Goal: Task Accomplishment & Management: Use online tool/utility

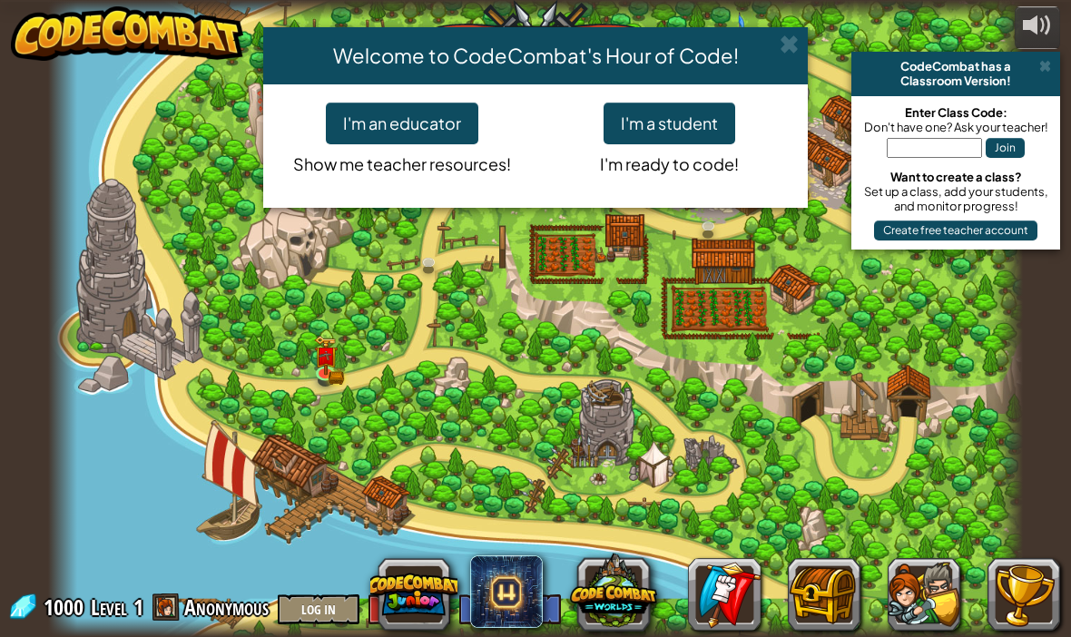
click at [685, 117] on button "I'm a student" at bounding box center [669, 124] width 132 height 42
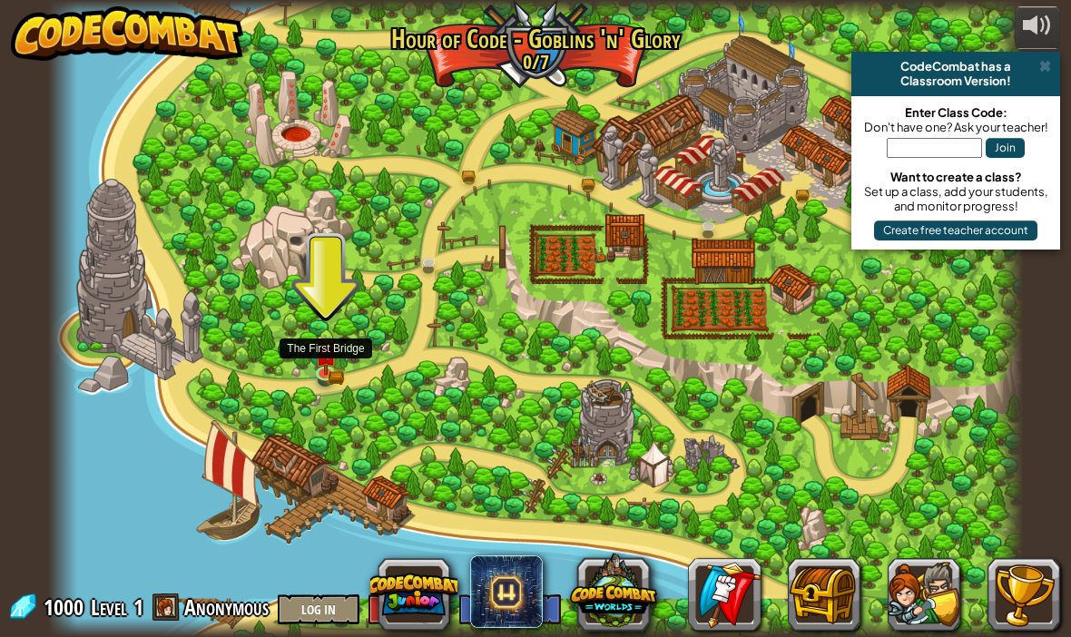
click at [324, 374] on link at bounding box center [327, 374] width 36 height 27
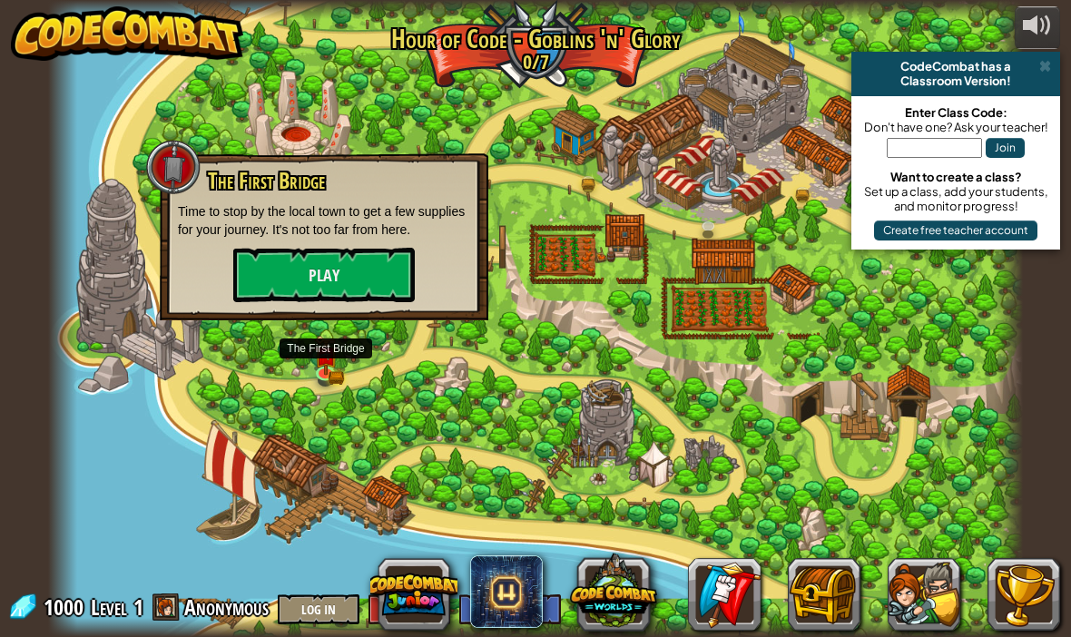
click at [389, 279] on button "Play" at bounding box center [323, 275] width 181 height 54
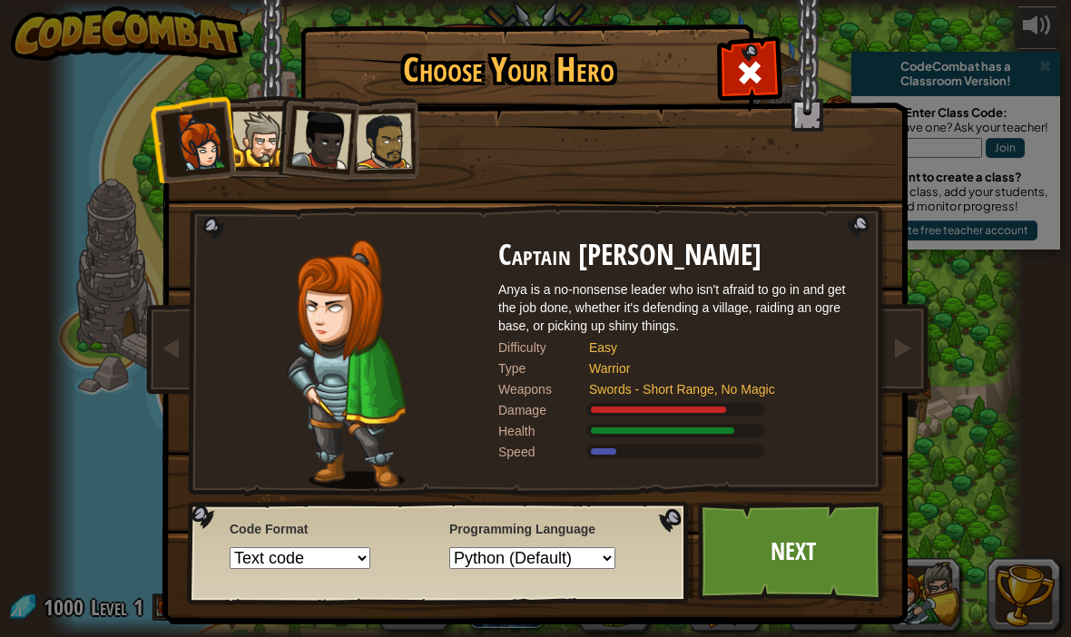
click at [251, 142] on div at bounding box center [259, 139] width 55 height 55
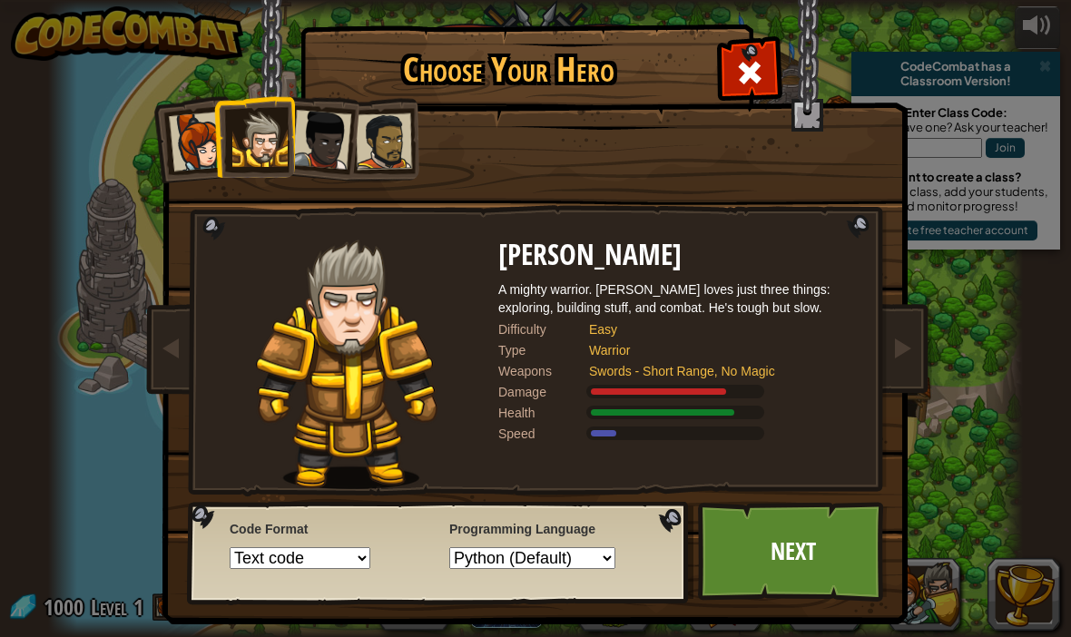
click at [226, 151] on li at bounding box center [254, 136] width 82 height 83
click at [201, 148] on div at bounding box center [199, 142] width 60 height 60
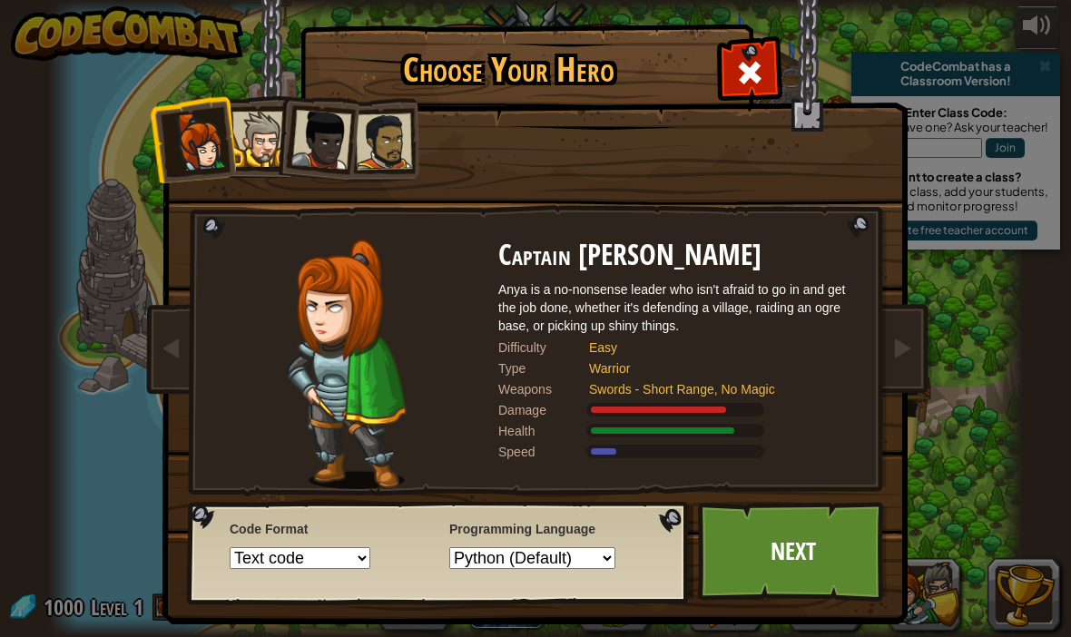
click at [289, 145] on li at bounding box center [315, 136] width 89 height 89
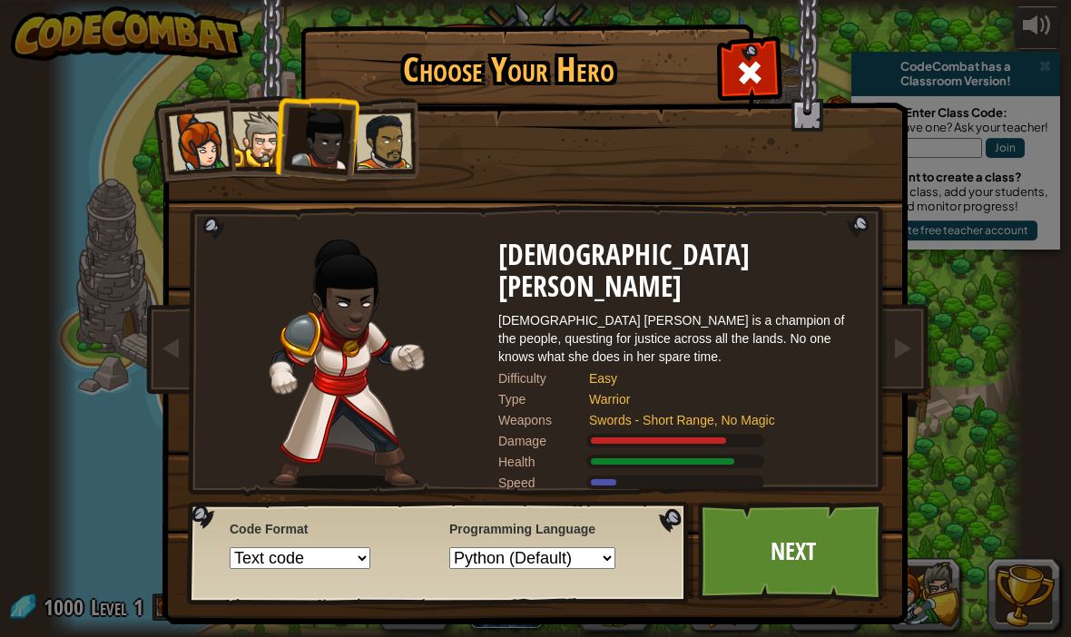
click at [388, 140] on div at bounding box center [384, 141] width 56 height 56
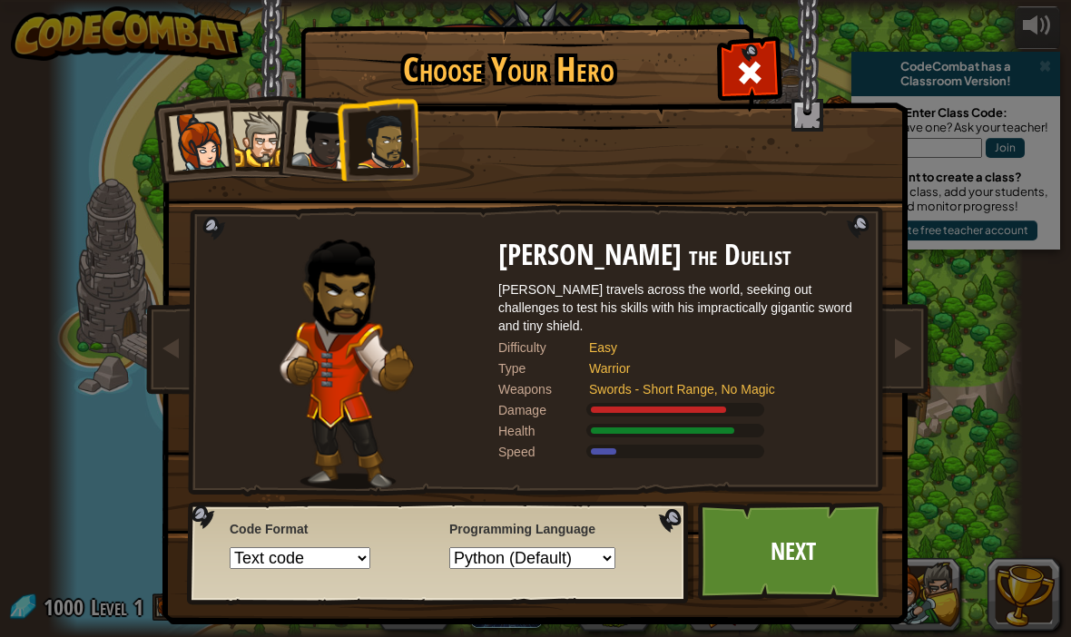
click at [313, 132] on div at bounding box center [321, 140] width 60 height 60
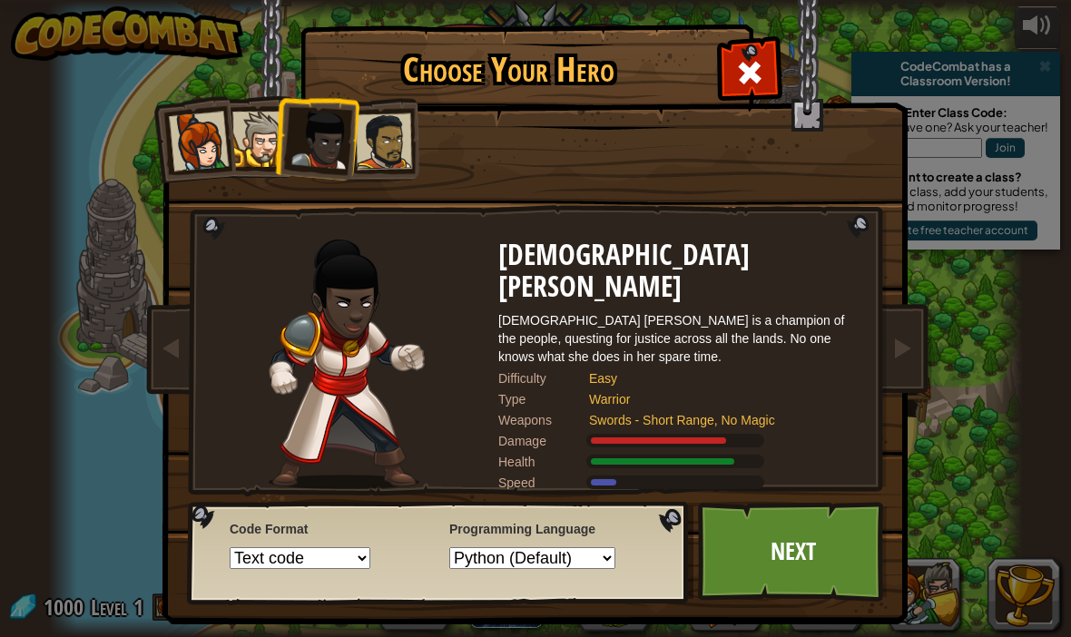
click at [263, 134] on div at bounding box center [259, 139] width 55 height 55
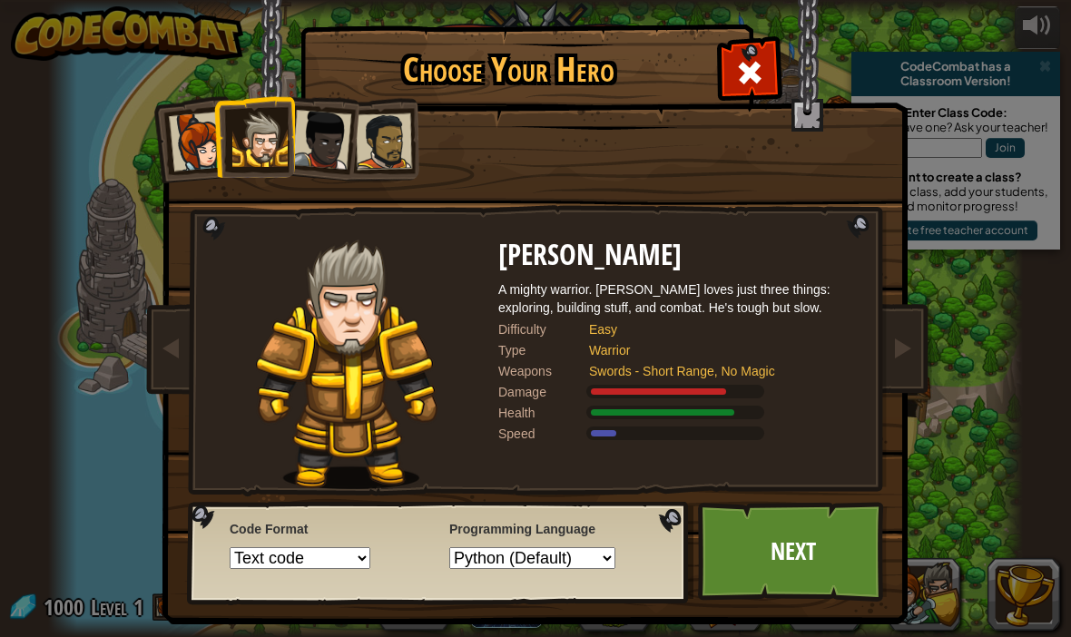
click at [201, 139] on div at bounding box center [199, 142] width 60 height 60
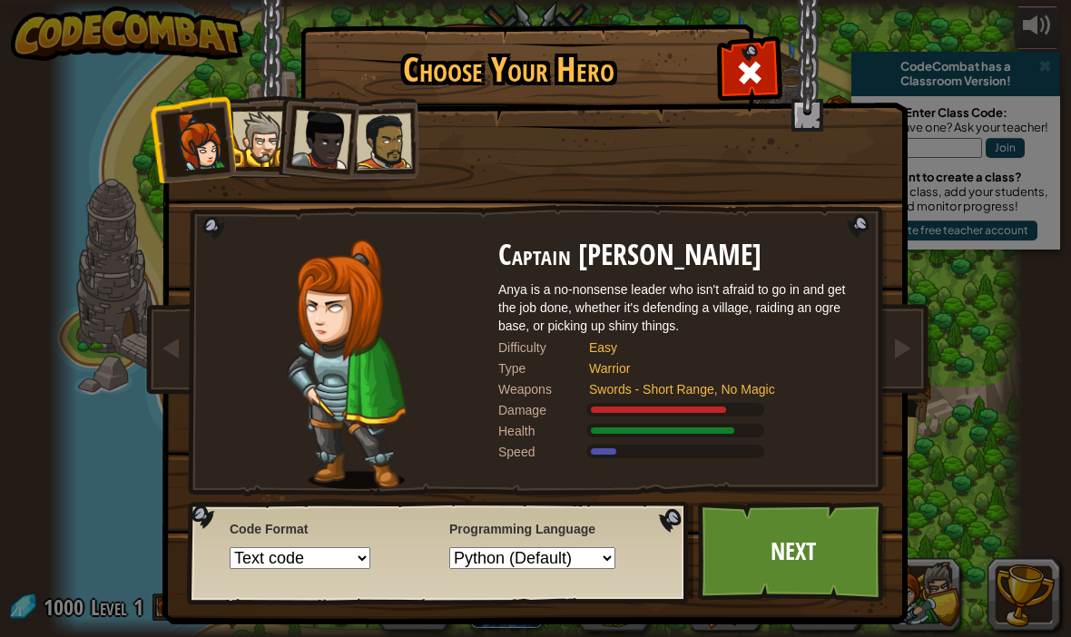
click at [267, 142] on div at bounding box center [259, 139] width 55 height 55
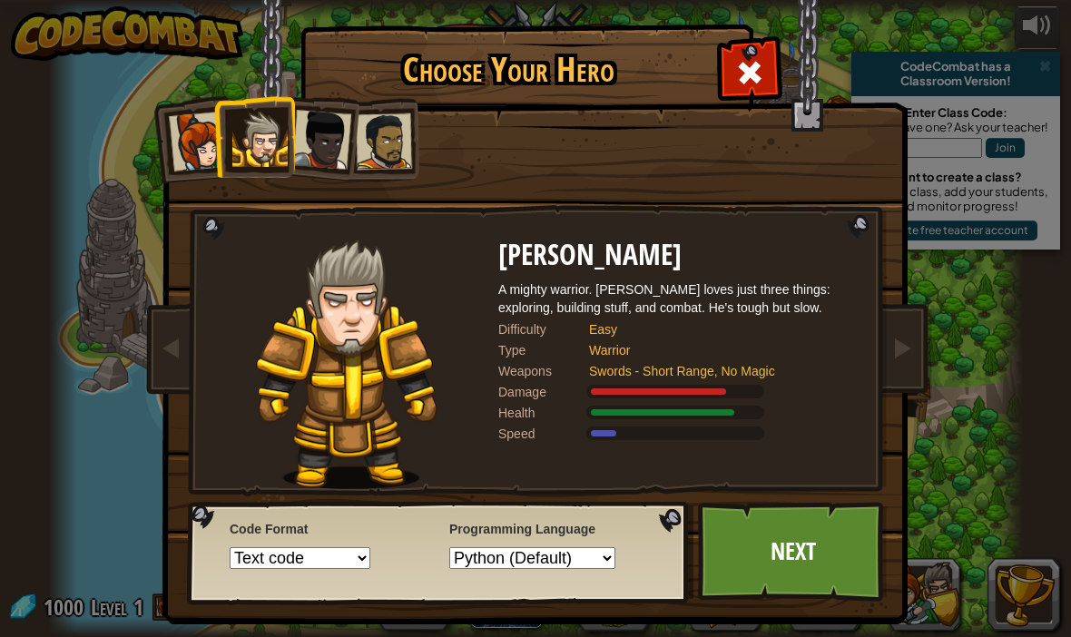
click at [298, 138] on div at bounding box center [321, 140] width 60 height 60
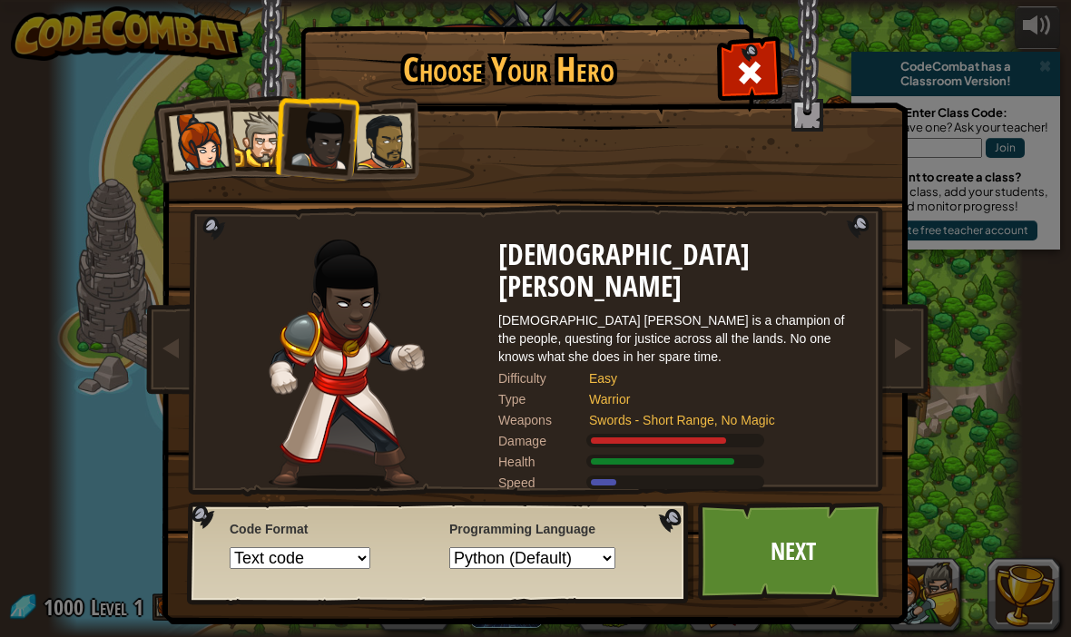
click at [337, 130] on div at bounding box center [321, 140] width 60 height 60
click at [256, 132] on div at bounding box center [259, 139] width 55 height 55
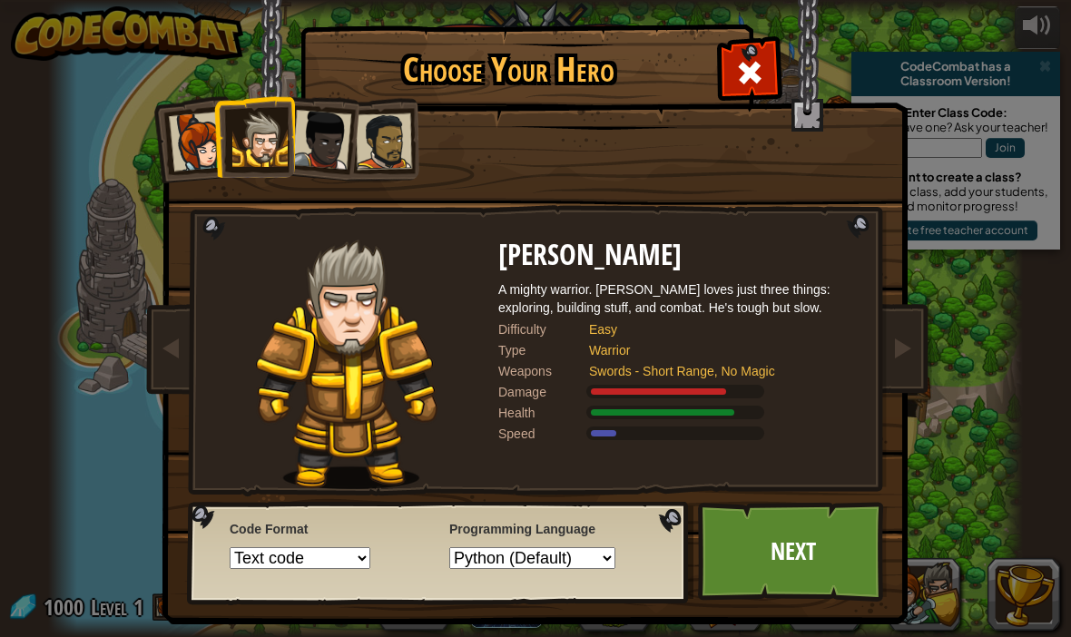
click at [336, 128] on div at bounding box center [321, 140] width 60 height 60
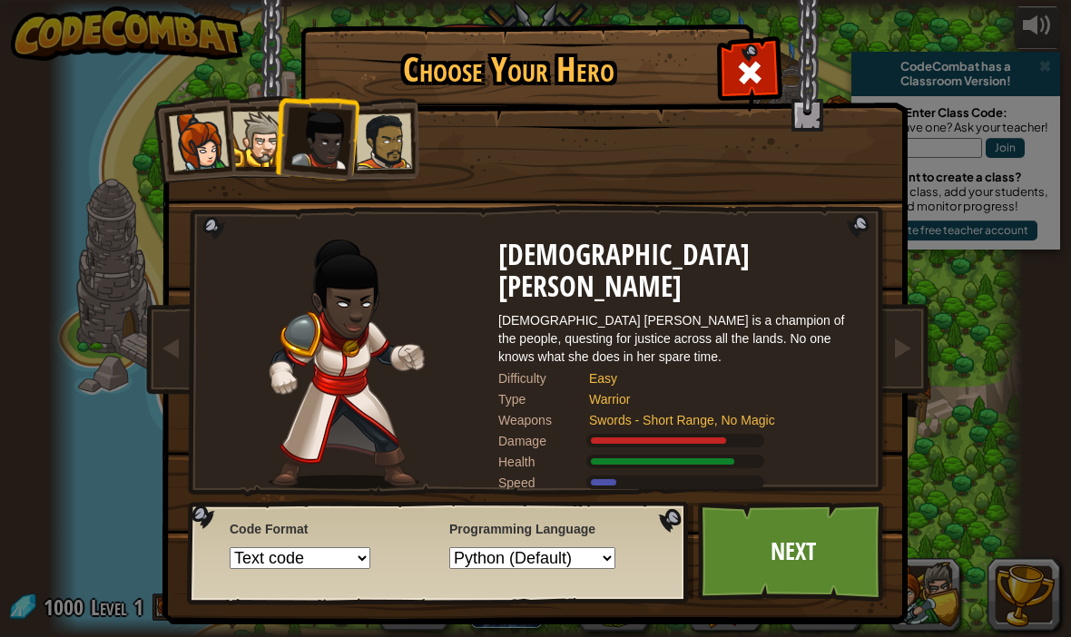
click at [393, 141] on div at bounding box center [384, 141] width 56 height 56
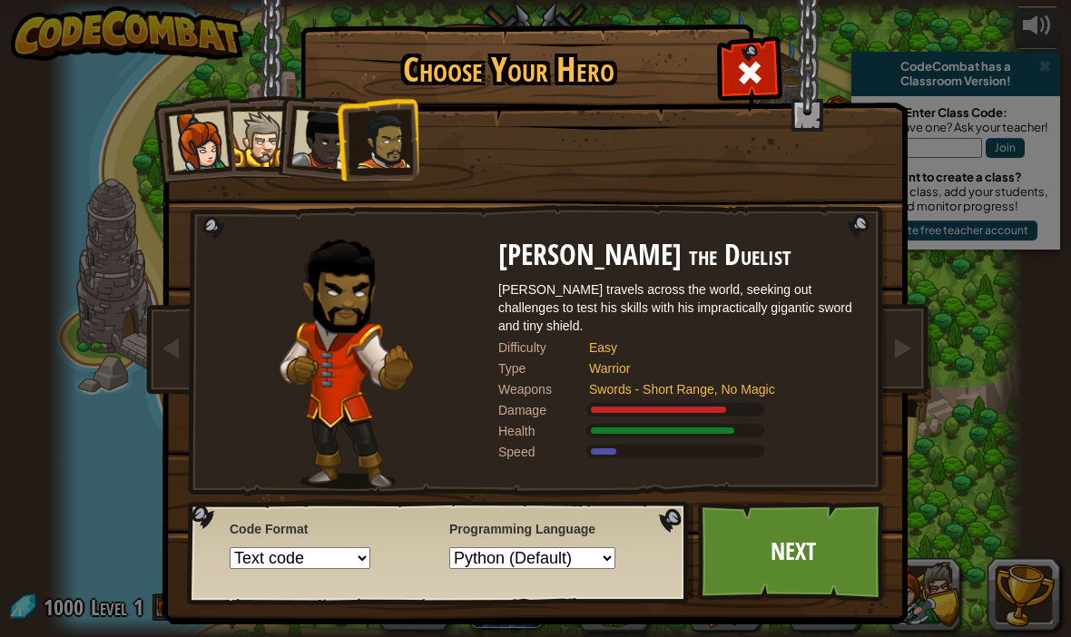
click at [291, 131] on li at bounding box center [315, 136] width 89 height 89
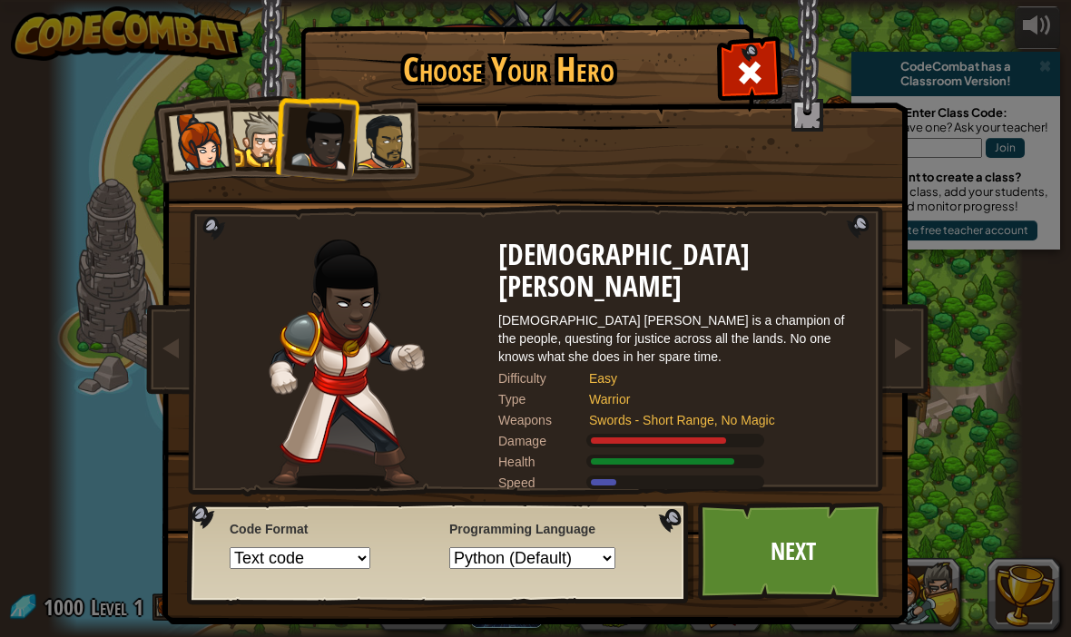
click at [243, 126] on div at bounding box center [259, 139] width 55 height 55
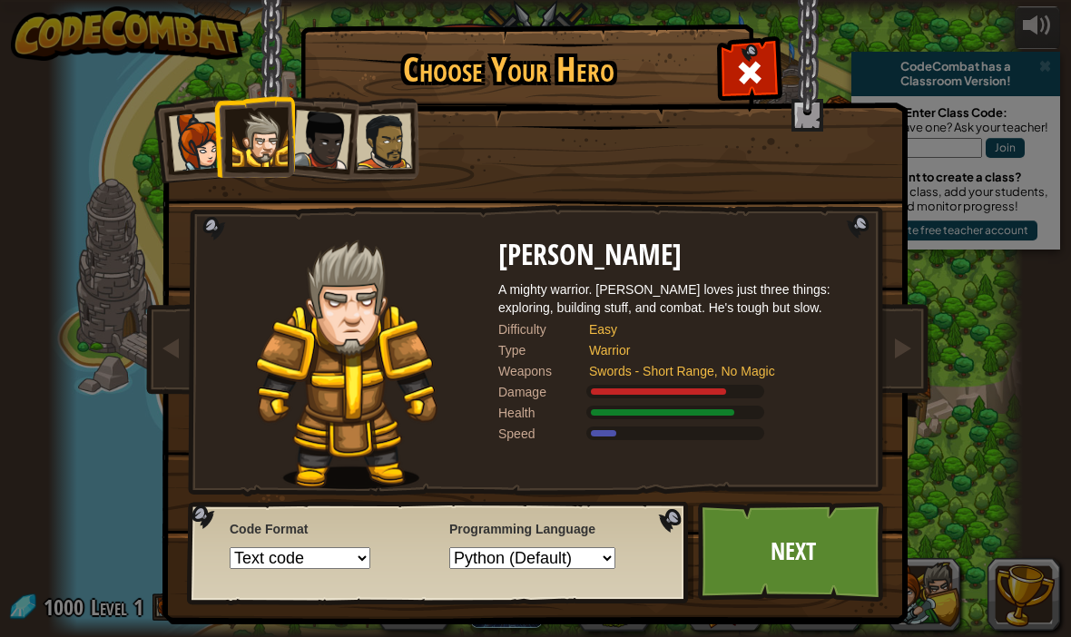
click at [385, 132] on div at bounding box center [384, 141] width 56 height 56
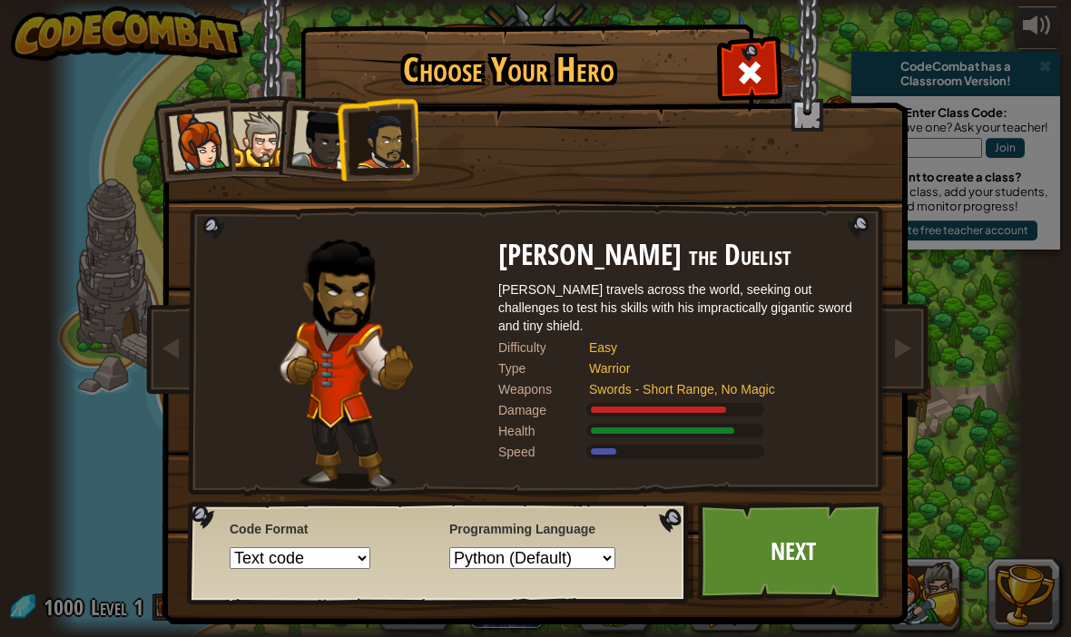
click at [786, 567] on link "Next" at bounding box center [793, 552] width 190 height 100
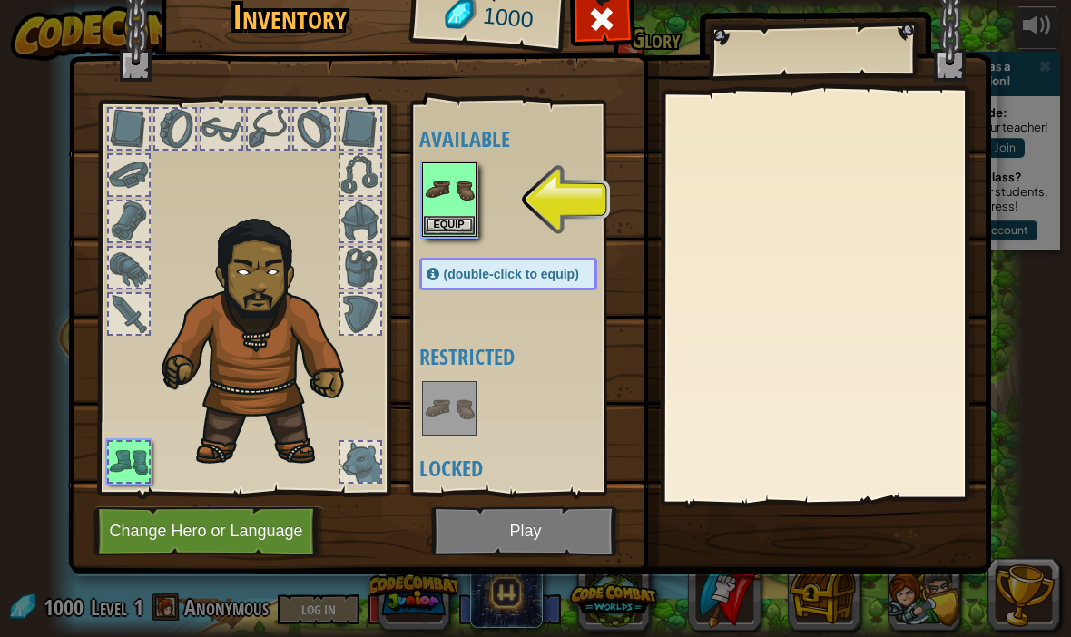
click at [446, 218] on button "Equip" at bounding box center [449, 225] width 51 height 19
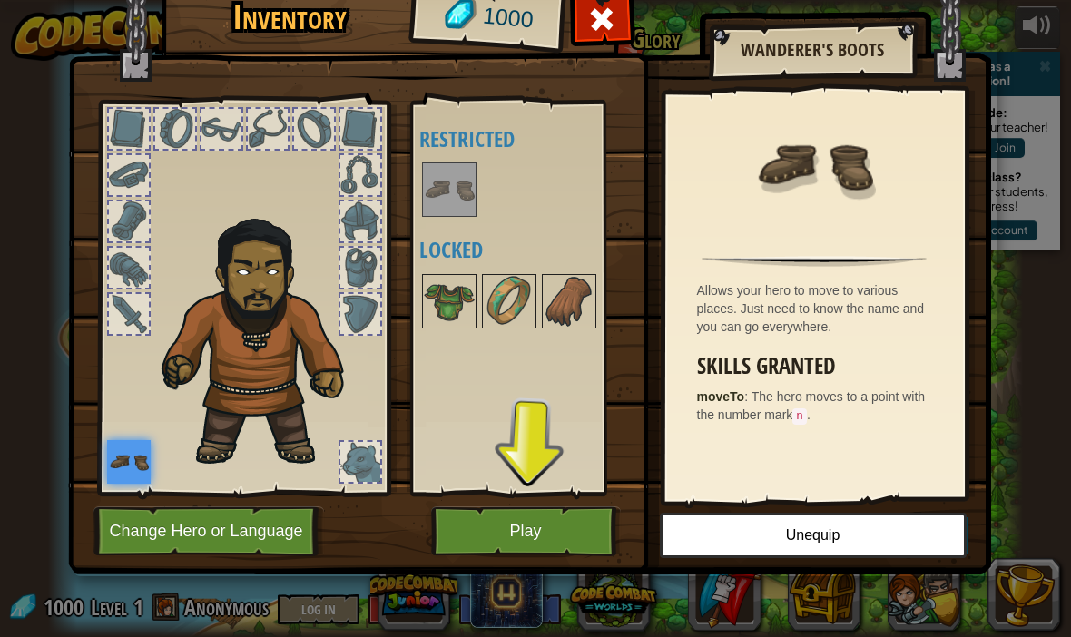
click at [583, 539] on button "Play" at bounding box center [526, 531] width 190 height 50
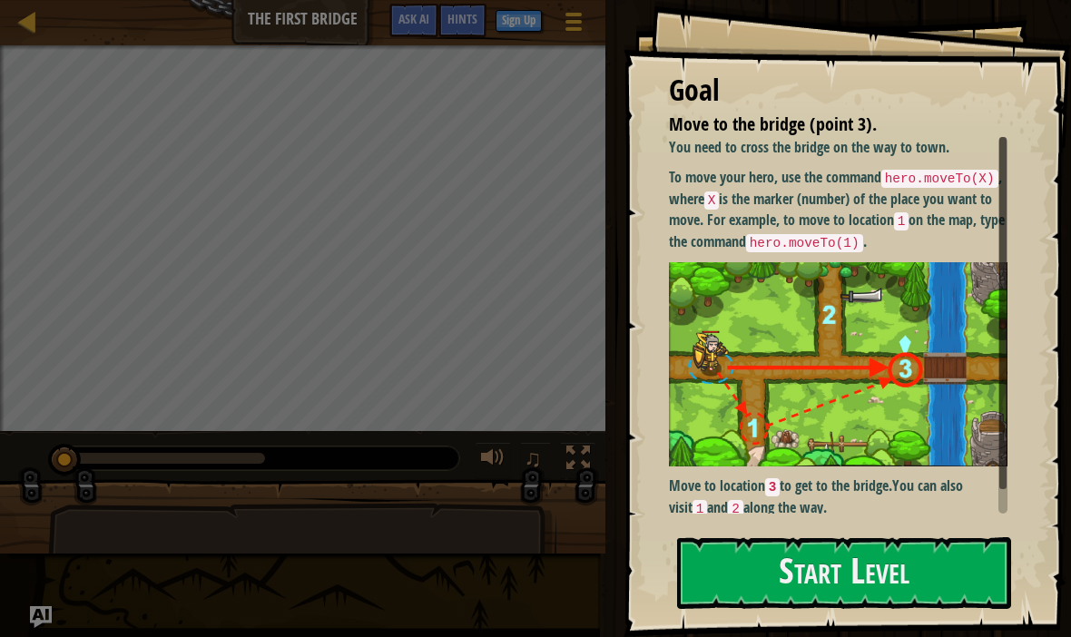
click at [818, 583] on button "Start Level" at bounding box center [844, 573] width 334 height 72
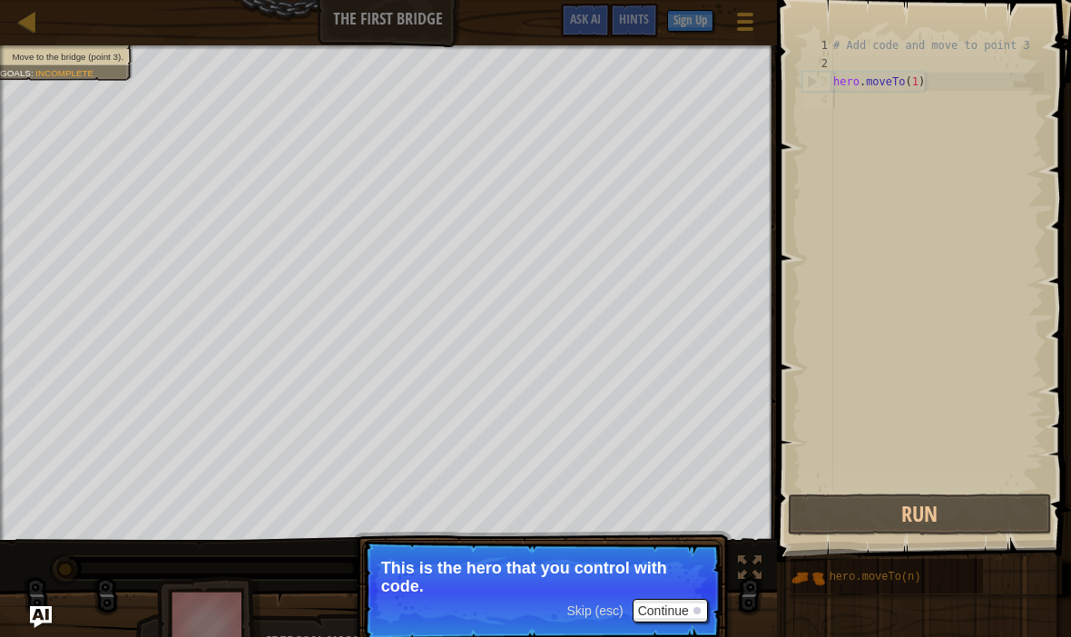
click at [683, 611] on button "Continue" at bounding box center [669, 611] width 75 height 24
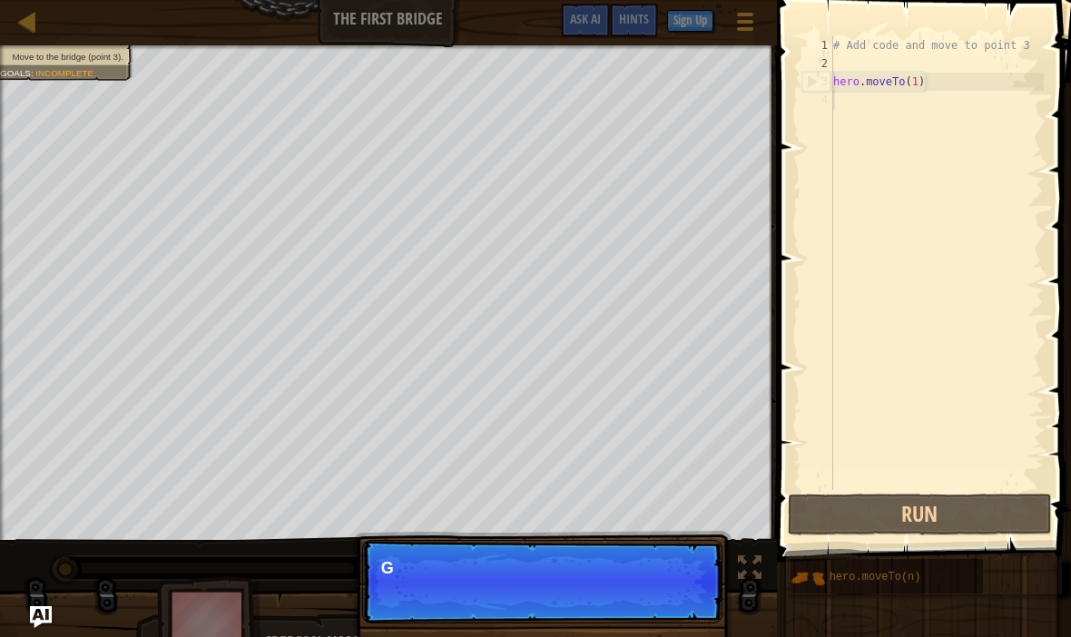
scroll to position [9, 0]
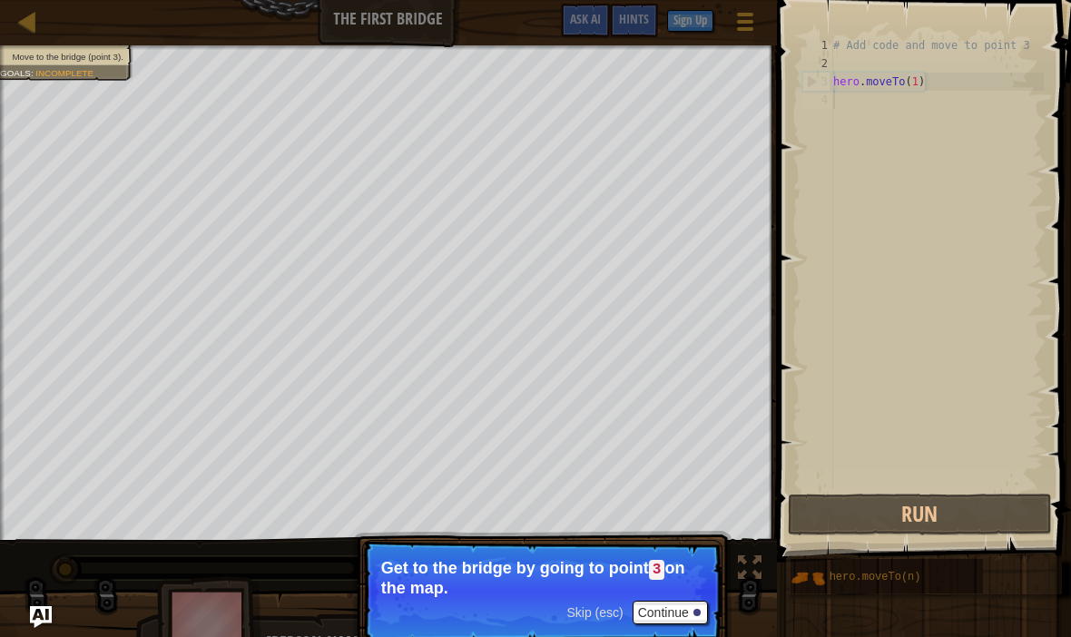
click at [693, 601] on button "Continue" at bounding box center [669, 613] width 75 height 24
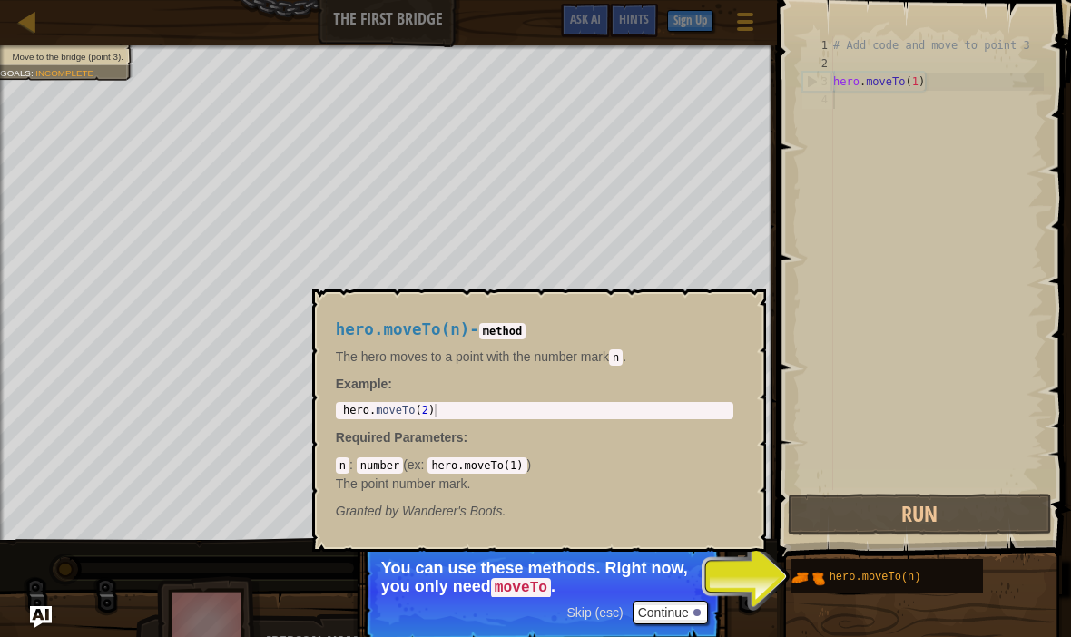
click at [927, 587] on div "hero.moveTo(n)" at bounding box center [898, 576] width 147 height 34
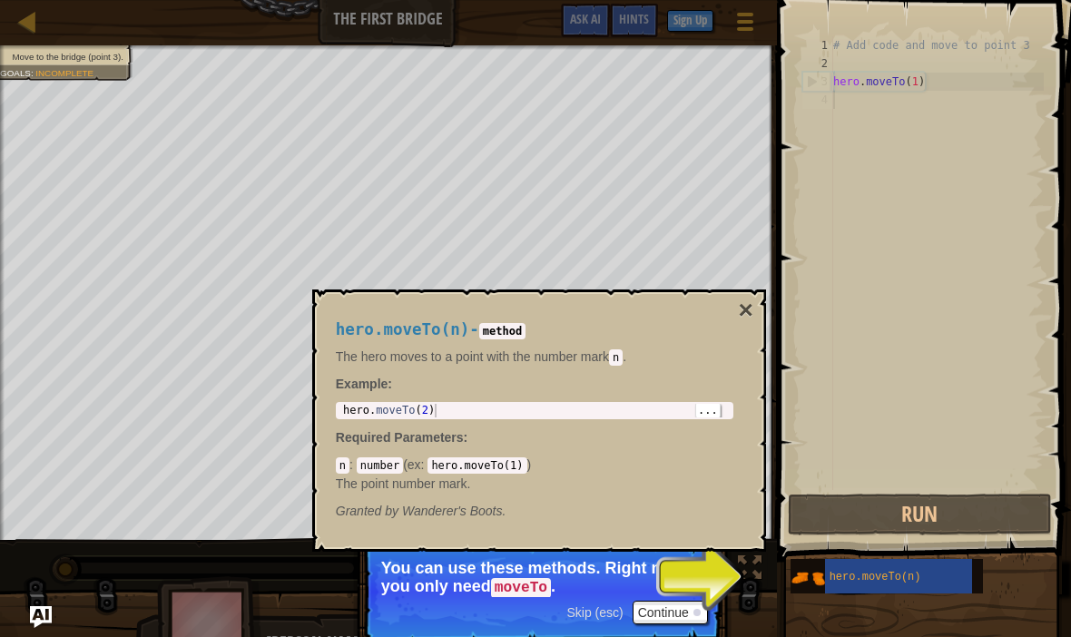
click at [678, 416] on div "hero . moveTo ( 2 )" at bounding box center [534, 424] width 390 height 41
type textarea "hero.moveTo(2)"
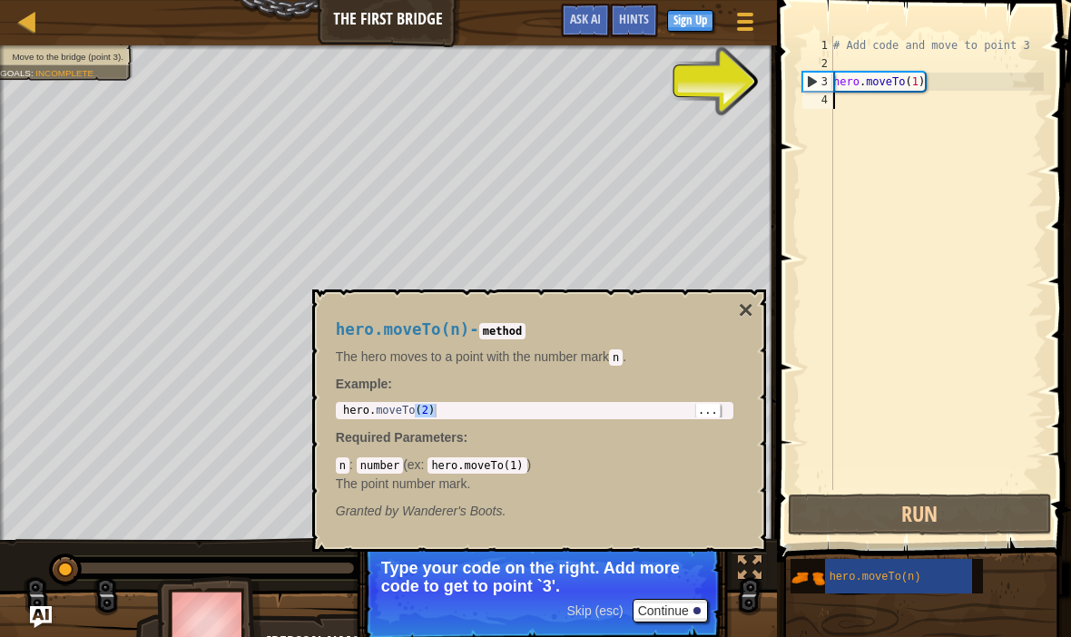
click at [685, 619] on button "Continue" at bounding box center [669, 611] width 75 height 24
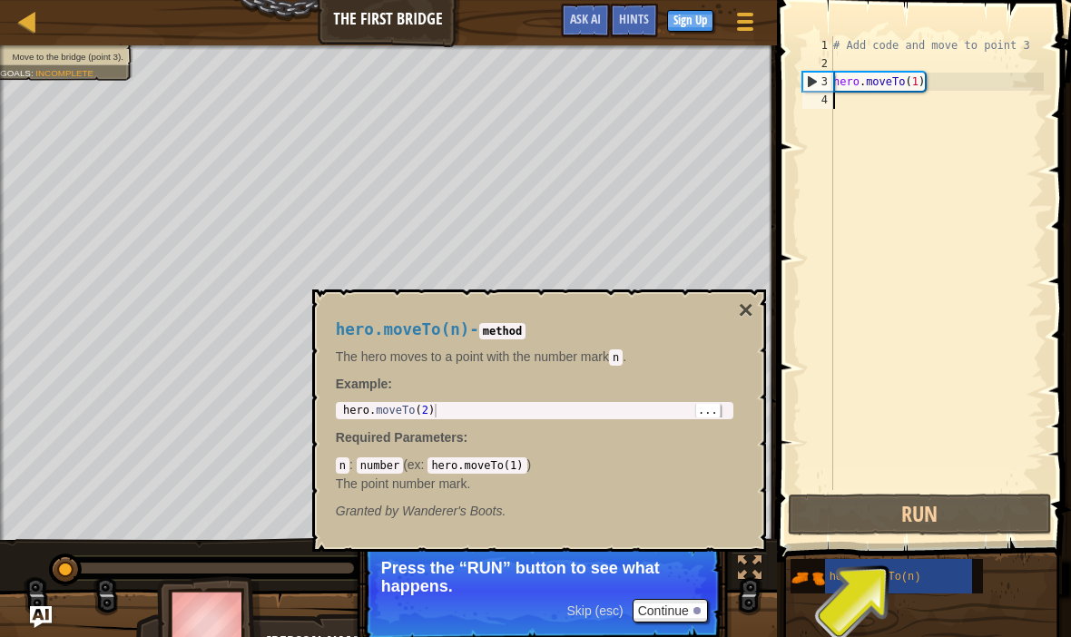
click at [637, 408] on div "hero . moveTo ( 2 )" at bounding box center [534, 424] width 390 height 41
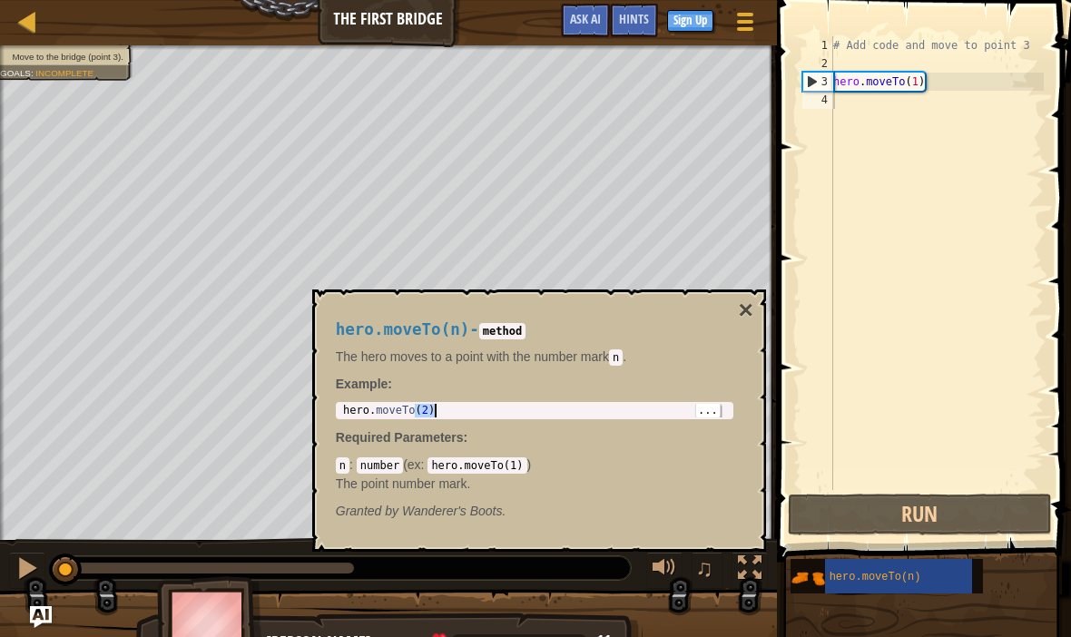
click at [649, 404] on div "hero . moveTo ( 2 )" at bounding box center [534, 424] width 390 height 41
click at [424, 400] on div "hero.moveTo(n) - method The hero moves to a point with the number [PERSON_NAME]…" at bounding box center [534, 420] width 423 height 233
click at [510, 475] on p "The point number mark." at bounding box center [534, 484] width 397 height 18
click at [514, 472] on code "hero.moveTo(1)" at bounding box center [476, 465] width 99 height 16
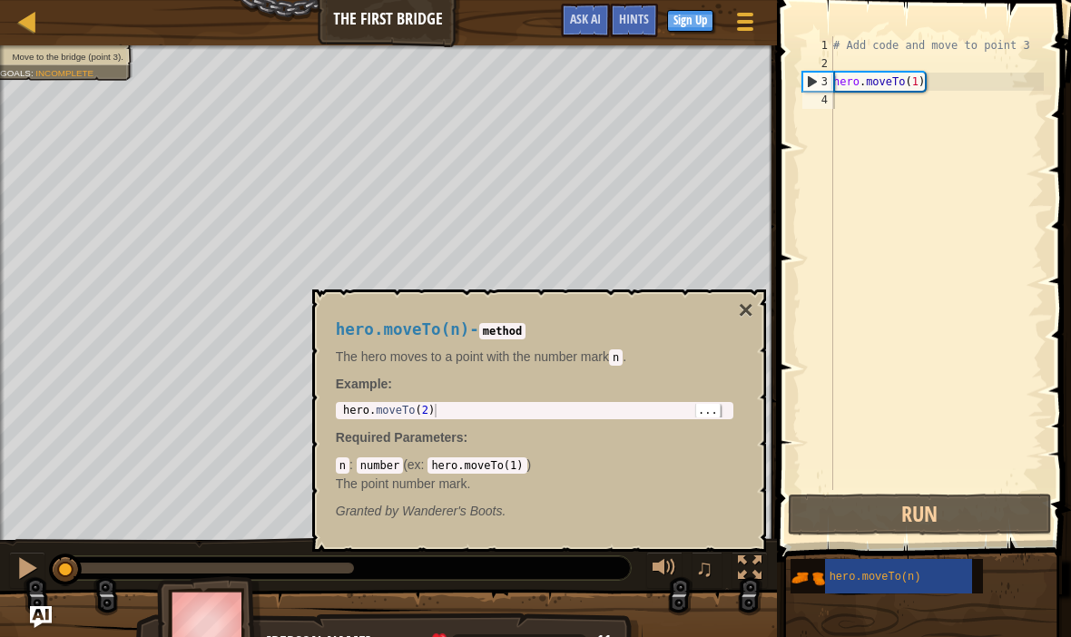
click at [969, 501] on button "Run" at bounding box center [920, 515] width 264 height 42
click at [748, 317] on button "×" at bounding box center [745, 310] width 15 height 25
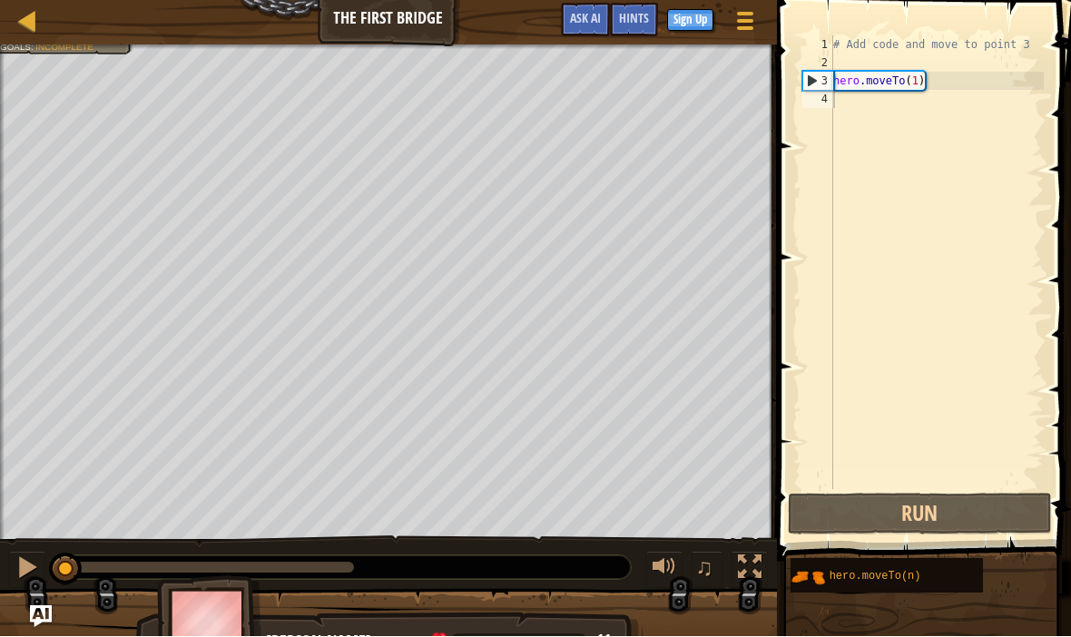
click at [43, 571] on button at bounding box center [27, 570] width 36 height 37
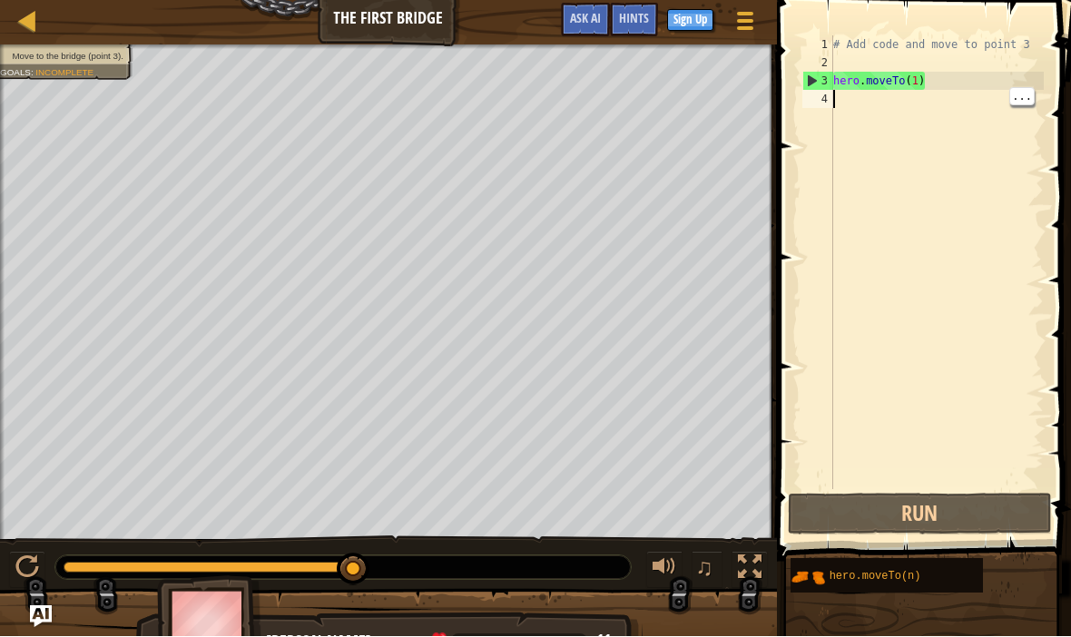
click at [845, 109] on div "# Add code and move to point 3 hero . moveTo ( 1 )" at bounding box center [936, 281] width 214 height 490
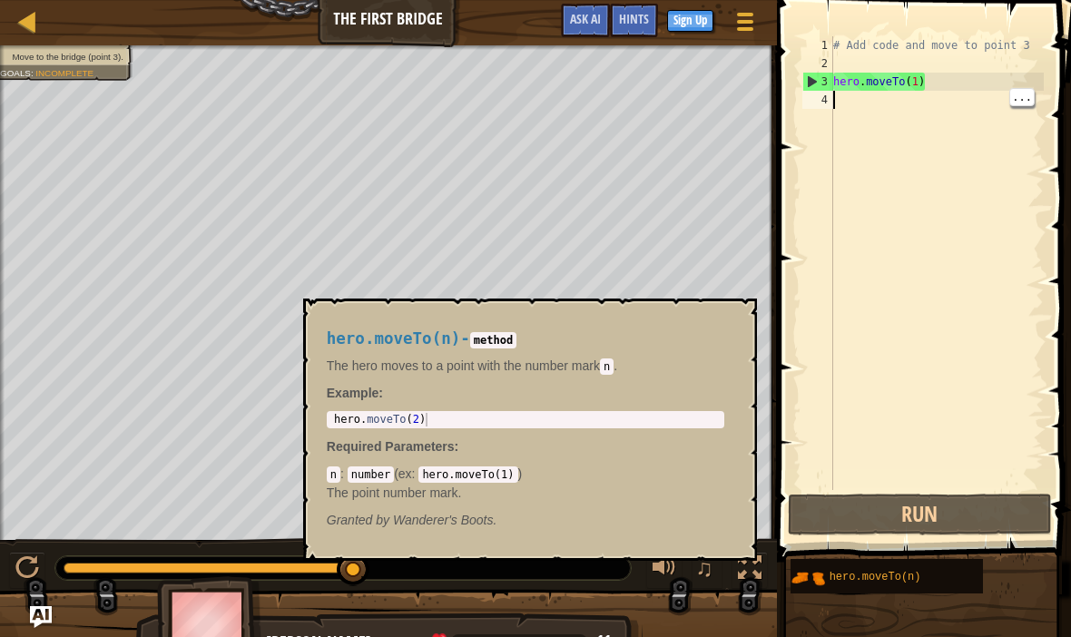
click at [910, 591] on div "hero.moveTo(n)" at bounding box center [898, 576] width 147 height 34
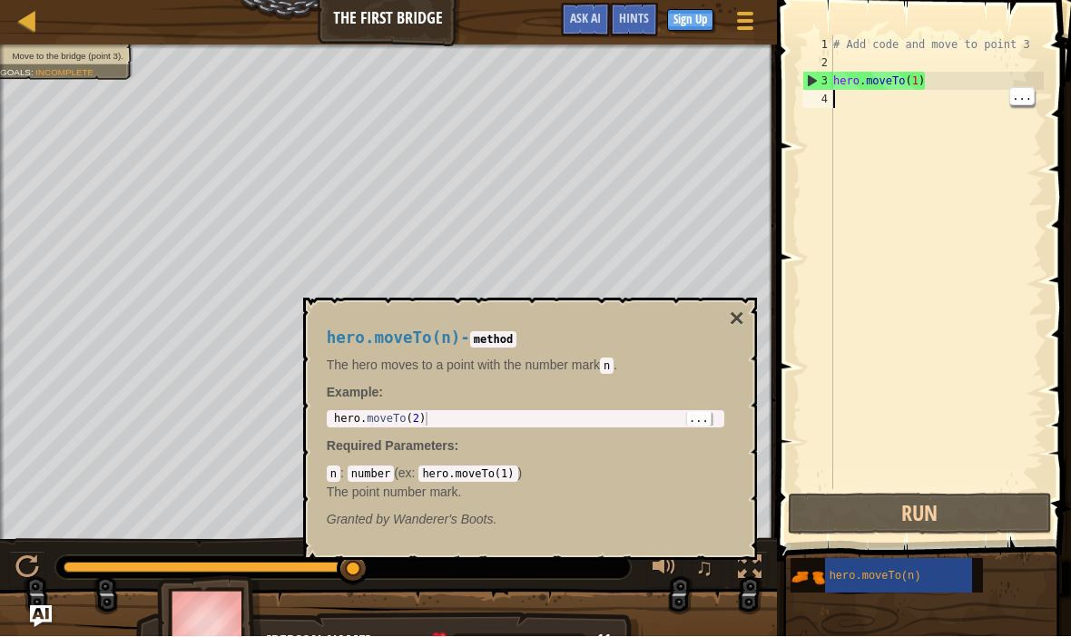
click at [617, 415] on div "hero . moveTo ( 2 )" at bounding box center [525, 433] width 390 height 41
type textarea "hero.moveTo(2)"
click at [395, 422] on div "hero . moveTo ( 2 )" at bounding box center [525, 433] width 390 height 41
click at [843, 110] on div "# Add code and move to point 3 hero . moveTo ( 1 )" at bounding box center [936, 281] width 214 height 490
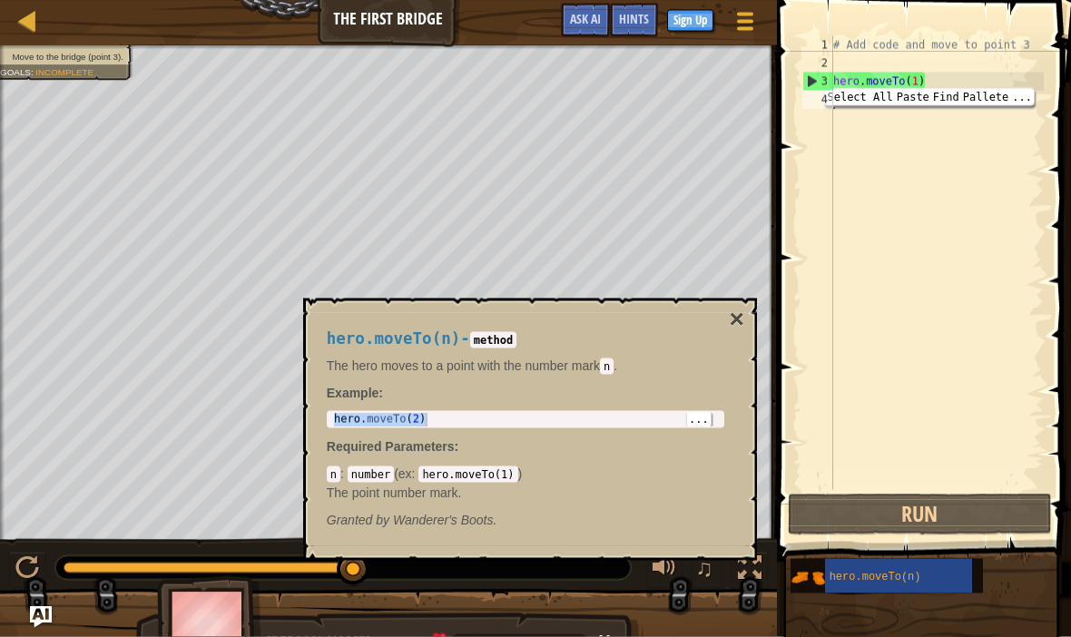
type textarea "hero.moveTo(2)"
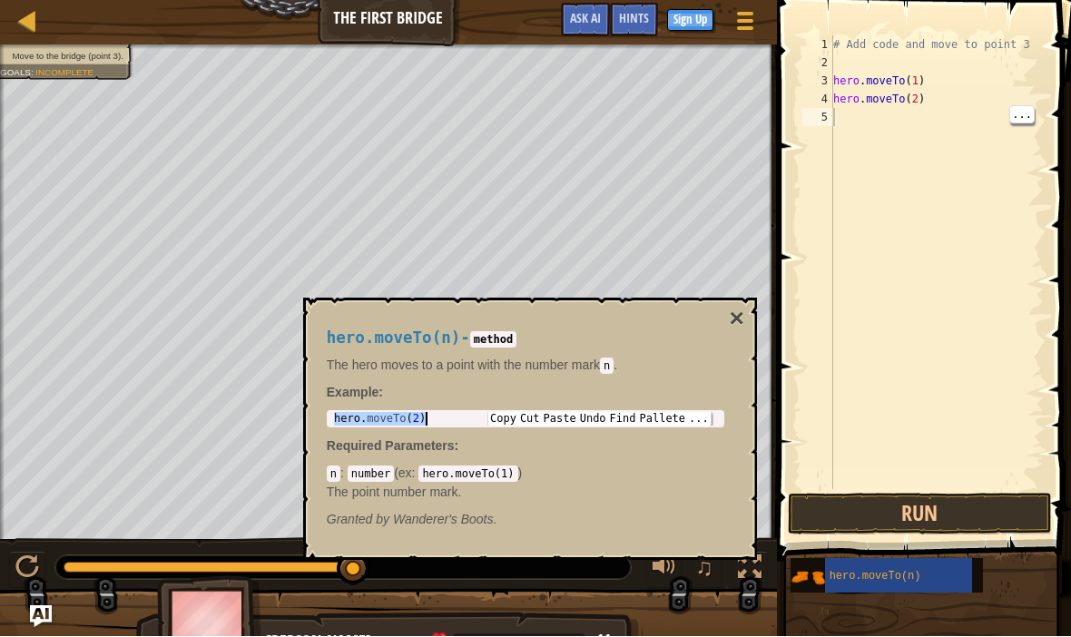
click at [1031, 123] on div "# Add code and move to point 3 hero . moveTo ( 1 ) hero . moveTo ( 2 )" at bounding box center [936, 281] width 214 height 490
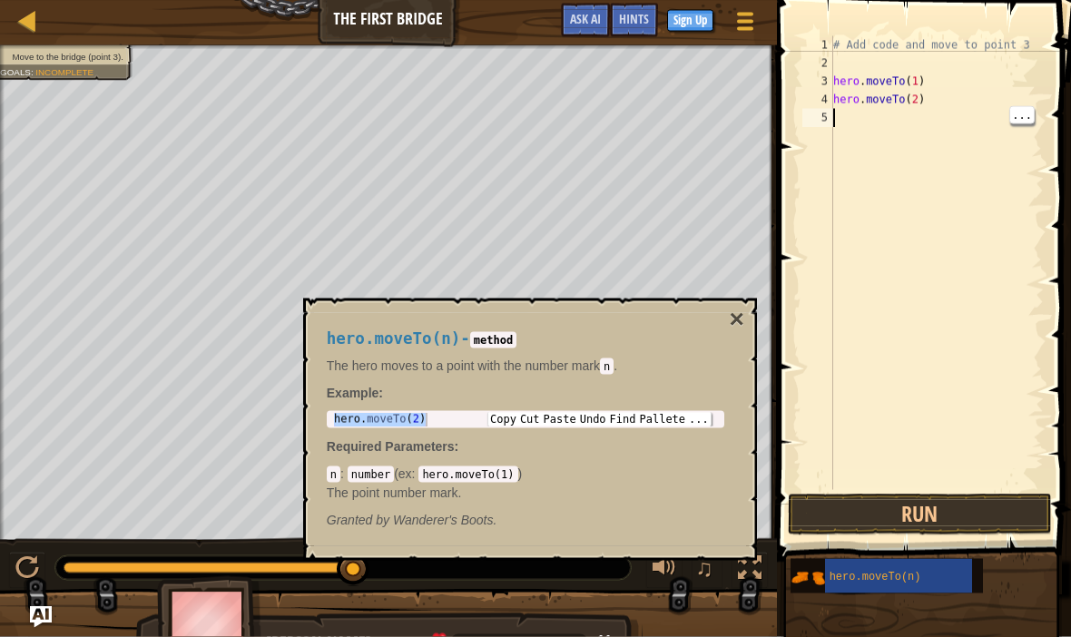
click at [843, 142] on div "# Add code and move to point 3 hero . moveTo ( 1 ) hero . moveTo ( 2 )" at bounding box center [936, 281] width 214 height 490
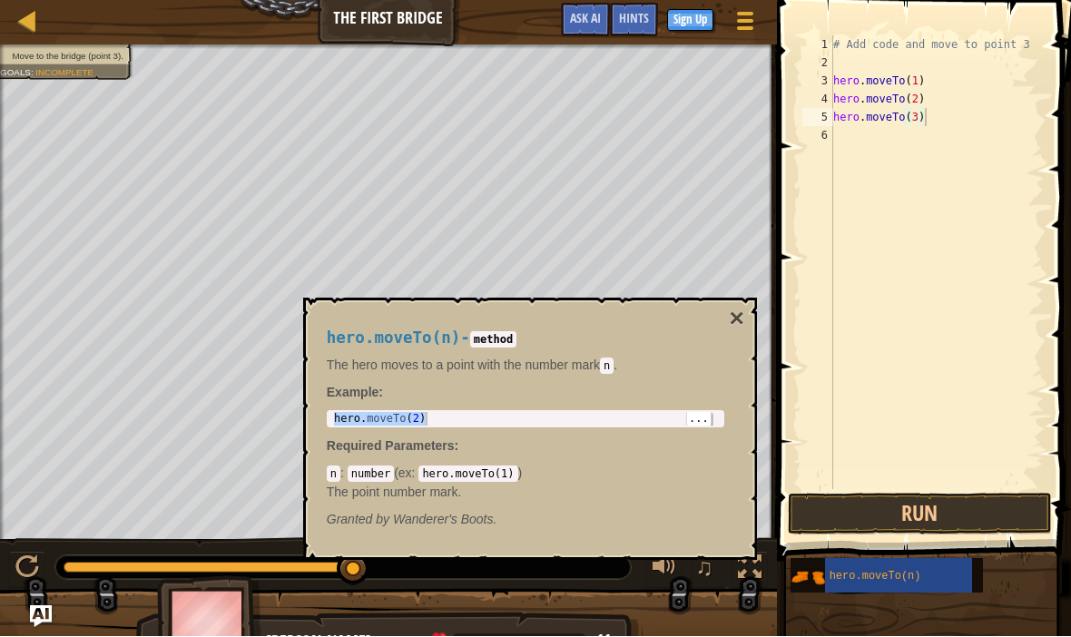
type textarea "hero.moveTo(3)"
click at [994, 515] on button "Run" at bounding box center [920, 515] width 264 height 42
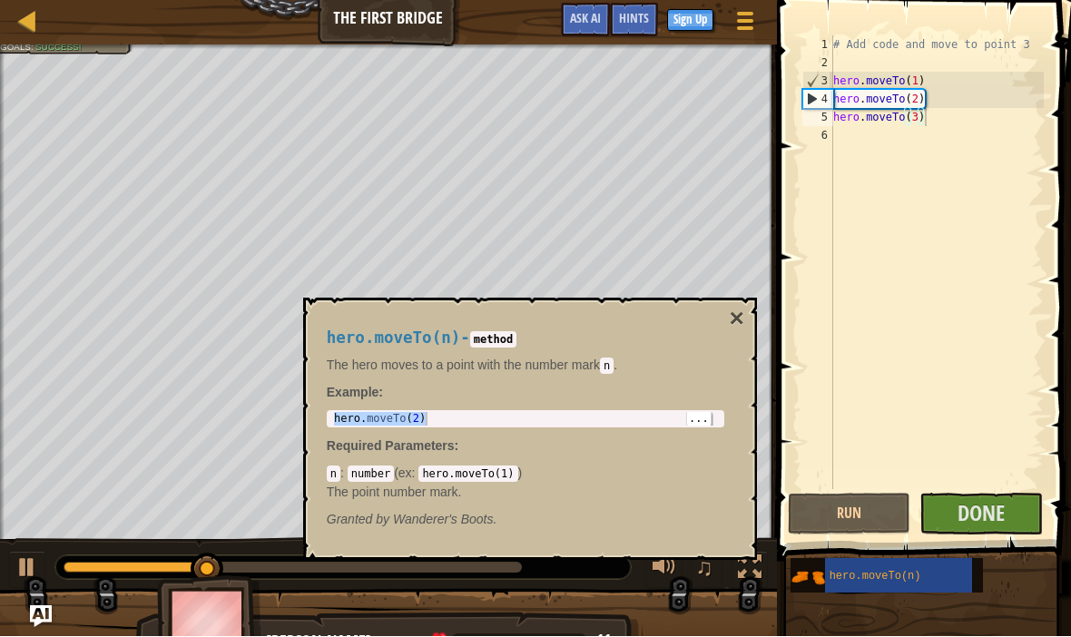
click at [742, 323] on button "×" at bounding box center [736, 319] width 15 height 25
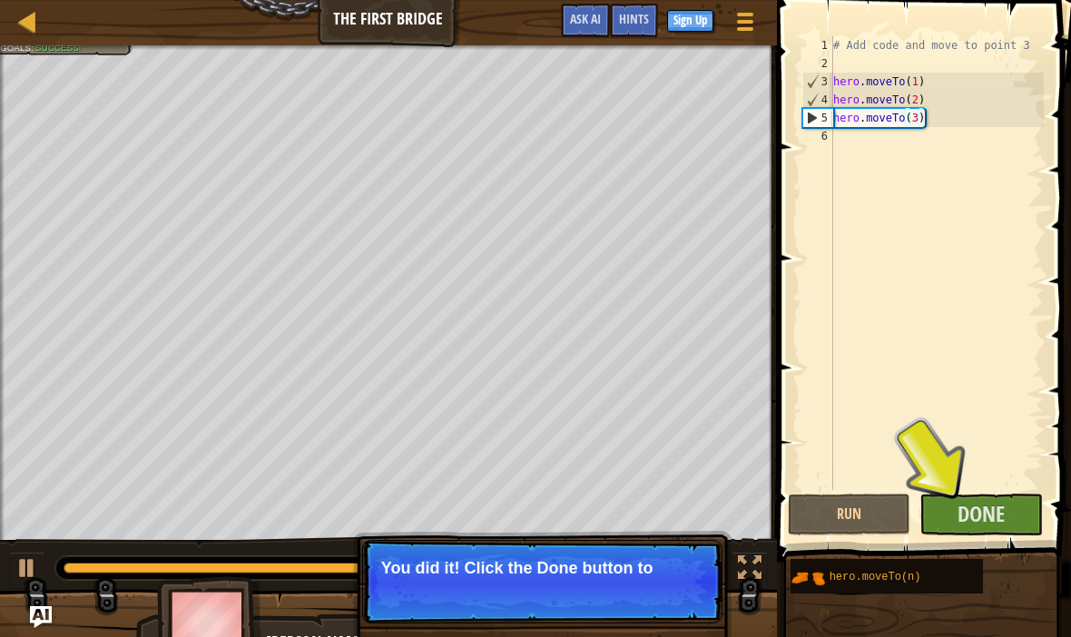
scroll to position [0, 0]
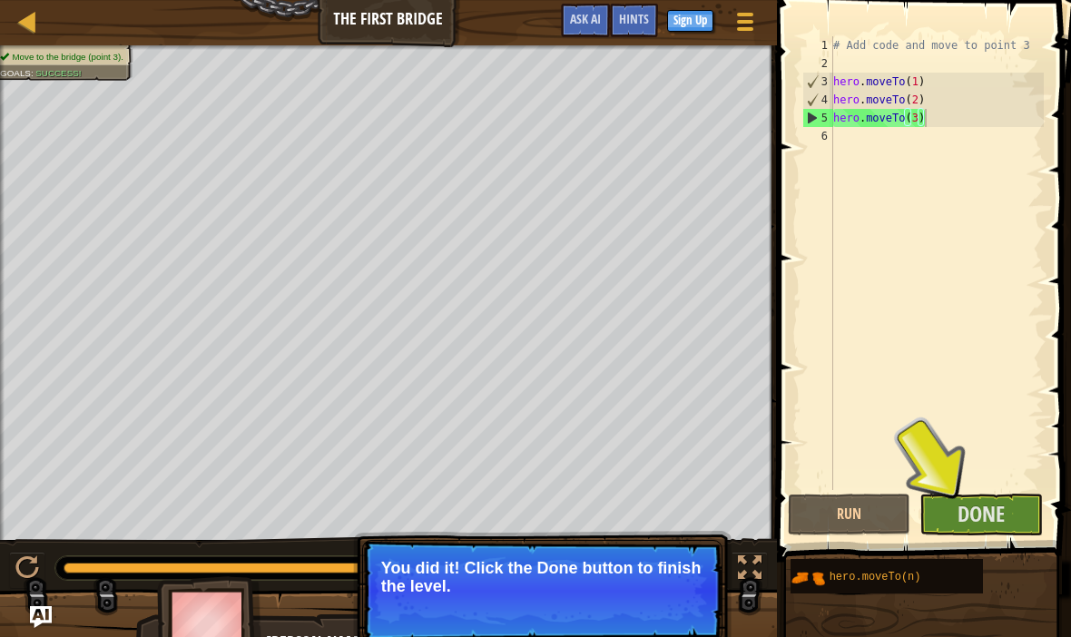
click at [994, 515] on span "Done" at bounding box center [980, 513] width 47 height 29
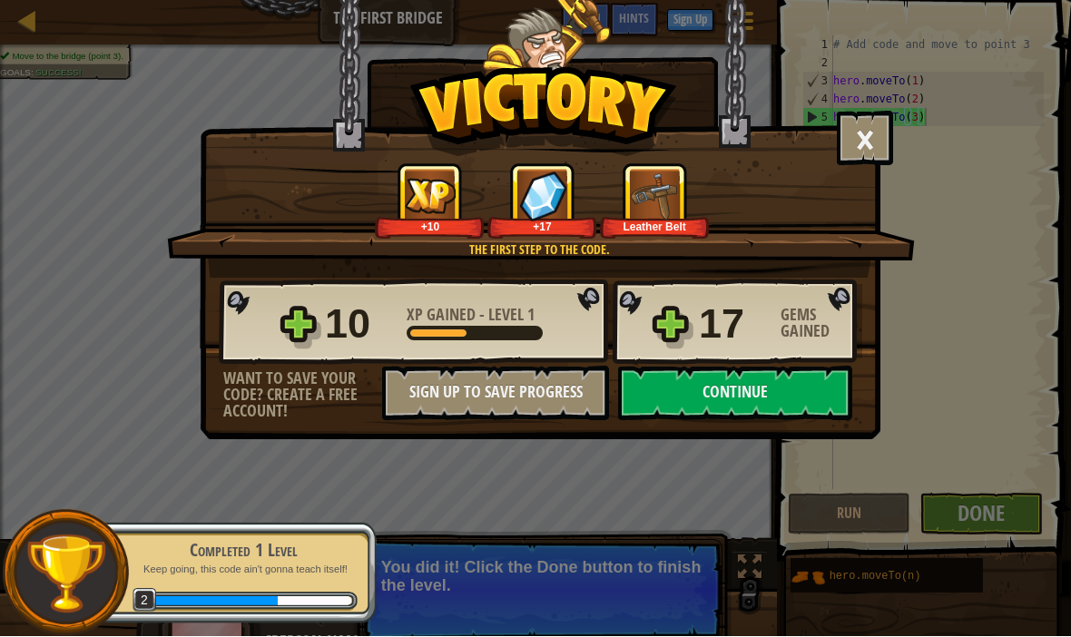
click at [542, 392] on button "Sign Up to Save Progress" at bounding box center [495, 394] width 227 height 54
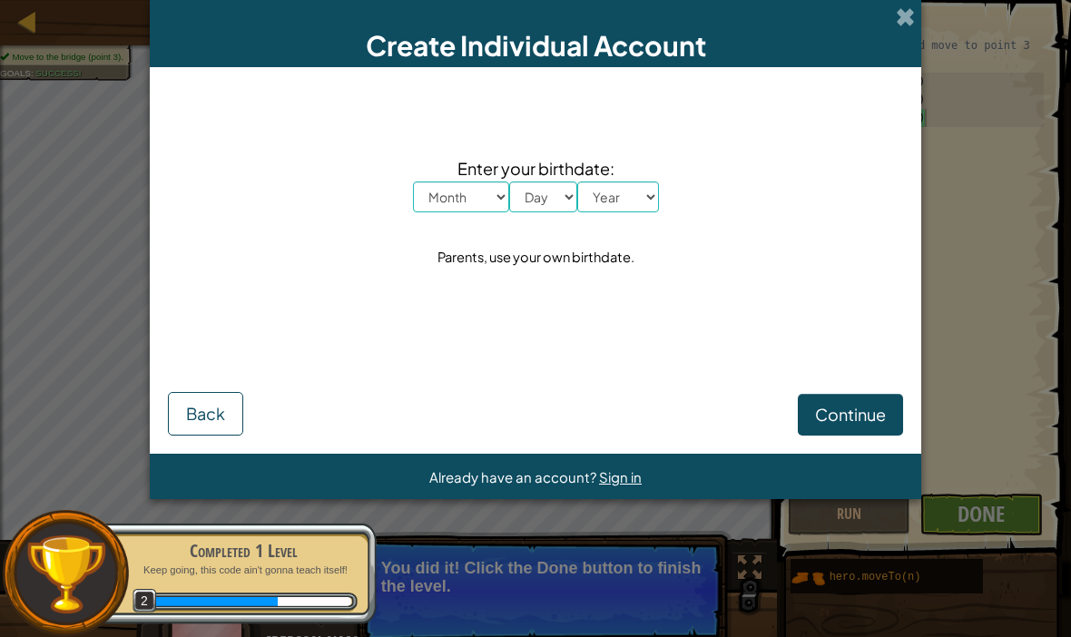
click at [485, 200] on select "Month January February March April May June July August September October Novem…" at bounding box center [461, 196] width 96 height 31
select select "4"
click at [556, 192] on select "Day 1 2 3 4 5 6 7 8 9 10 11 12 13 14 15 16 17 18 19 20 21 22 23 24 25 26 27 28 …" at bounding box center [543, 196] width 68 height 31
select select "22"
click at [640, 206] on select "Year [DATE] 2024 2023 2022 2021 2020 2019 2018 2017 2016 2015 2014 2013 2012 20…" at bounding box center [618, 196] width 82 height 31
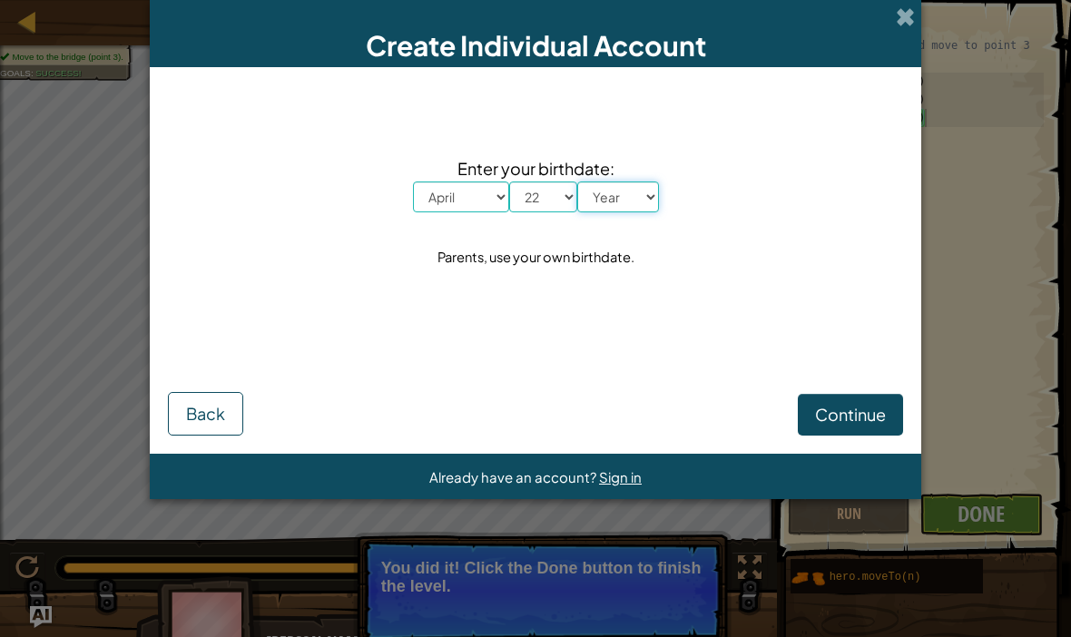
select select "2015"
click at [868, 423] on span "Continue" at bounding box center [850, 414] width 71 height 21
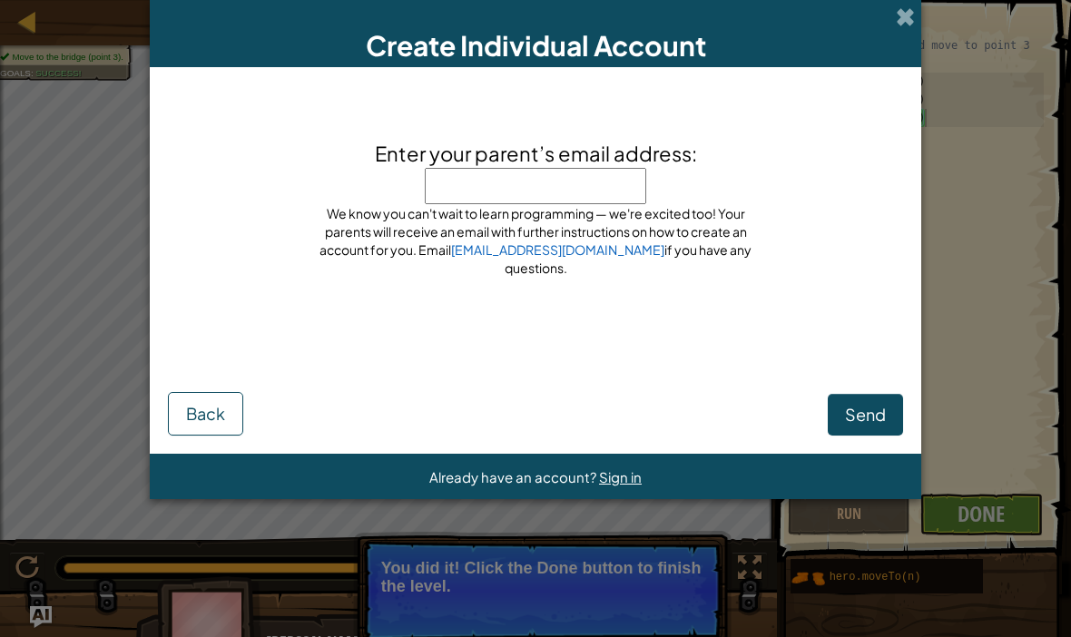
click at [603, 186] on input "Enter your parent’s email address:" at bounding box center [535, 186] width 221 height 36
type input "[EMAIL_ADDRESS][DOMAIN_NAME]"
click at [865, 414] on button "Send" at bounding box center [865, 415] width 75 height 42
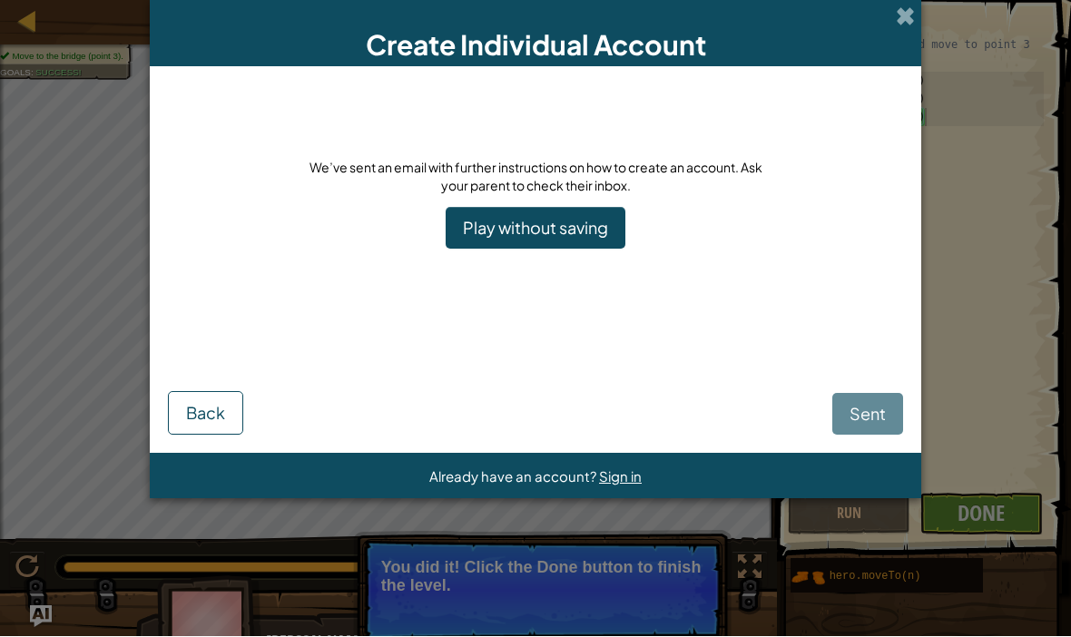
click at [861, 431] on div "Sent Back" at bounding box center [535, 386] width 735 height 99
click at [583, 245] on link "Play without saving" at bounding box center [536, 229] width 180 height 42
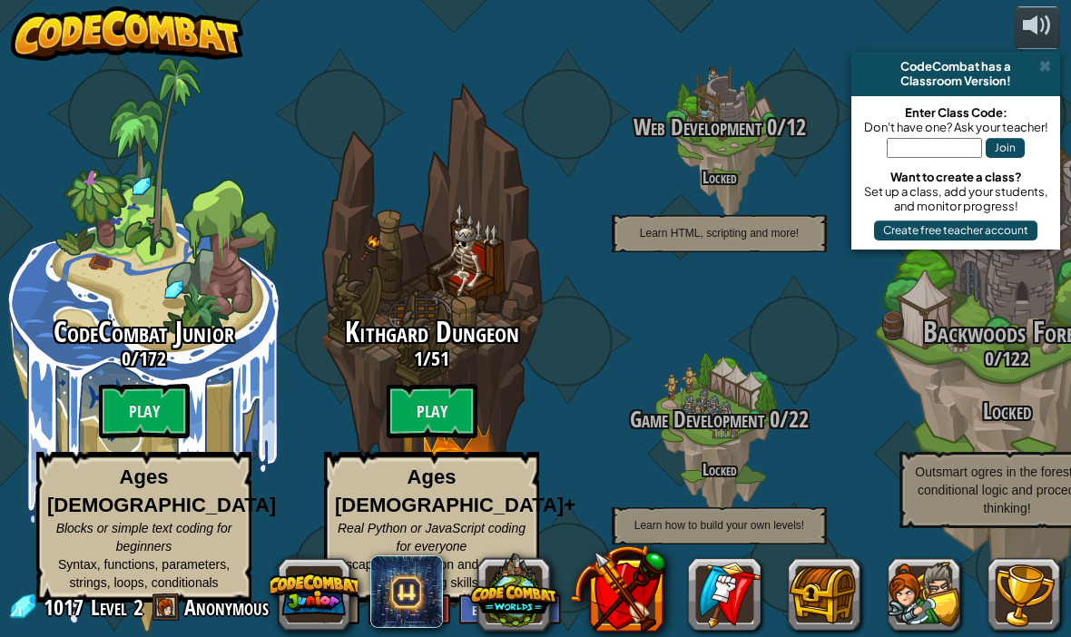
click at [439, 407] on btn "Play" at bounding box center [432, 411] width 91 height 54
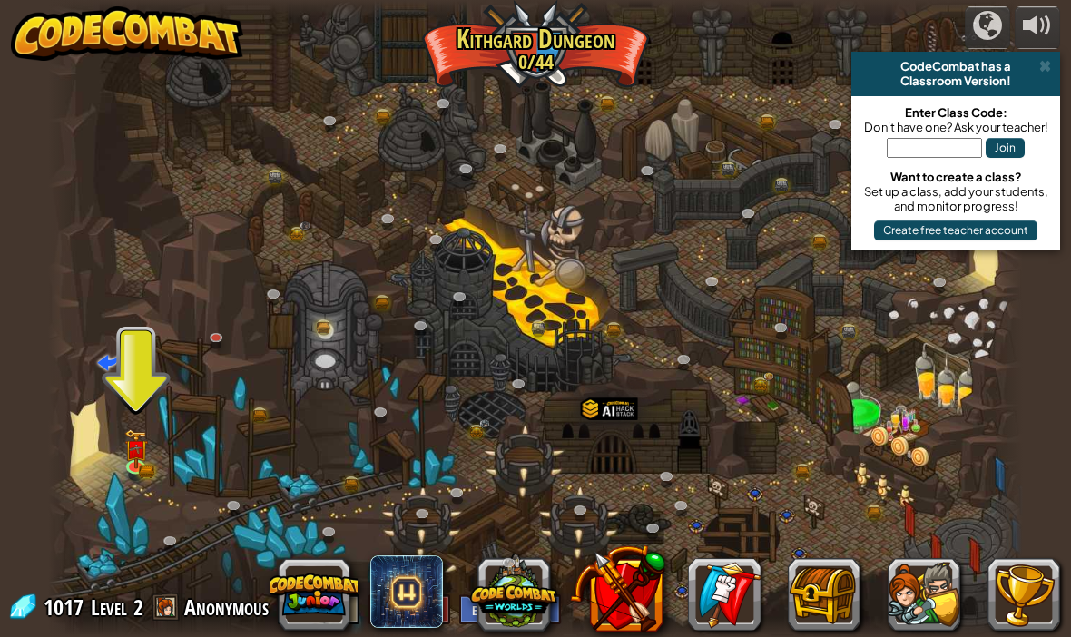
click at [915, 611] on button at bounding box center [923, 594] width 73 height 73
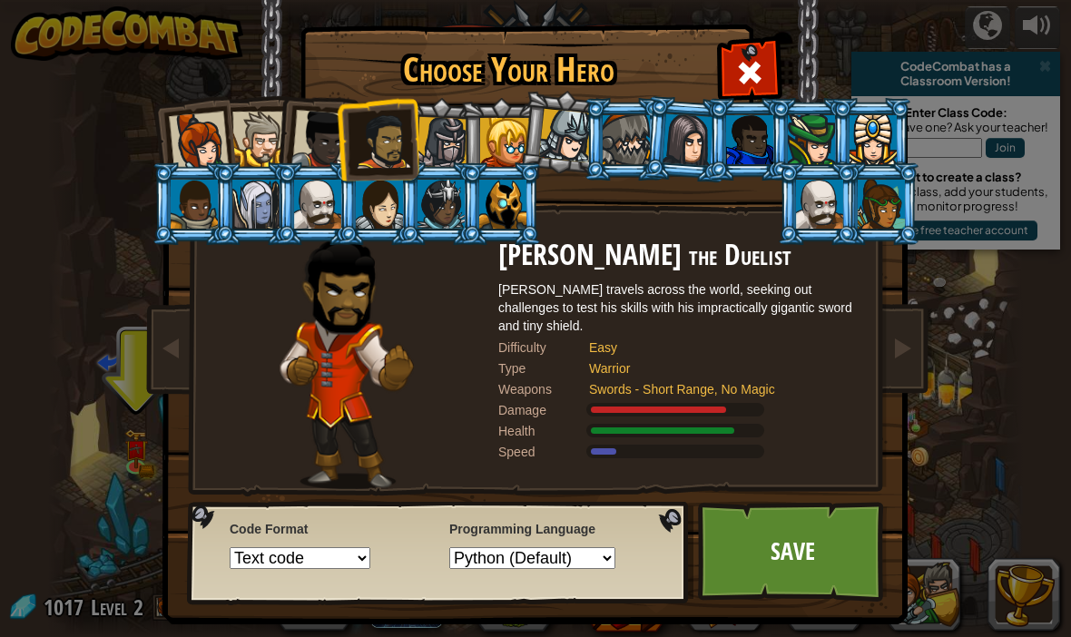
click at [671, 145] on div at bounding box center [687, 139] width 51 height 52
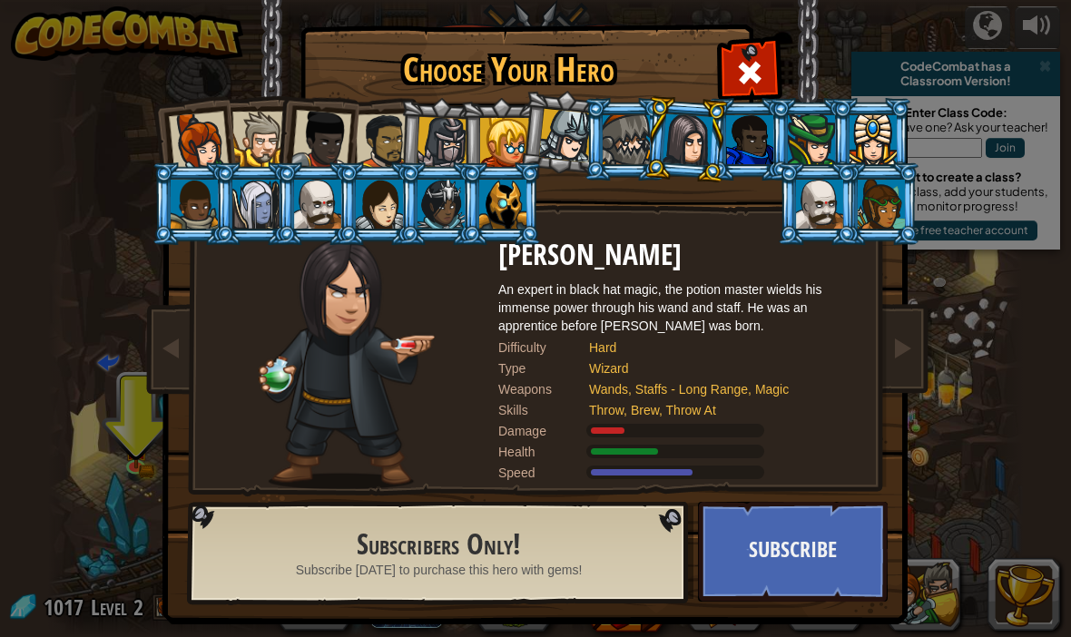
click at [200, 135] on div at bounding box center [199, 142] width 60 height 60
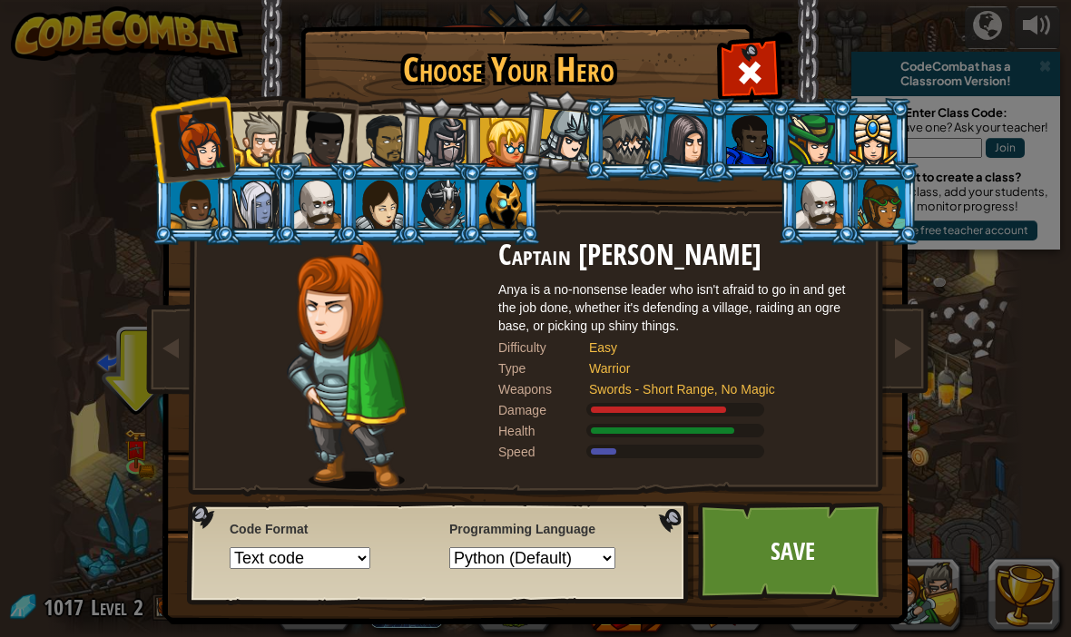
click at [266, 118] on div at bounding box center [259, 139] width 55 height 55
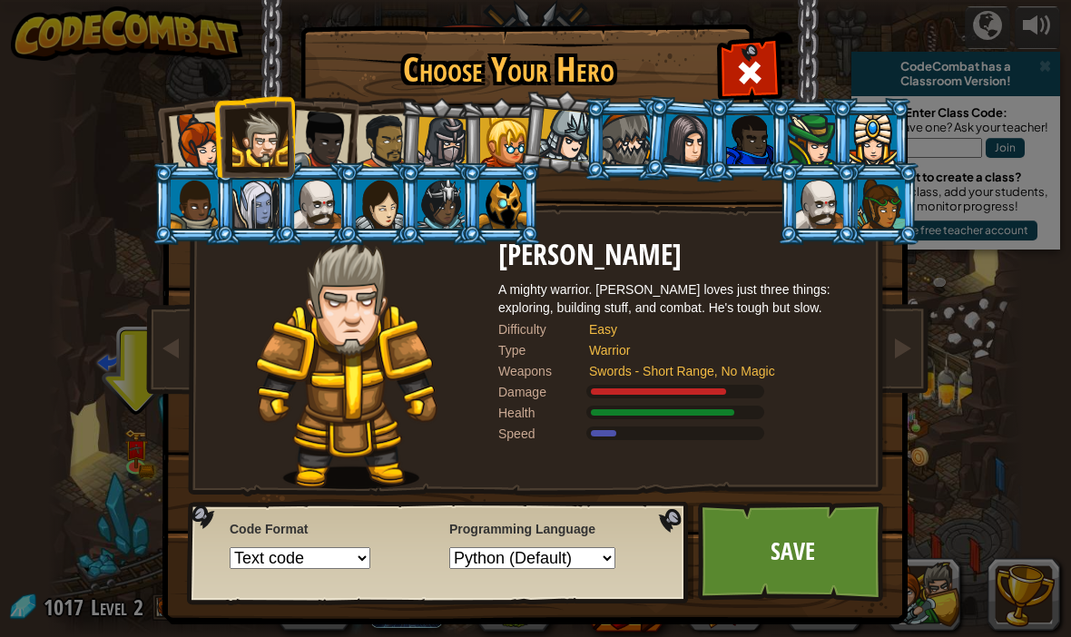
click at [347, 133] on div at bounding box center [321, 140] width 60 height 60
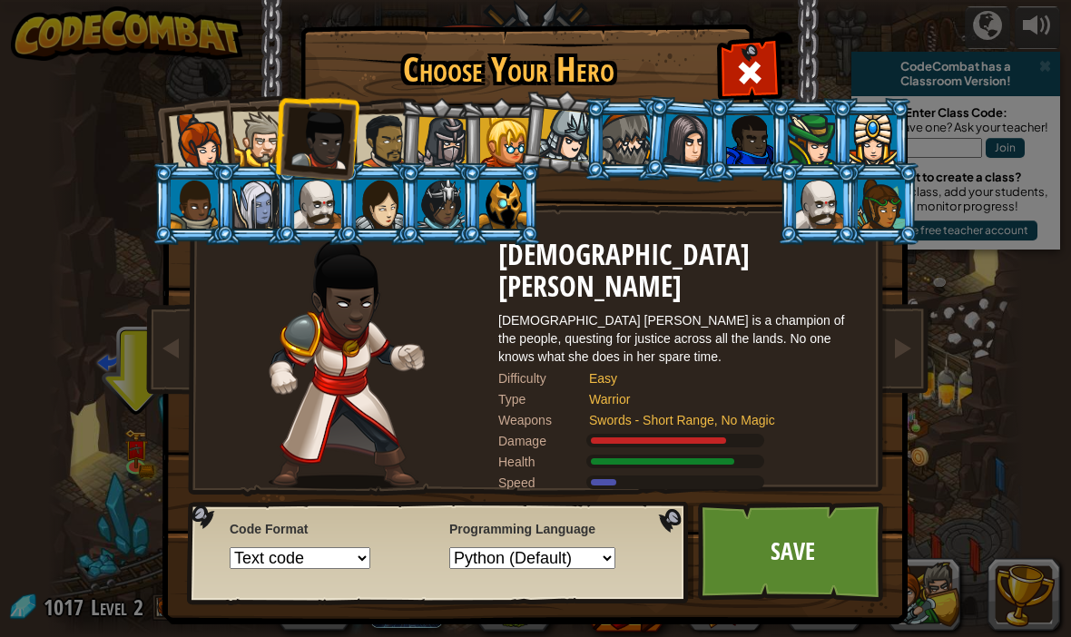
click at [374, 129] on div at bounding box center [384, 141] width 56 height 56
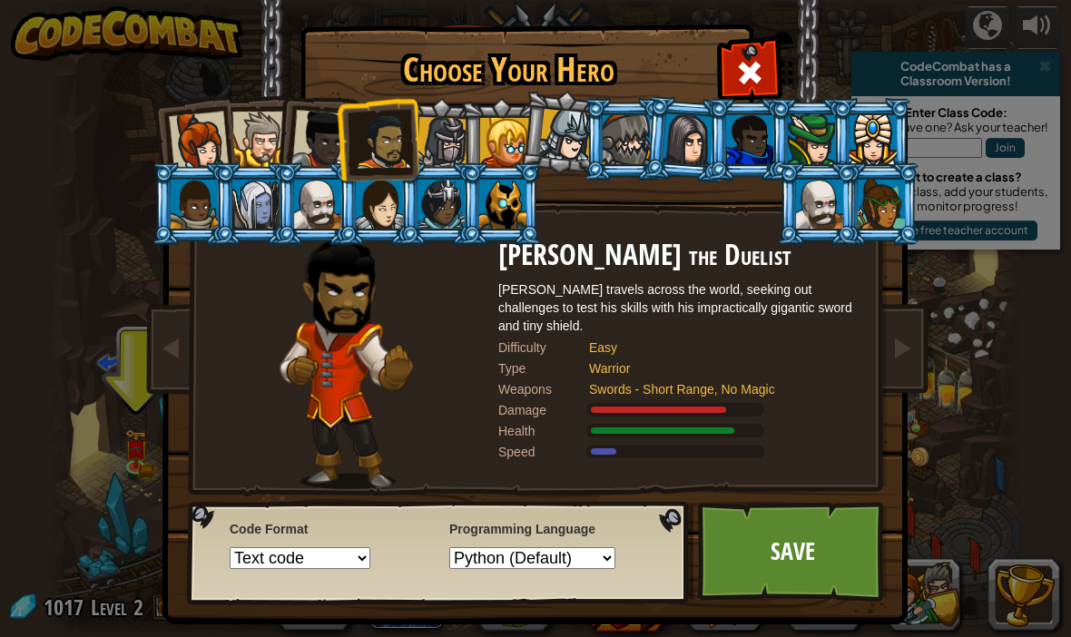
click at [441, 140] on div at bounding box center [442, 143] width 52 height 52
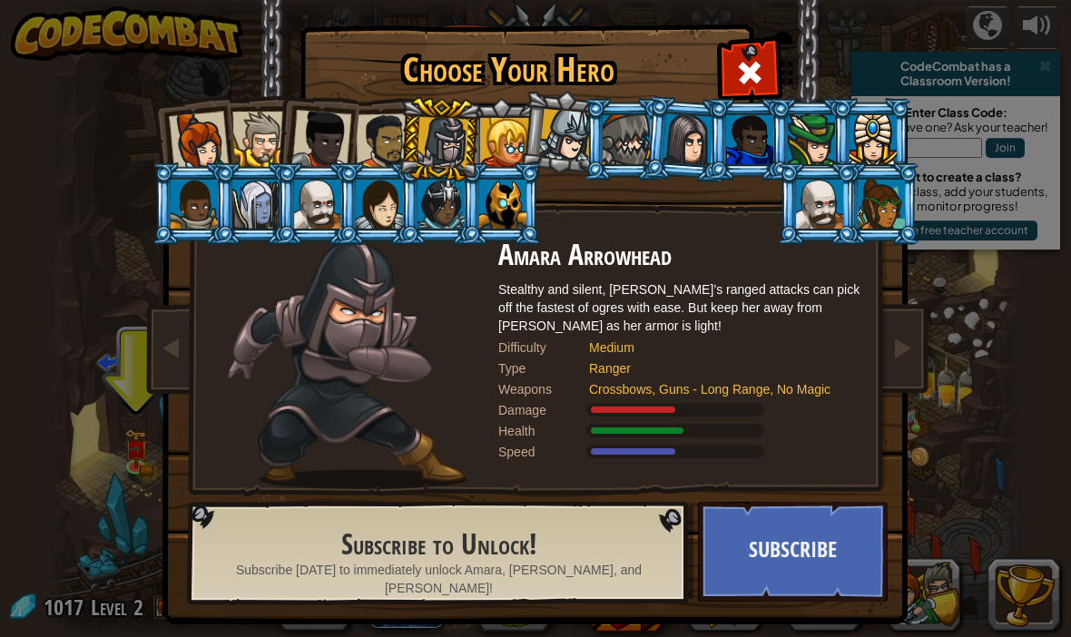
click at [497, 144] on div at bounding box center [504, 142] width 49 height 49
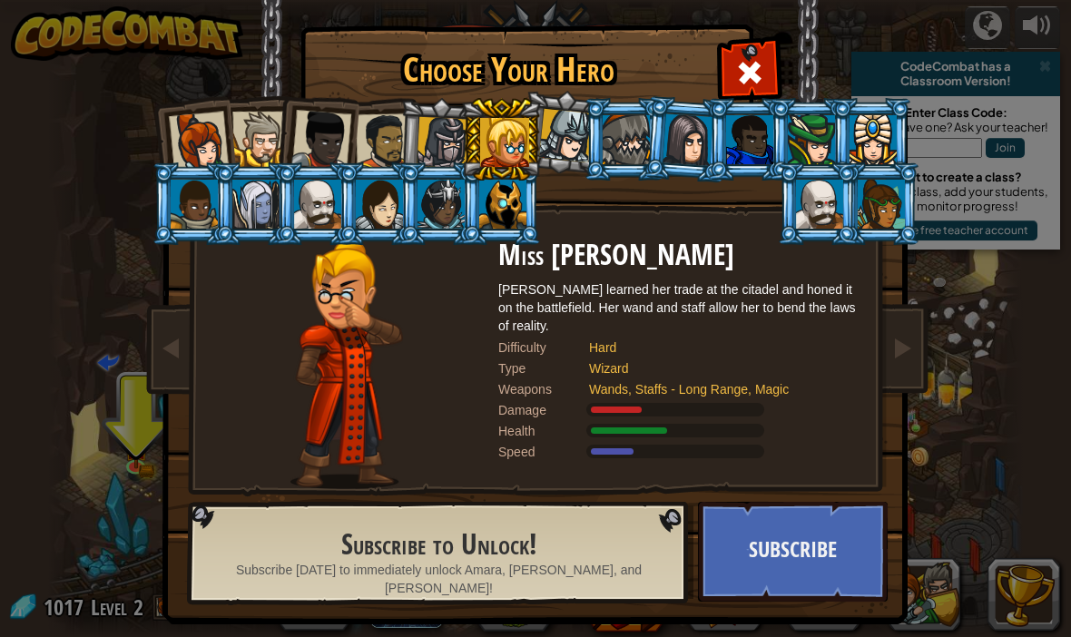
click at [446, 139] on div at bounding box center [442, 143] width 52 height 52
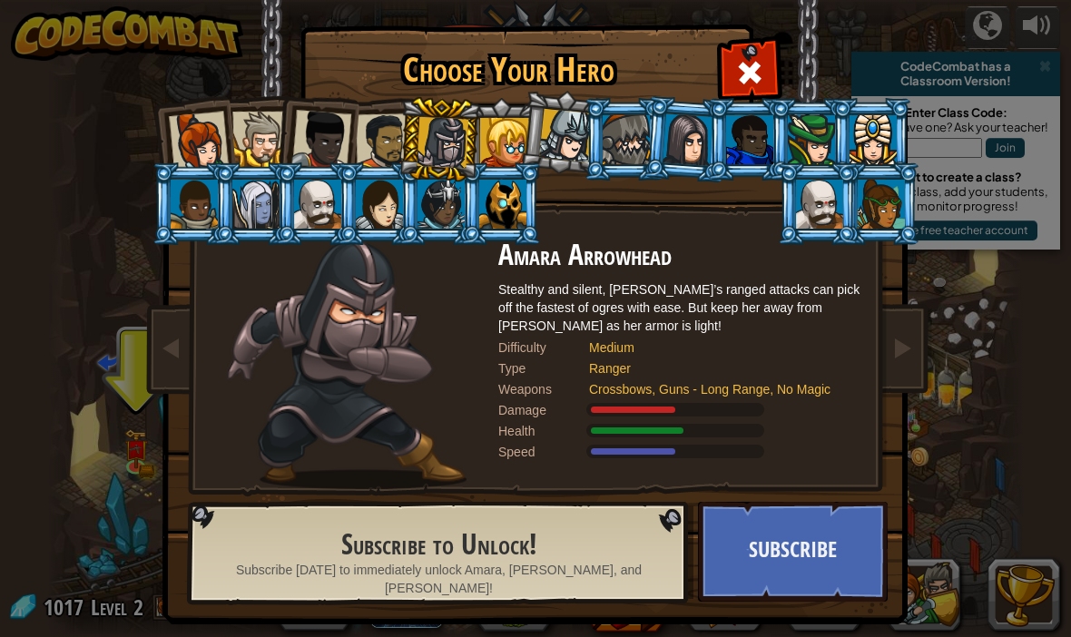
click at [398, 138] on div at bounding box center [384, 141] width 56 height 56
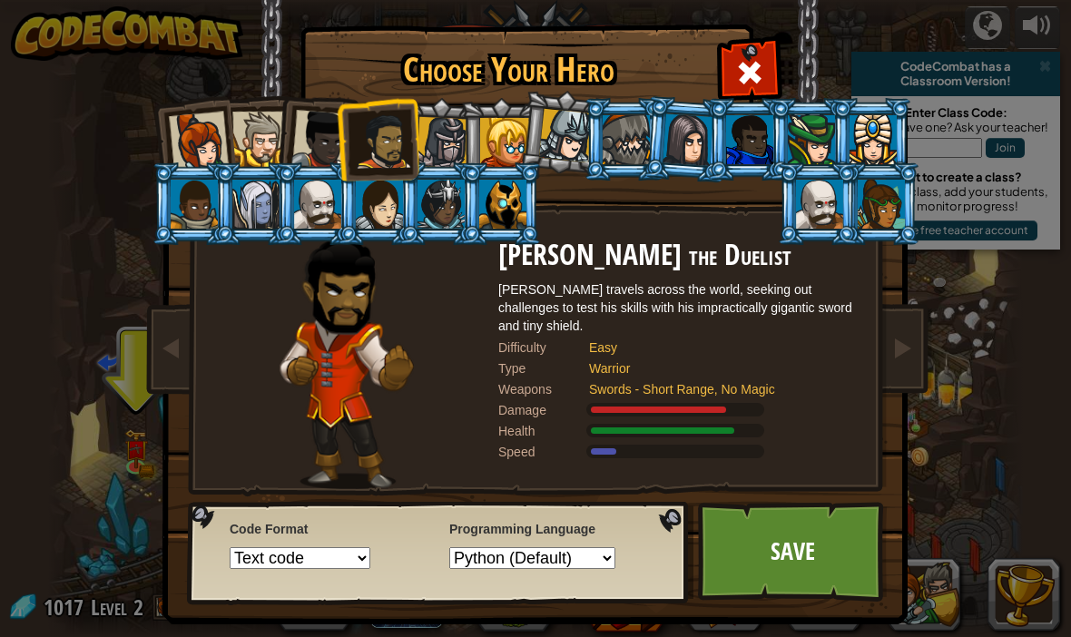
click at [446, 123] on div at bounding box center [442, 143] width 52 height 52
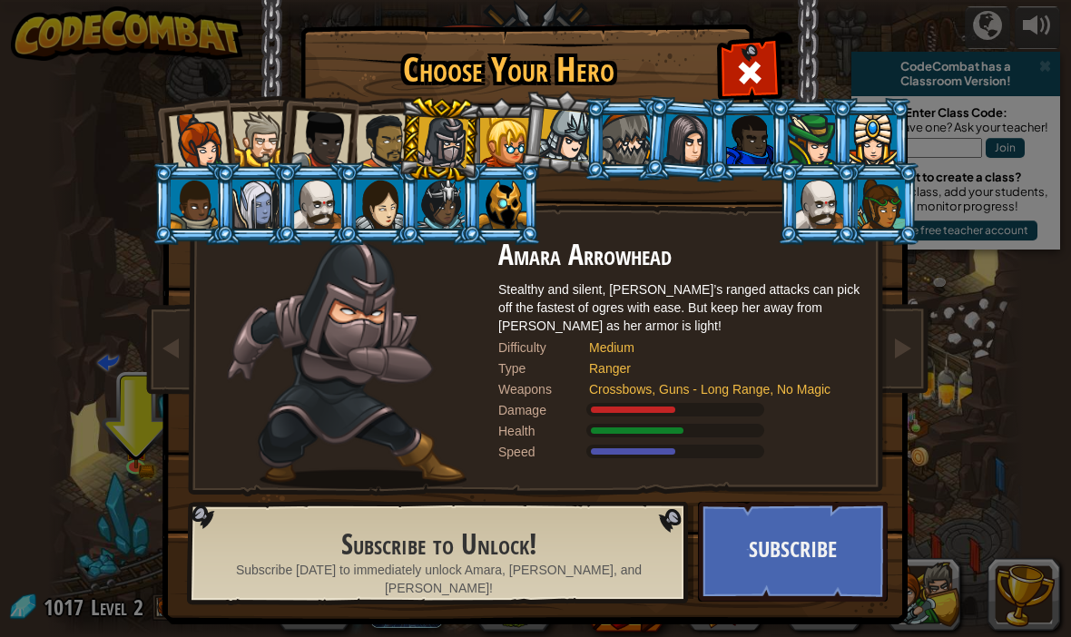
click at [797, 549] on button "Subscribe" at bounding box center [793, 552] width 190 height 100
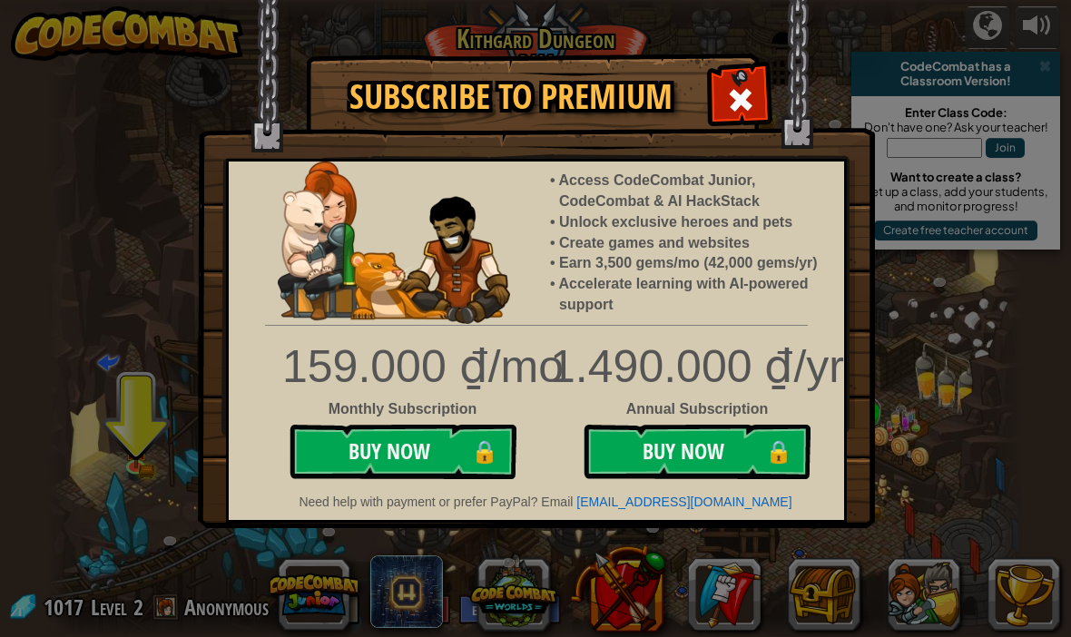
click at [466, 479] on button "Buy Now 🔒" at bounding box center [402, 452] width 227 height 54
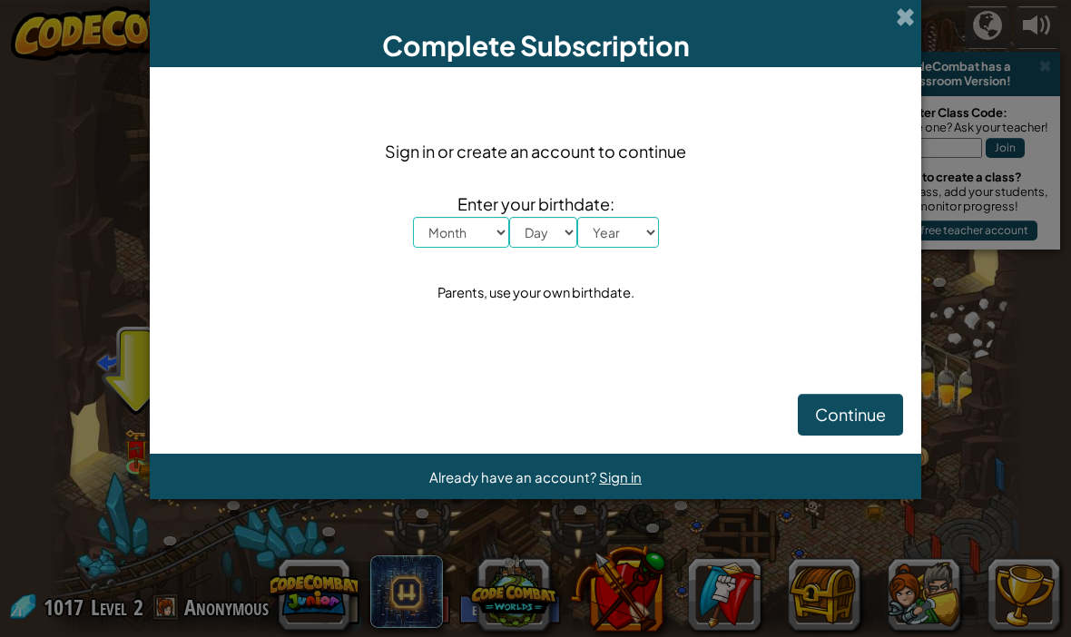
click at [905, 7] on span at bounding box center [905, 16] width 19 height 19
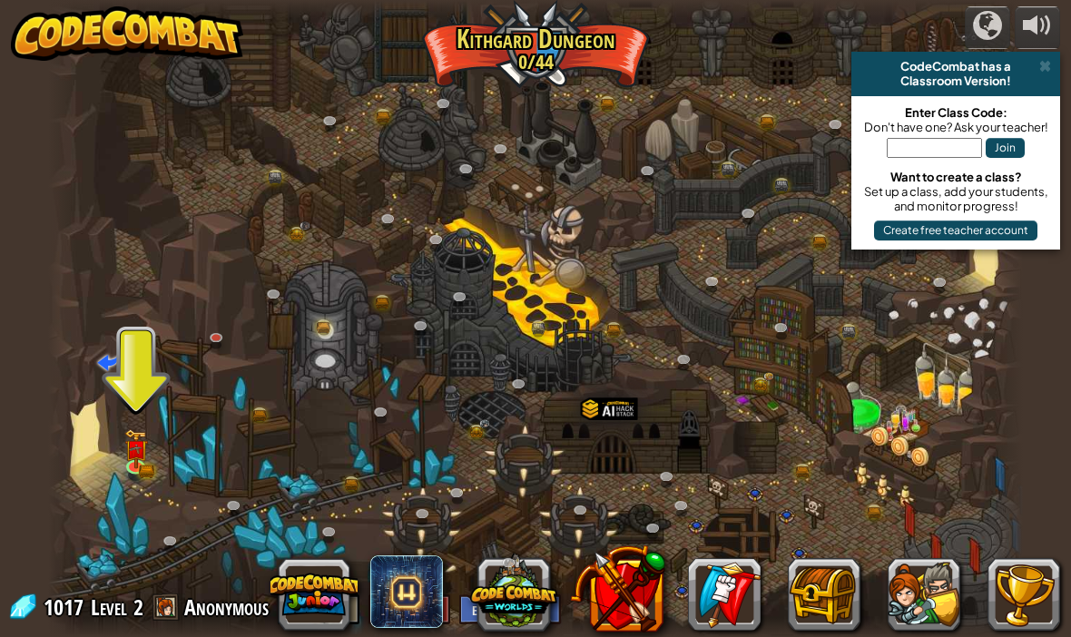
click at [909, 587] on button at bounding box center [923, 594] width 73 height 73
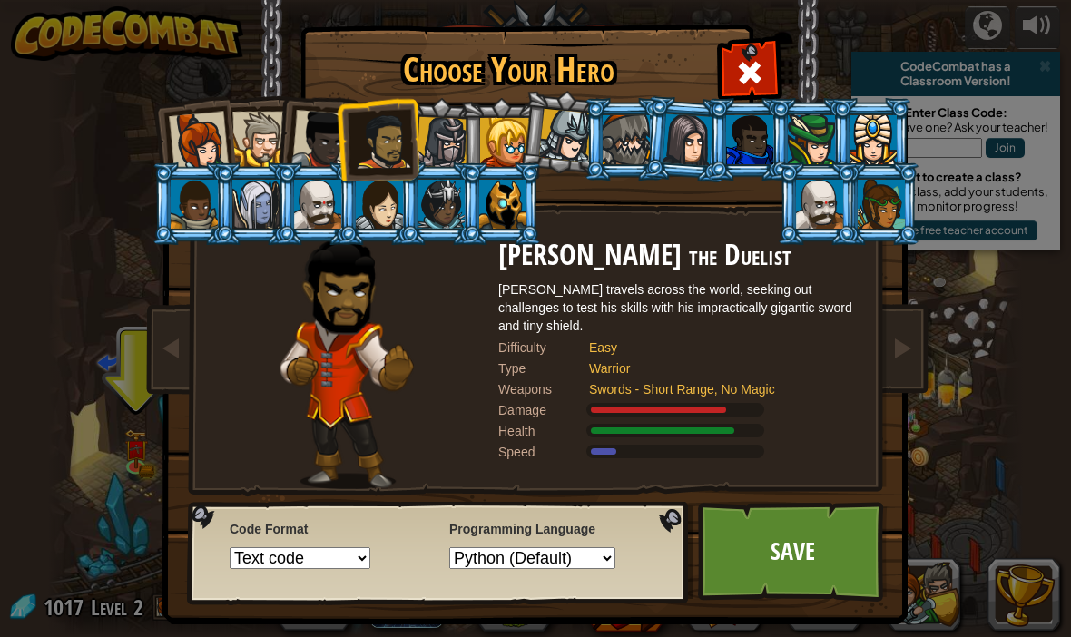
click at [828, 550] on link "Save" at bounding box center [793, 552] width 190 height 100
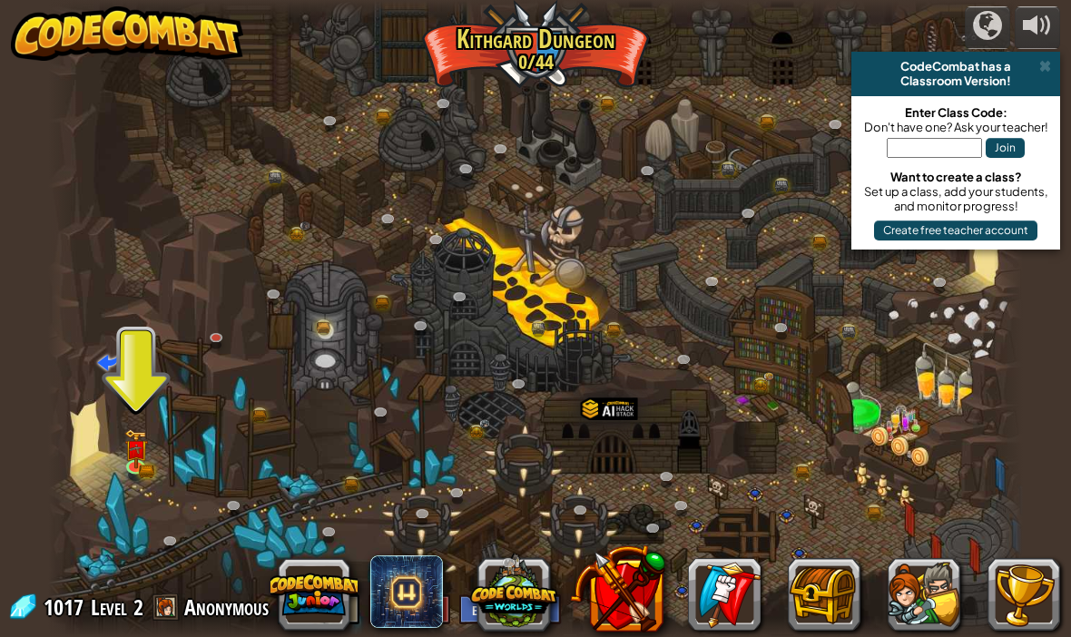
click at [637, 584] on button at bounding box center [617, 588] width 95 height 95
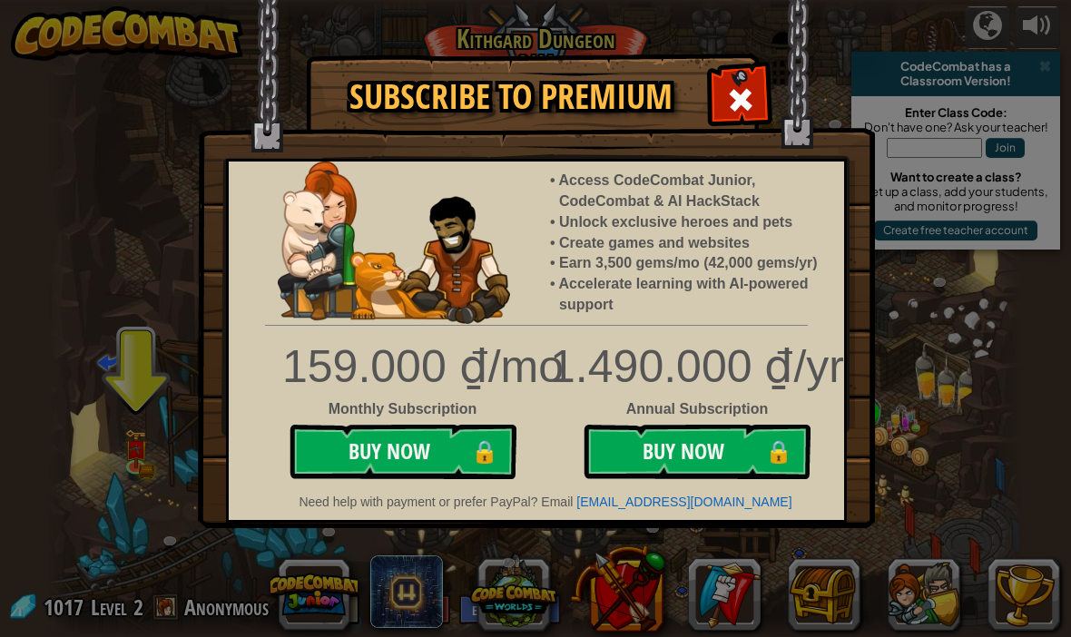
click at [739, 93] on span at bounding box center [740, 99] width 29 height 29
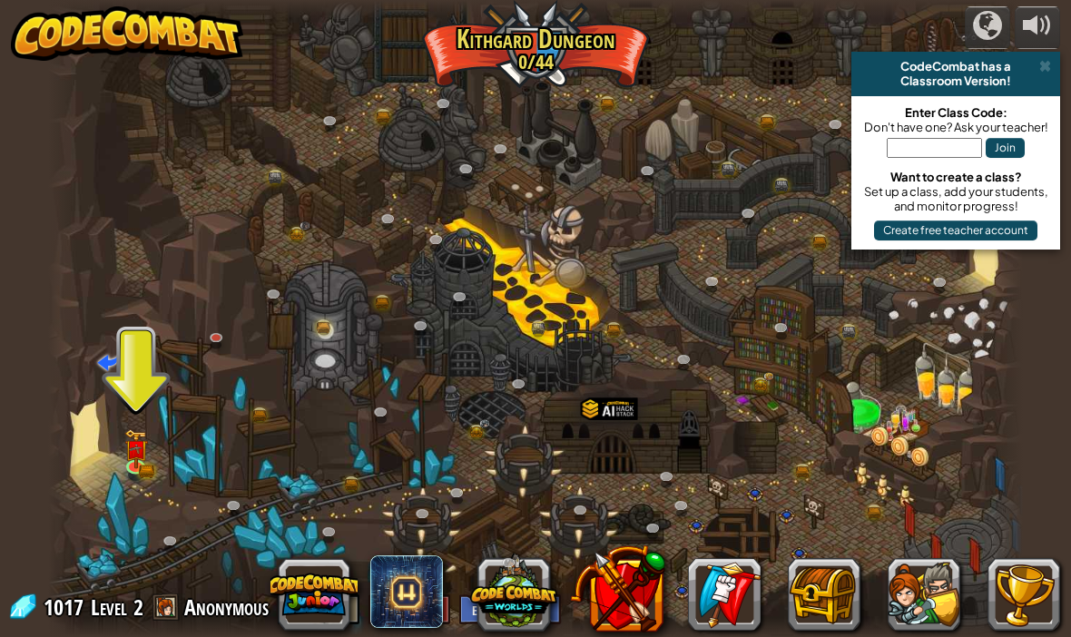
click at [416, 593] on span at bounding box center [406, 591] width 73 height 73
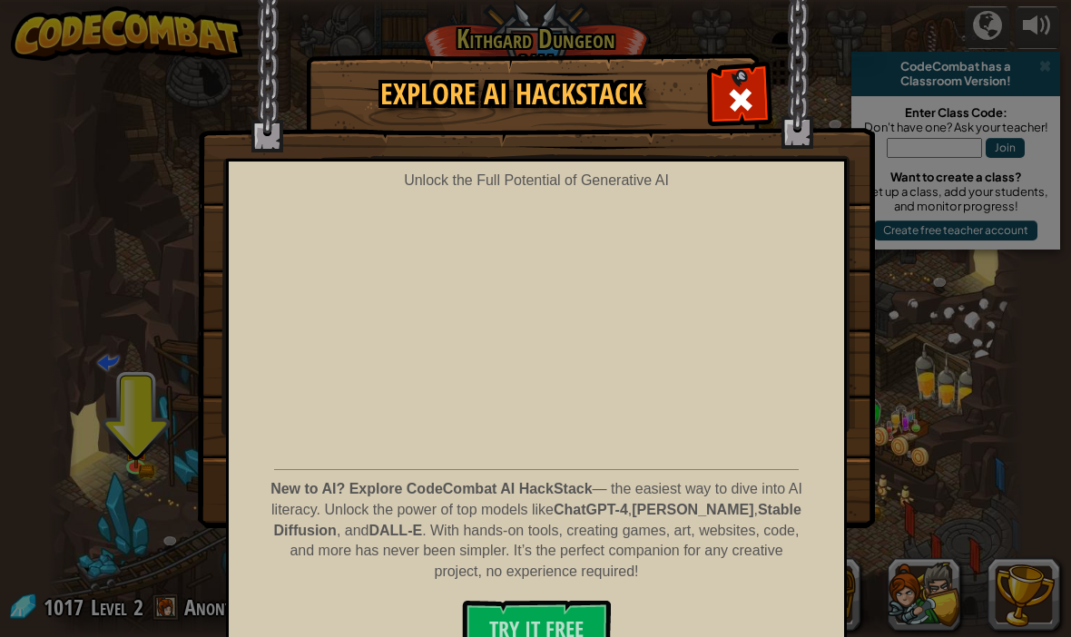
click at [735, 98] on span at bounding box center [740, 99] width 29 height 29
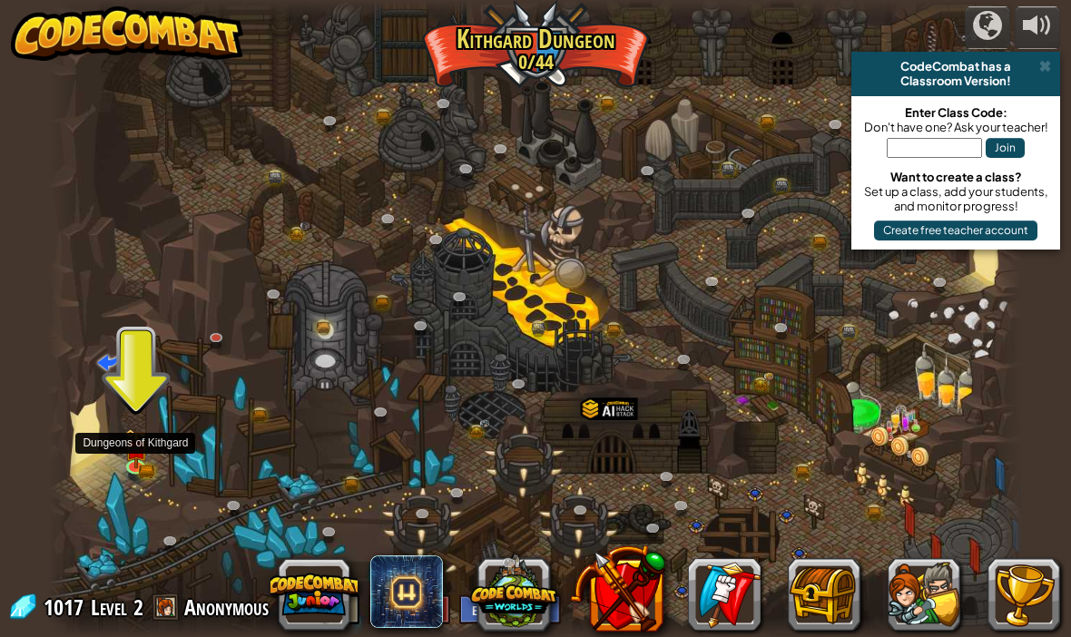
click at [142, 451] on img at bounding box center [136, 450] width 14 height 11
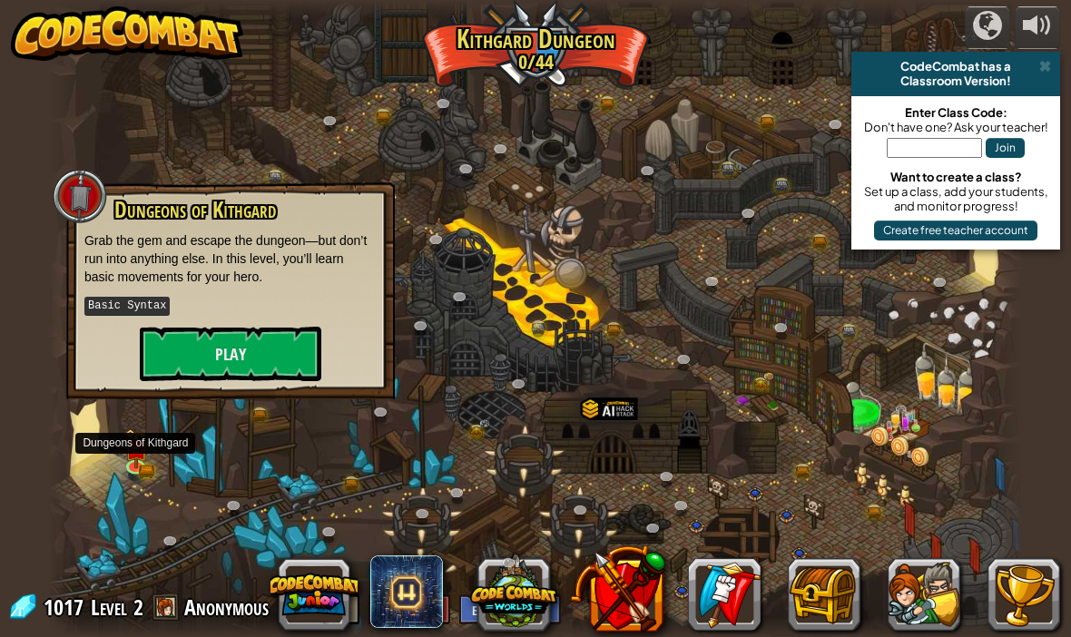
click at [234, 338] on button "Play" at bounding box center [230, 354] width 181 height 54
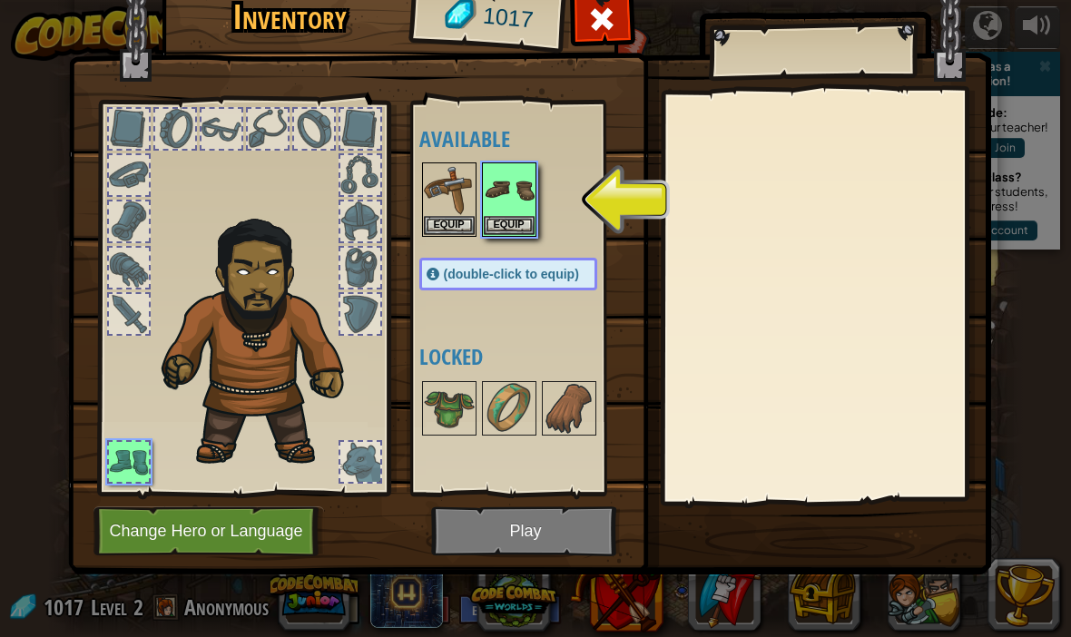
click at [515, 225] on button "Equip" at bounding box center [509, 225] width 51 height 19
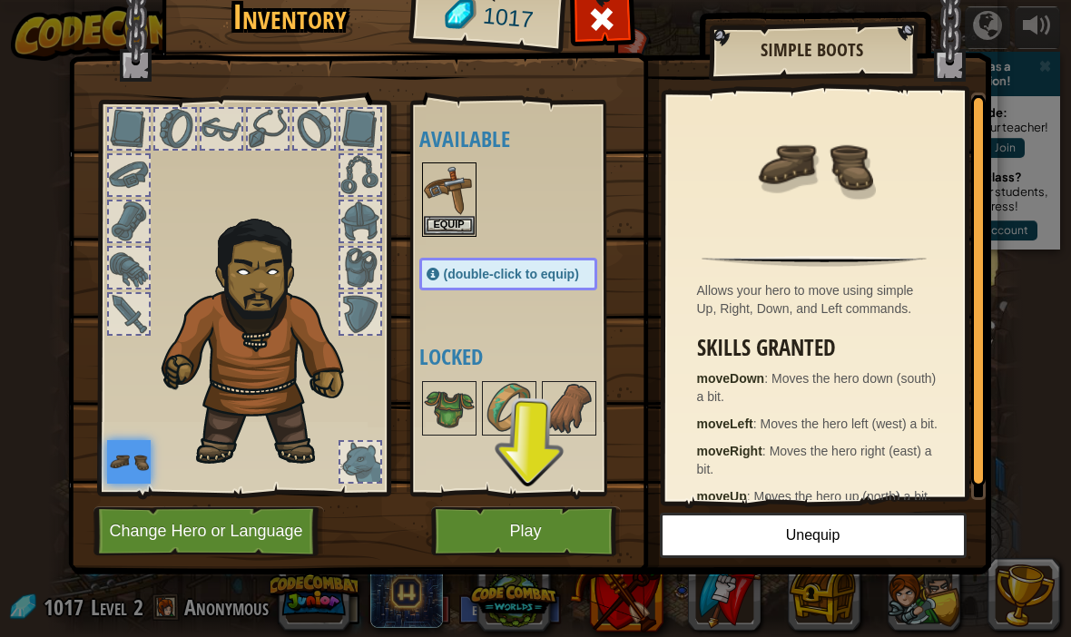
click at [457, 225] on button "Equip" at bounding box center [449, 225] width 51 height 19
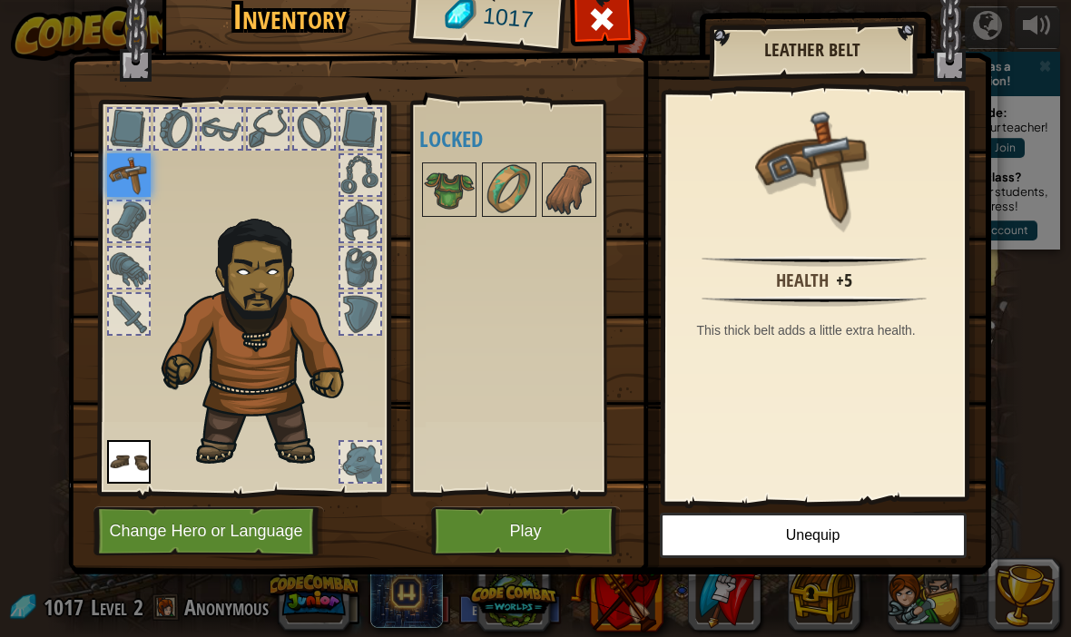
click at [562, 525] on button "Play" at bounding box center [526, 531] width 190 height 50
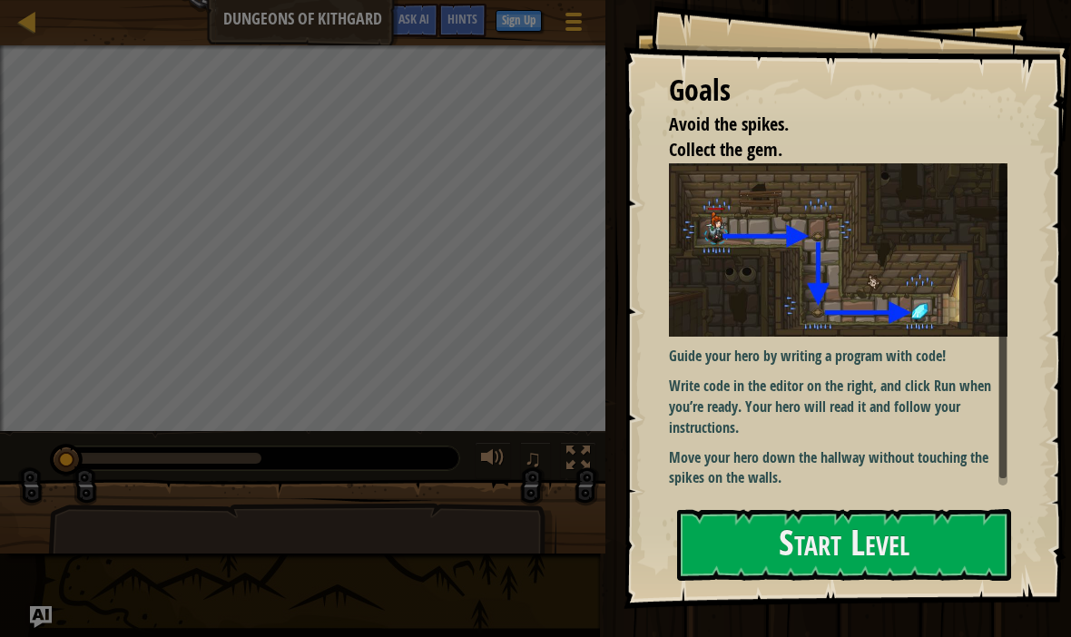
click at [930, 539] on button "Start Level" at bounding box center [844, 545] width 334 height 72
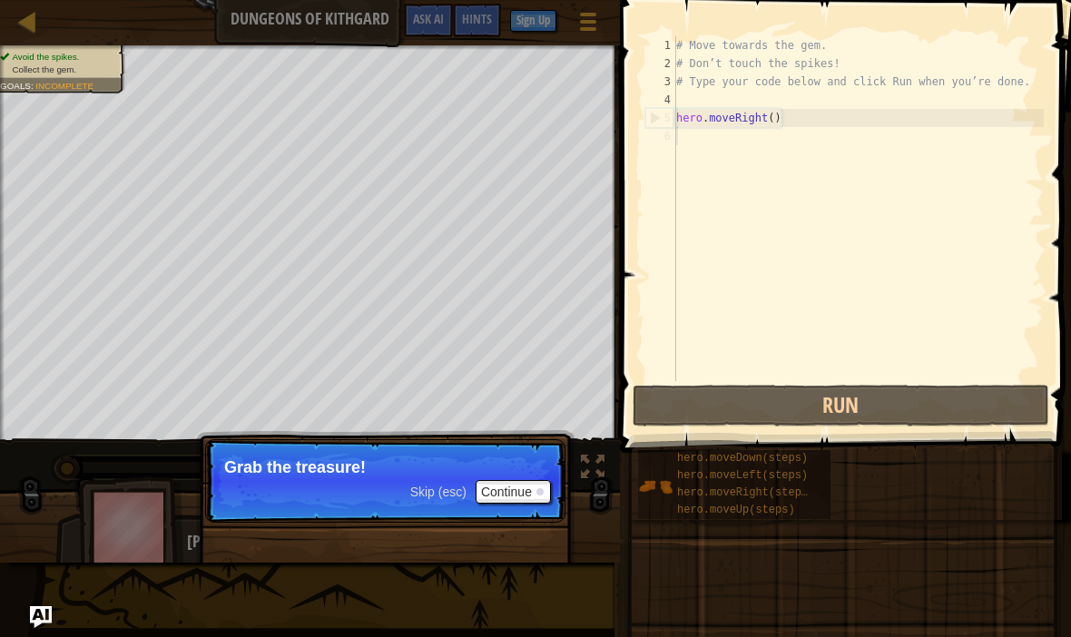
click at [534, 492] on button "Continue" at bounding box center [512, 492] width 75 height 24
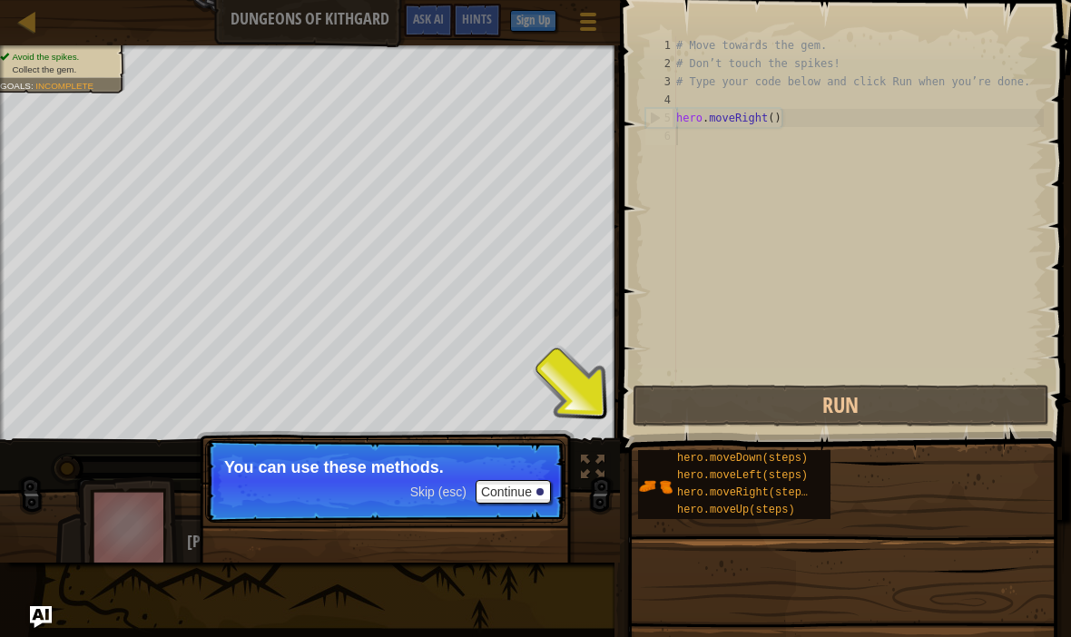
click at [781, 478] on span "hero.moveLeft(steps)" at bounding box center [742, 475] width 131 height 13
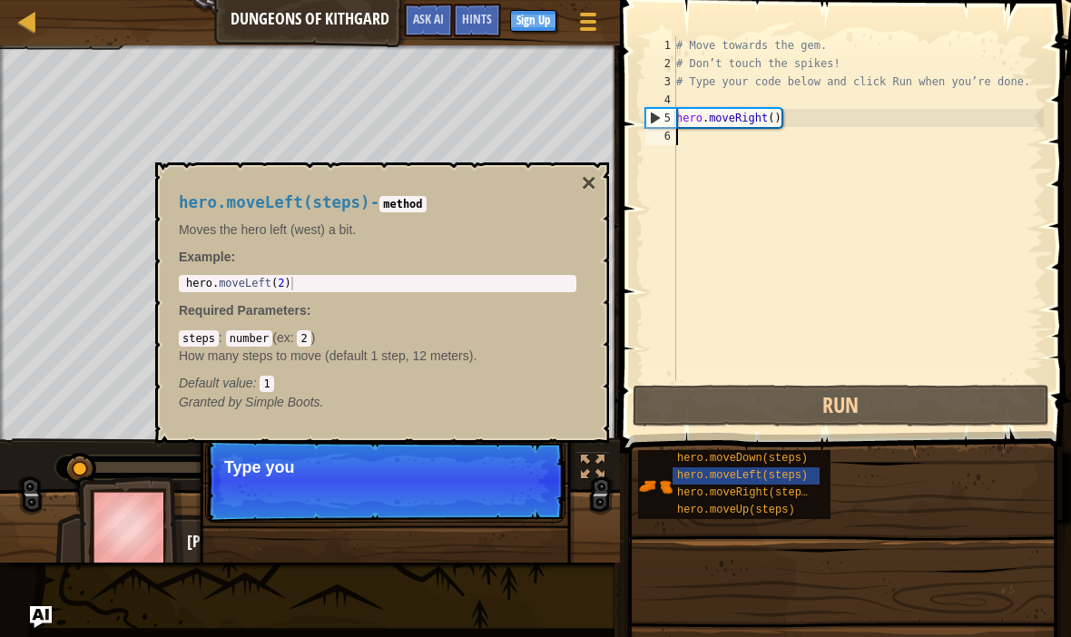
click at [785, 457] on span "hero.moveDown(steps)" at bounding box center [742, 458] width 131 height 13
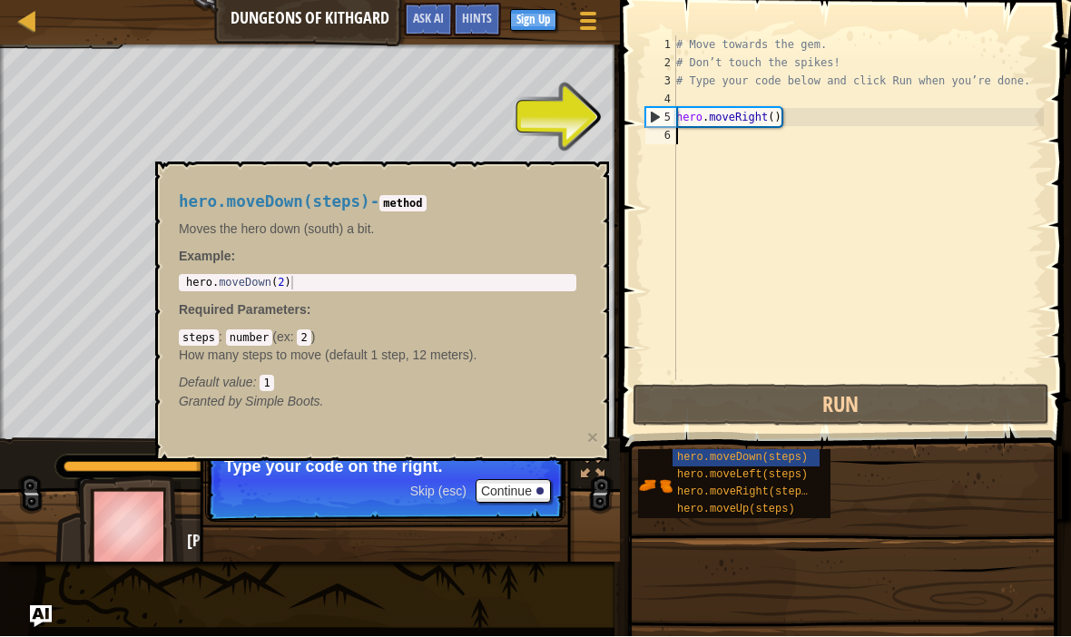
click at [535, 493] on button "Continue" at bounding box center [512, 492] width 75 height 24
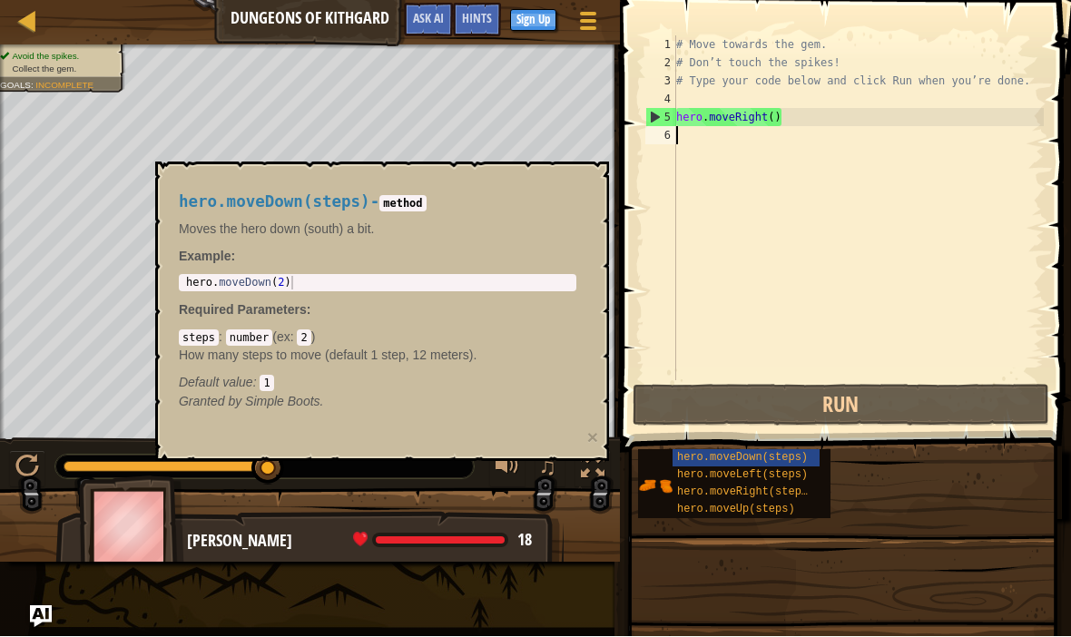
click at [594, 190] on div "hero.moveDown(steps) - method Moves the hero down (south) a bit. Example : 1 he…" at bounding box center [382, 311] width 454 height 299
click at [186, 187] on div "hero.moveDown(steps) - method Moves the hero down (south) a bit. Example : 1 he…" at bounding box center [377, 302] width 423 height 251
click at [571, 287] on div "hero . moveDown ( 2 )" at bounding box center [377, 297] width 390 height 41
type textarea "hero.moveDown(2)"
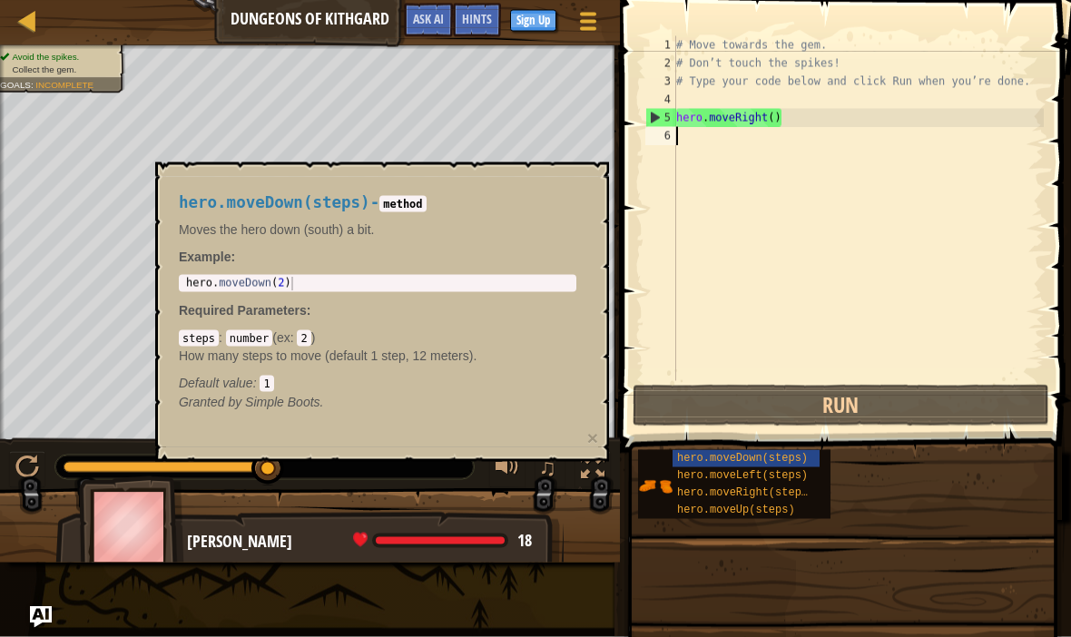
type textarea ","
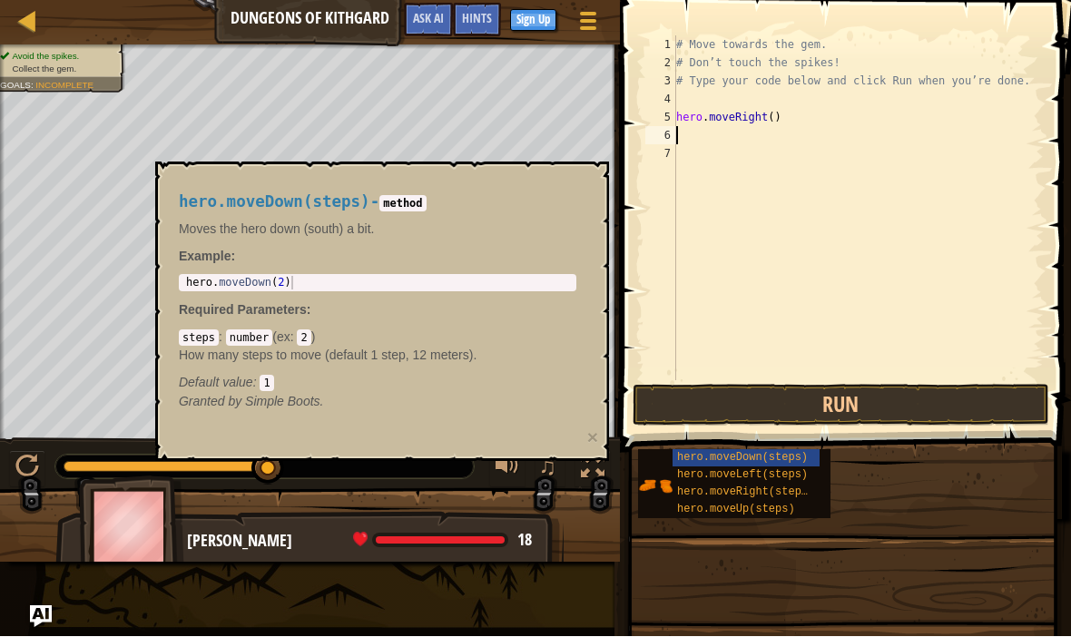
click at [571, 190] on div "hero.moveDown(steps) - method Moves the hero down (south) a bit. Example : hero…" at bounding box center [377, 302] width 423 height 251
click at [13, 477] on button at bounding box center [27, 469] width 36 height 37
click at [784, 478] on span "hero.moveLeft(steps)" at bounding box center [742, 475] width 131 height 13
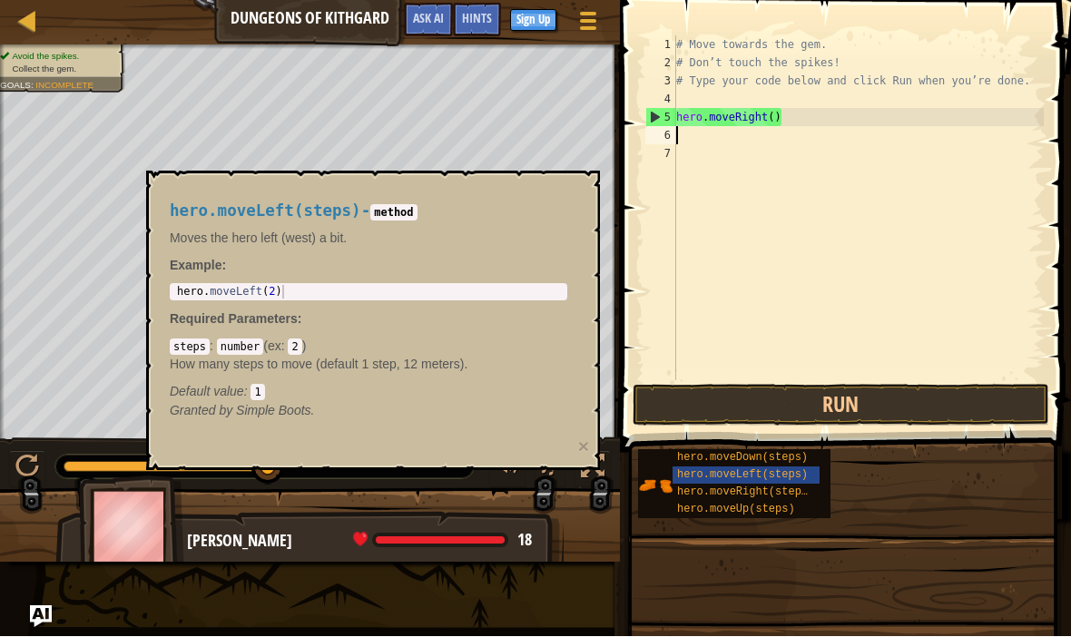
click at [795, 494] on span "hero.moveRight(steps)" at bounding box center [745, 492] width 137 height 13
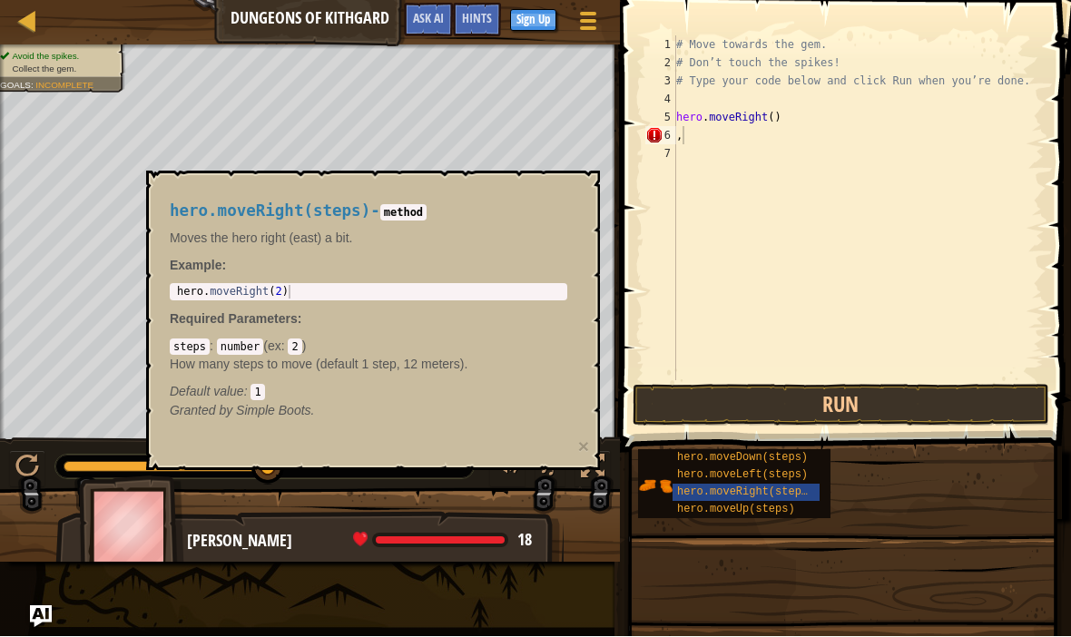
type textarea ","
click at [797, 491] on span "hero.moveRight(steps)" at bounding box center [745, 492] width 137 height 13
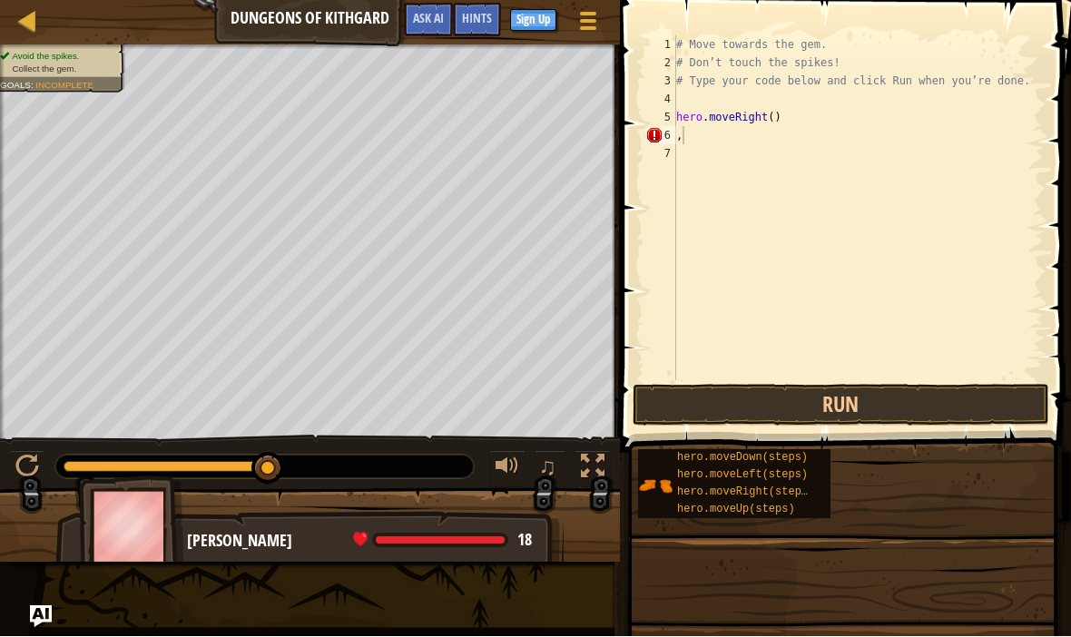
click at [793, 456] on span "hero.moveDown(steps)" at bounding box center [742, 458] width 131 height 13
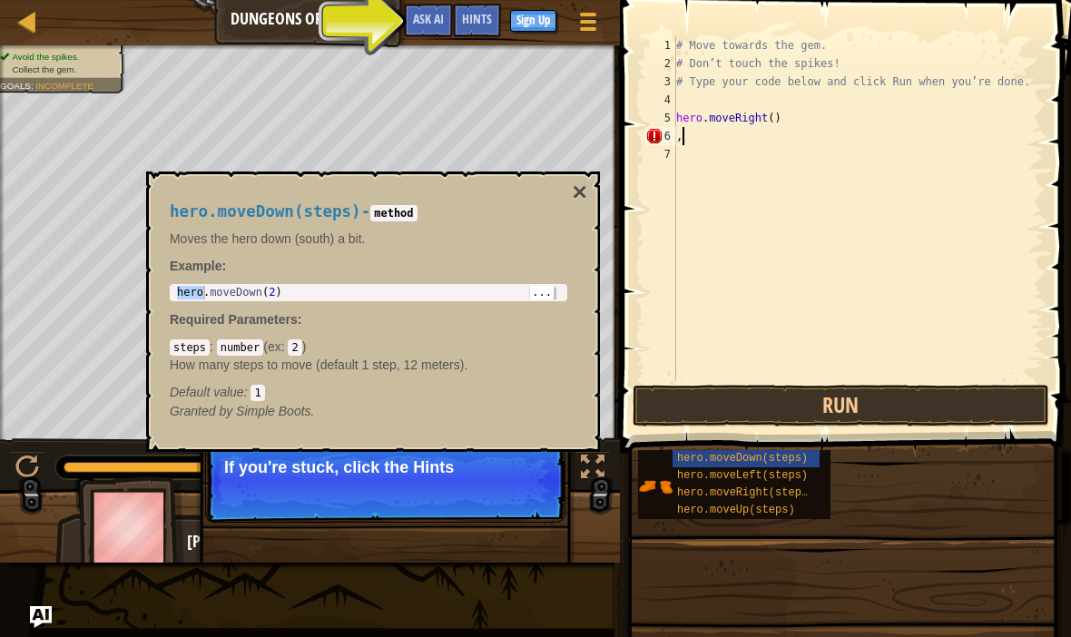
scroll to position [0, 0]
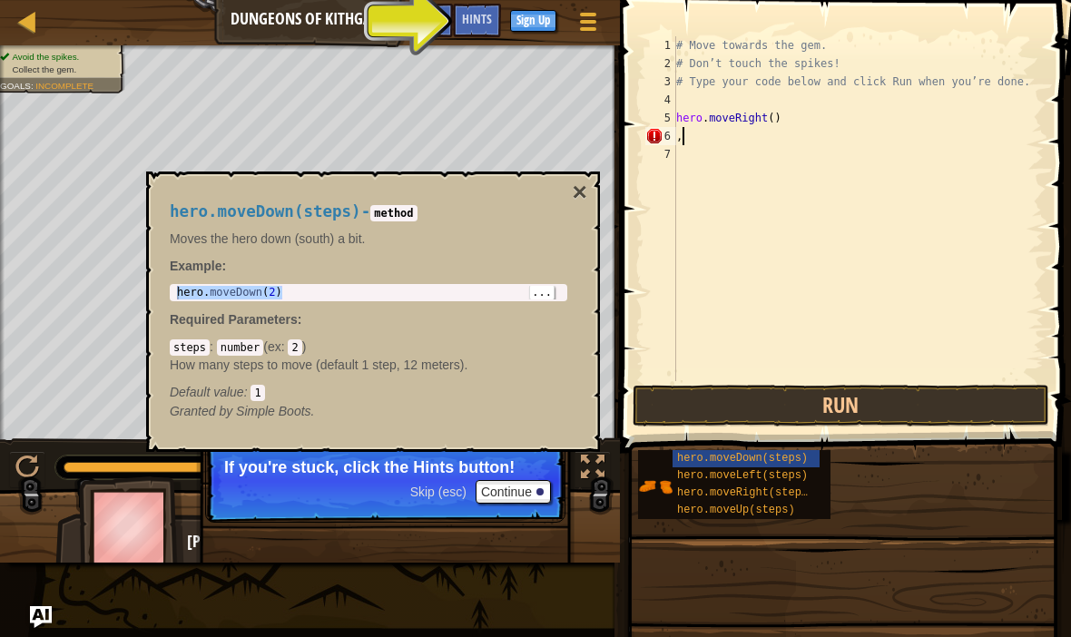
type textarea "hero.moveDown(2)"
click at [558, 296] on div "hero . moveDown ( 2 )" at bounding box center [368, 306] width 390 height 41
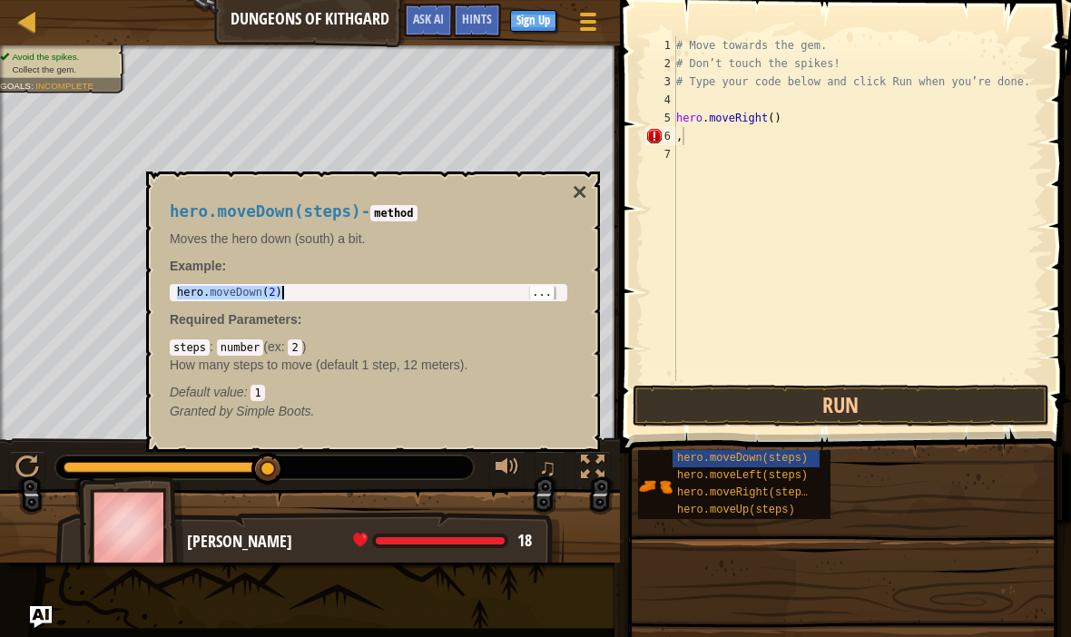
click at [537, 299] on span "..." at bounding box center [542, 292] width 24 height 16
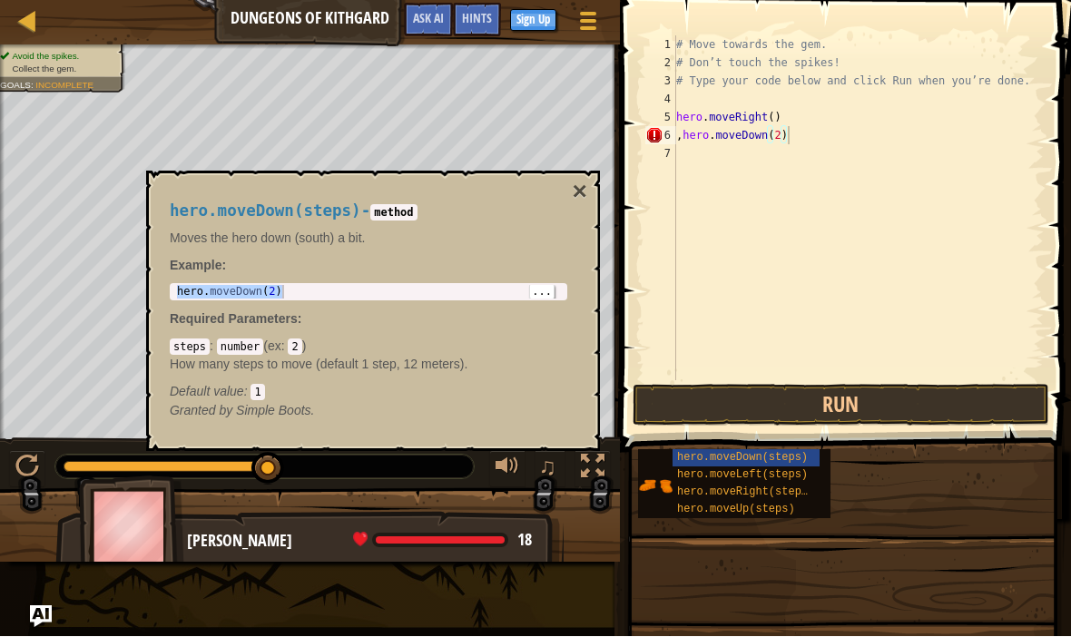
click at [584, 190] on button "×" at bounding box center [580, 192] width 15 height 25
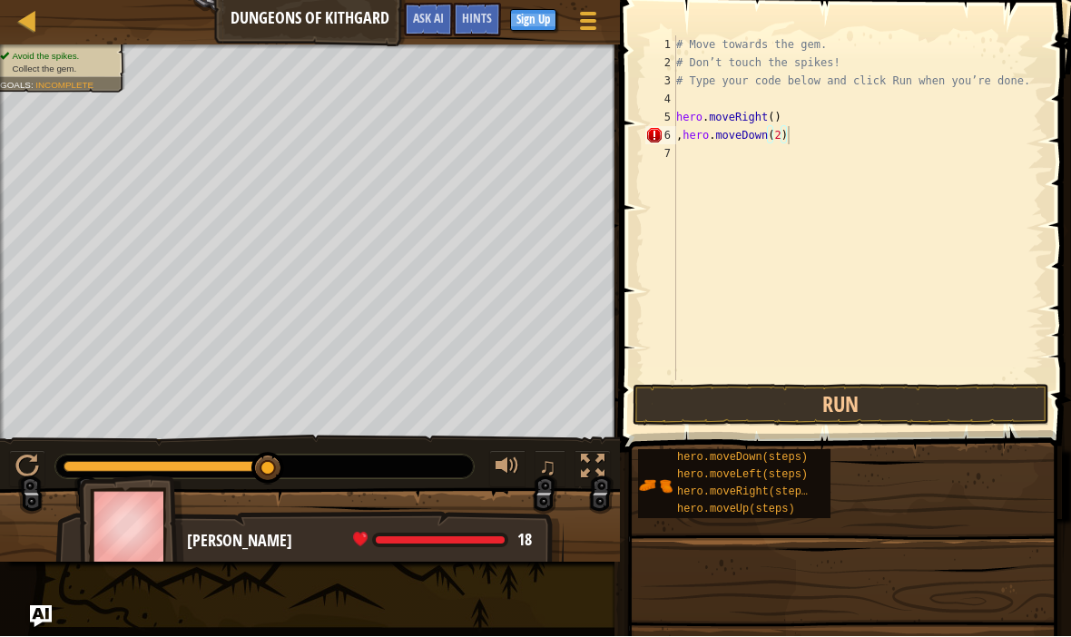
click at [888, 409] on button "Run" at bounding box center [840, 406] width 416 height 42
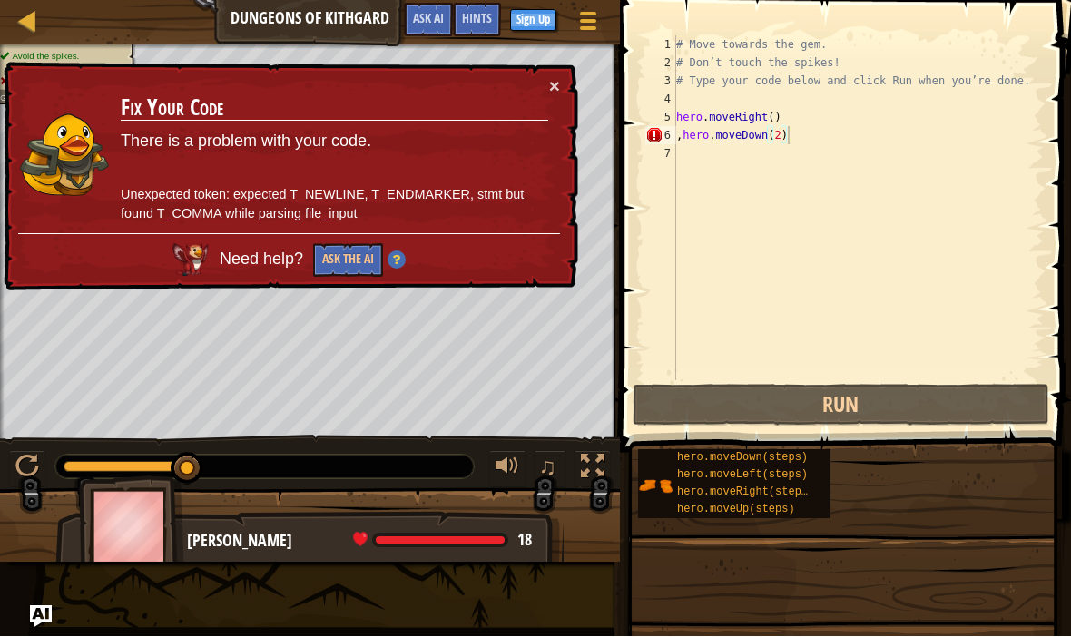
click at [554, 83] on button "×" at bounding box center [554, 86] width 11 height 19
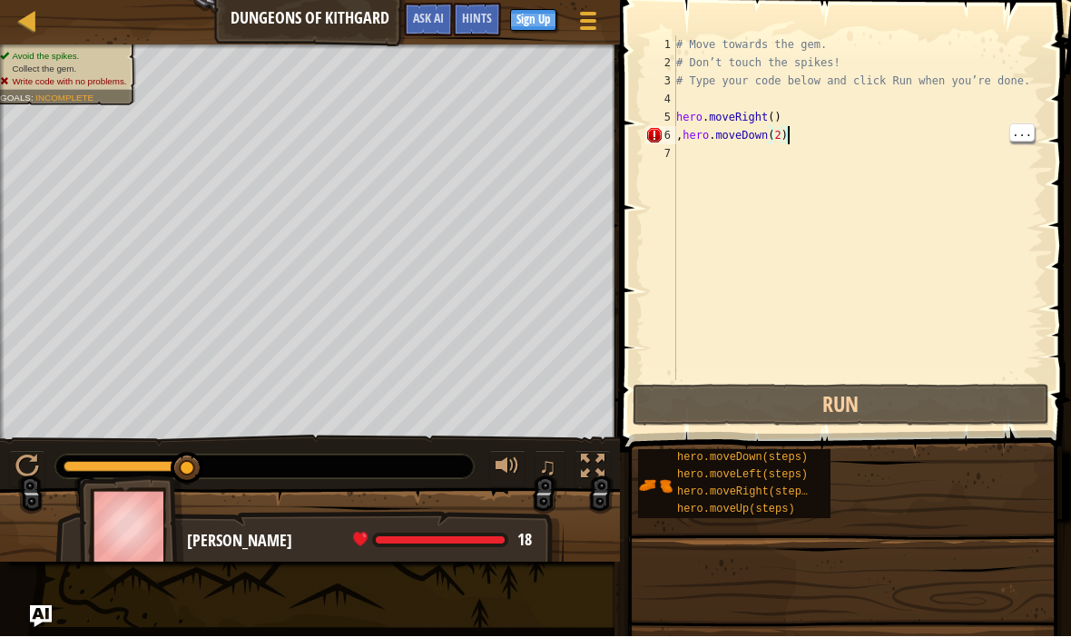
click at [872, 136] on div "# Move towards the gem. # Don’t touch the spikes! # Type your code below and cl…" at bounding box center [857, 226] width 371 height 381
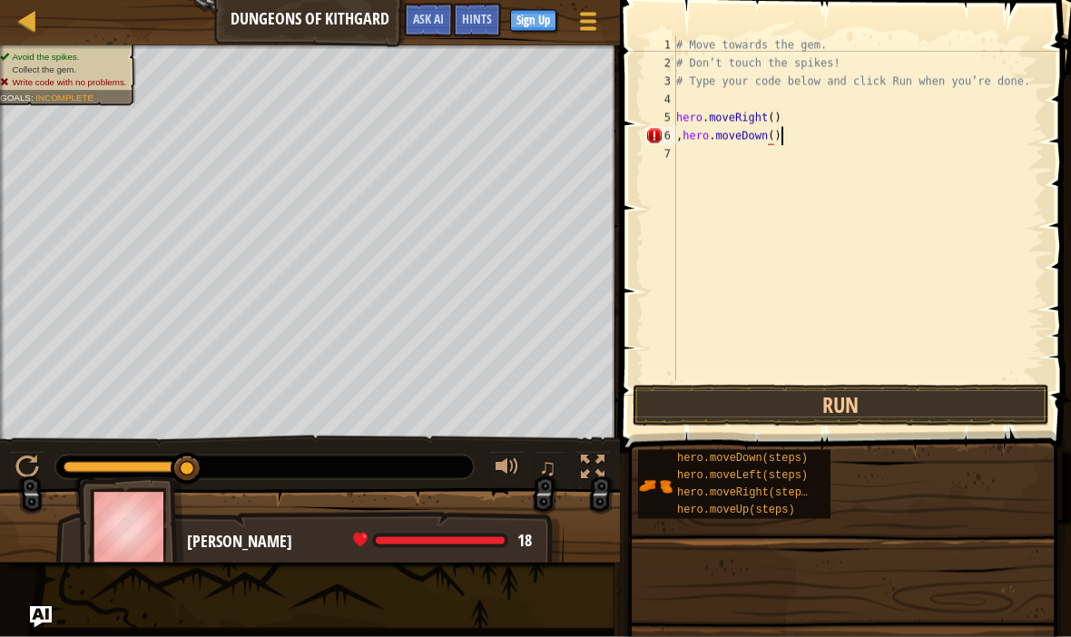
scroll to position [9, 8]
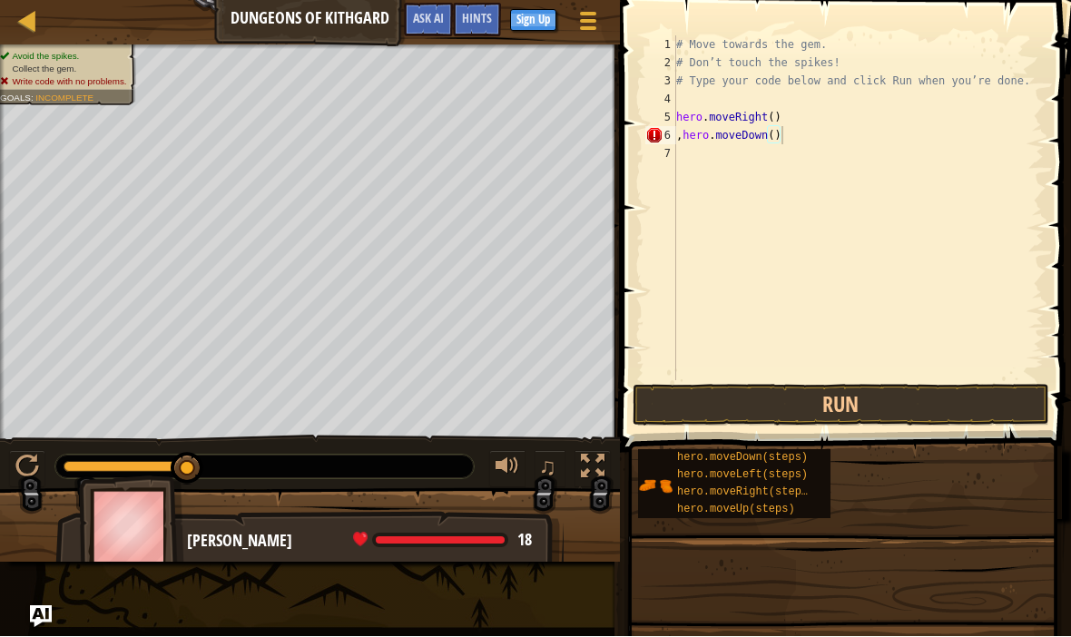
click at [916, 403] on button "Run" at bounding box center [840, 406] width 416 height 42
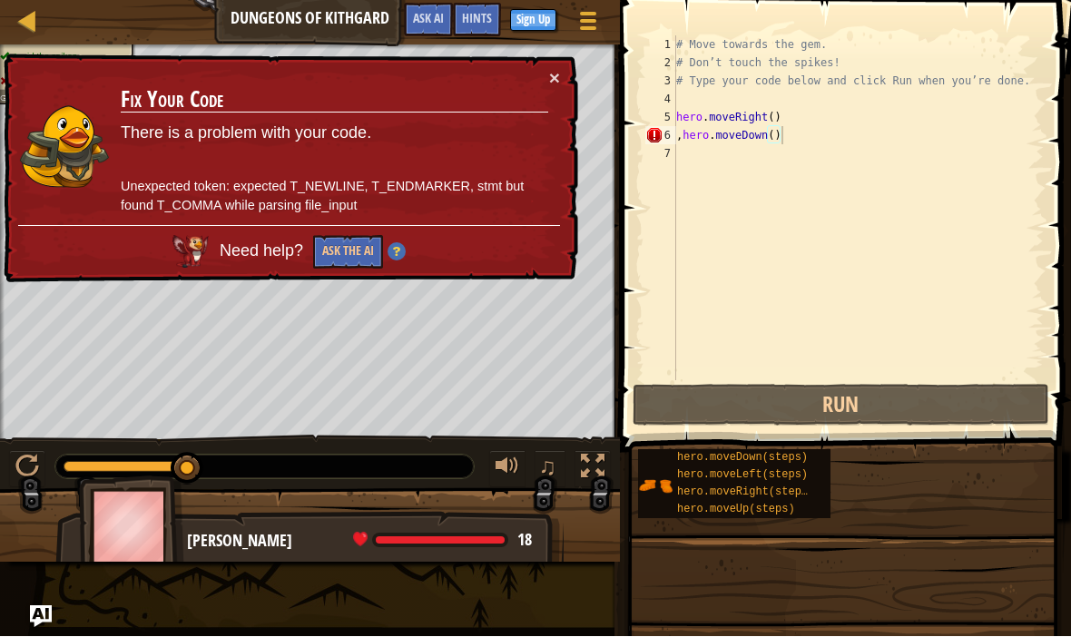
click at [346, 250] on button "Ask the AI" at bounding box center [348, 253] width 70 height 34
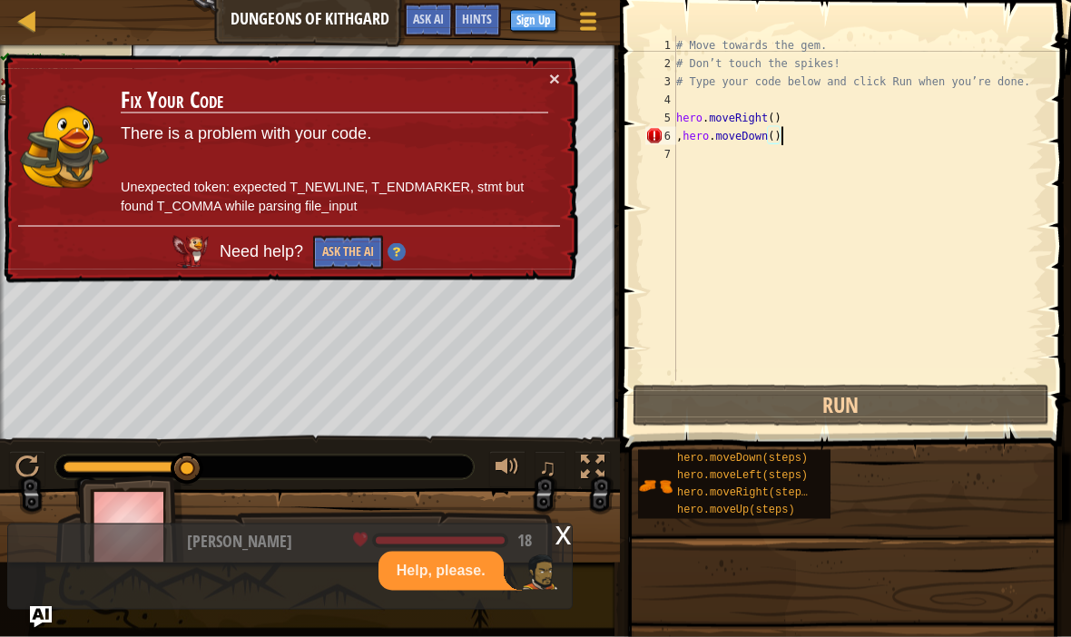
click at [342, 241] on button "Ask the AI" at bounding box center [348, 253] width 70 height 34
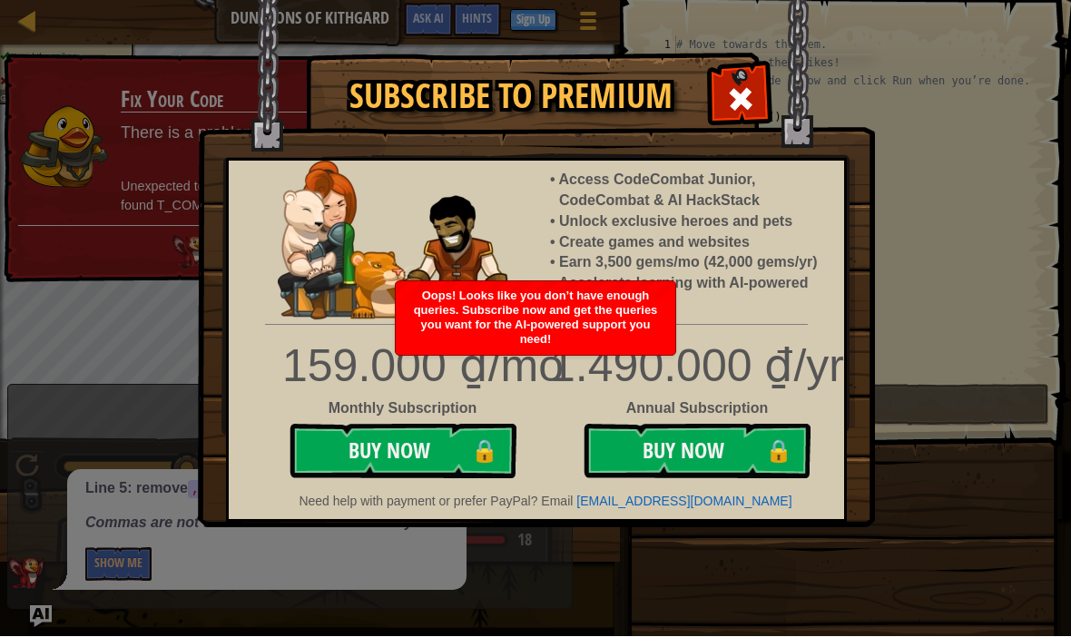
click at [735, 97] on span at bounding box center [740, 99] width 29 height 29
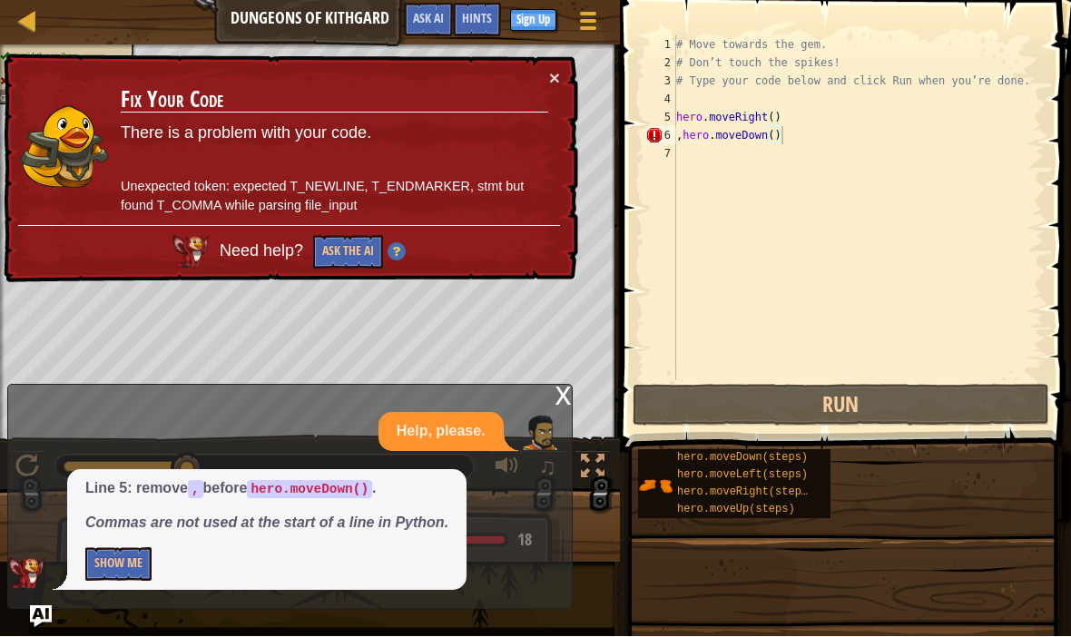
click at [557, 84] on button "×" at bounding box center [554, 78] width 11 height 19
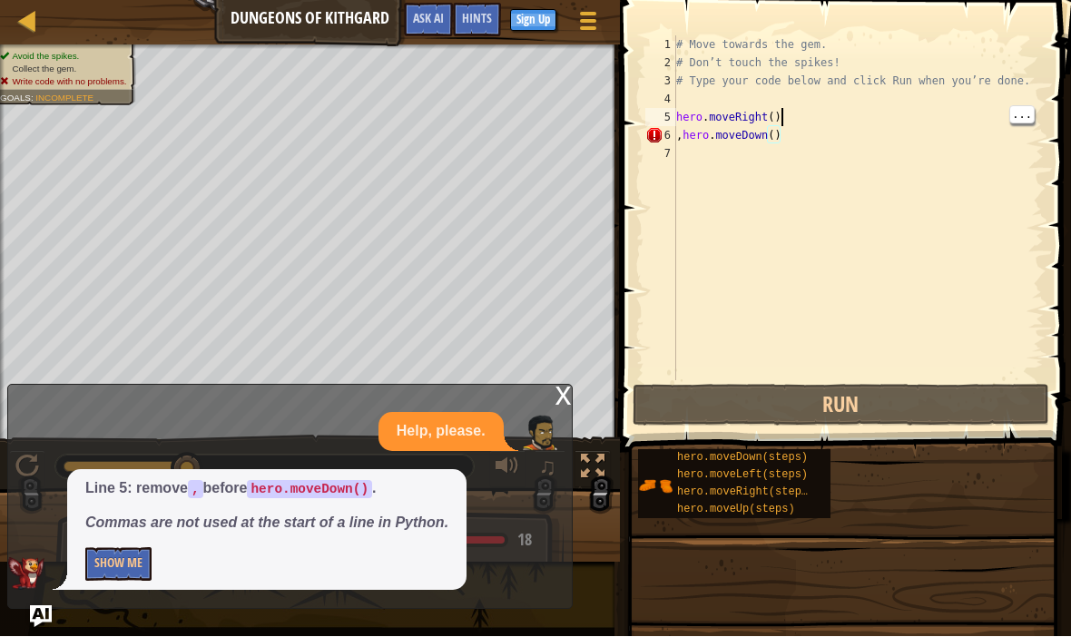
click at [825, 120] on div "# Move towards the gem. # Don’t touch the spikes! # Type your code below and cl…" at bounding box center [857, 226] width 371 height 381
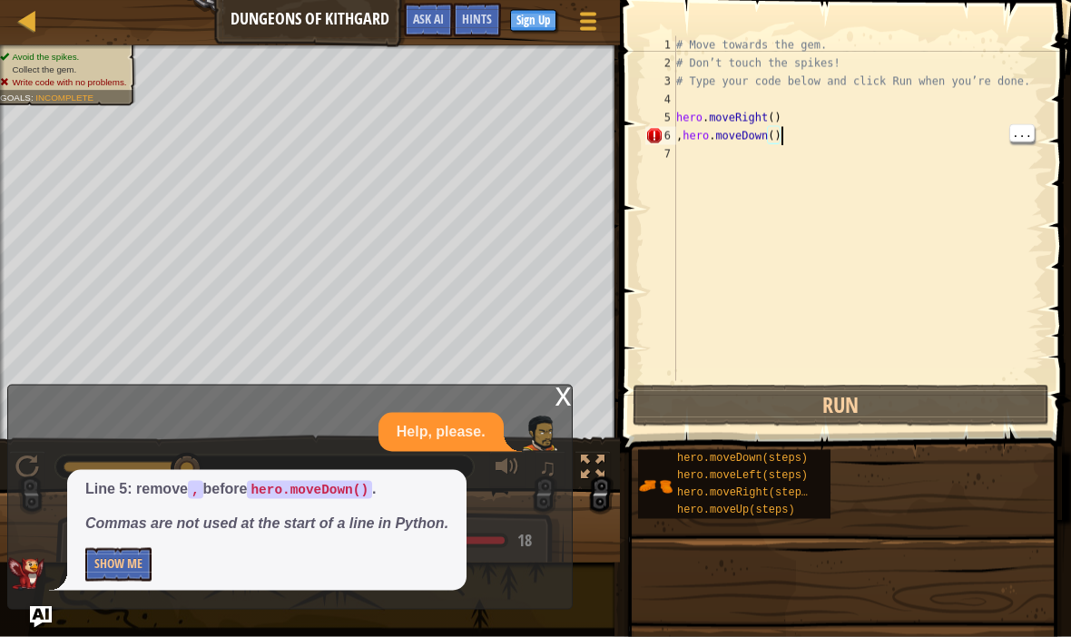
click at [886, 143] on div "# Move towards the gem. # Don’t touch the spikes! # Type your code below and cl…" at bounding box center [857, 226] width 371 height 381
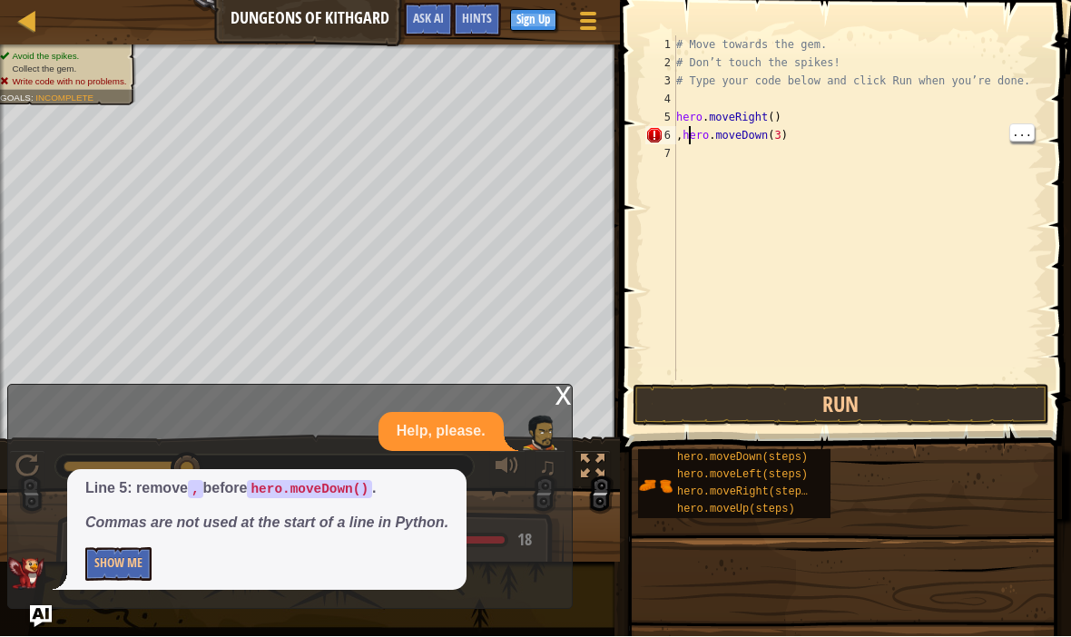
click at [685, 136] on div "# Move towards the gem. # Don’t touch the spikes! # Type your code below and cl…" at bounding box center [857, 226] width 371 height 381
click at [780, 141] on div "# Move towards the gem. # Don’t touch the spikes! # Type your code below and cl…" at bounding box center [857, 226] width 371 height 381
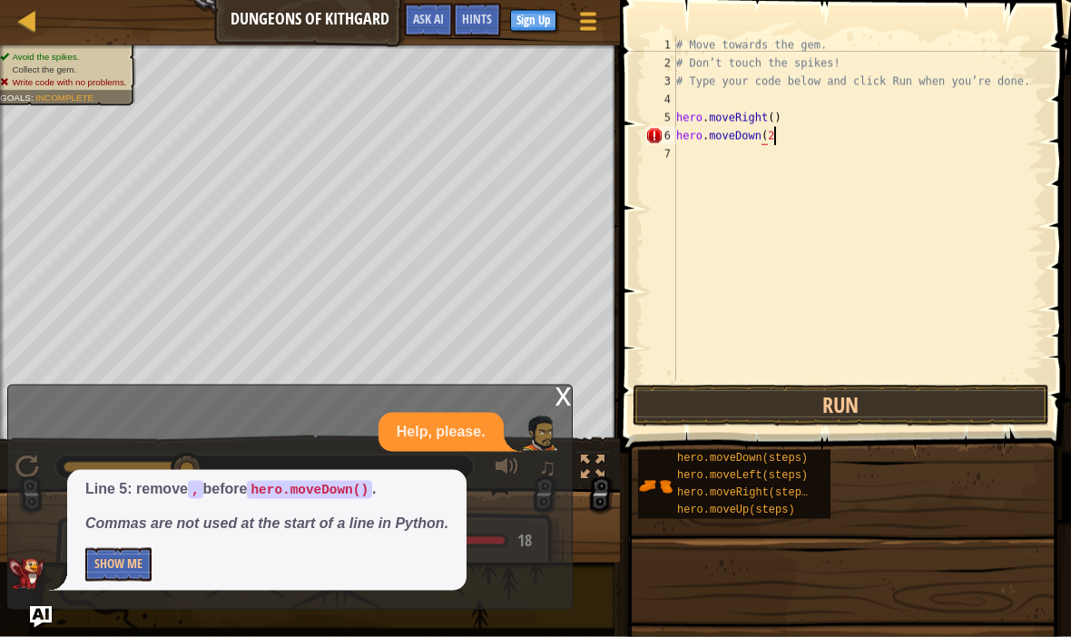
scroll to position [9, 7]
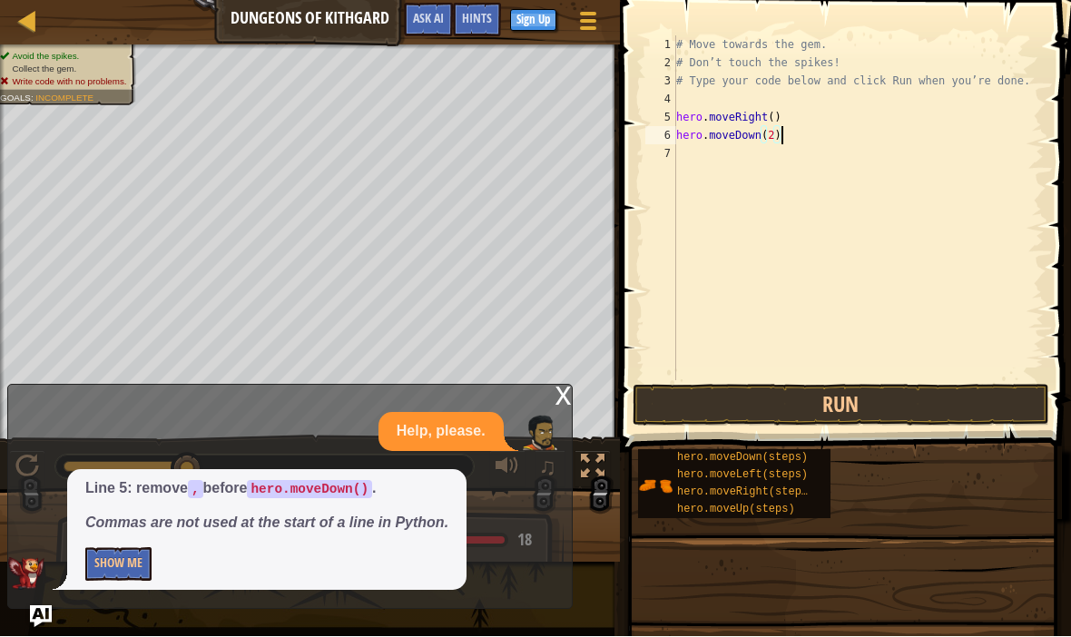
click at [558, 404] on div "x" at bounding box center [563, 395] width 16 height 18
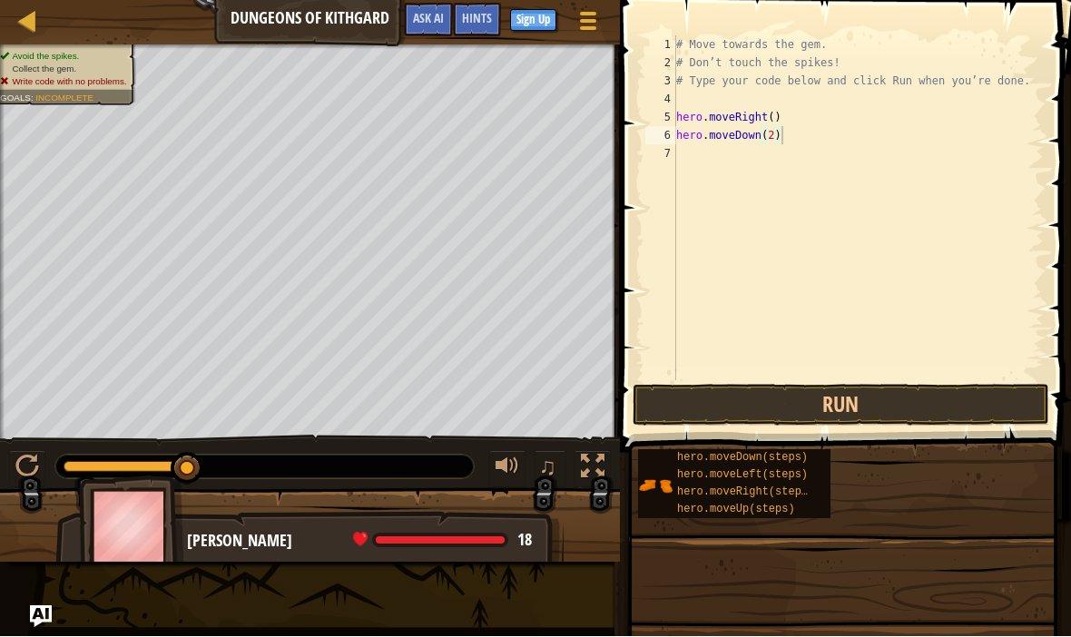
click at [886, 407] on button "Run" at bounding box center [840, 406] width 416 height 42
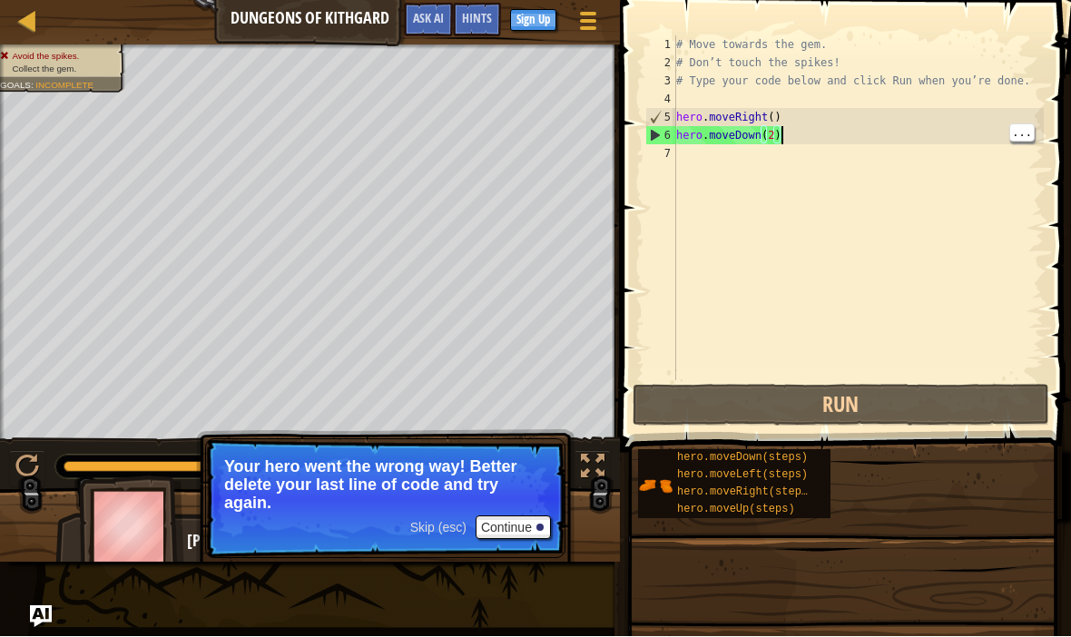
click at [875, 127] on div "# Move towards the gem. # Don’t touch the spikes! # Type your code below and cl…" at bounding box center [857, 226] width 371 height 381
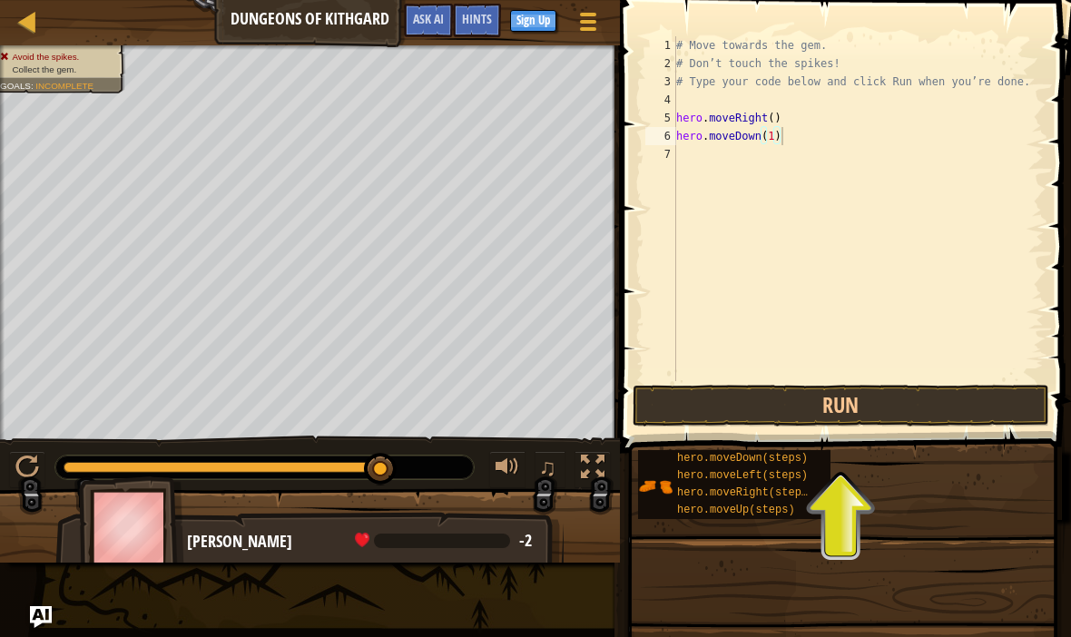
scroll to position [0, 0]
type textarea "hero.moveDown(1)"
click at [890, 406] on button "Run" at bounding box center [840, 406] width 416 height 42
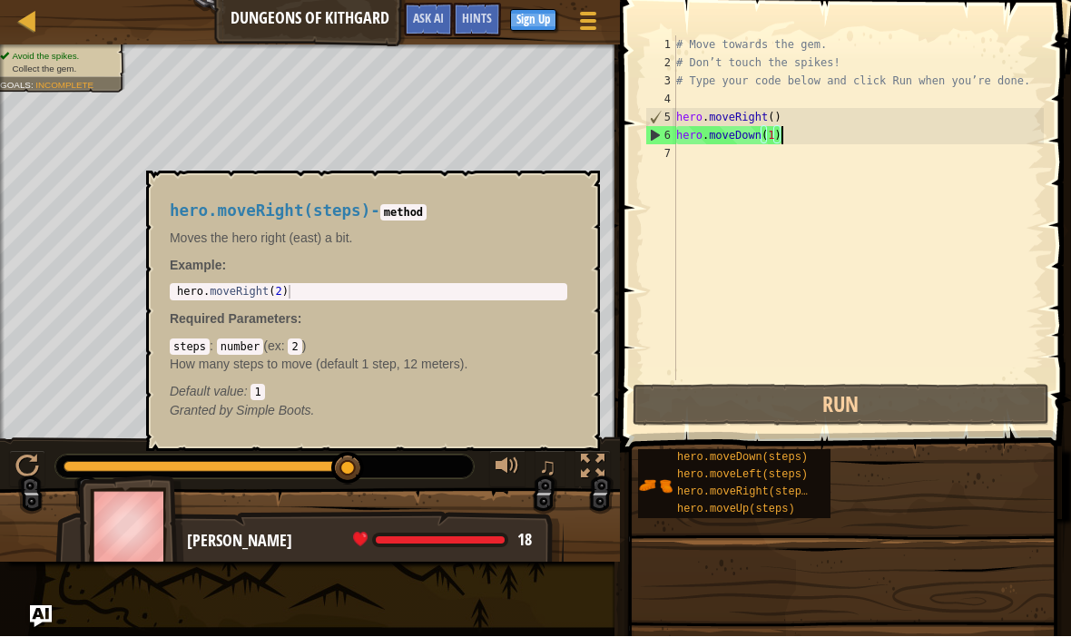
click at [788, 493] on span "hero.moveRight(steps)" at bounding box center [745, 492] width 137 height 13
type textarea "hero.moveRight(2)"
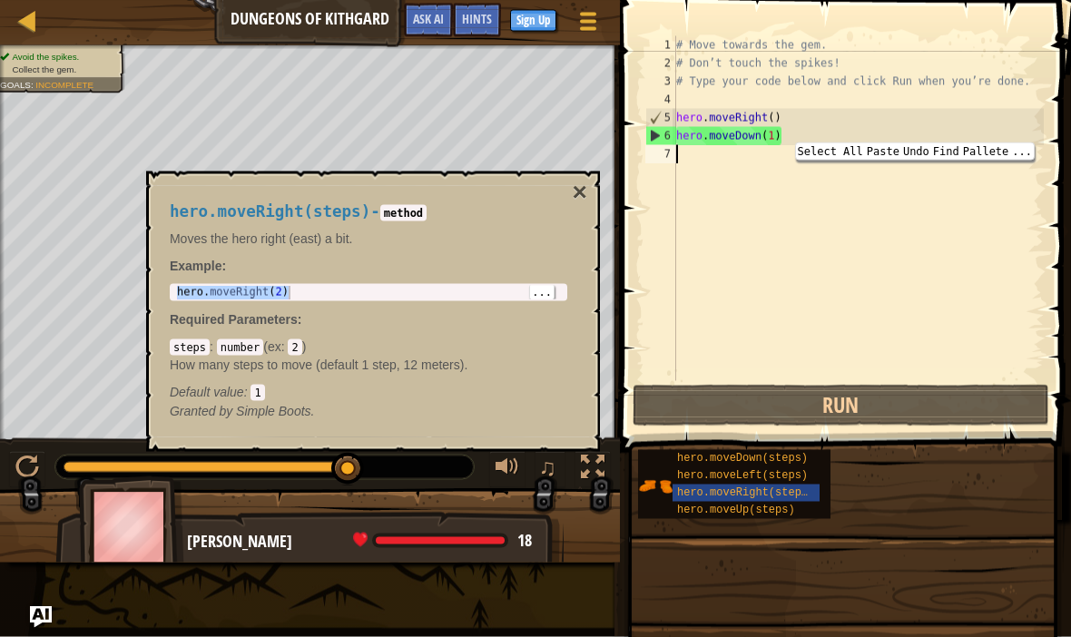
type textarea "hero.moveRight(2)"
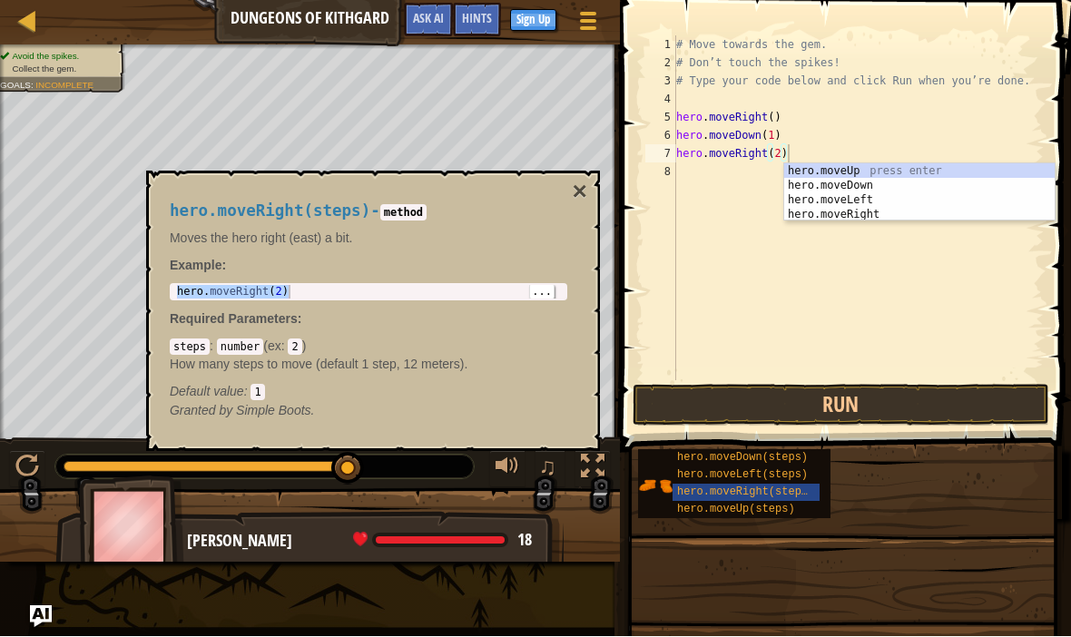
click at [949, 407] on button "Run" at bounding box center [840, 406] width 416 height 42
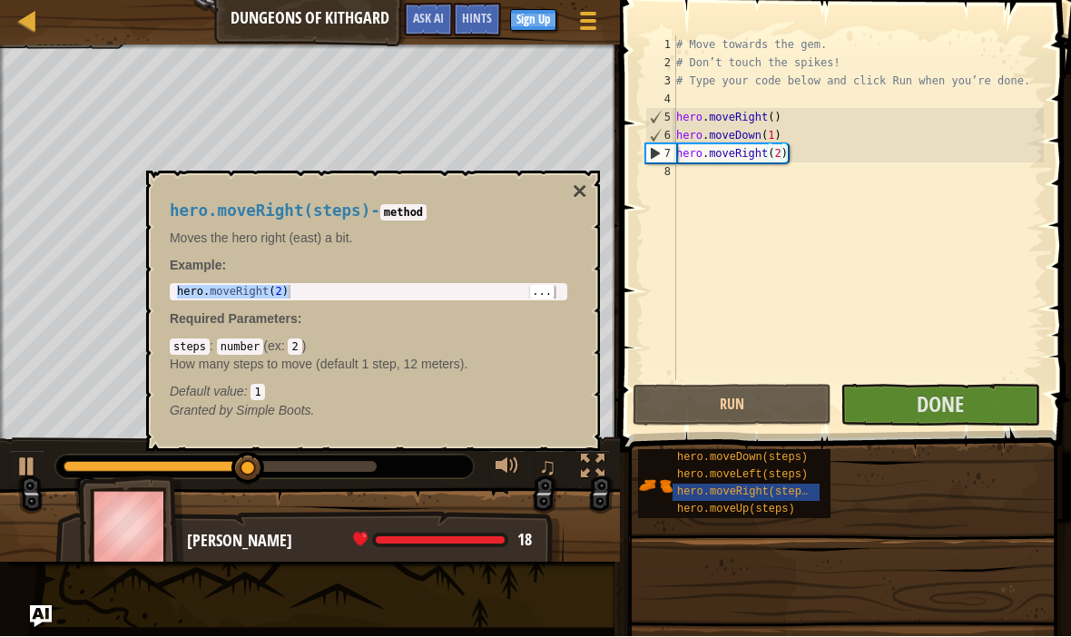
click at [581, 187] on button "×" at bounding box center [580, 192] width 15 height 25
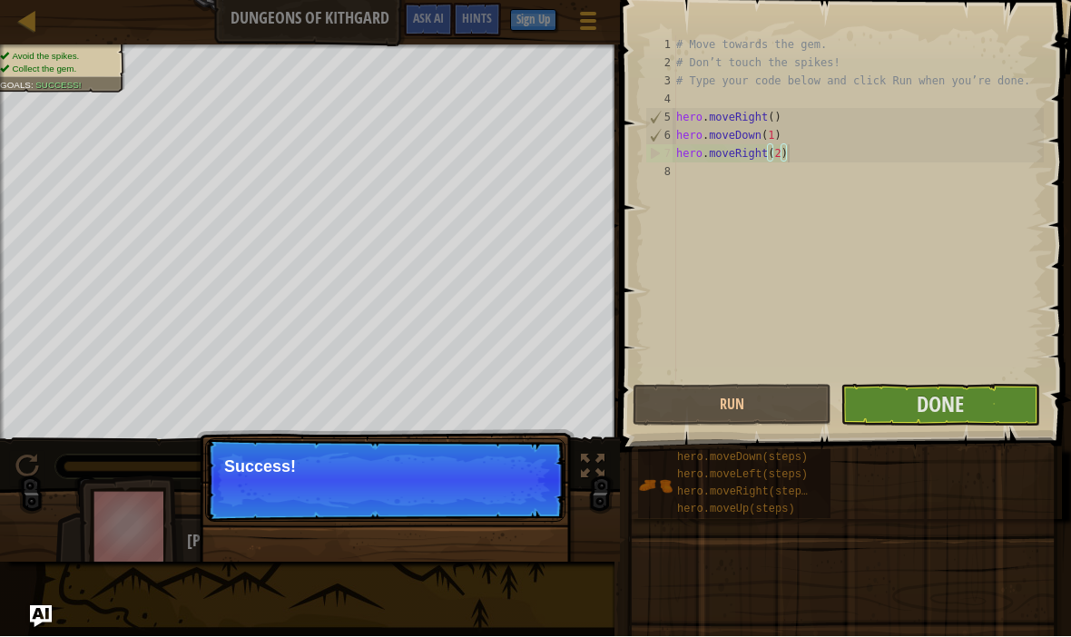
click at [951, 414] on span "Done" at bounding box center [939, 404] width 47 height 29
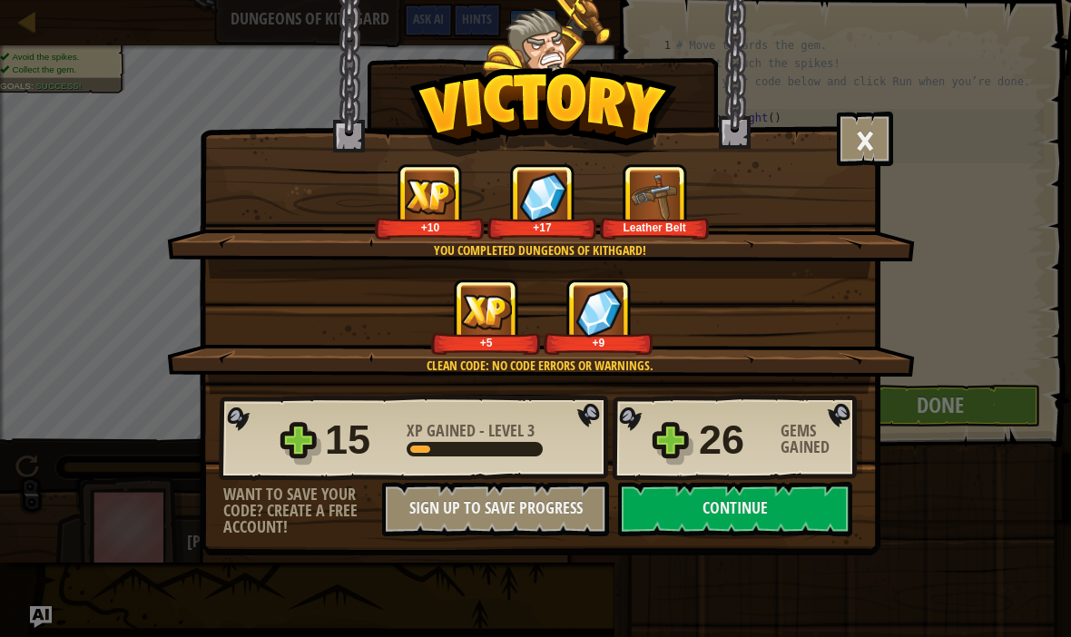
click at [814, 495] on button "Continue" at bounding box center [735, 509] width 234 height 54
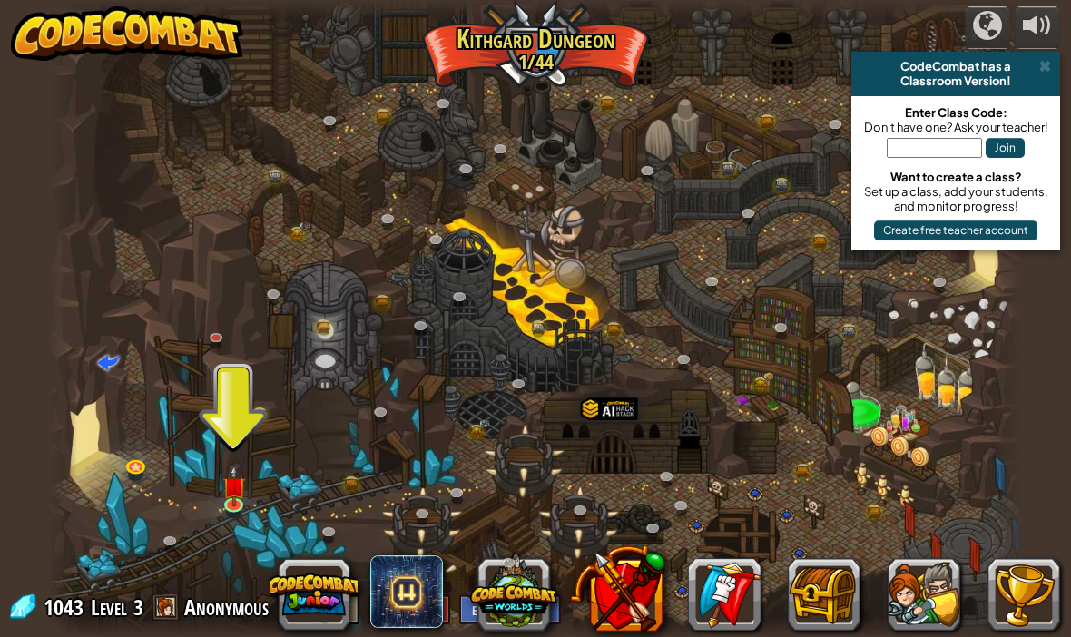
click at [231, 492] on img at bounding box center [233, 485] width 24 height 41
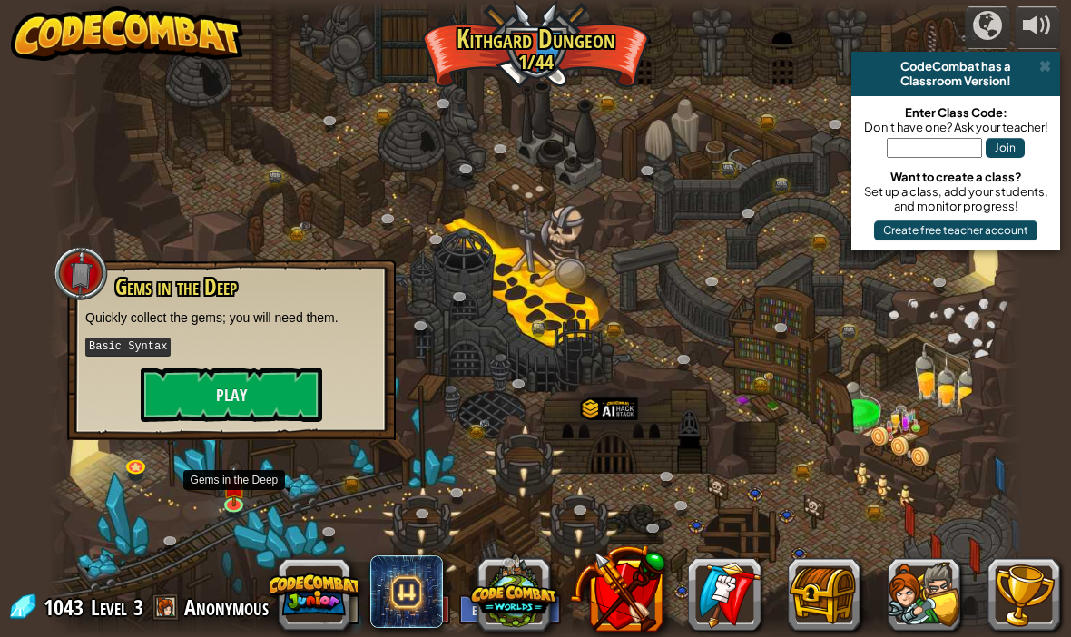
click at [188, 391] on button "Play" at bounding box center [231, 394] width 181 height 54
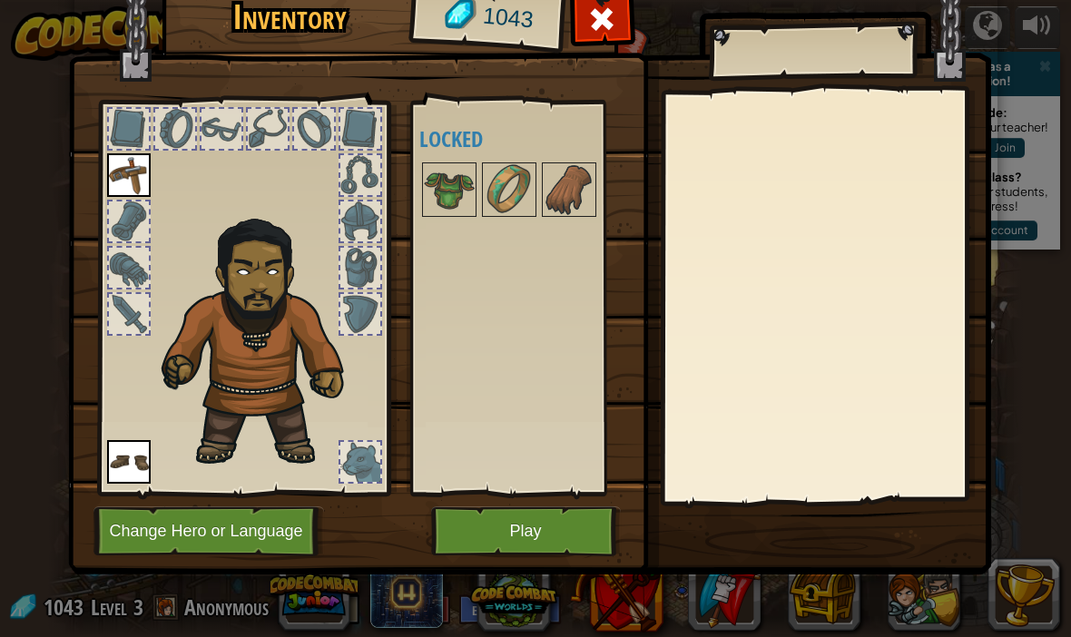
click at [508, 194] on img at bounding box center [509, 189] width 51 height 51
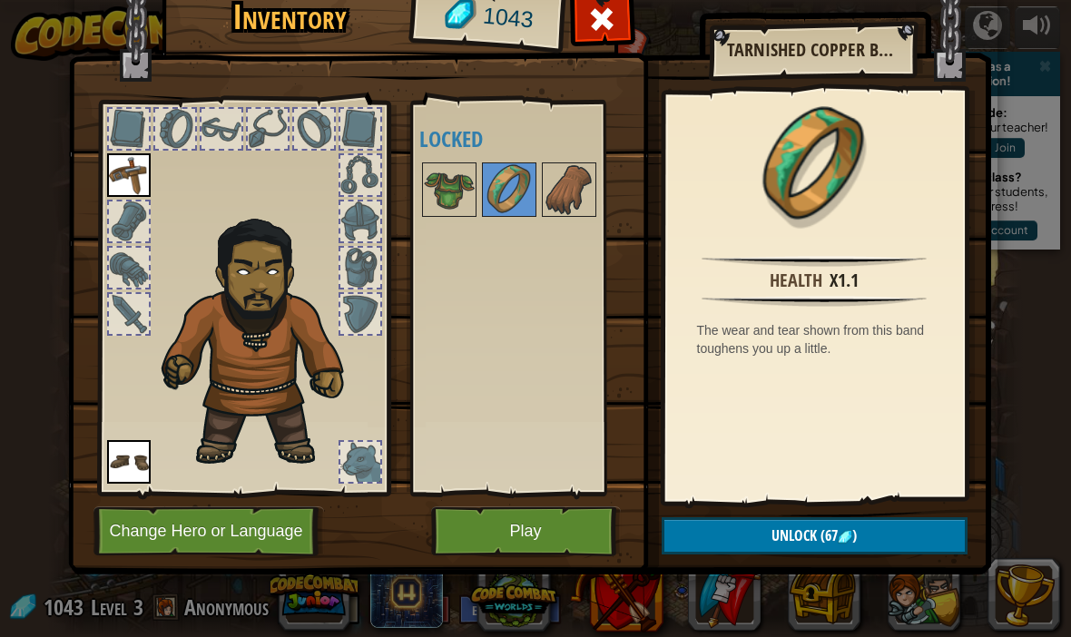
click at [443, 203] on img at bounding box center [449, 189] width 51 height 51
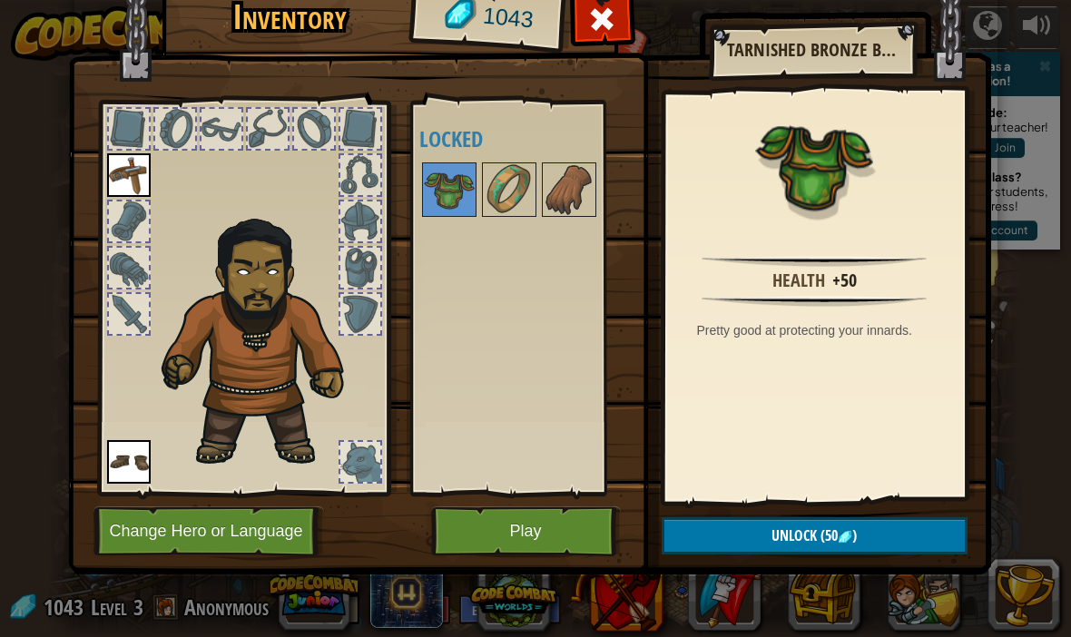
click at [573, 177] on img at bounding box center [569, 189] width 51 height 51
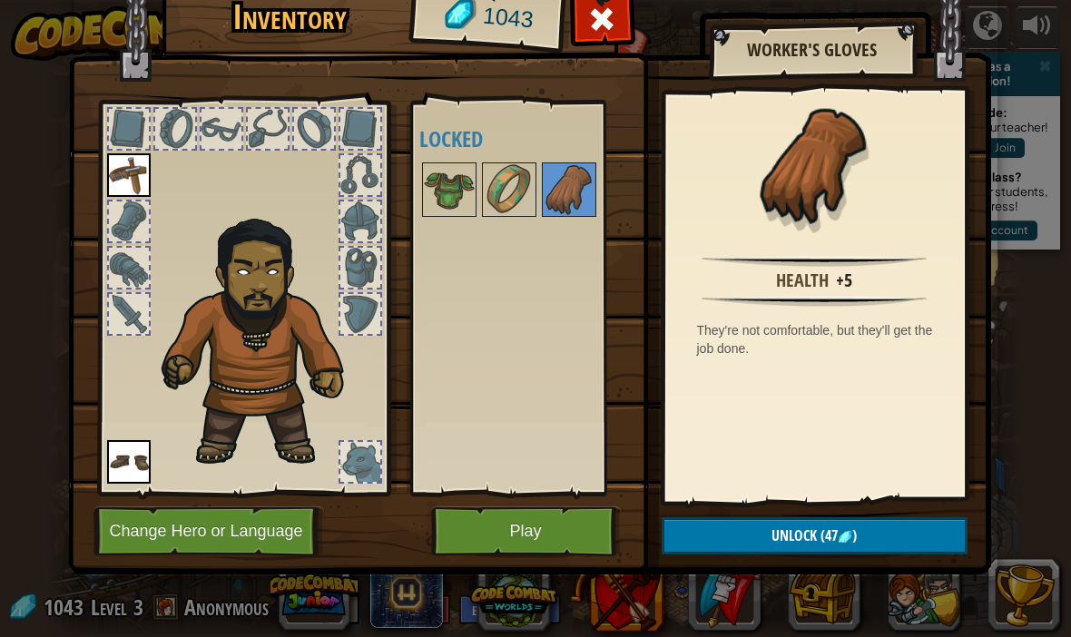
click at [443, 189] on img at bounding box center [449, 189] width 51 height 51
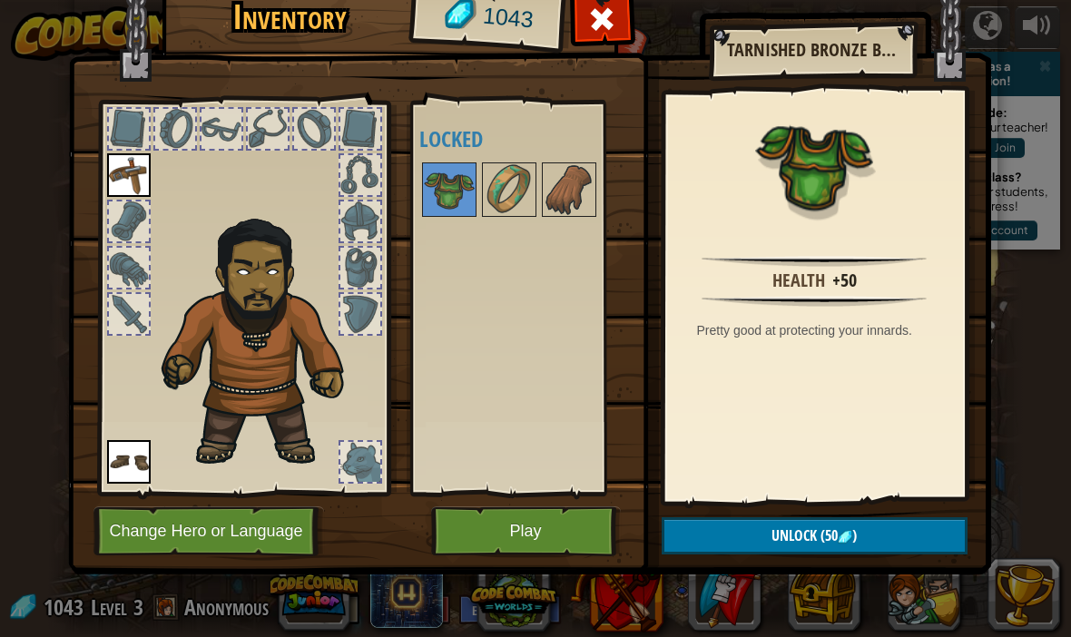
click at [878, 550] on button "Unlock (50 )" at bounding box center [814, 535] width 306 height 37
click at [868, 535] on button "Confirm" at bounding box center [814, 535] width 306 height 37
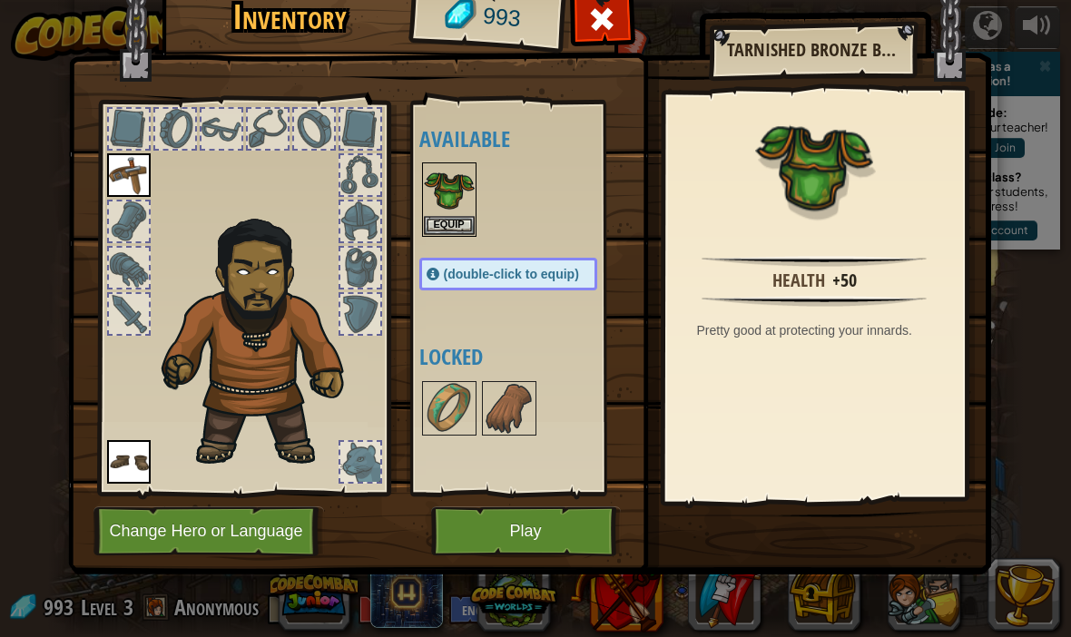
click at [454, 210] on img at bounding box center [449, 189] width 51 height 51
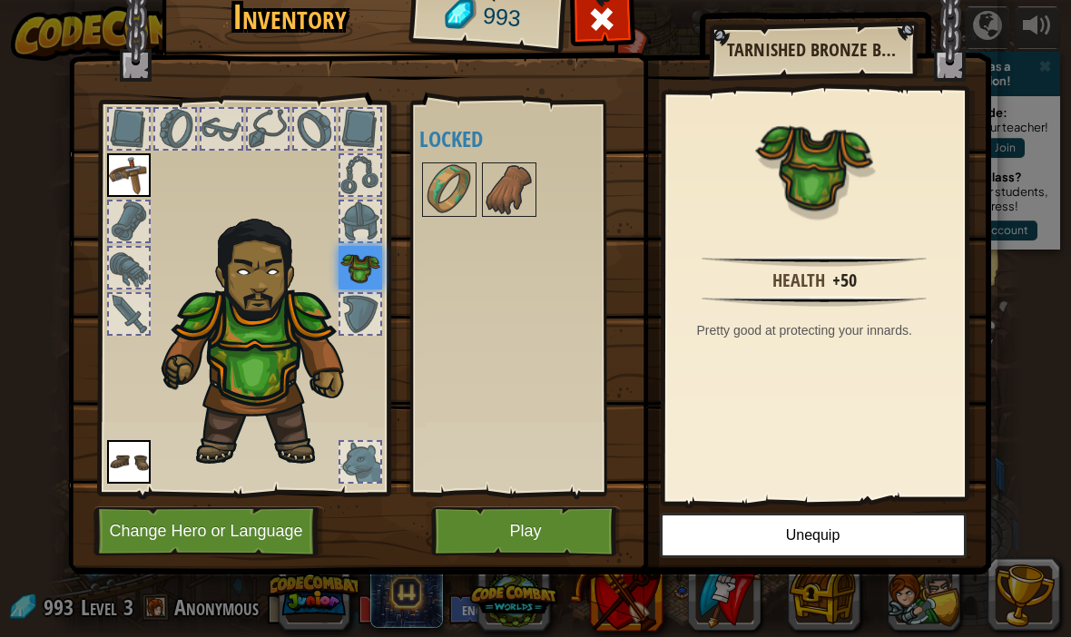
click at [465, 192] on img at bounding box center [449, 189] width 51 height 51
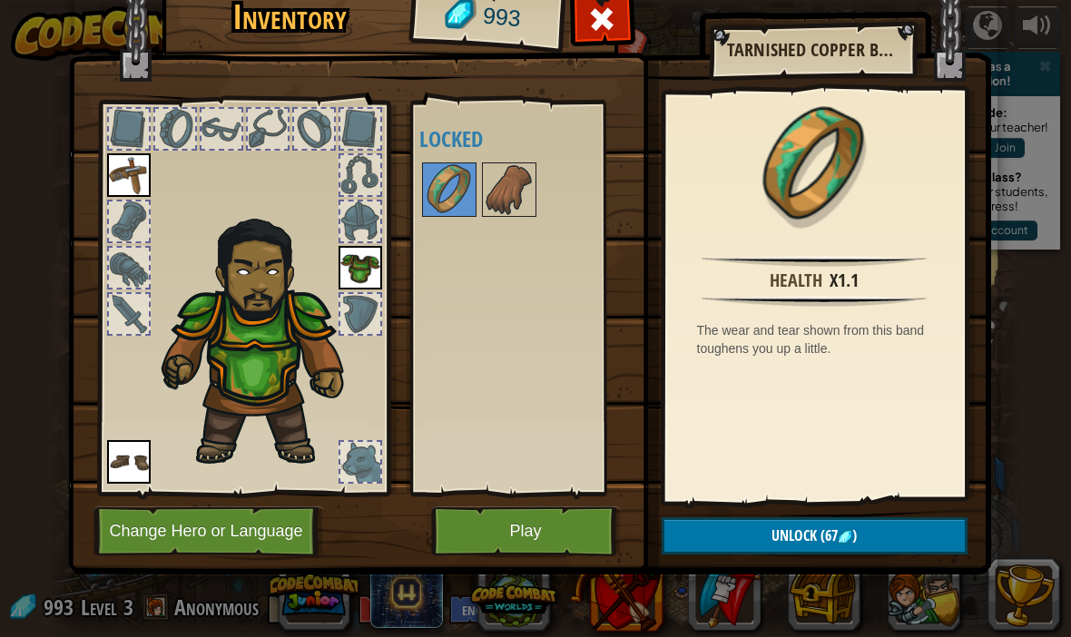
click at [864, 534] on button "Unlock (67 )" at bounding box center [814, 535] width 306 height 37
click at [856, 532] on button "Confirm" at bounding box center [814, 535] width 306 height 37
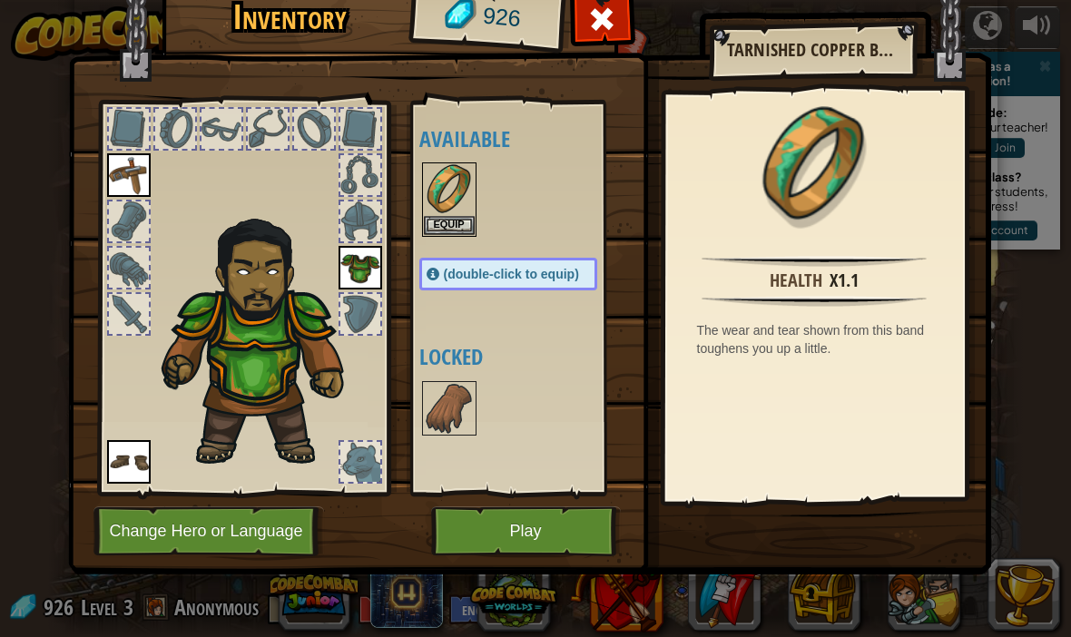
click at [455, 223] on button "Equip" at bounding box center [449, 225] width 51 height 19
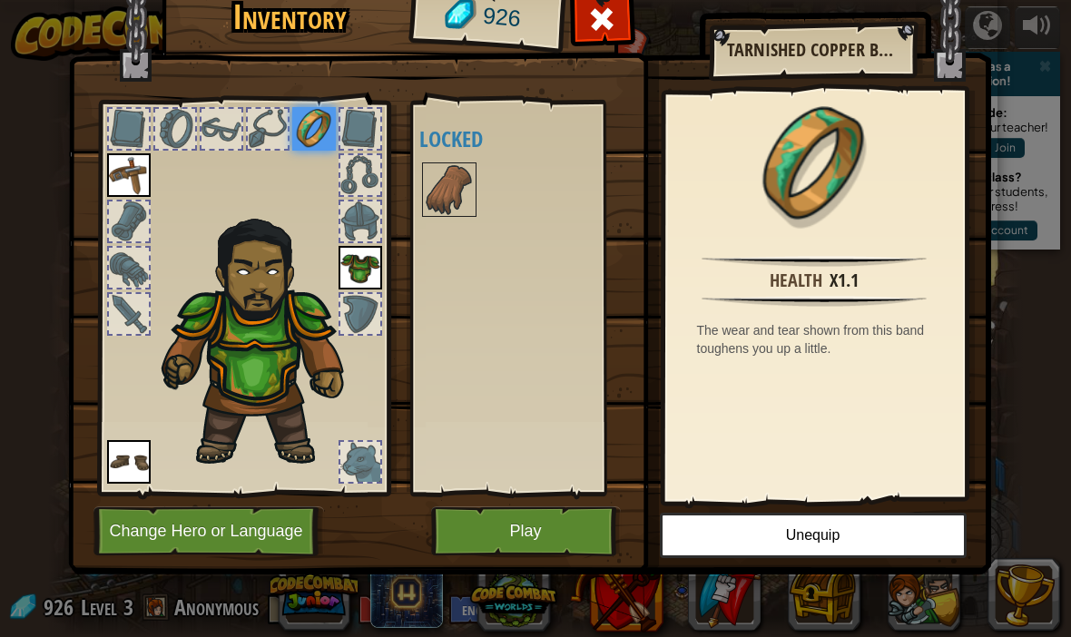
click at [449, 192] on img at bounding box center [449, 189] width 51 height 51
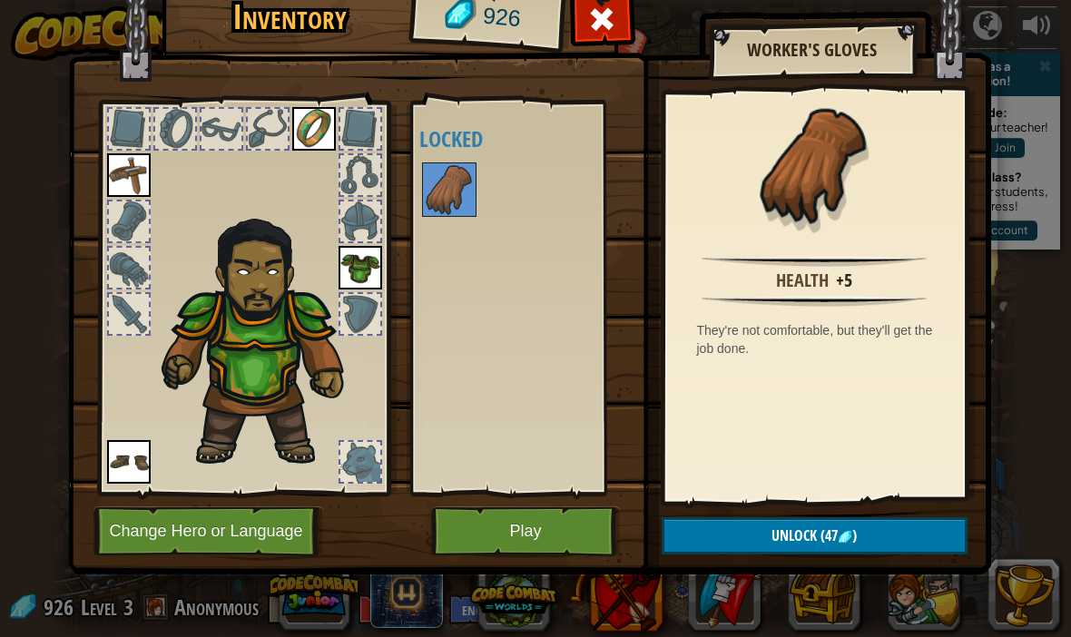
click at [844, 540] on img at bounding box center [845, 537] width 15 height 15
click at [853, 534] on button "Confirm" at bounding box center [814, 535] width 306 height 37
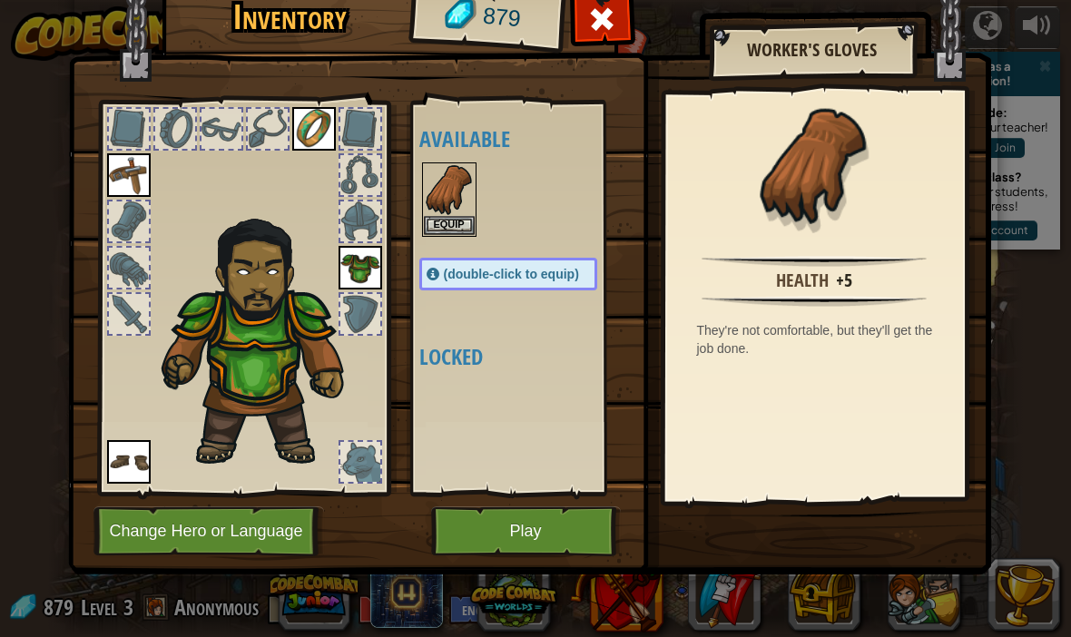
click at [460, 220] on button "Equip" at bounding box center [449, 225] width 51 height 19
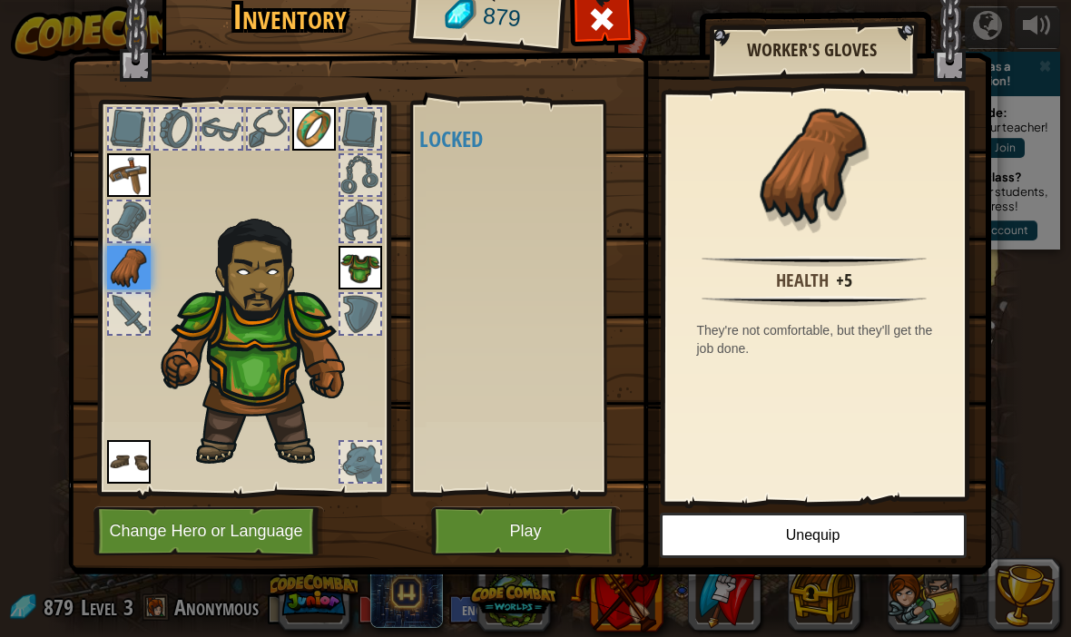
click at [548, 544] on button "Play" at bounding box center [526, 531] width 190 height 50
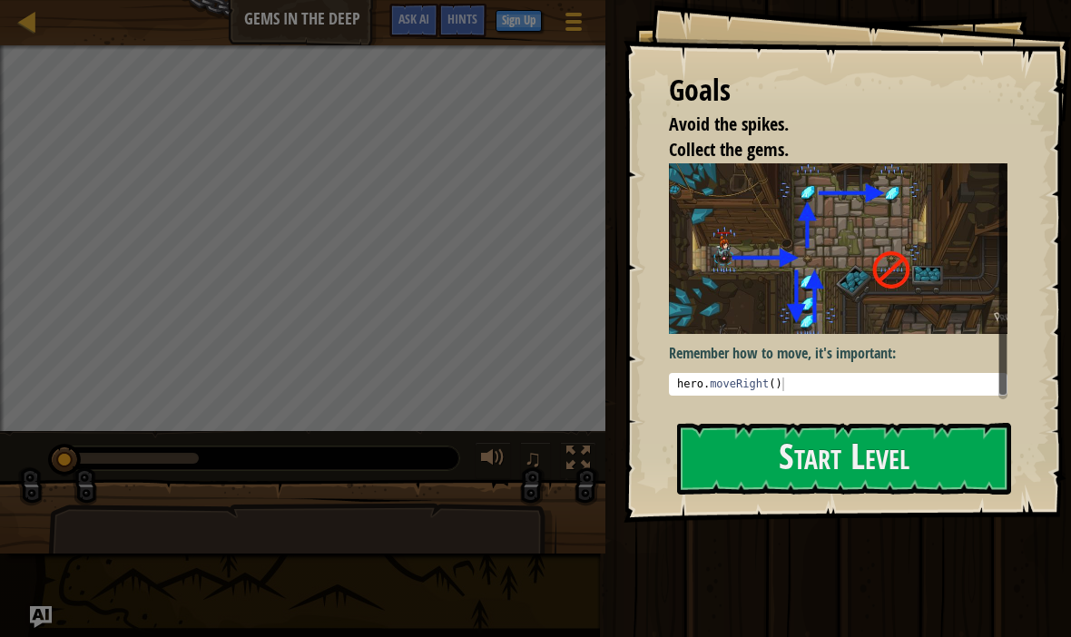
click at [888, 458] on button "Start Level" at bounding box center [844, 459] width 334 height 72
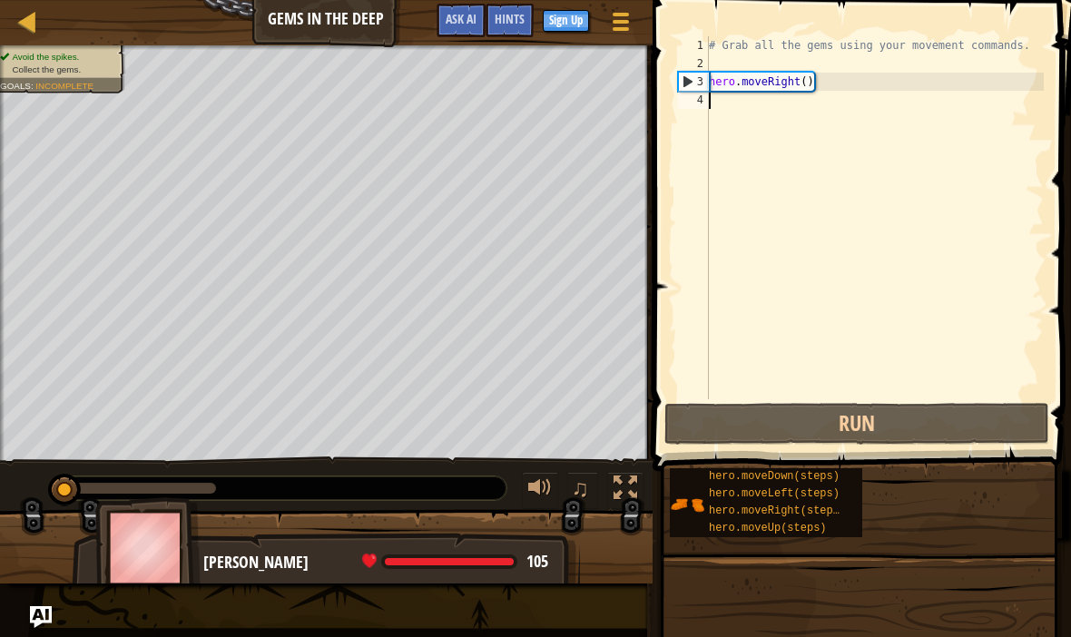
click at [906, 428] on button "Run" at bounding box center [856, 424] width 385 height 42
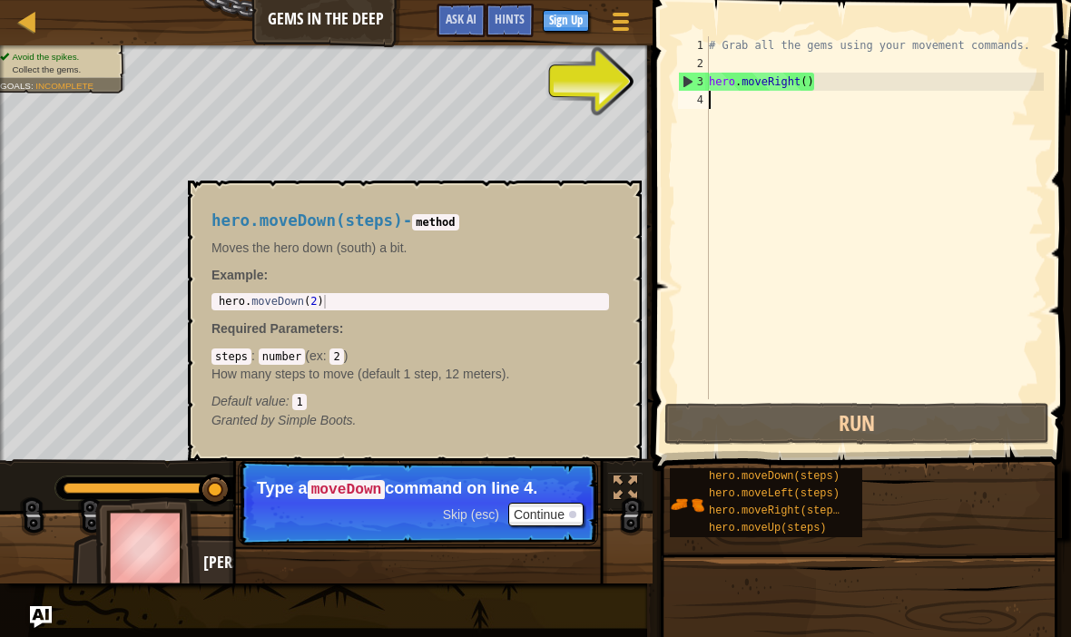
click at [827, 475] on span "hero.moveDown(steps)" at bounding box center [774, 476] width 131 height 13
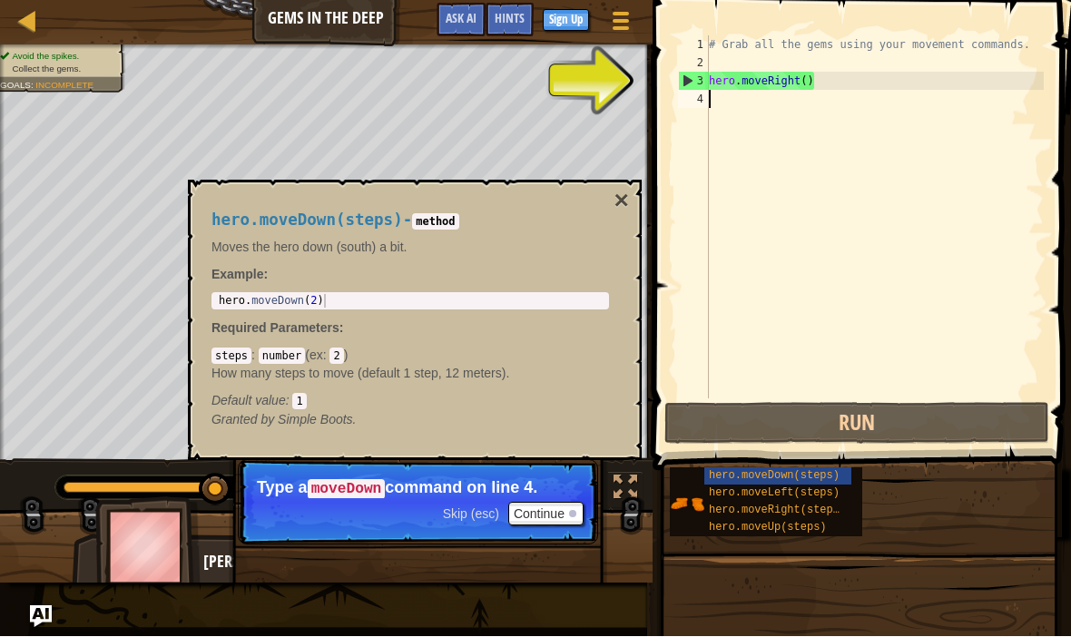
click at [545, 289] on div "hero.moveDown(steps) - method Moves the hero down (south) a bit. Example : 1 he…" at bounding box center [410, 320] width 423 height 251
click at [554, 305] on div "hero . moveDown ( 2 )" at bounding box center [410, 315] width 390 height 41
type textarea "hero.moveDown(2)"
click at [722, 102] on div "# Grab all the gems using your movement commands. hero . moveRight ( )" at bounding box center [874, 235] width 338 height 399
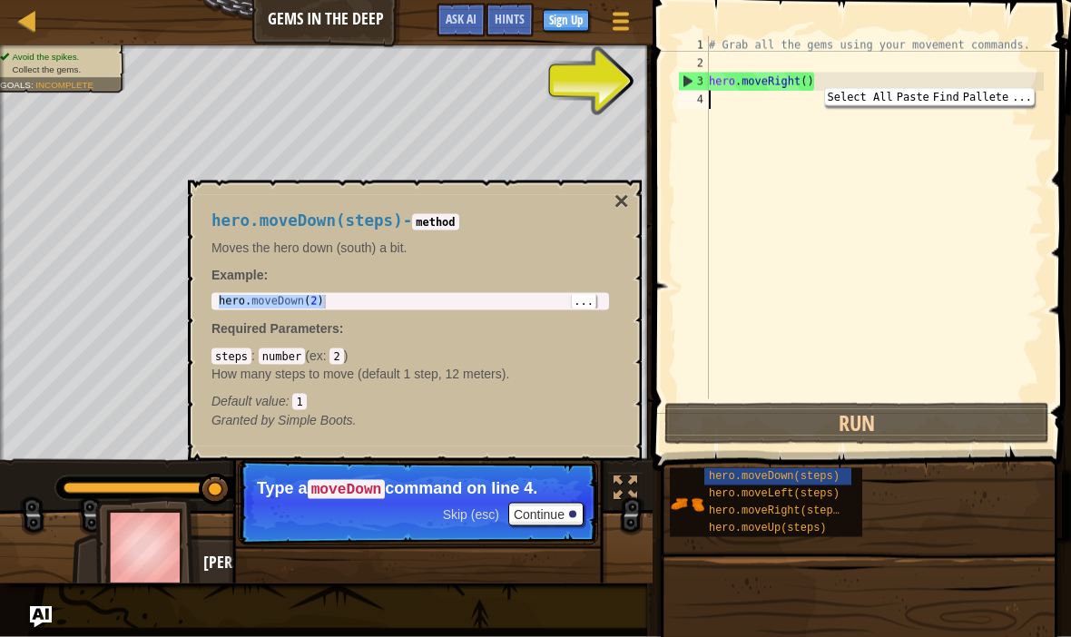
type textarea "hero.moveDown(2)"
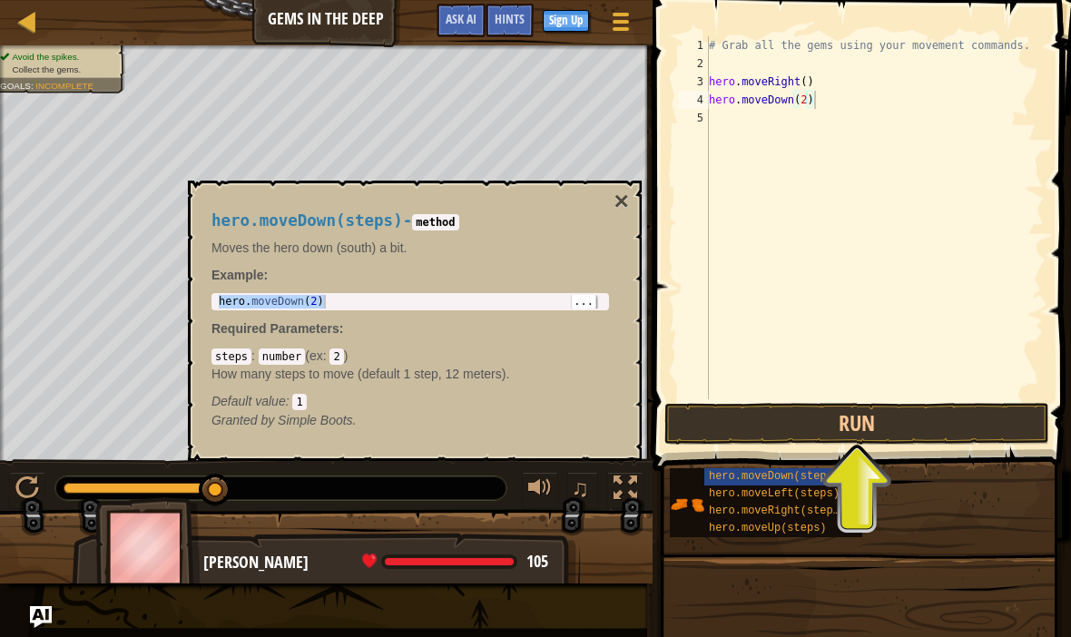
click at [628, 207] on button "×" at bounding box center [621, 201] width 15 height 25
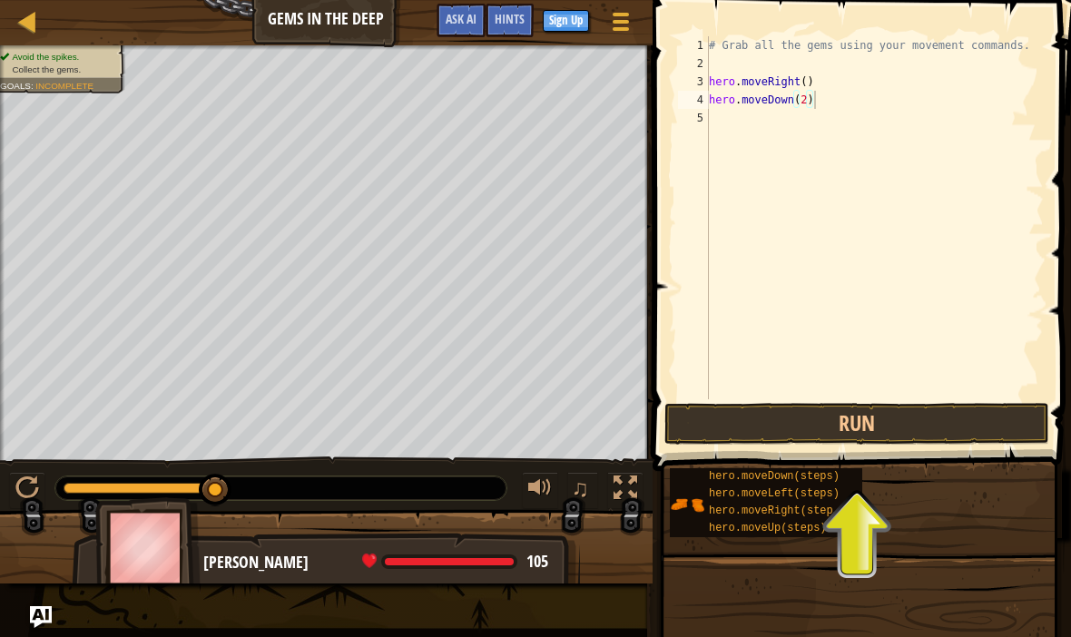
click at [799, 516] on span "hero.moveRight(steps)" at bounding box center [777, 511] width 137 height 13
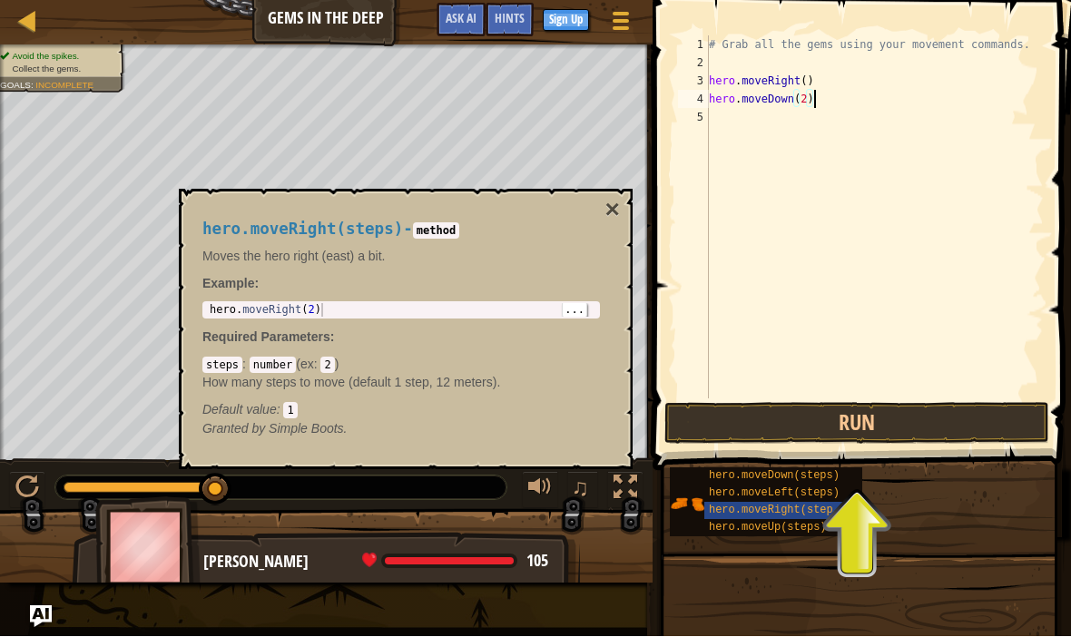
click at [589, 311] on div "hero . moveRight ( 2 )" at bounding box center [401, 324] width 390 height 41
type textarea "hero.moveRight(2)"
click at [1035, 105] on div "# Grab all the gems using your movement commands. hero . moveRight ( ) hero . m…" at bounding box center [874, 235] width 338 height 399
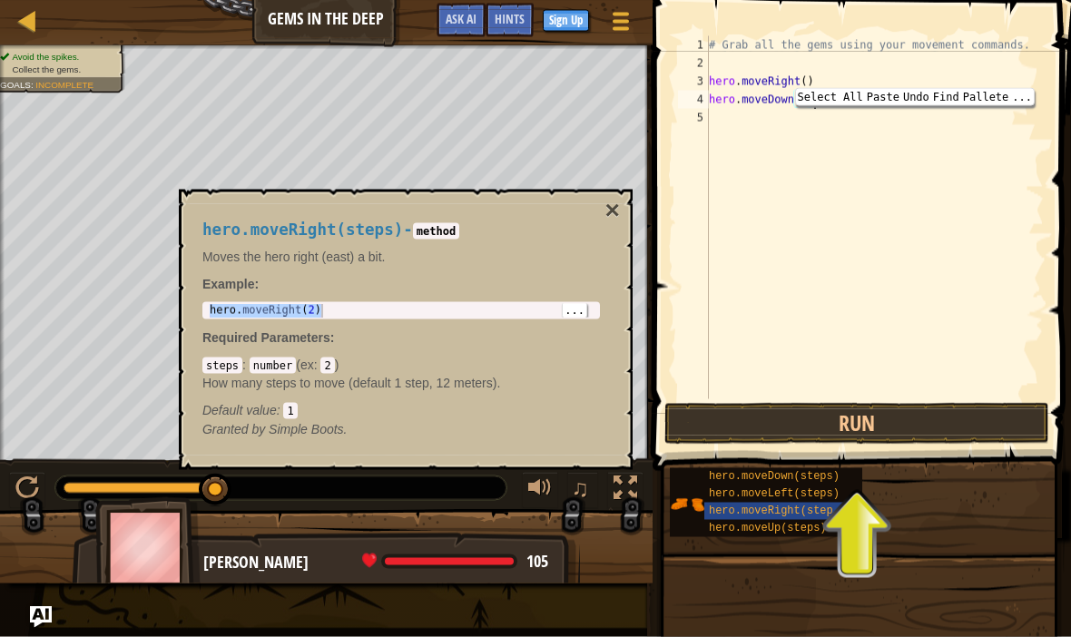
type textarea "hero.moveDown(2)hero.moveRight(2)"
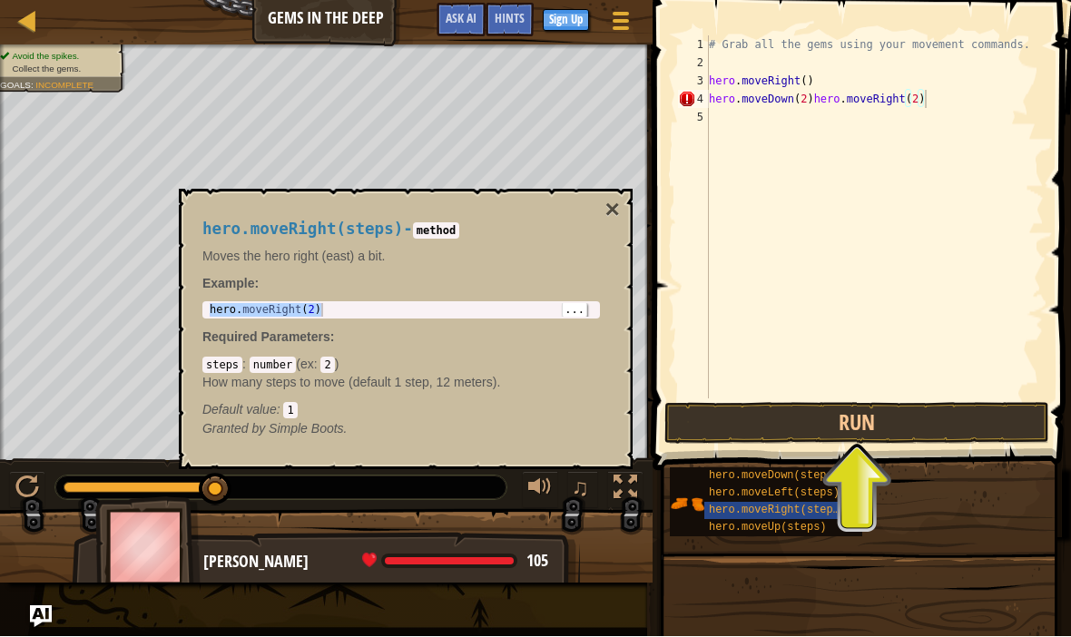
click at [617, 212] on button "×" at bounding box center [612, 210] width 15 height 25
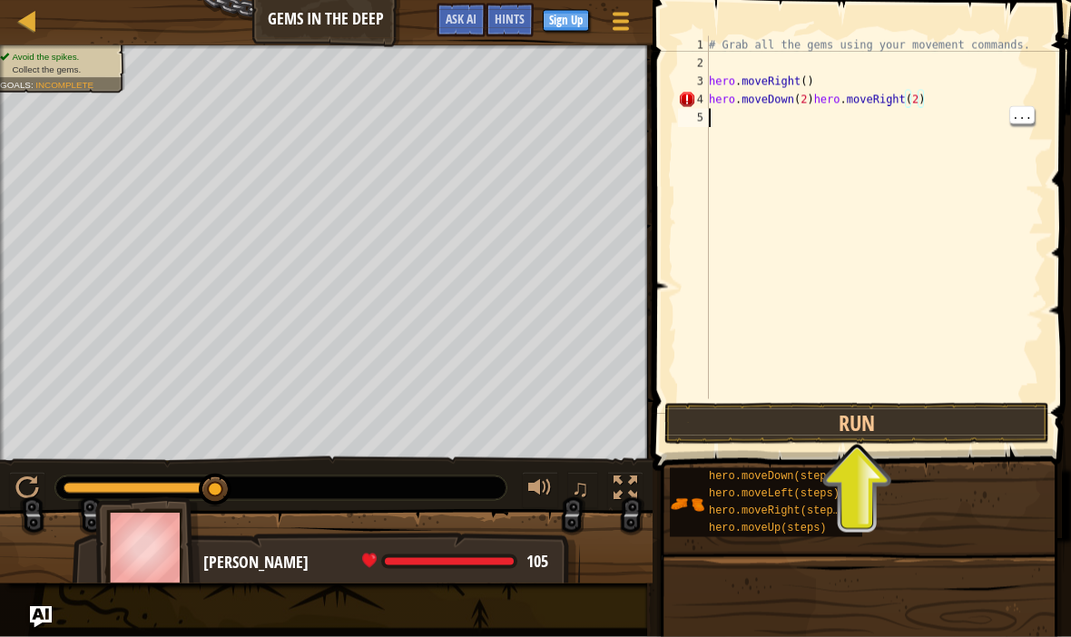
click at [988, 168] on div "# Grab all the gems using your movement commands. hero . moveRight ( ) hero . m…" at bounding box center [874, 235] width 338 height 399
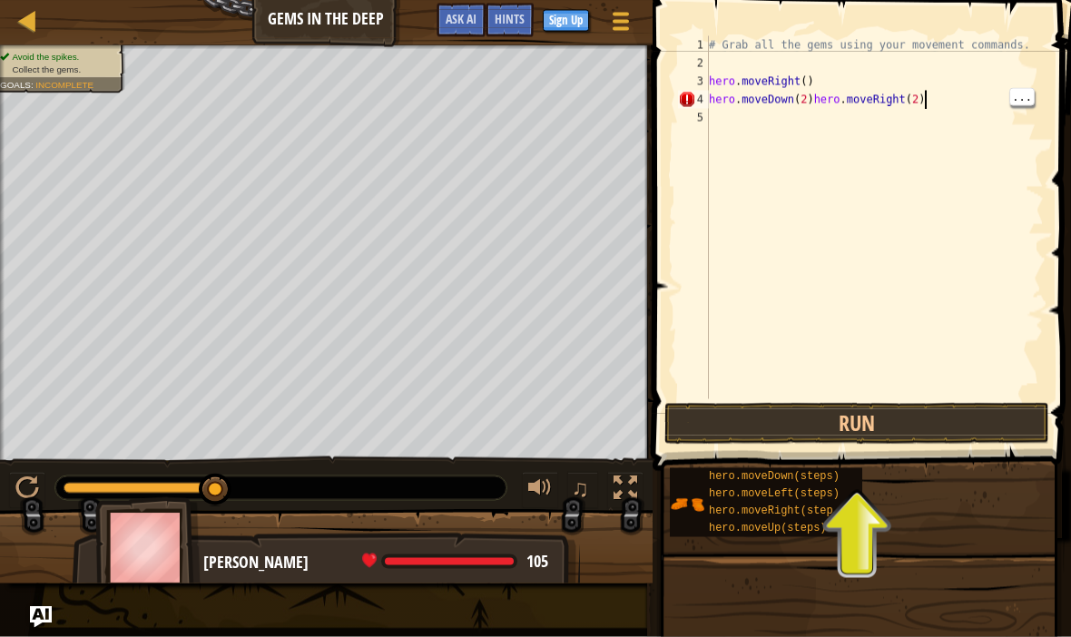
click at [951, 104] on div "# Grab all the gems using your movement commands. hero . moveRight ( ) hero . m…" at bounding box center [874, 235] width 338 height 399
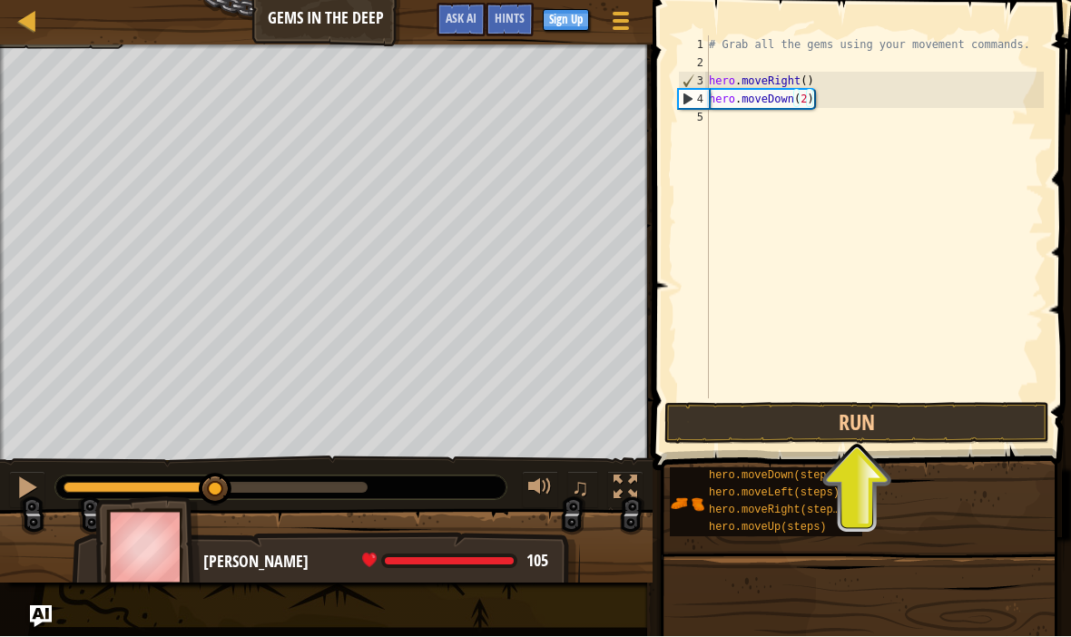
click at [965, 409] on button "Run" at bounding box center [856, 424] width 385 height 42
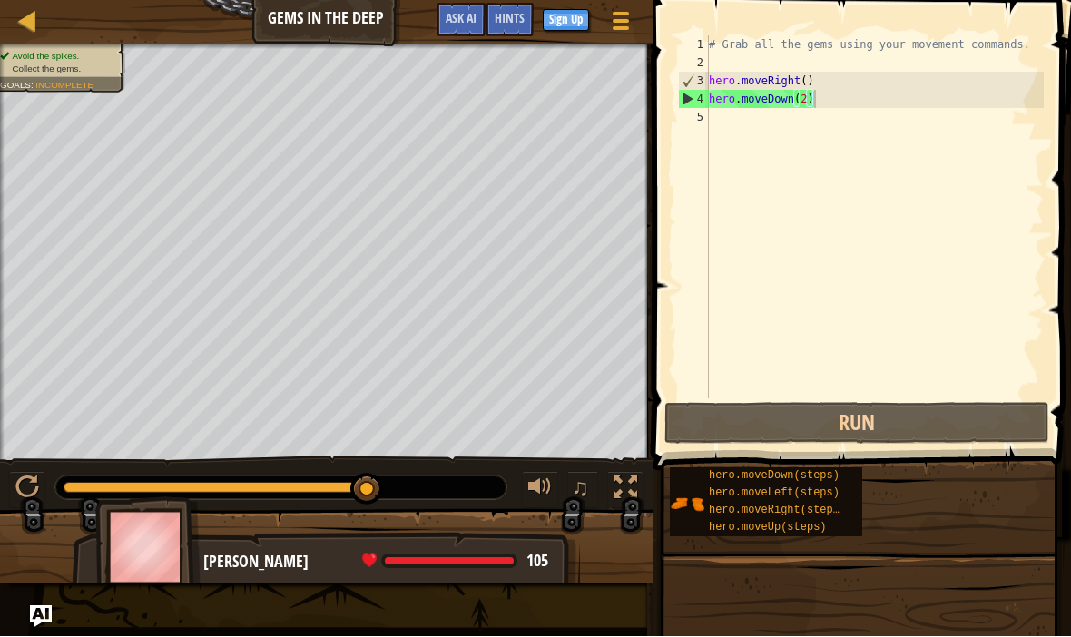
click at [976, 434] on button "Run" at bounding box center [856, 424] width 385 height 42
type textarea "hero.moveRight()"
click at [862, 89] on div "# Grab all the gems using your movement commands. hero . moveRight ( ) hero . m…" at bounding box center [874, 235] width 338 height 399
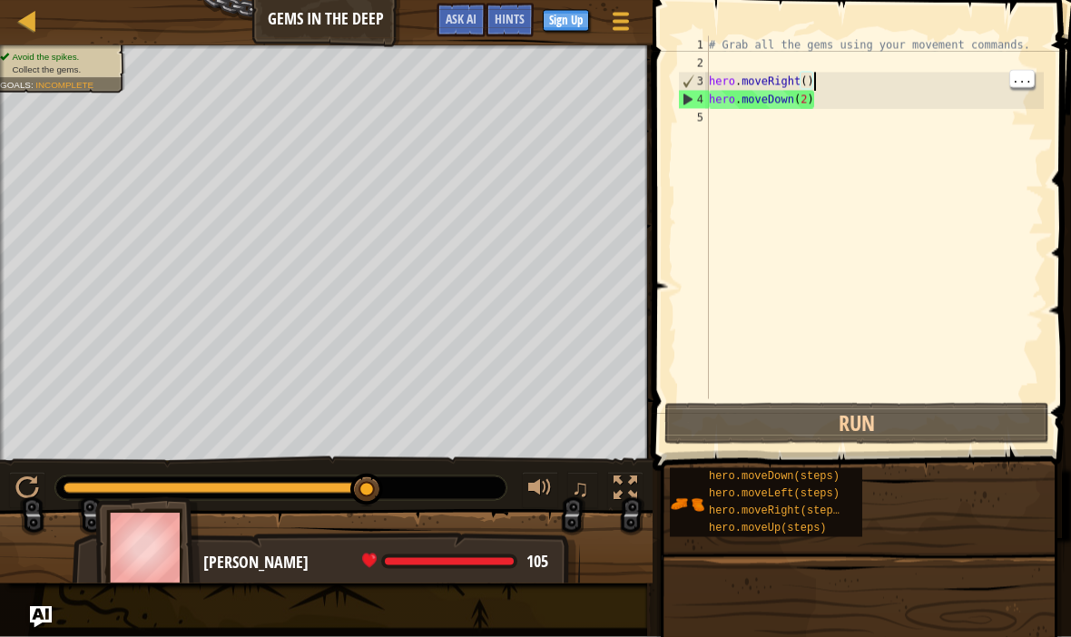
click at [722, 135] on div "# Grab all the gems using your movement commands. hero . moveRight ( ) hero . m…" at bounding box center [874, 235] width 338 height 399
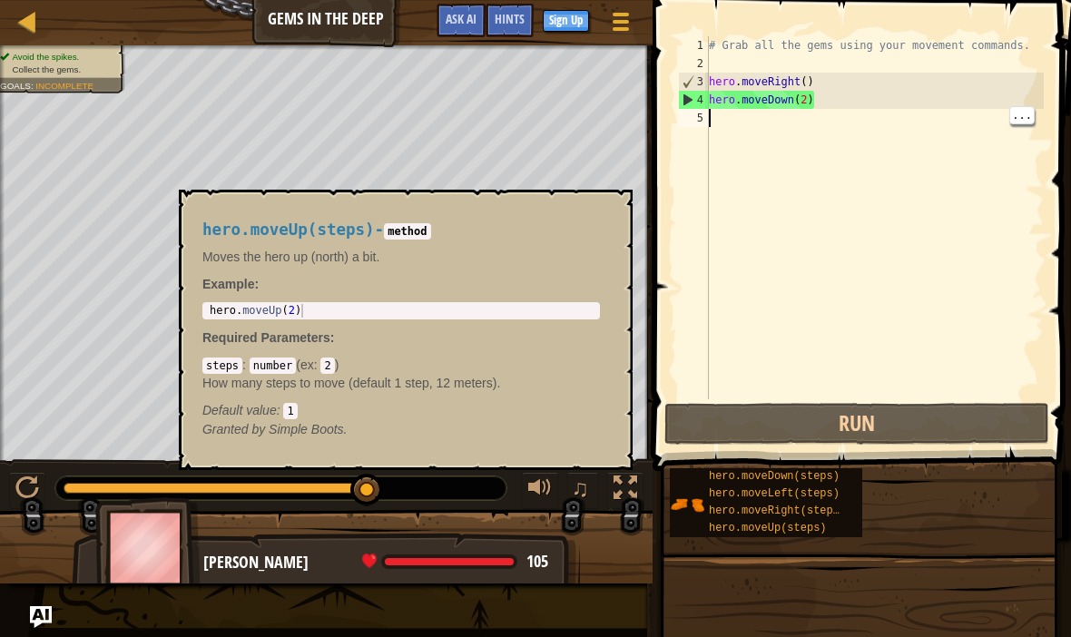
click at [819, 529] on span "hero.moveUp(steps)" at bounding box center [768, 528] width 118 height 13
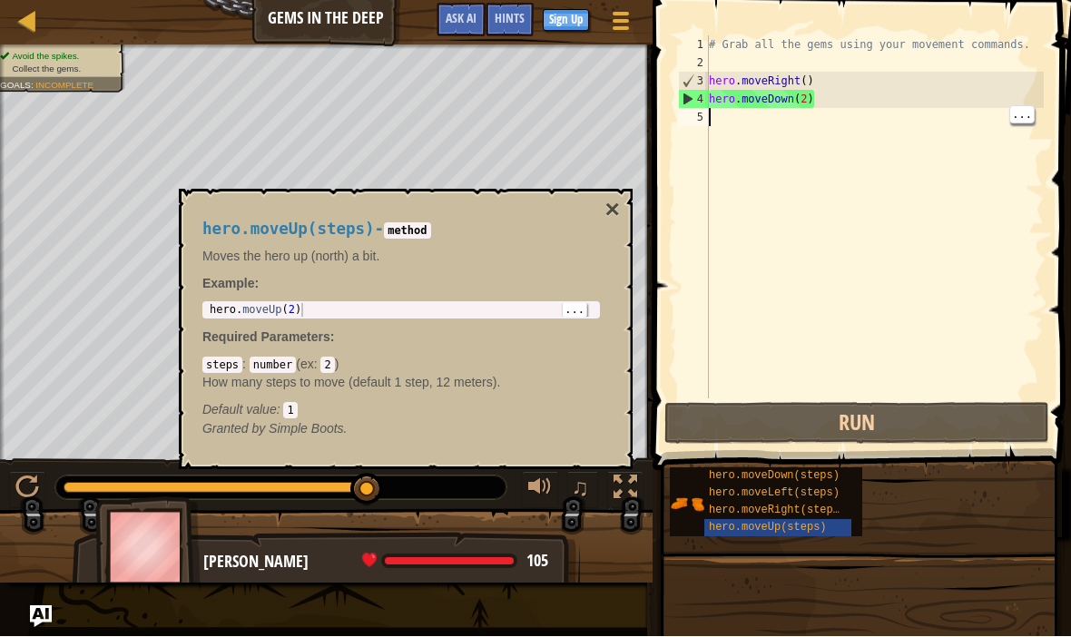
type textarea "hero.moveUp(2)"
click at [739, 125] on div "# Grab all the gems using your movement commands. hero . moveRight ( ) hero . m…" at bounding box center [874, 235] width 338 height 399
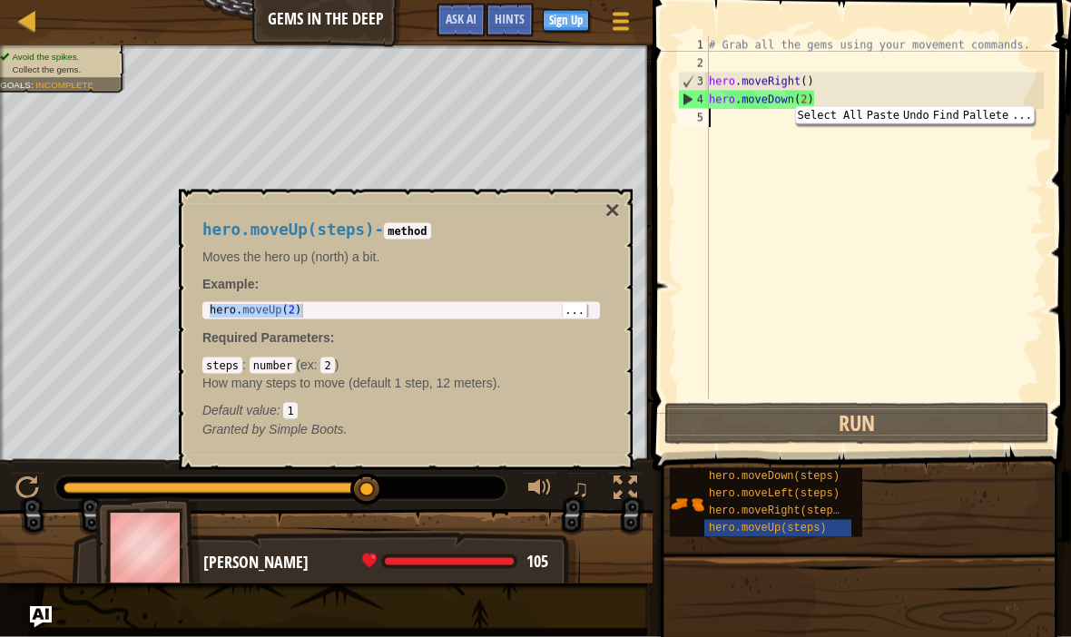
type textarea "hero.moveUp(2)"
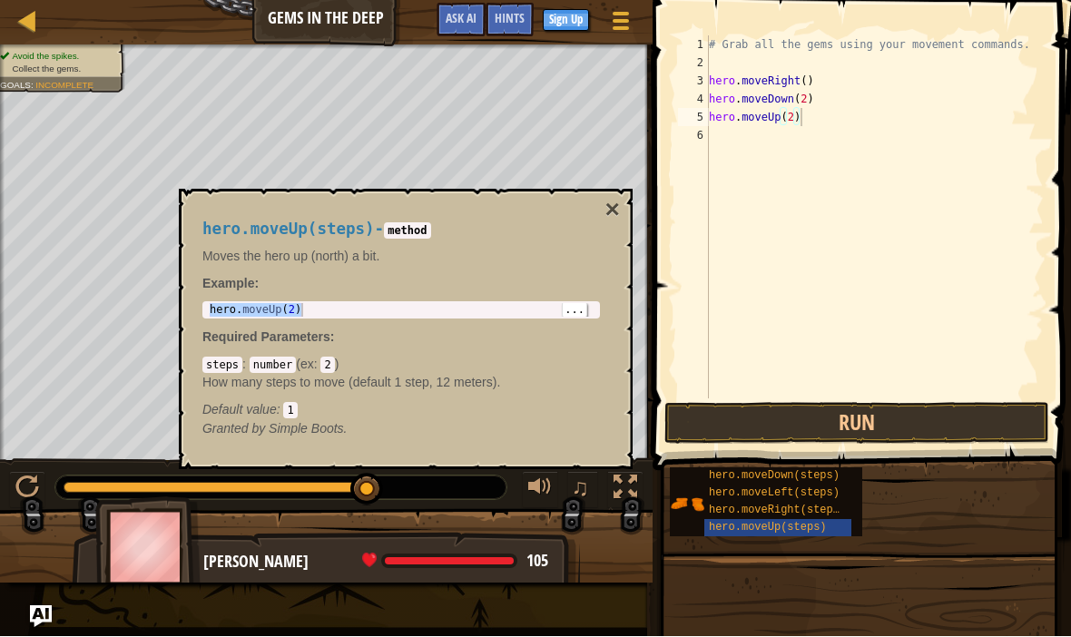
click at [953, 422] on button "Run" at bounding box center [856, 424] width 385 height 42
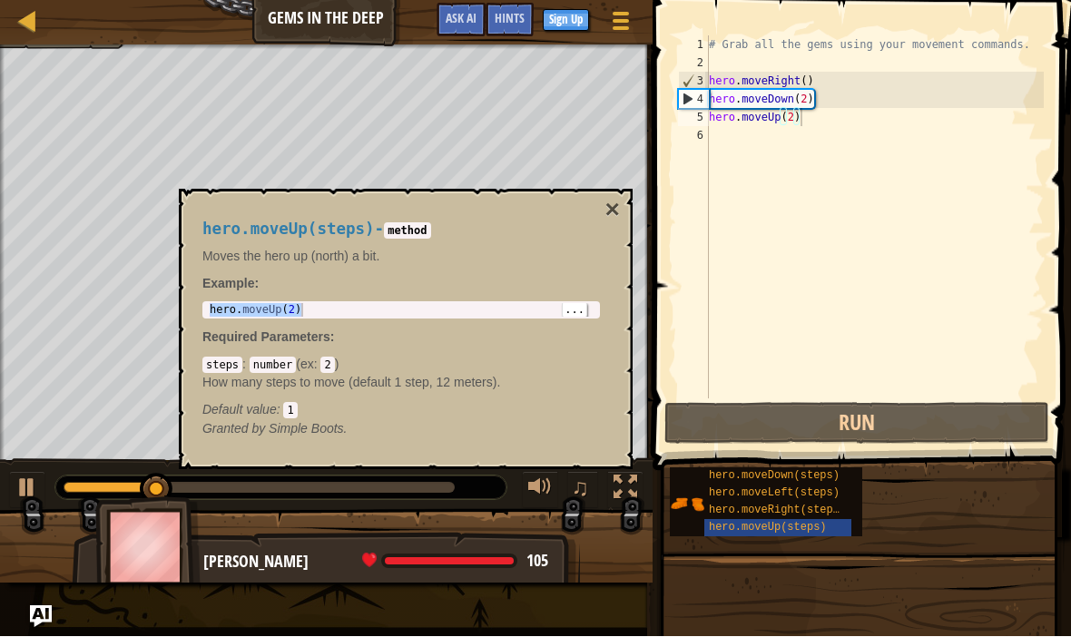
click at [612, 223] on button "×" at bounding box center [612, 210] width 15 height 25
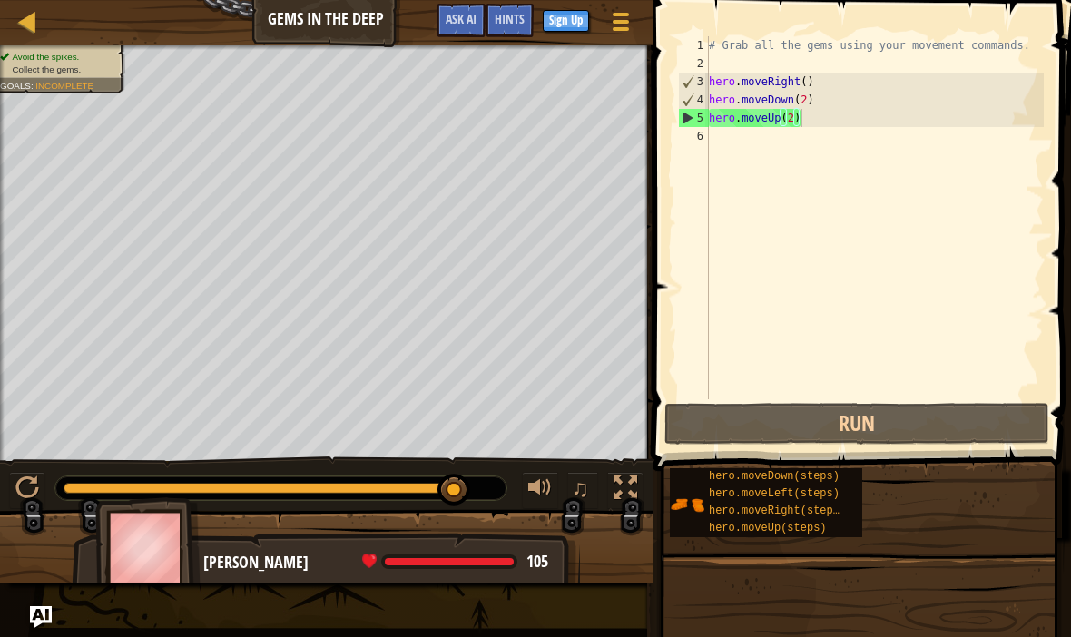
click at [818, 510] on span "hero.moveRight(steps)" at bounding box center [777, 511] width 137 height 13
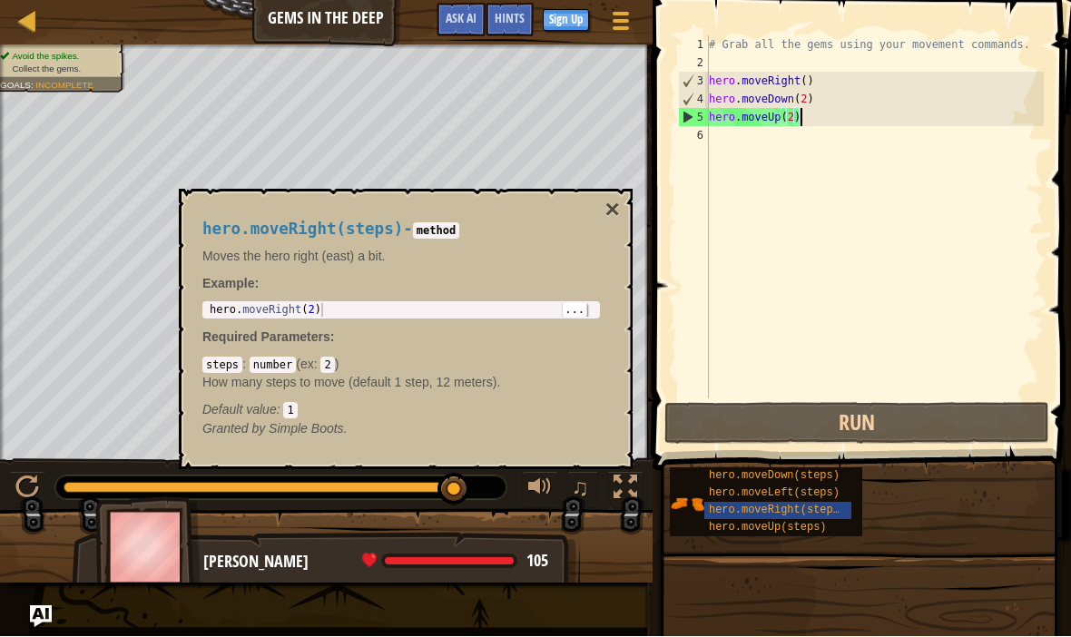
type textarea "hero.moveRight(2)"
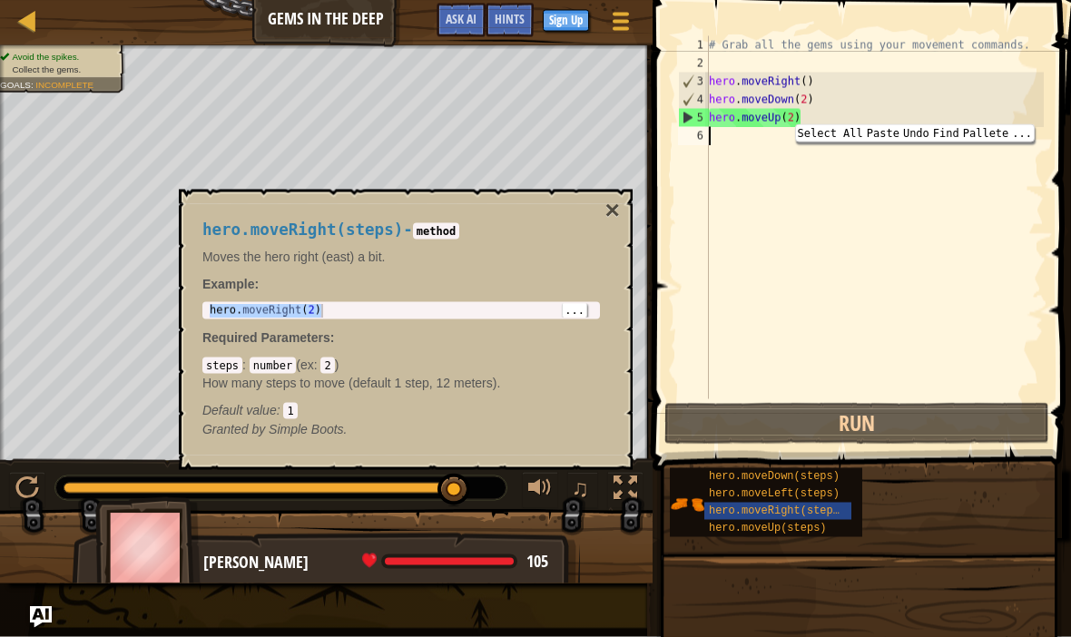
type textarea "hero.moveRight(2)"
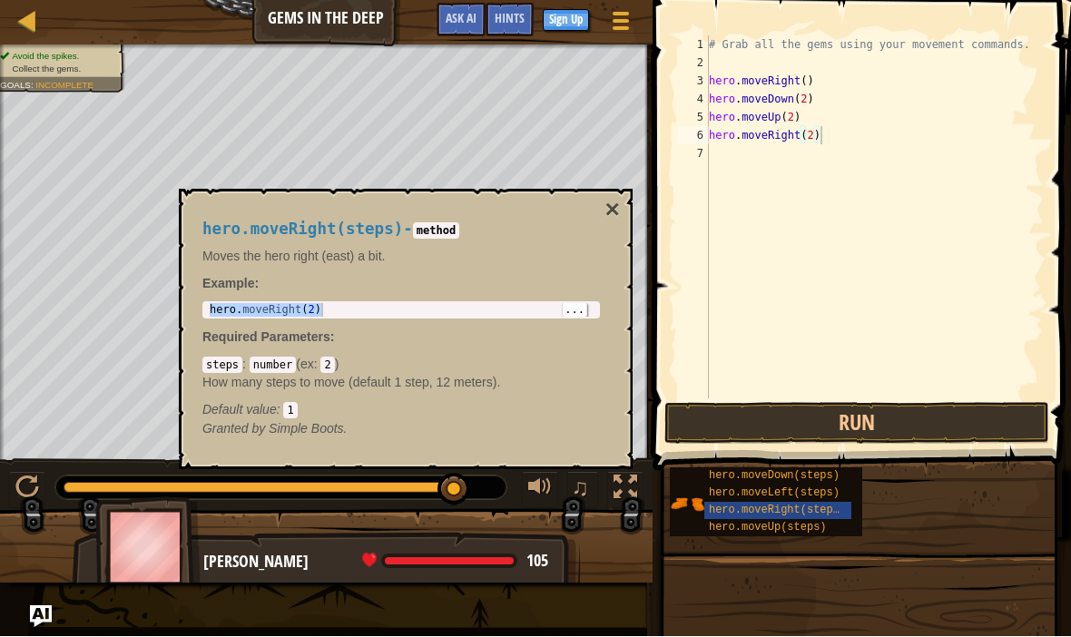
click at [941, 425] on button "Run" at bounding box center [856, 424] width 385 height 42
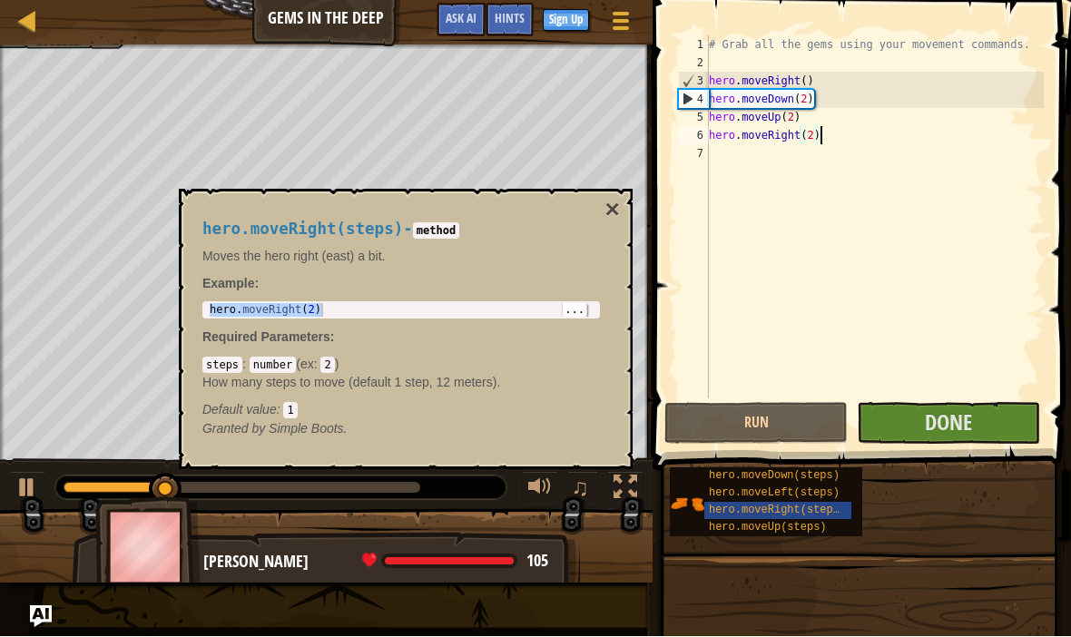
click at [629, 208] on div "hero.moveRight(steps) - method Moves the hero right (east) a bit. Example : her…" at bounding box center [406, 330] width 454 height 280
click at [618, 211] on button "×" at bounding box center [612, 210] width 15 height 25
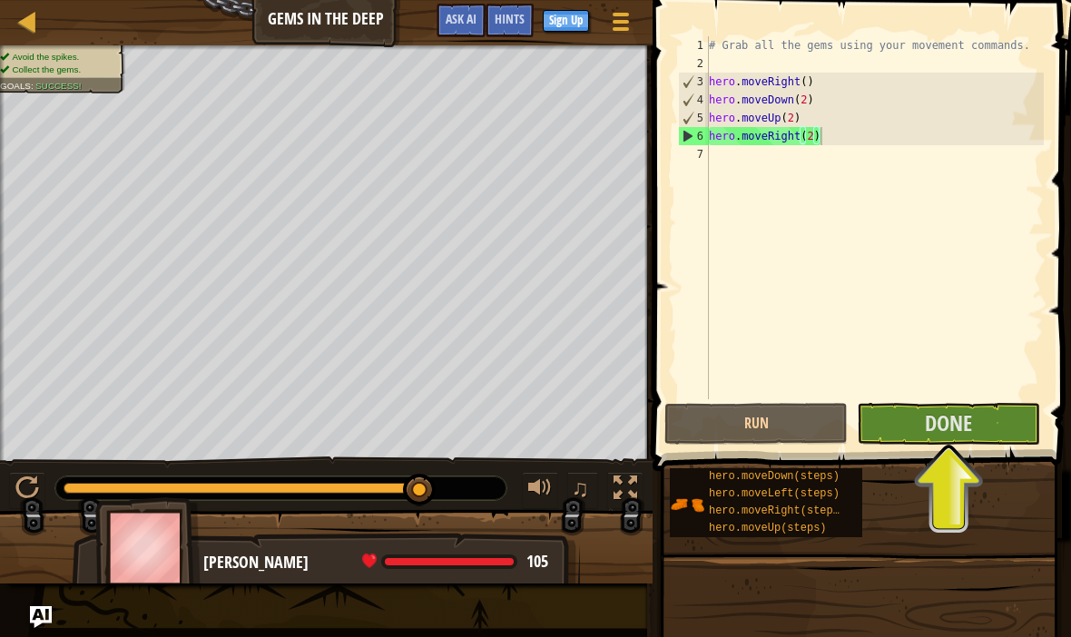
click at [969, 435] on span "Done" at bounding box center [948, 422] width 47 height 29
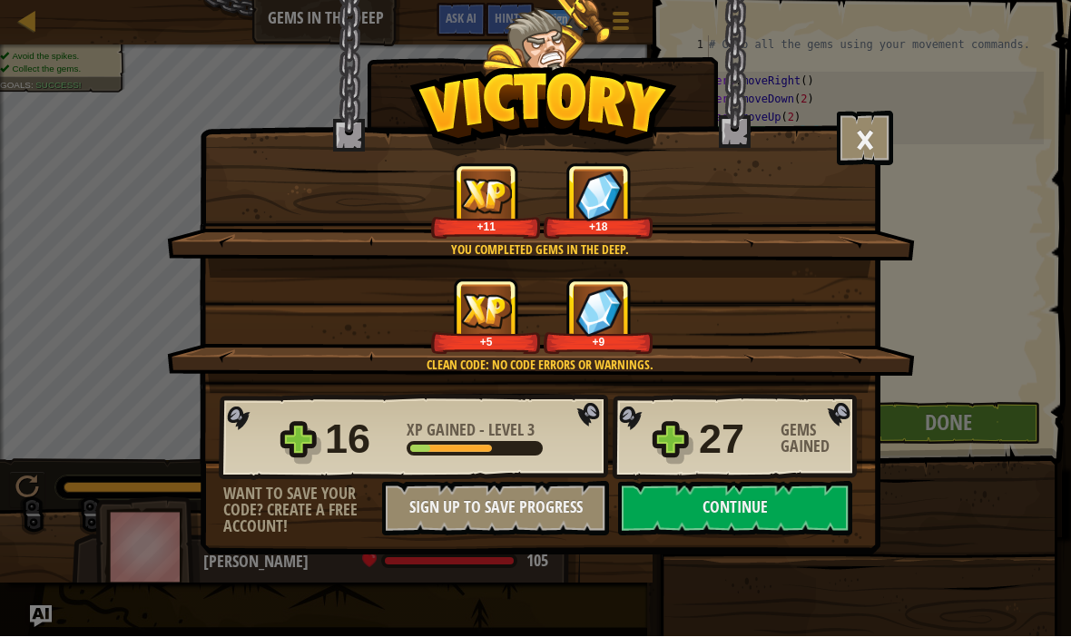
click at [794, 508] on button "Continue" at bounding box center [735, 509] width 234 height 54
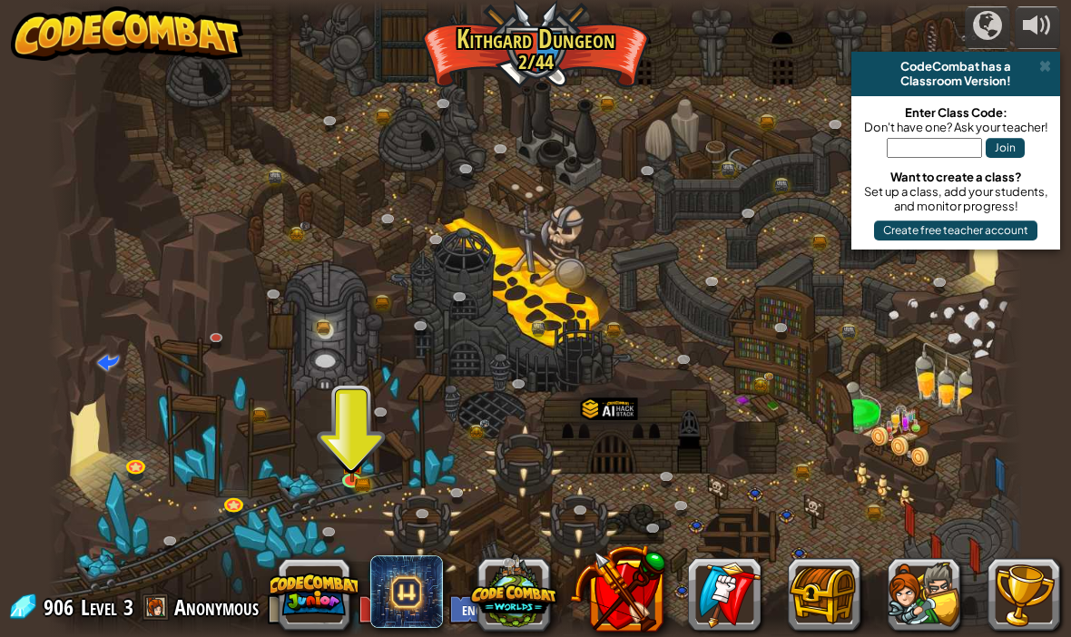
click at [351, 487] on link at bounding box center [354, 482] width 36 height 27
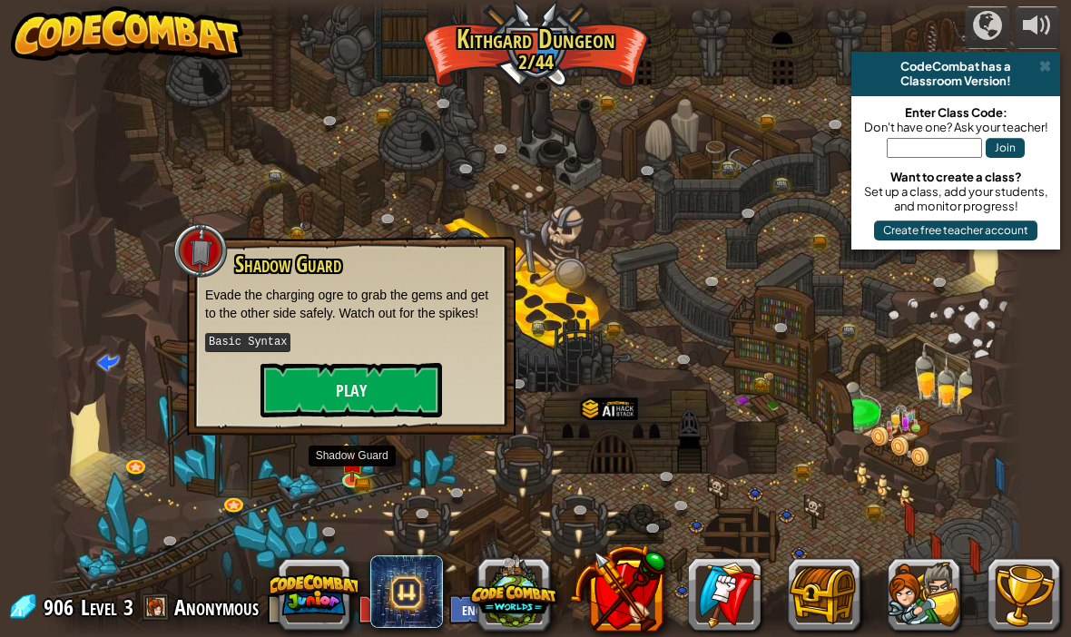
click at [395, 383] on button "Play" at bounding box center [350, 390] width 181 height 54
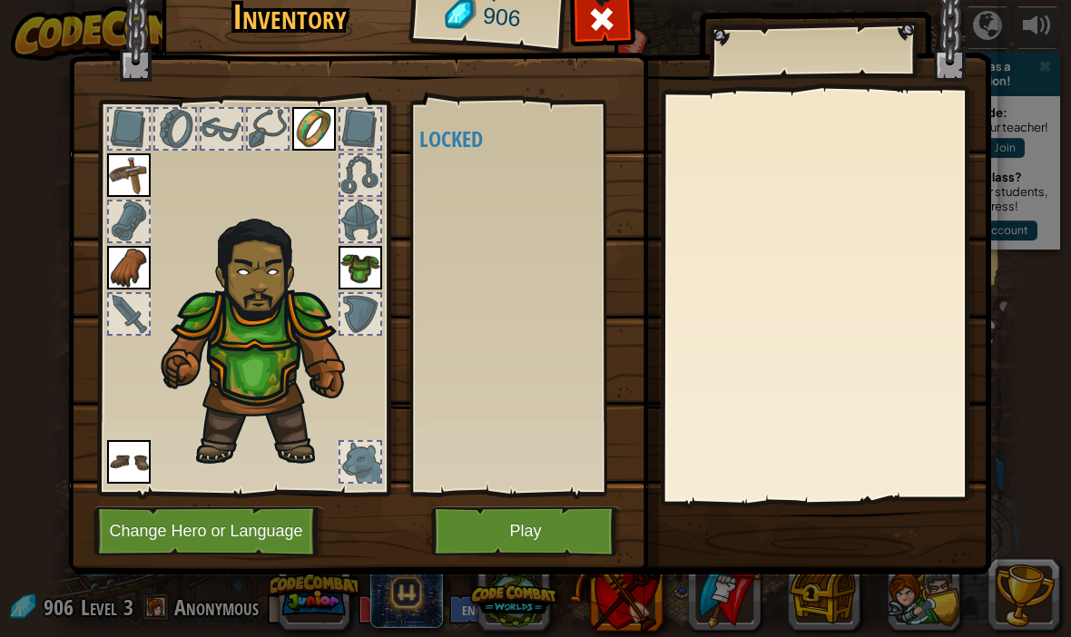
click at [260, 523] on button "Change Hero or Language" at bounding box center [208, 531] width 230 height 50
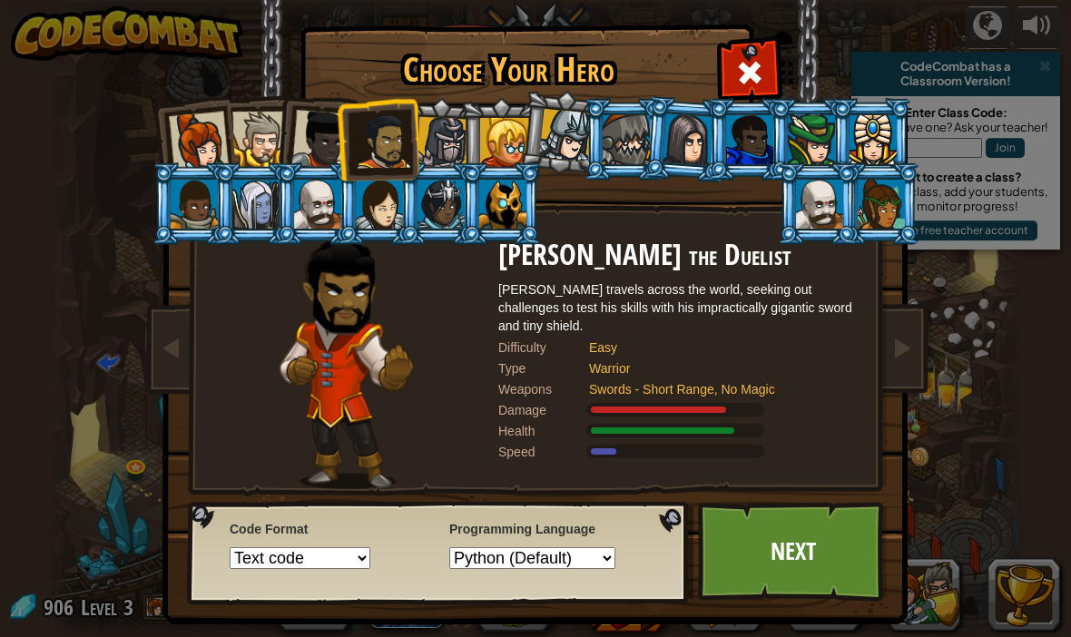
click at [586, 569] on select "Python (Default) JavaScript Lua C++ Java (Experimental)" at bounding box center [532, 558] width 166 height 22
click at [505, 207] on div at bounding box center [502, 204] width 47 height 49
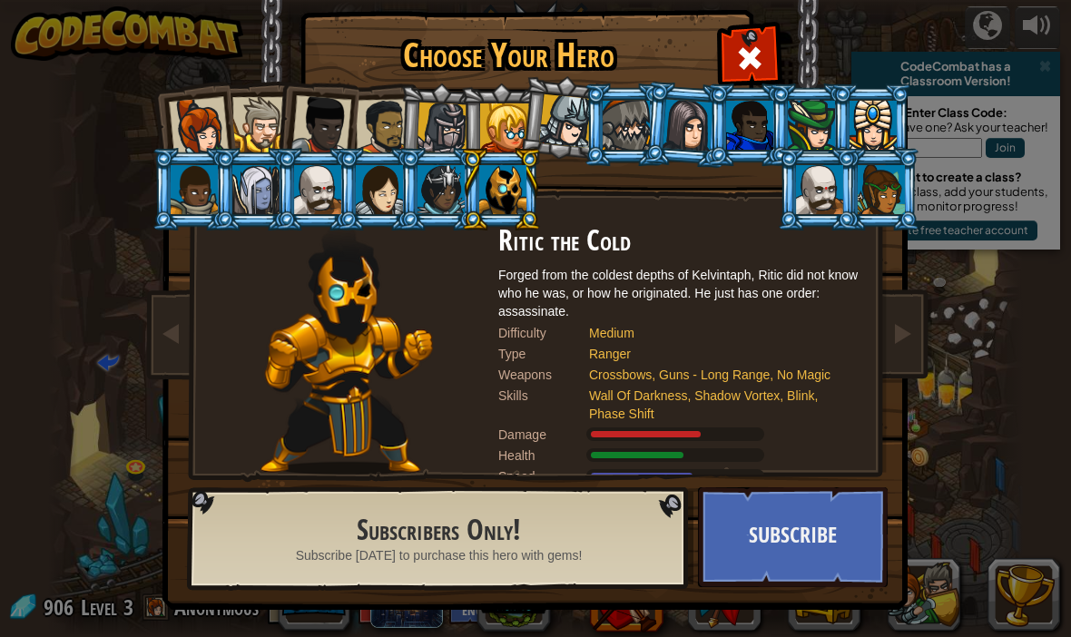
scroll to position [15, 0]
click at [843, 214] on div at bounding box center [819, 189] width 47 height 49
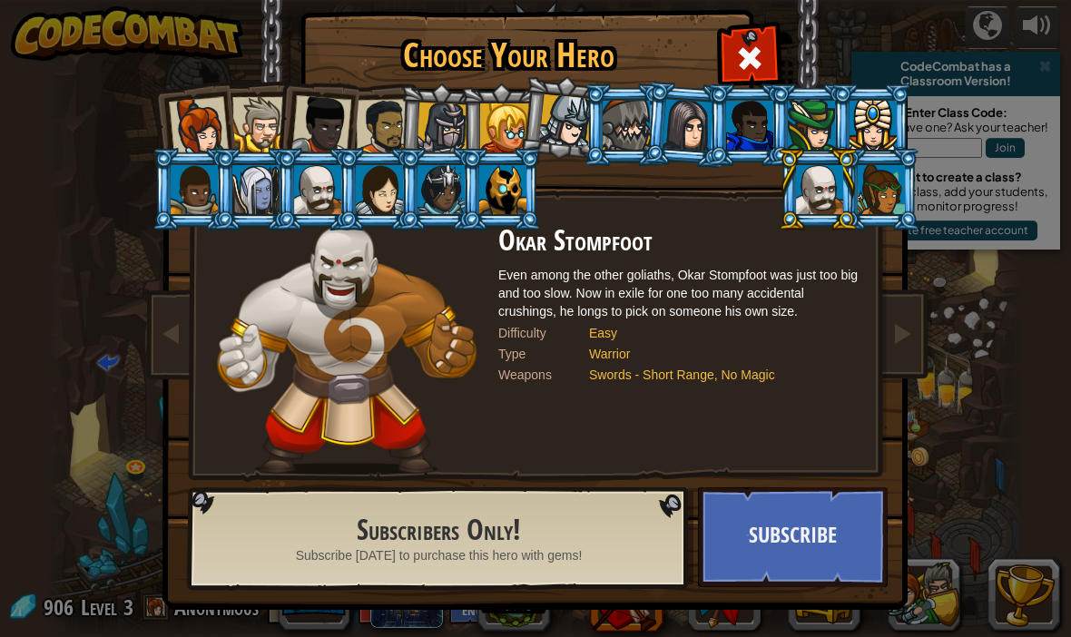
click at [622, 126] on div at bounding box center [625, 125] width 47 height 49
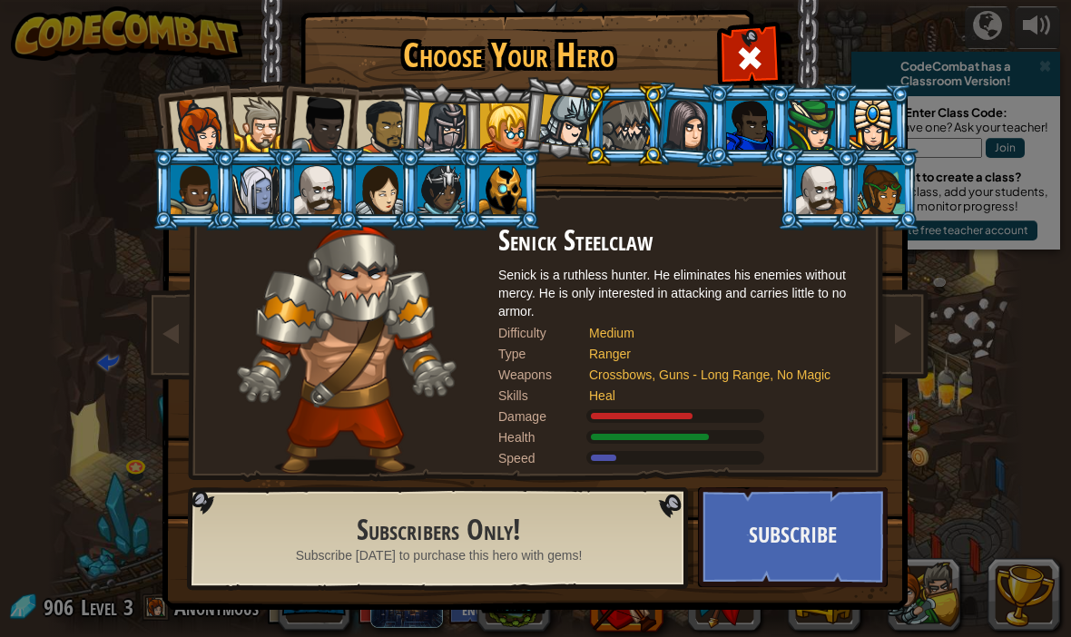
click at [806, 113] on div at bounding box center [811, 125] width 47 height 49
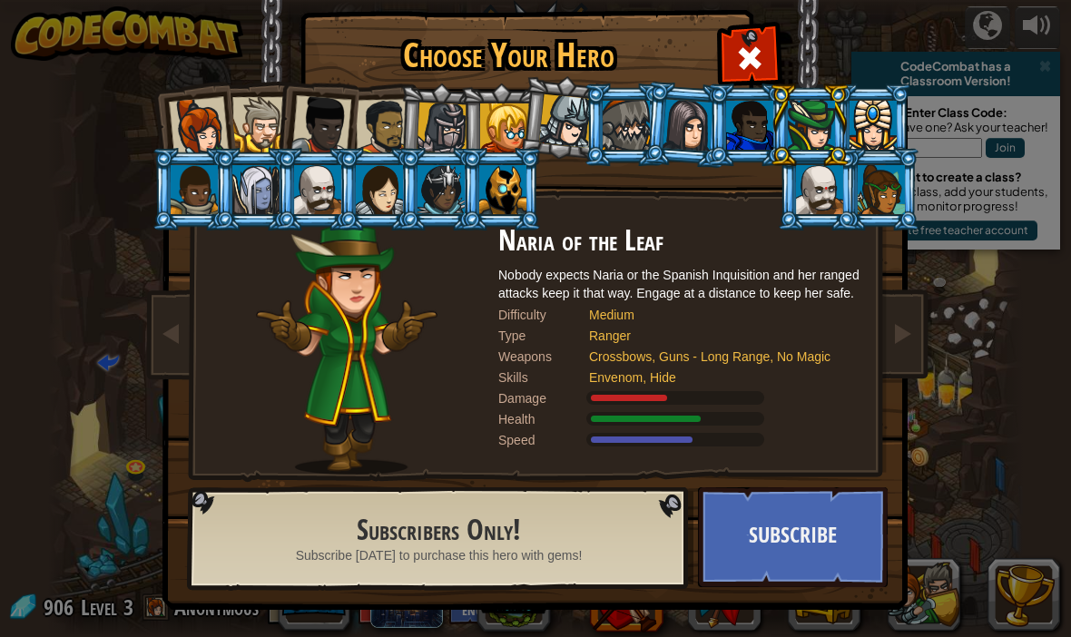
click at [210, 184] on div at bounding box center [194, 189] width 47 height 49
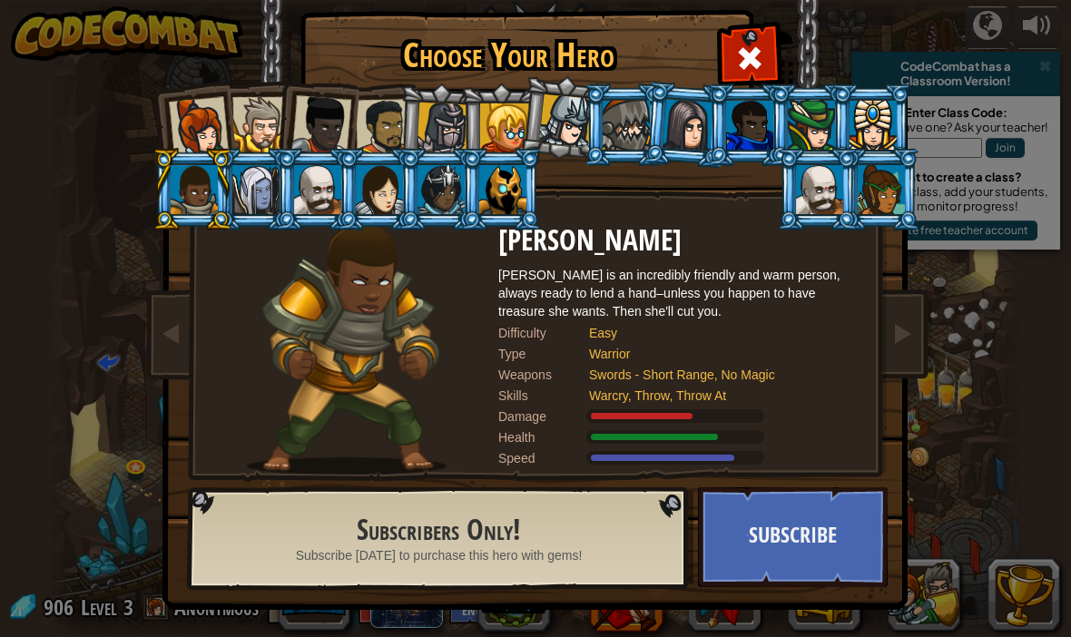
click at [261, 186] on div at bounding box center [255, 189] width 47 height 49
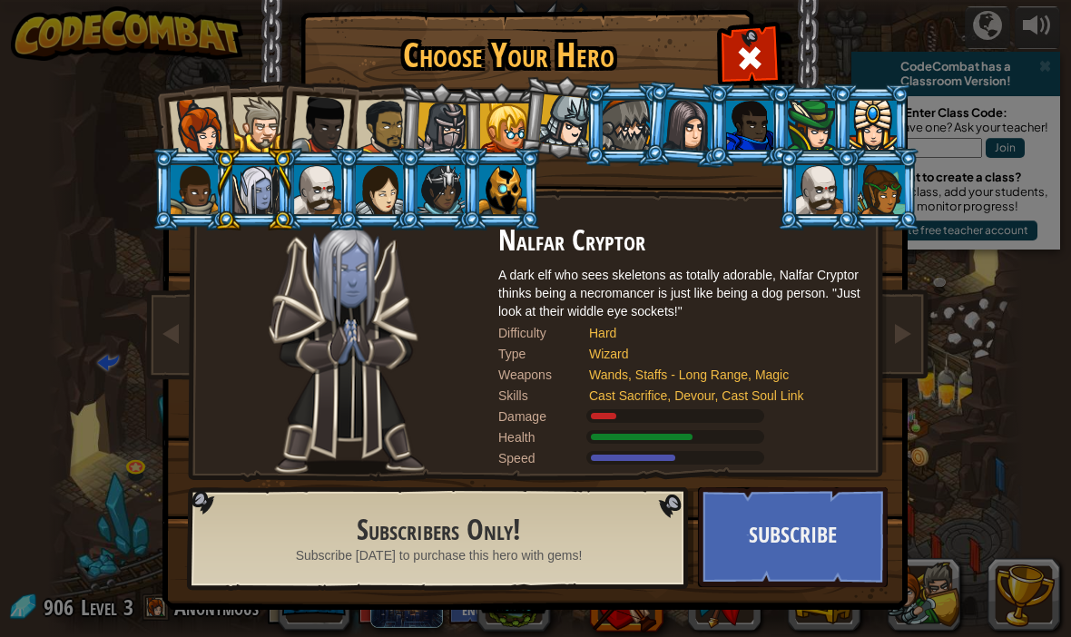
click at [367, 110] on div at bounding box center [384, 127] width 56 height 56
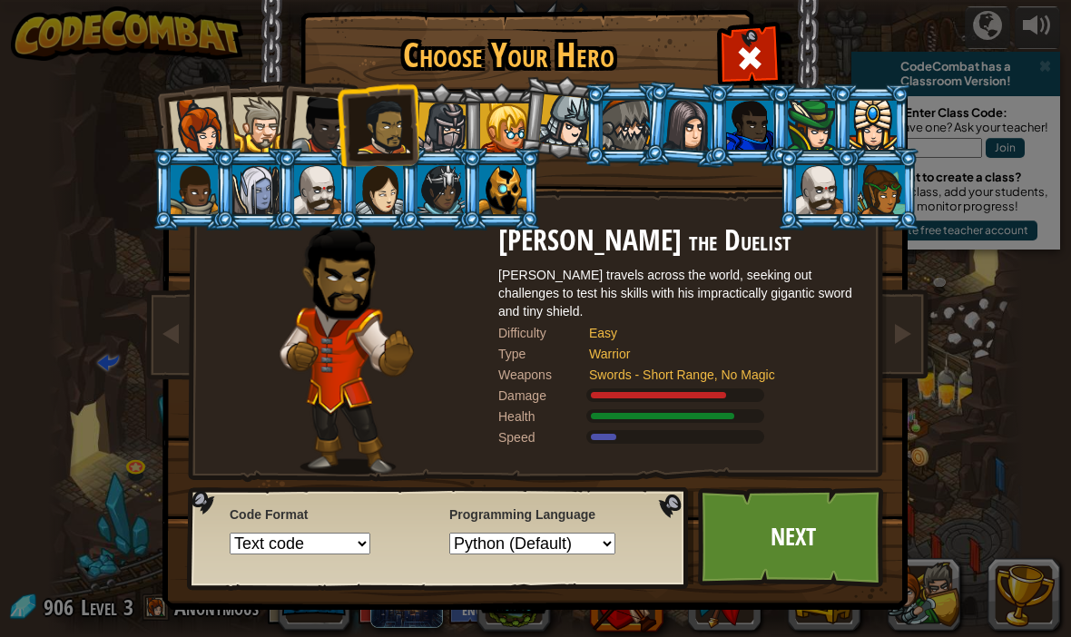
click at [811, 538] on link "Next" at bounding box center [793, 537] width 190 height 100
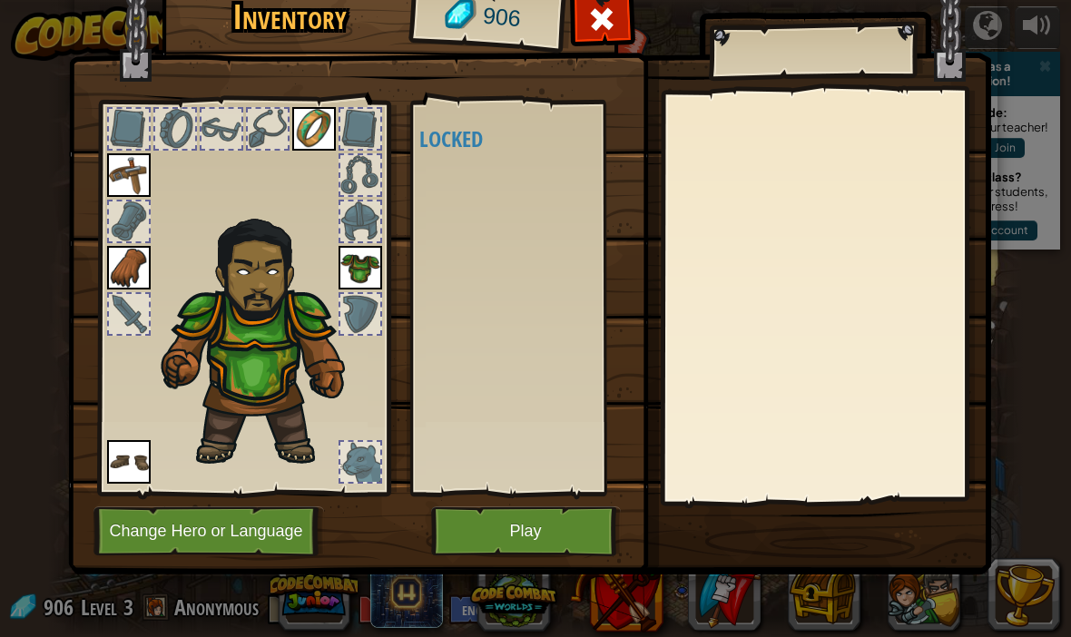
click at [606, 20] on span at bounding box center [601, 19] width 29 height 29
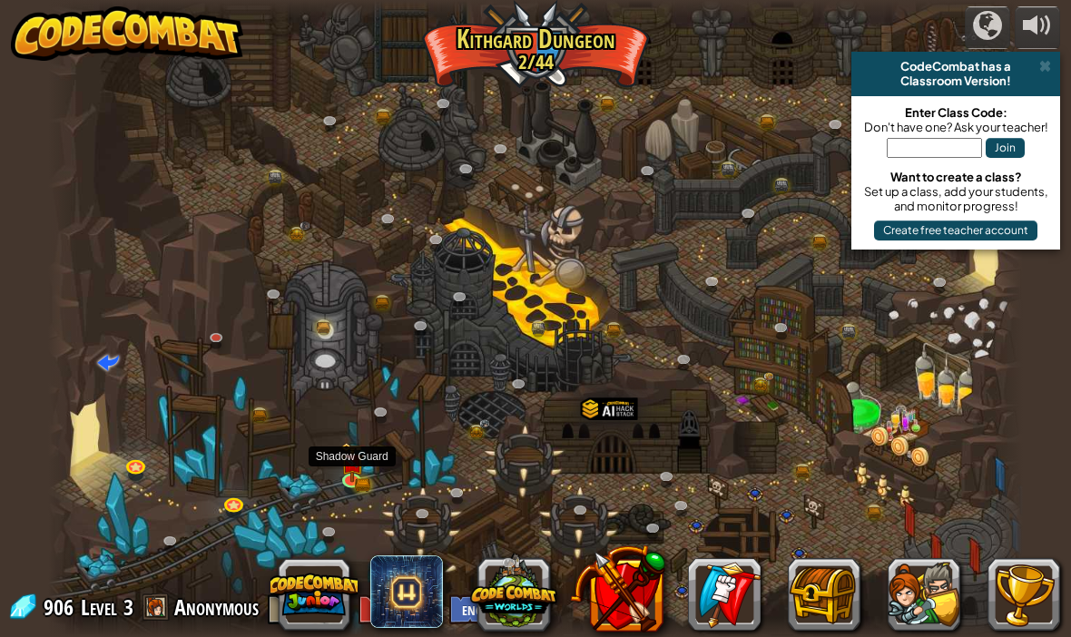
click at [359, 474] on img at bounding box center [351, 462] width 24 height 39
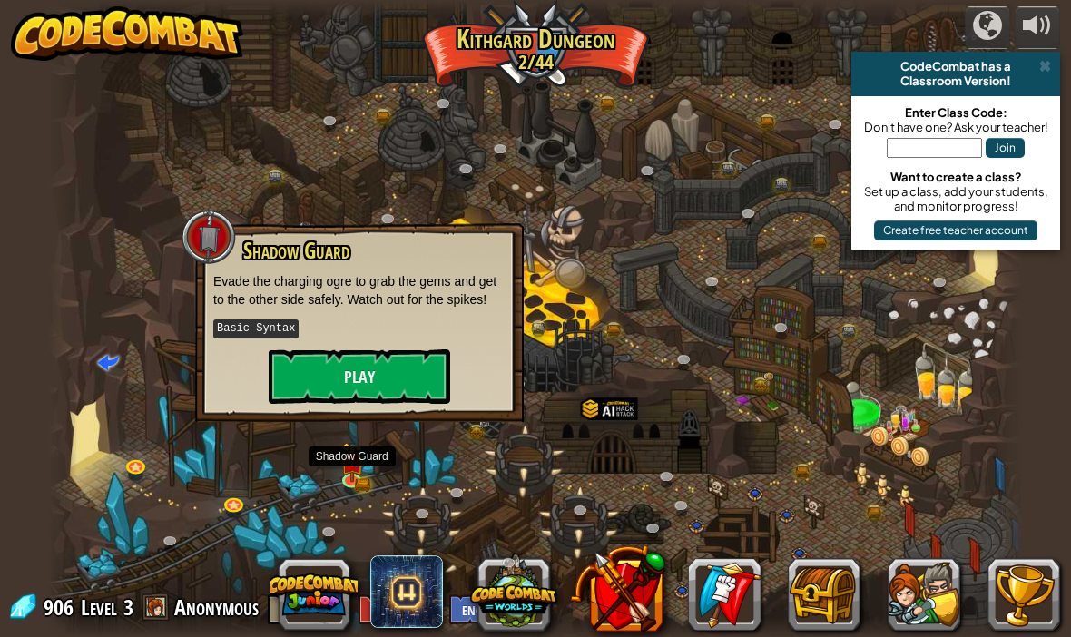
click at [402, 368] on button "Play" at bounding box center [359, 376] width 181 height 54
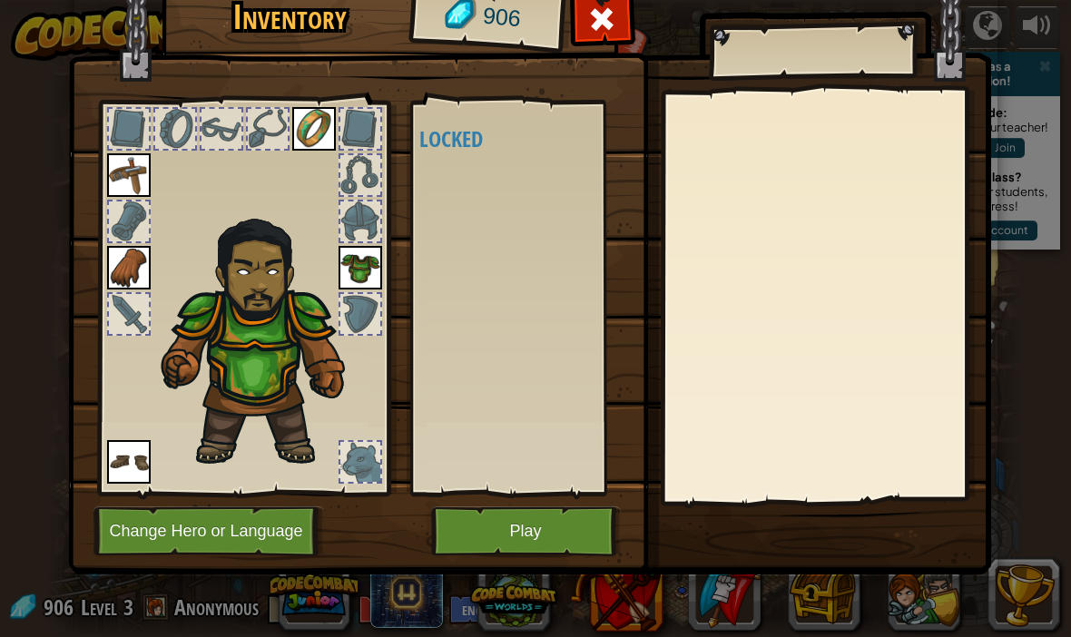
click at [606, 24] on span at bounding box center [601, 19] width 29 height 29
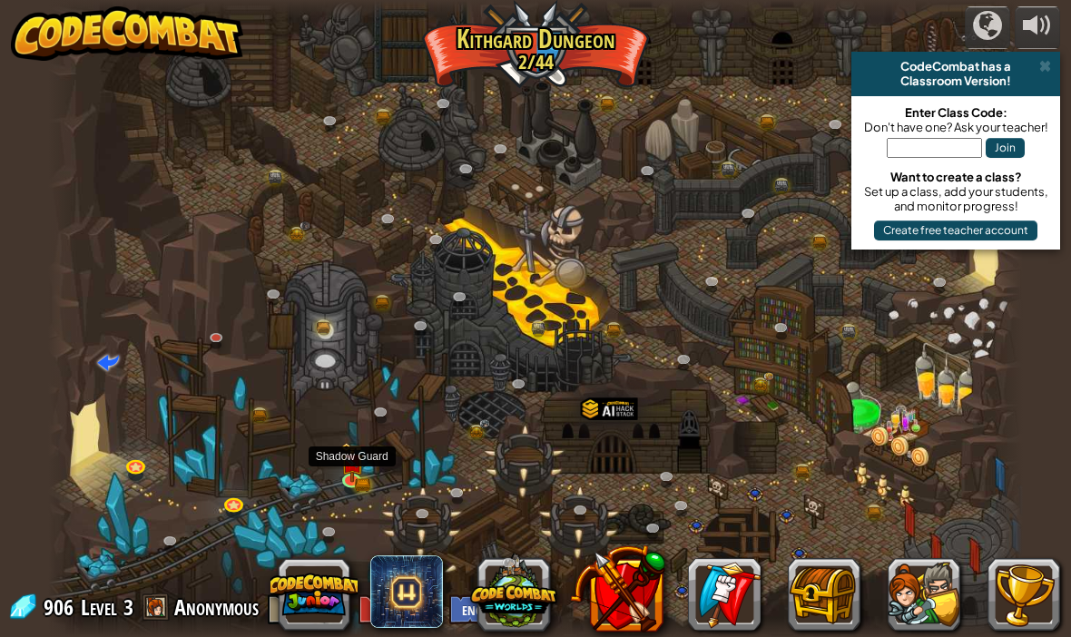
click at [356, 487] on link at bounding box center [354, 482] width 36 height 27
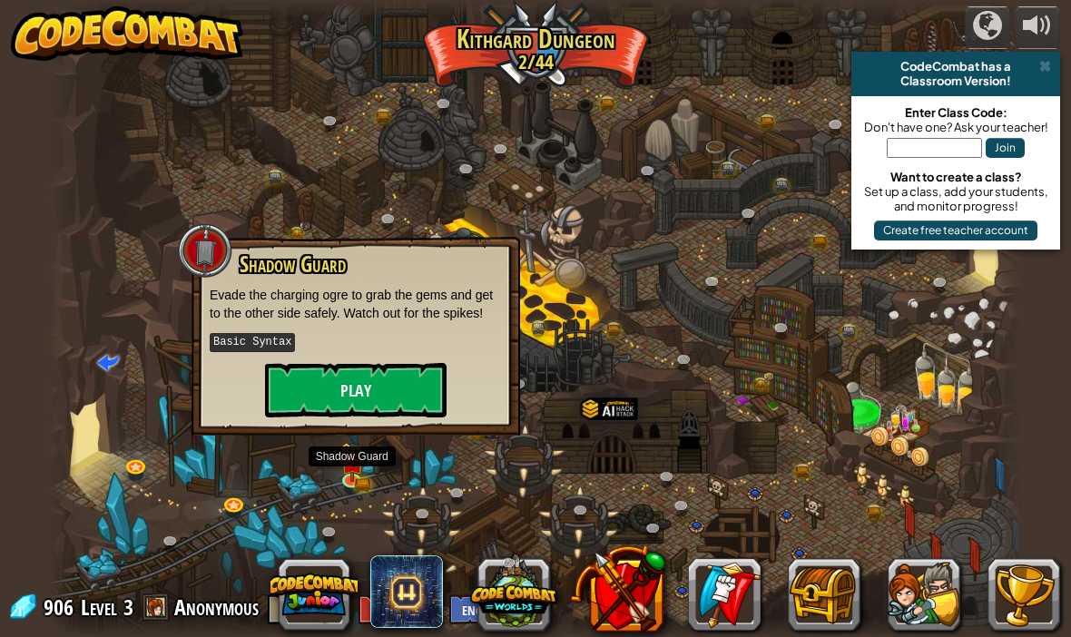
click at [390, 389] on button "Play" at bounding box center [355, 390] width 181 height 54
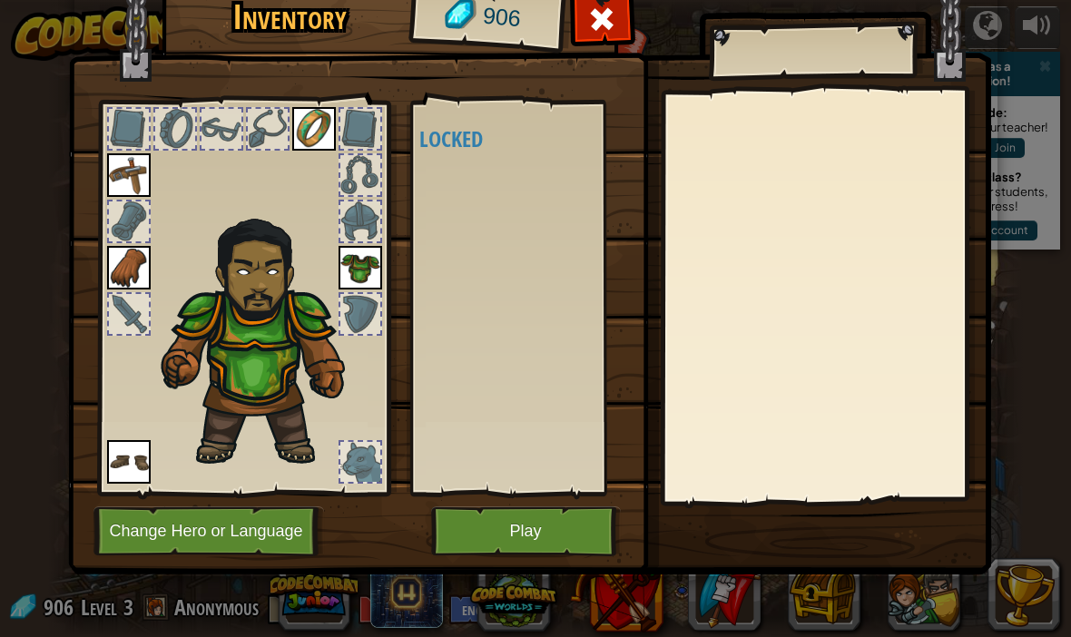
click at [278, 520] on button "Change Hero or Language" at bounding box center [208, 531] width 230 height 50
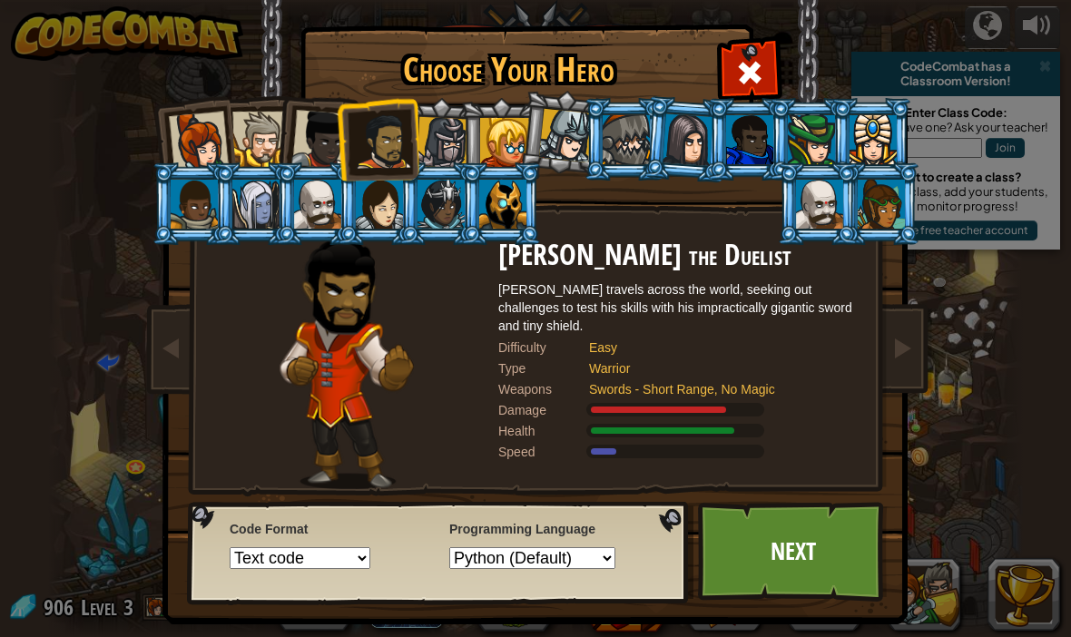
click at [311, 122] on div at bounding box center [321, 140] width 60 height 60
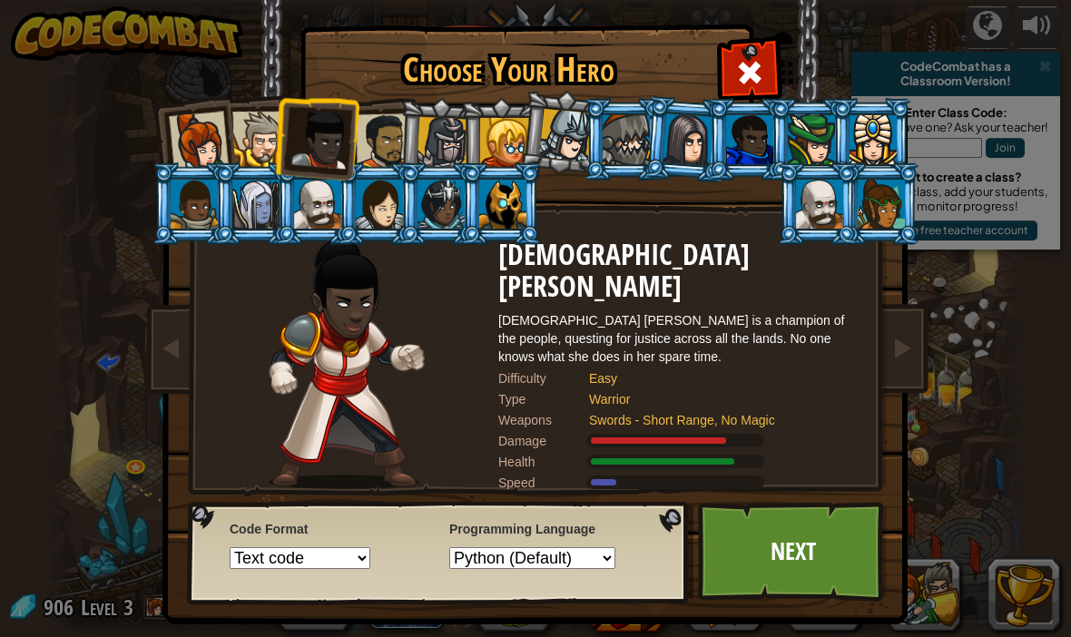
click at [371, 125] on div at bounding box center [384, 141] width 56 height 56
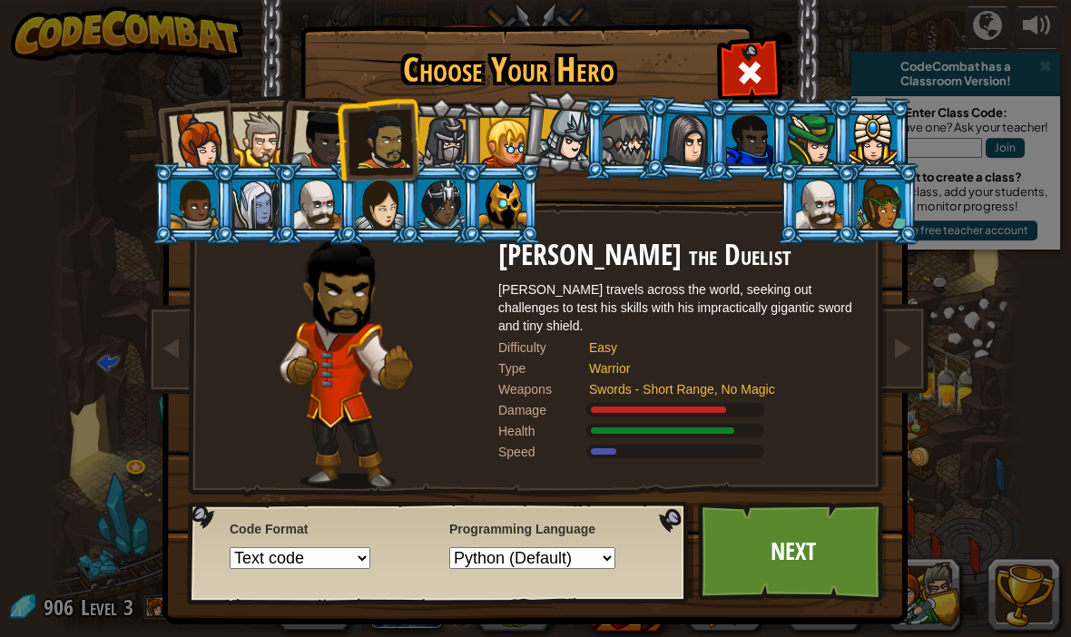
click at [812, 557] on link "Next" at bounding box center [793, 552] width 190 height 100
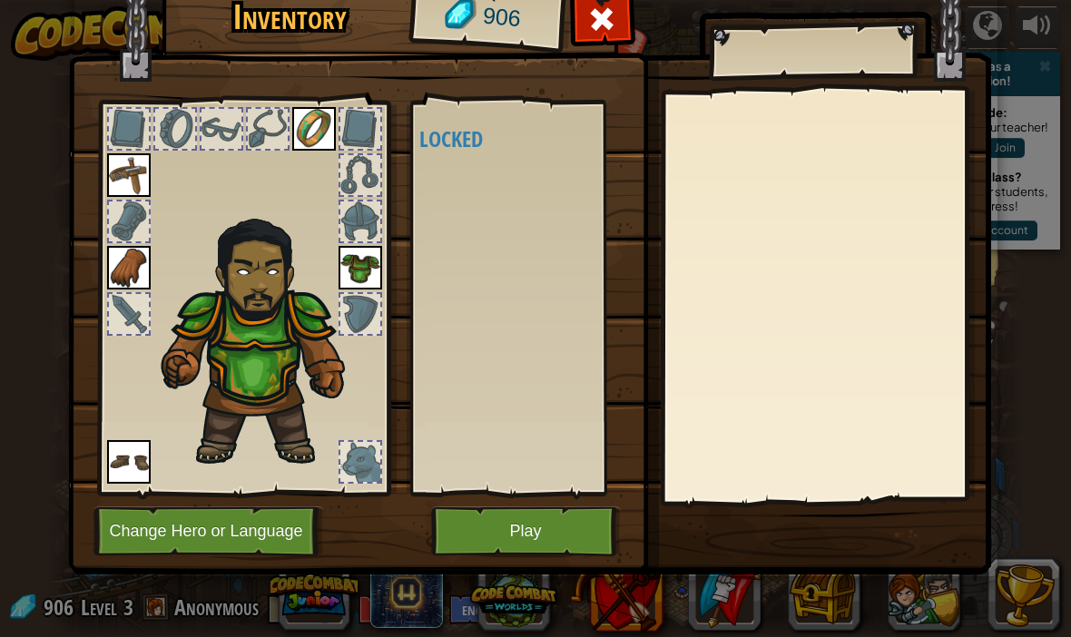
click at [573, 529] on button "Play" at bounding box center [526, 531] width 190 height 50
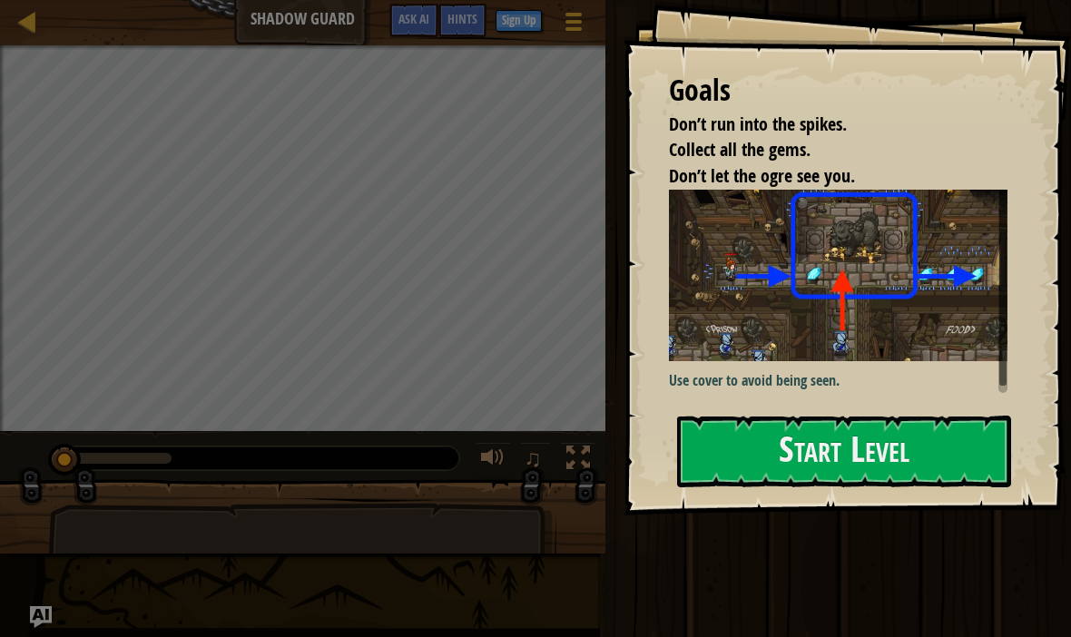
click at [857, 465] on button "Start Level" at bounding box center [844, 452] width 334 height 72
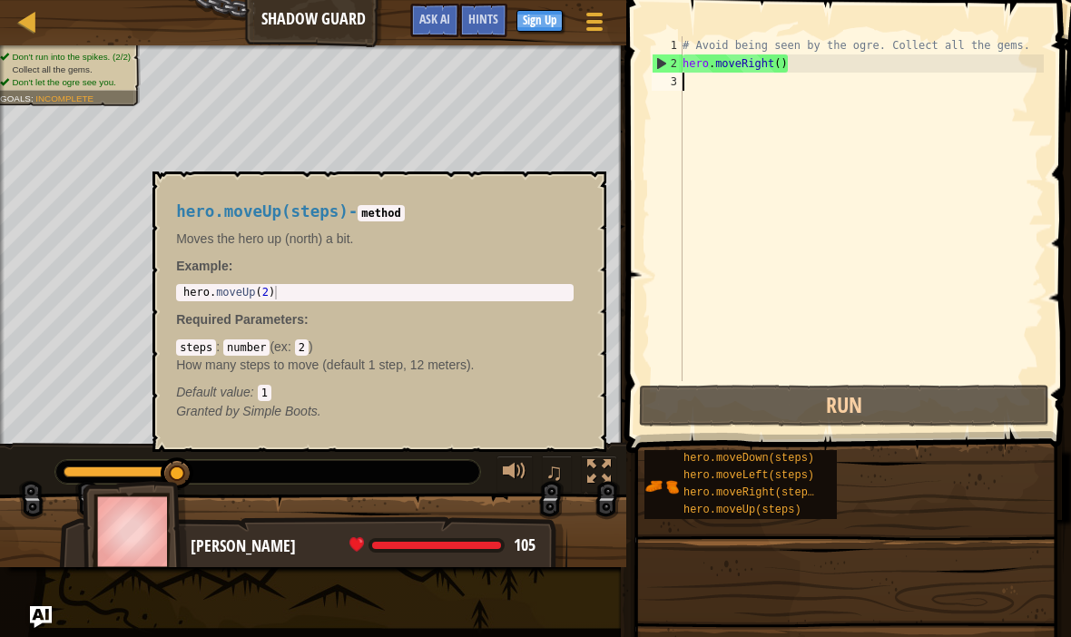
click at [785, 514] on span "hero.moveUp(steps)" at bounding box center [742, 510] width 118 height 13
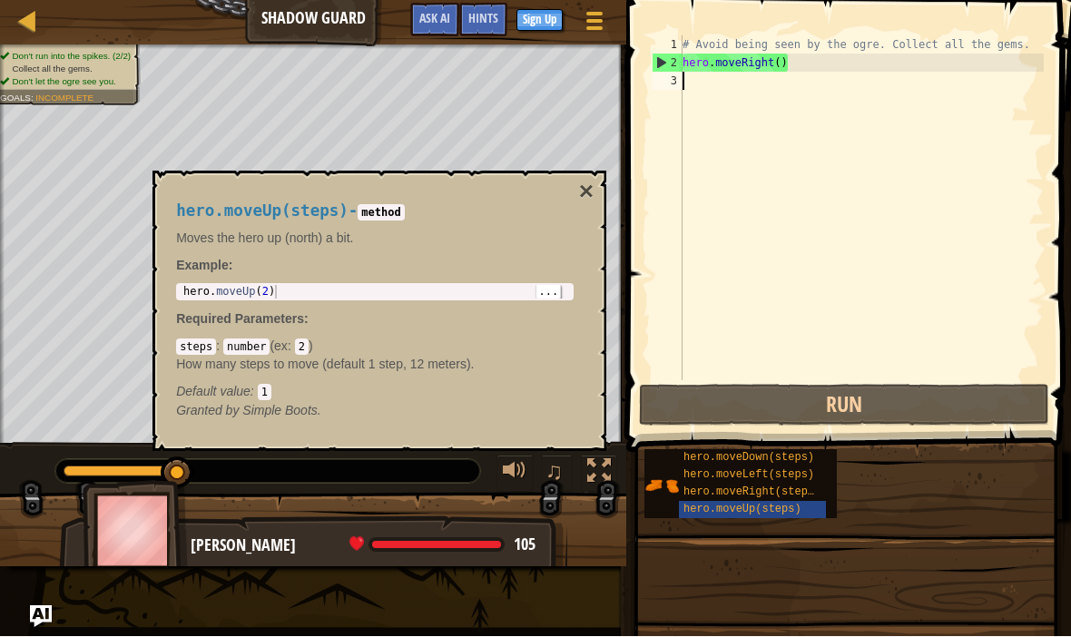
type textarea "hero.moveUp(2)"
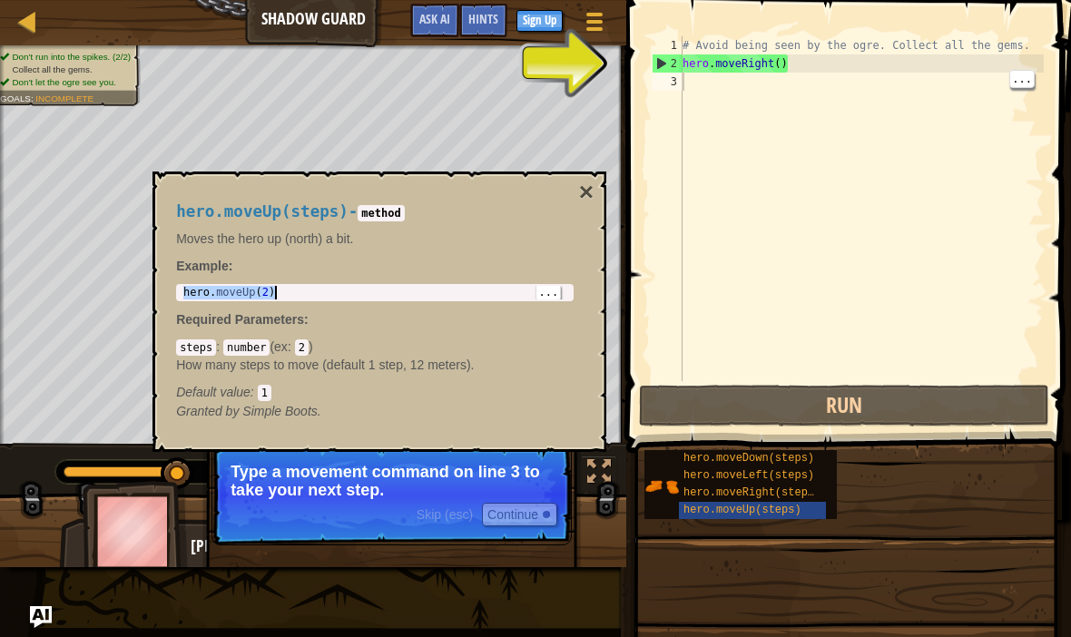
click at [710, 78] on div "# Avoid being seen by the ogre. Collect all the gems. hero . moveRight ( )" at bounding box center [861, 226] width 365 height 381
click at [709, 89] on div "# Avoid being seen by the ogre. Collect all the gems. hero . moveRight ( )" at bounding box center [861, 226] width 365 height 381
type textarea "hero.moveUp(2)"
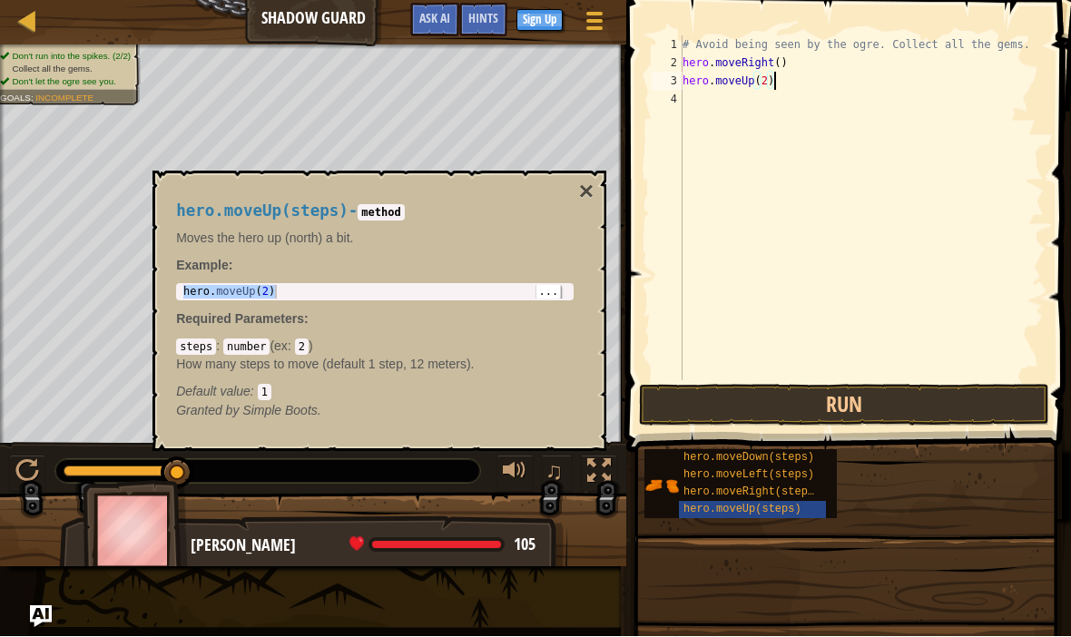
click at [790, 495] on span "hero.moveRight(steps)" at bounding box center [751, 492] width 137 height 13
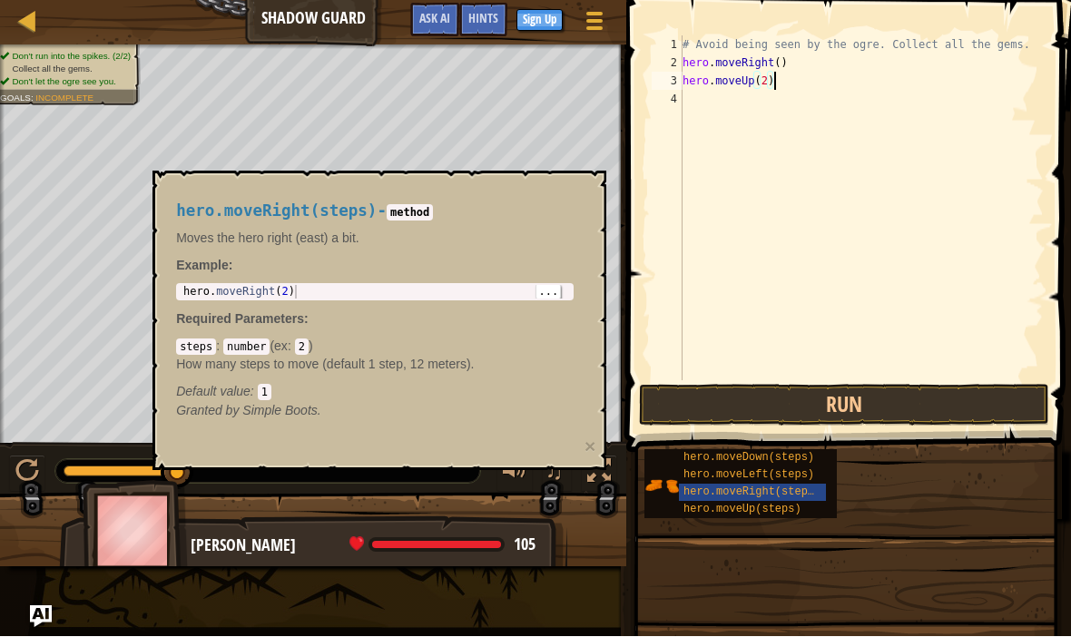
click at [550, 296] on span "..." at bounding box center [548, 292] width 24 height 16
type textarea "hero.moveRight(2)"
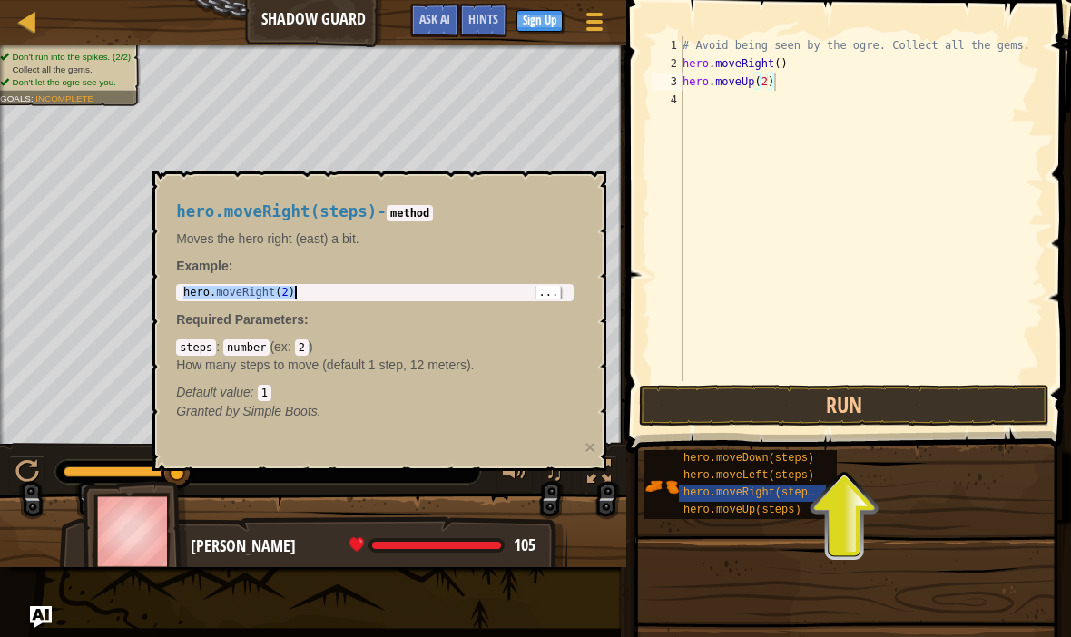
click at [545, 298] on span "..." at bounding box center [548, 292] width 24 height 16
click at [1024, 109] on div "# Avoid being seen by the ogre. Collect all the gems. hero . moveRight ( ) hero…" at bounding box center [861, 226] width 365 height 381
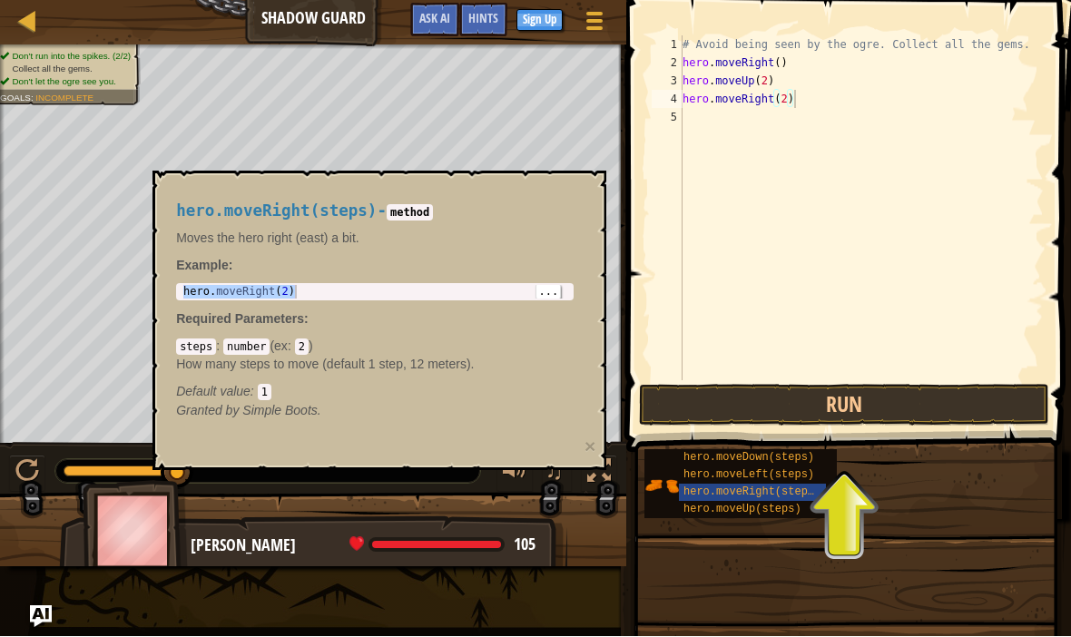
click at [926, 412] on button "Run" at bounding box center [844, 406] width 410 height 42
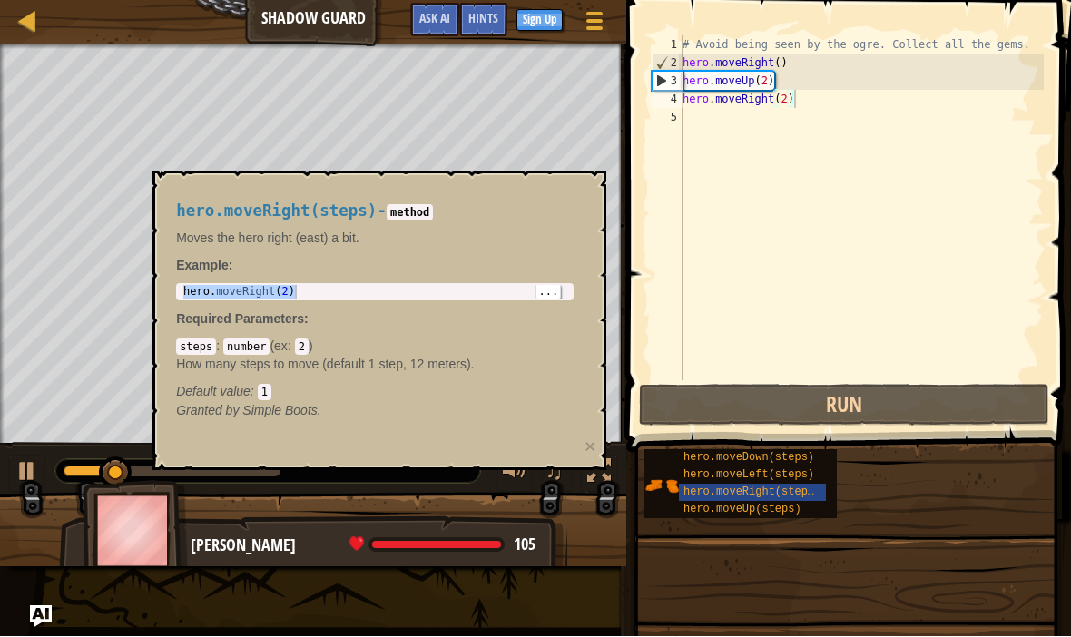
click at [566, 203] on h4 "hero.moveRight(steps) - method" at bounding box center [374, 211] width 397 height 17
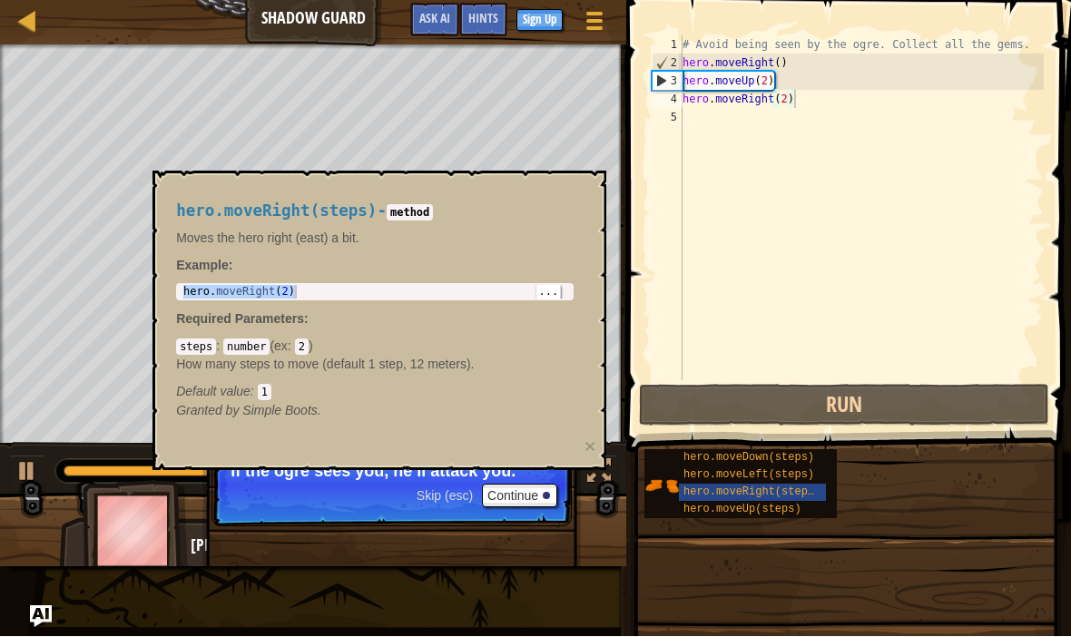
click at [576, 231] on div "hero.moveRight(steps) - method Moves the hero right (east) a bit. Example : her…" at bounding box center [374, 311] width 423 height 251
click at [583, 238] on div "hero.moveRight(steps) - method Moves the hero right (east) a bit. Example : her…" at bounding box center [374, 311] width 423 height 251
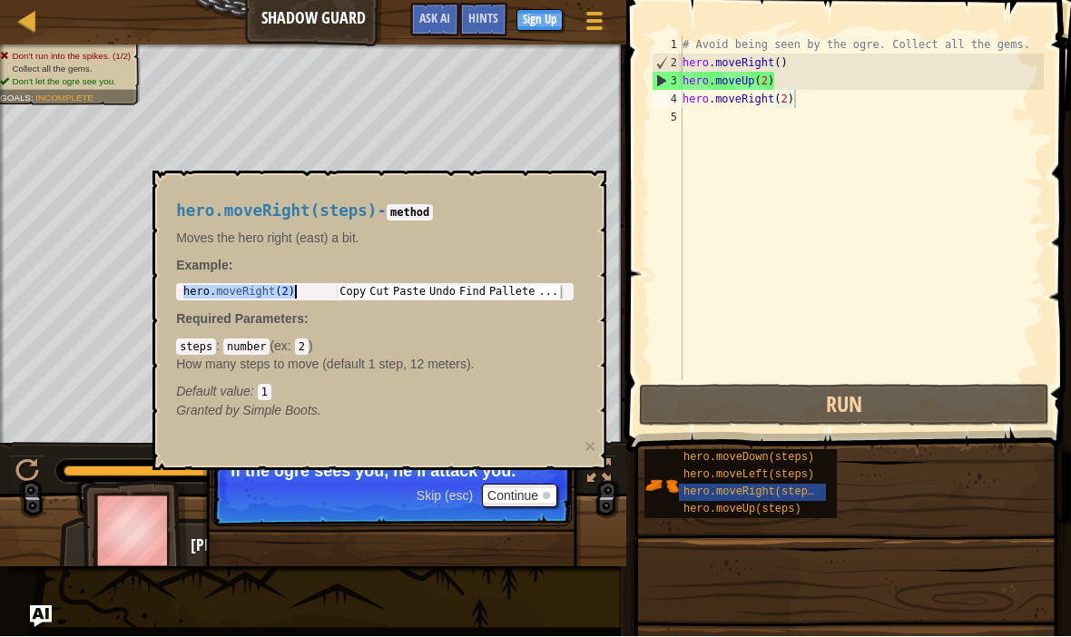
click at [575, 449] on div "hero.moveRight(steps) - method Moves the hero right (east) a bit. Example : her…" at bounding box center [379, 320] width 454 height 299
click at [586, 455] on button "×" at bounding box center [589, 446] width 11 height 19
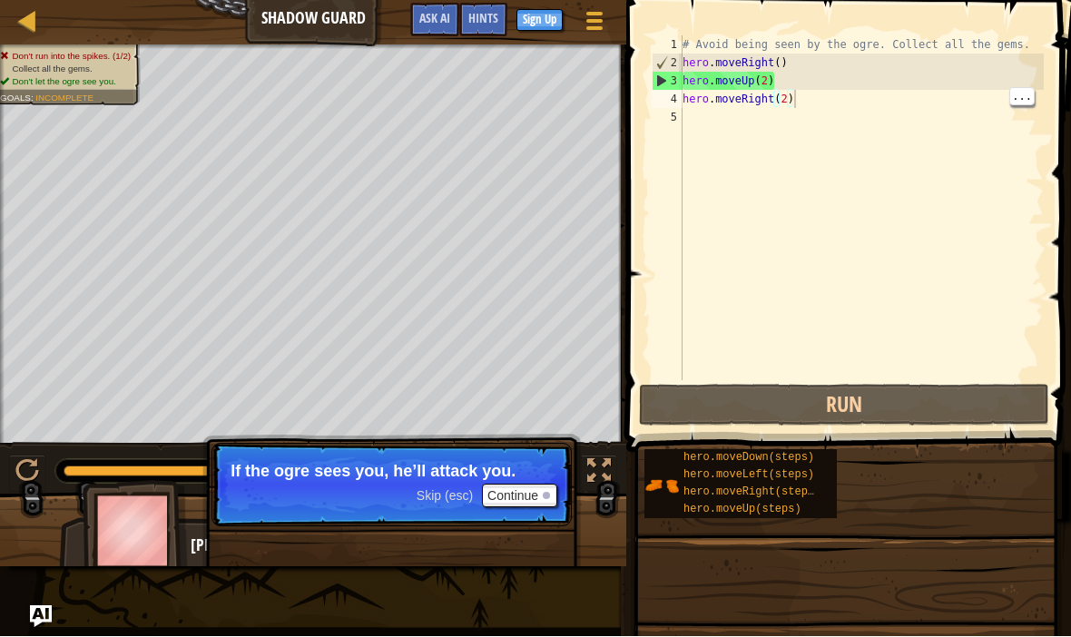
click at [823, 98] on div "# Avoid being seen by the ogre. Collect all the gems. hero . moveRight ( ) hero…" at bounding box center [861, 226] width 365 height 381
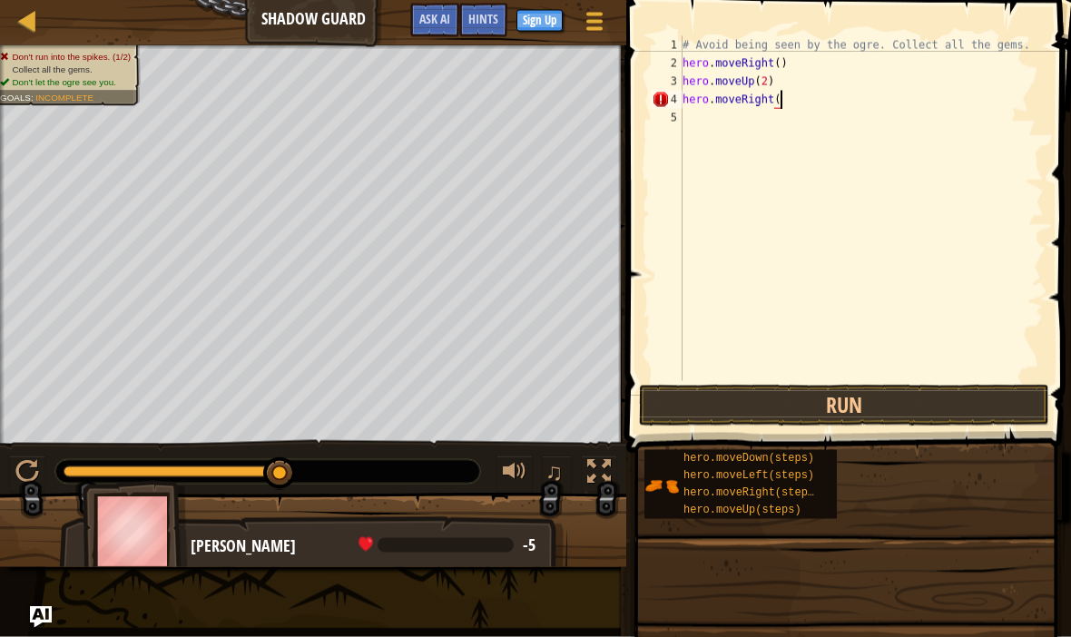
scroll to position [9, 8]
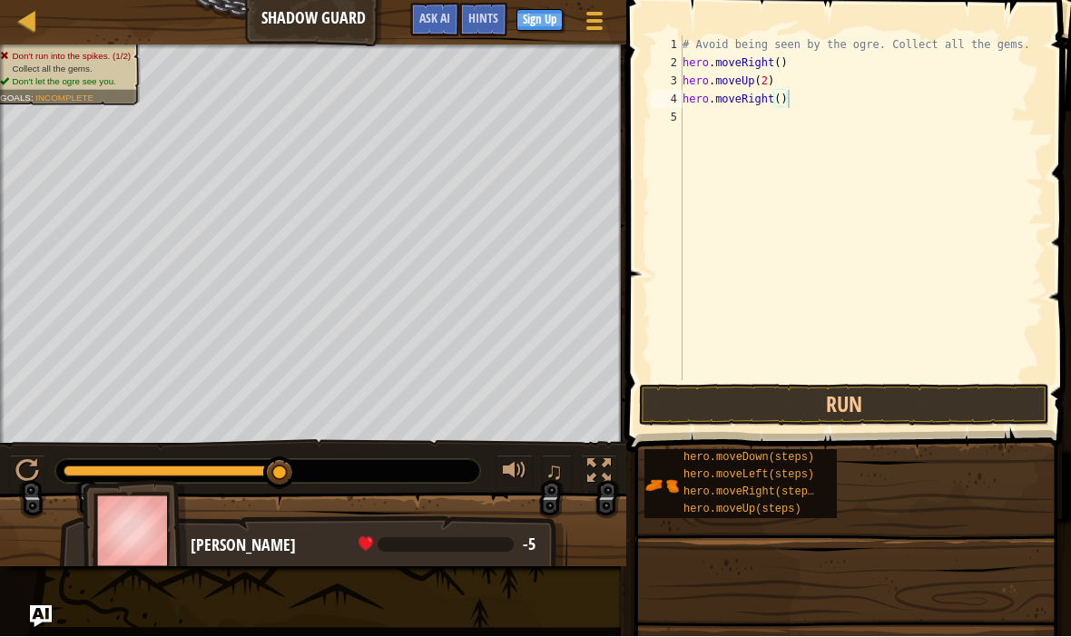
type textarea "hero.moveRight()"
click at [905, 395] on button "Run" at bounding box center [844, 406] width 410 height 42
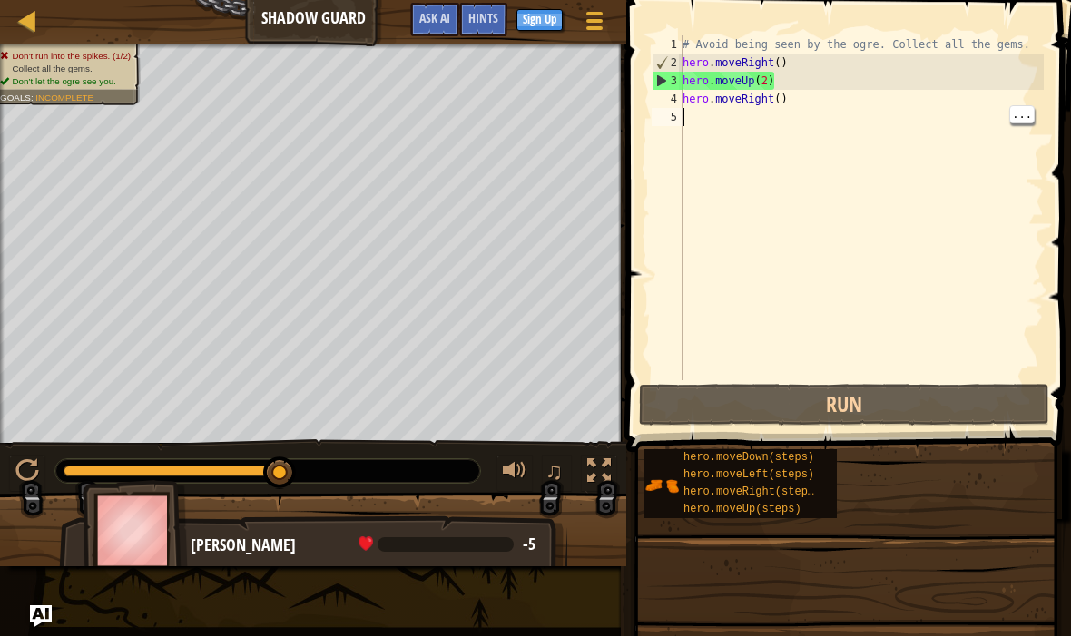
scroll to position [9, 0]
click at [801, 76] on div "# Avoid being seen by the ogre. Collect all the gems. hero . moveRight ( ) hero…" at bounding box center [861, 226] width 365 height 381
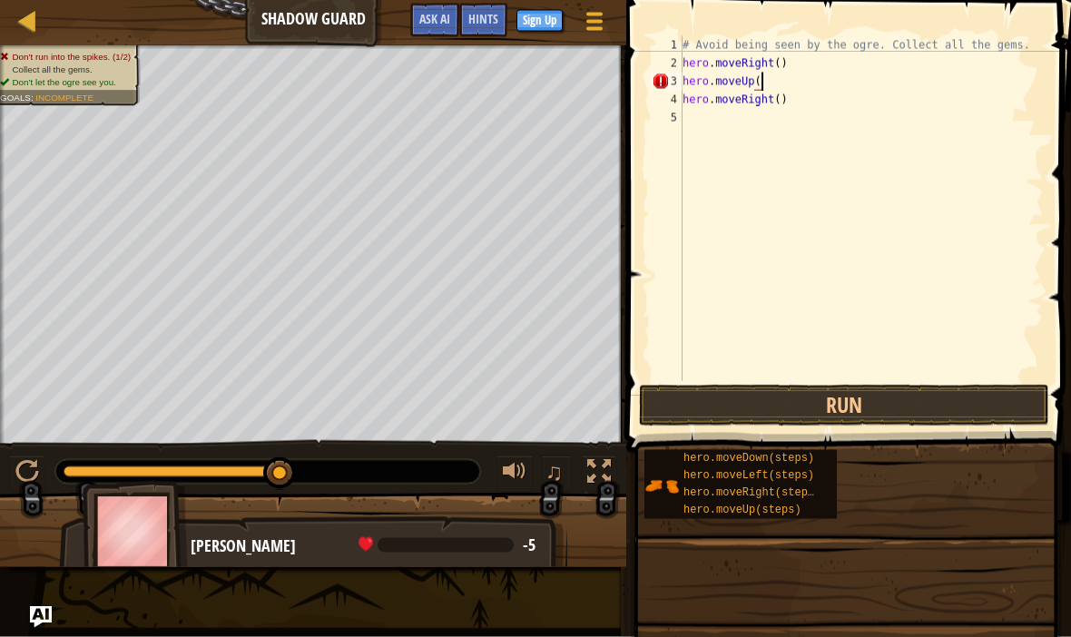
scroll to position [9, 6]
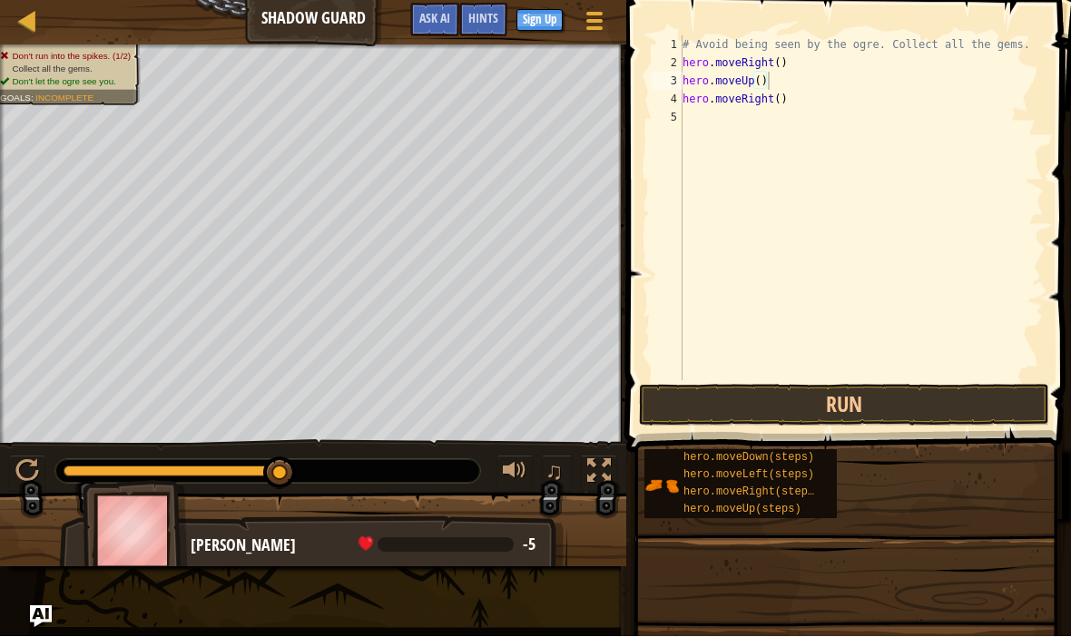
type textarea "hero.moveUp()"
click at [920, 409] on button "Run" at bounding box center [844, 406] width 410 height 42
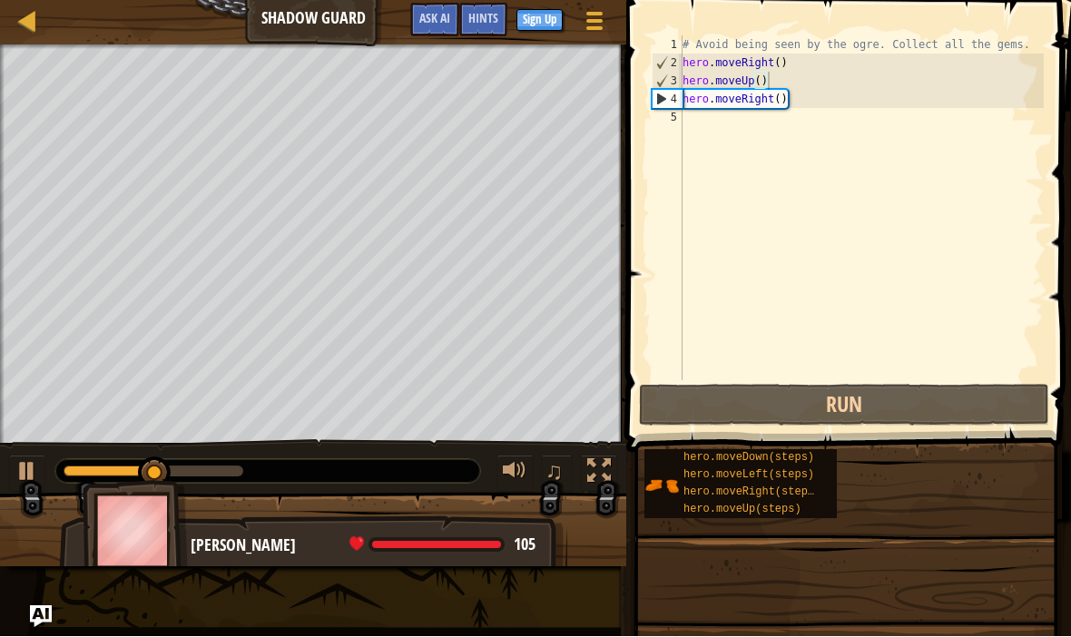
click at [928, 393] on button "Run" at bounding box center [844, 406] width 410 height 42
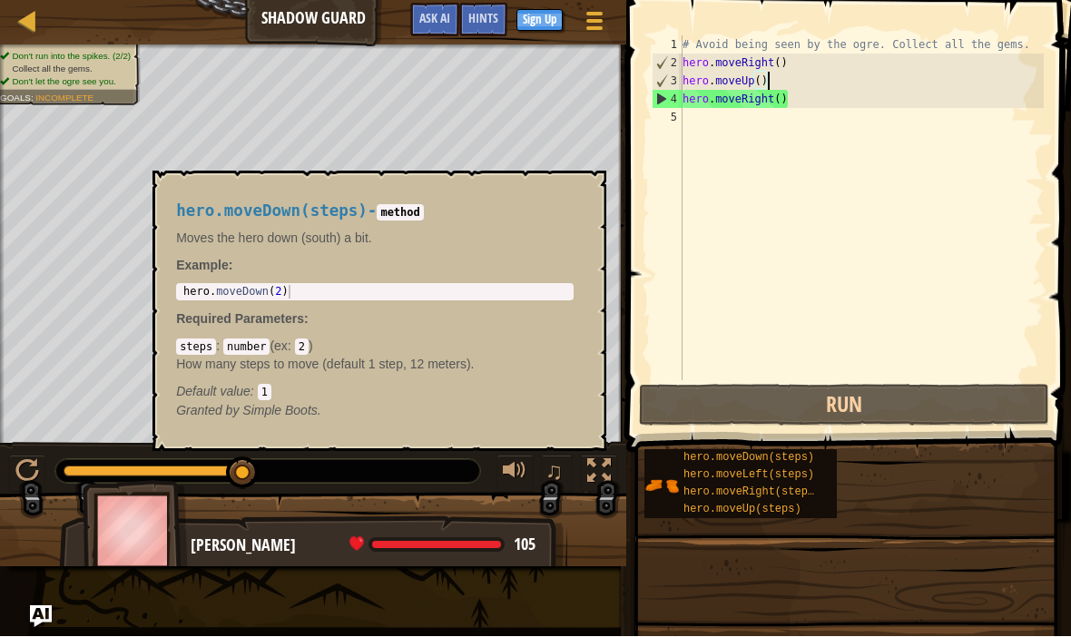
click at [799, 460] on span "hero.moveDown(steps)" at bounding box center [748, 458] width 131 height 13
click at [547, 285] on span "..." at bounding box center [548, 292] width 24 height 16
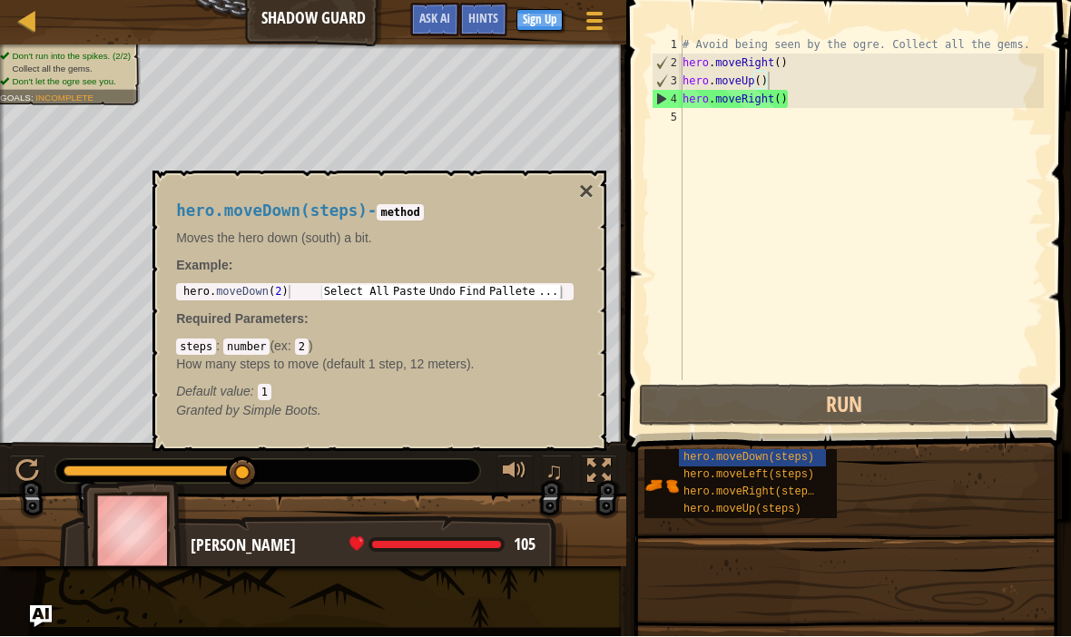
type textarea "hero.moveDown(2)"
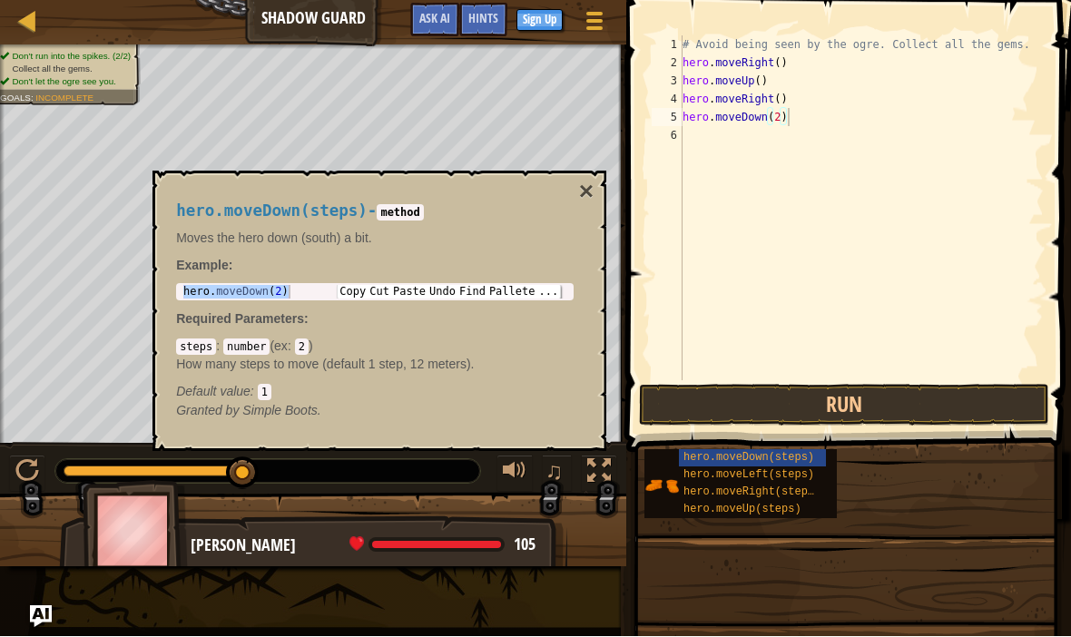
click at [582, 191] on button "×" at bounding box center [586, 192] width 15 height 25
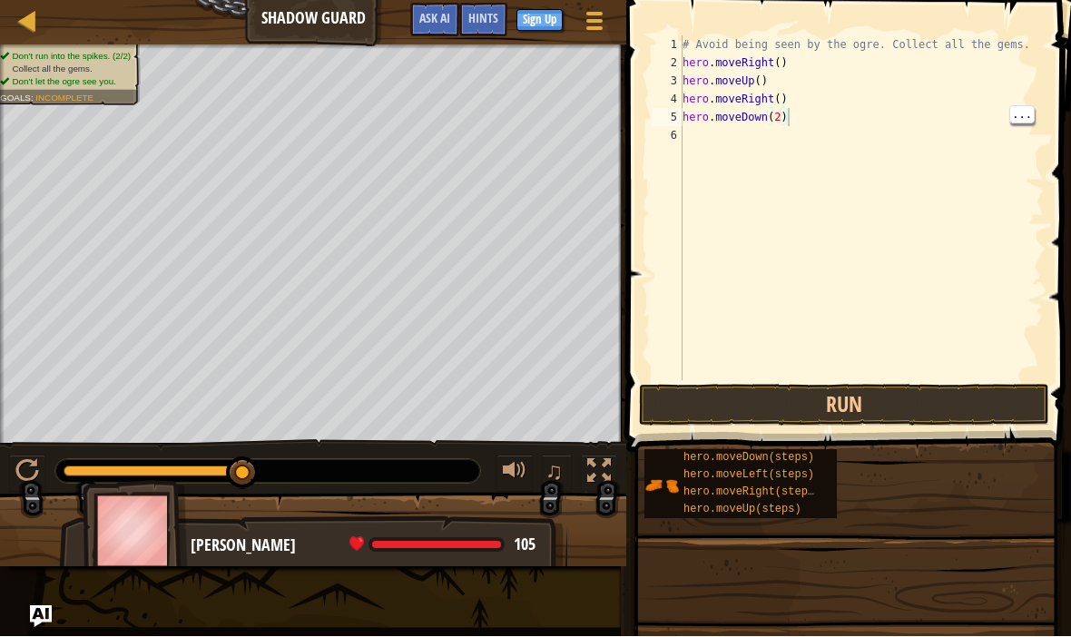
click at [805, 119] on div "# Avoid being seen by the ogre. Collect all the gems. hero . moveRight ( ) hero…" at bounding box center [861, 226] width 365 height 381
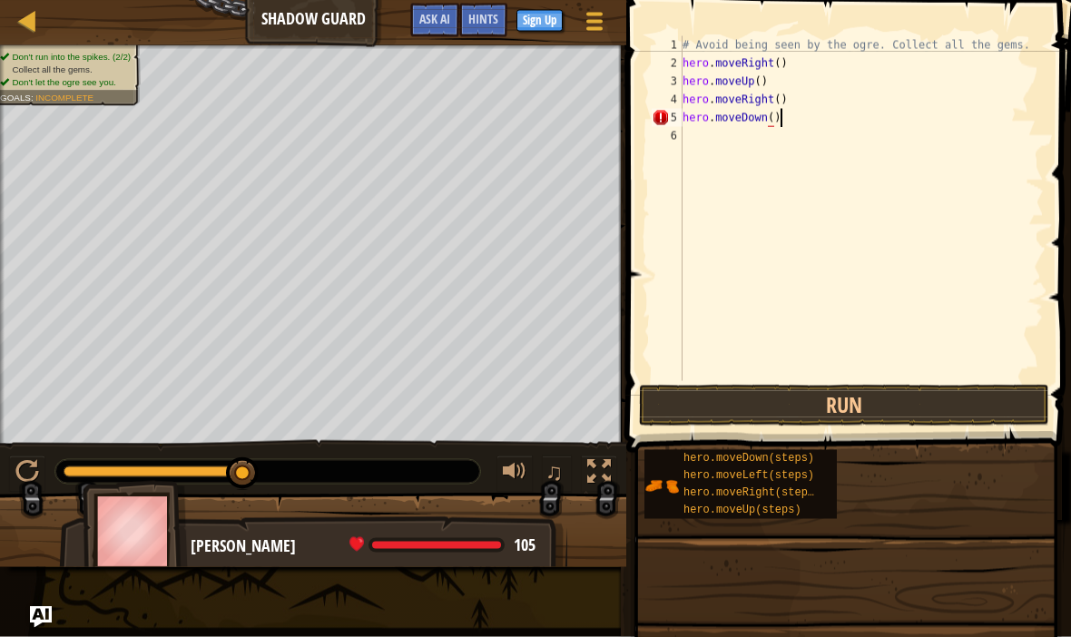
scroll to position [9, 7]
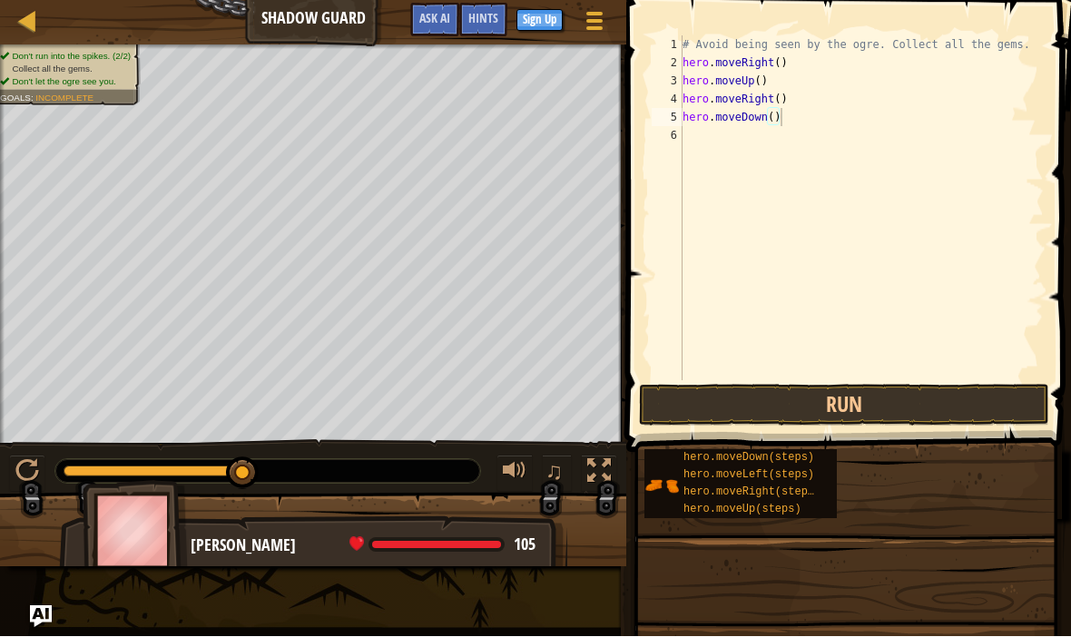
type textarea "hero.moveDown()"
click at [801, 495] on span "hero.moveRight(steps)" at bounding box center [751, 492] width 137 height 13
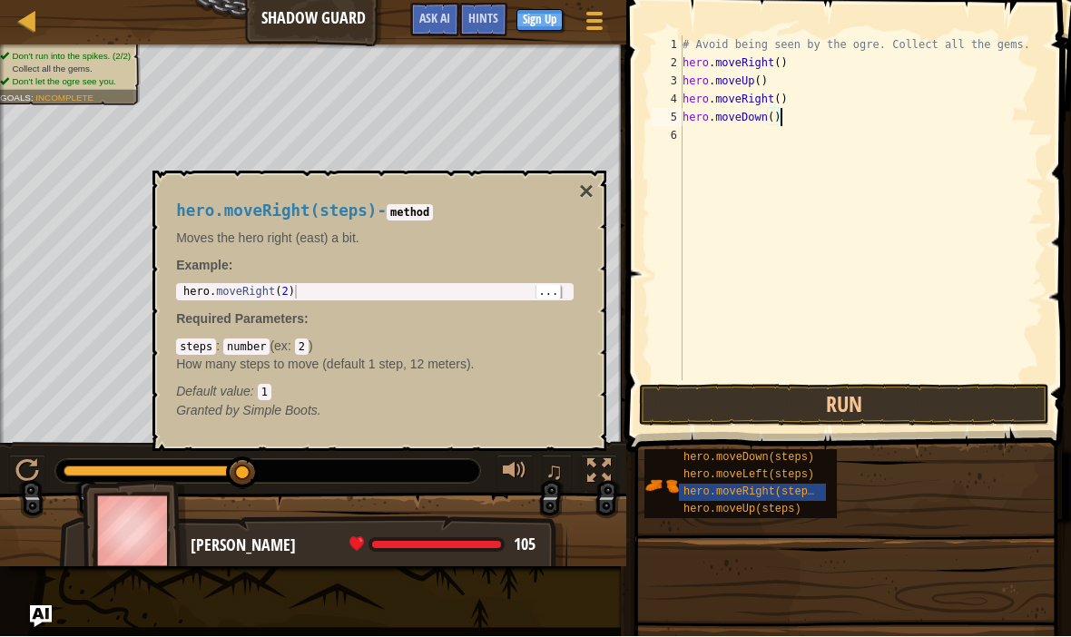
click at [534, 295] on div "hero . moveRight ( 2 )" at bounding box center [375, 306] width 390 height 41
type textarea "hero.moveRight(2)"
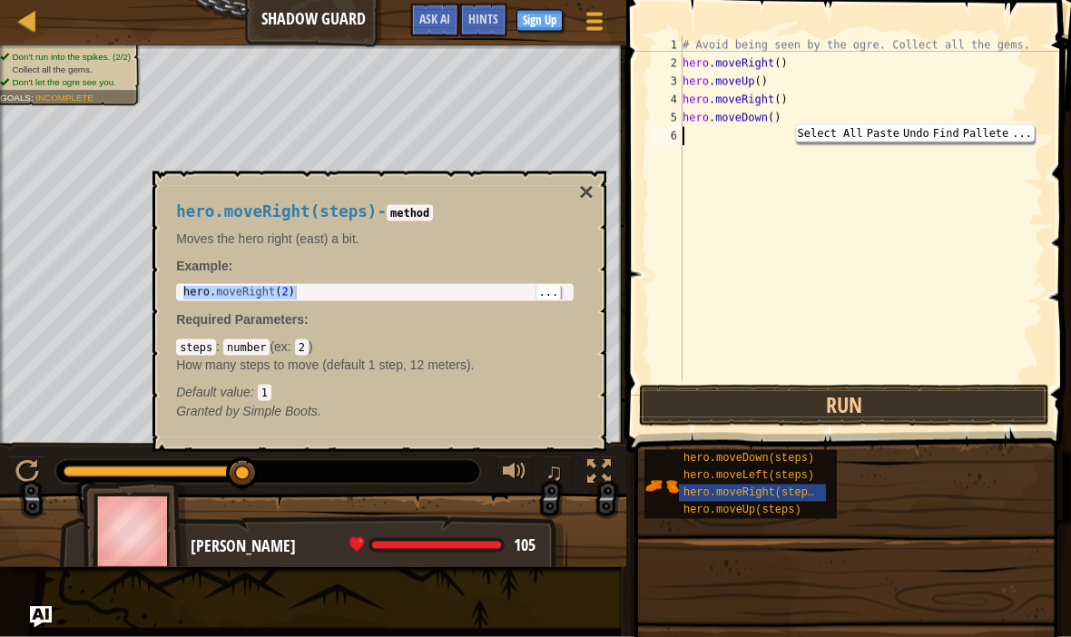
type textarea "hero.moveRight(2)"
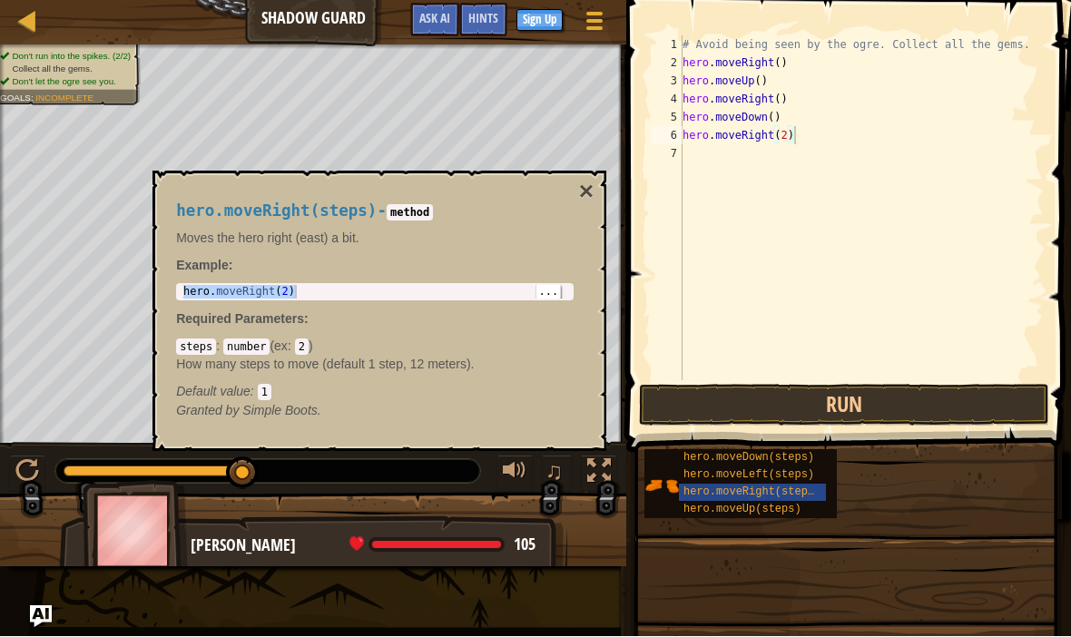
click at [586, 190] on button "×" at bounding box center [586, 192] width 15 height 25
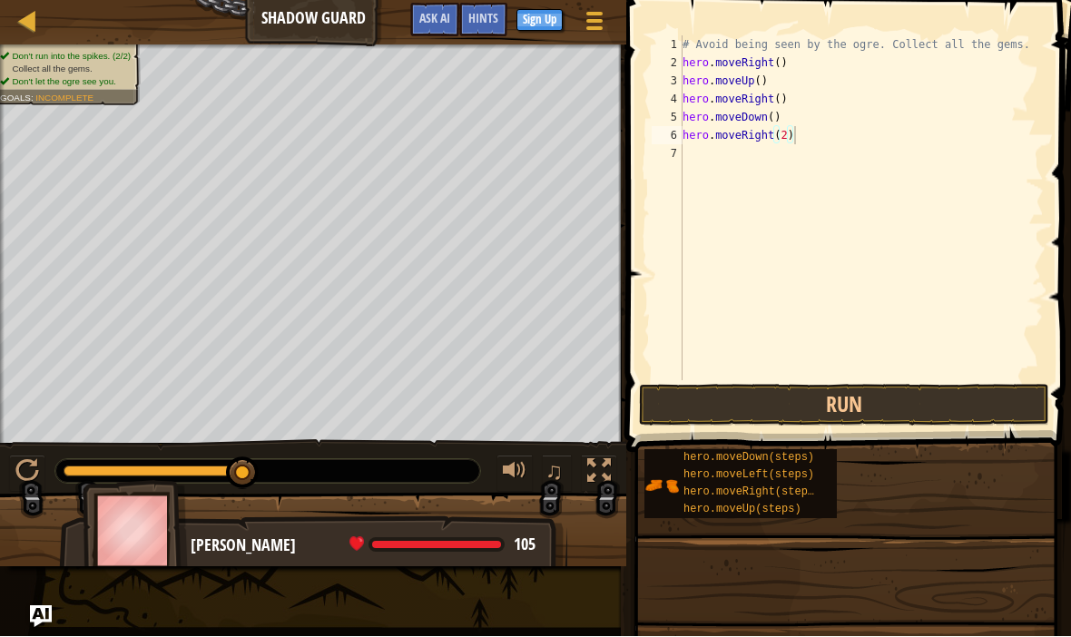
click at [860, 421] on button "Run" at bounding box center [844, 406] width 410 height 42
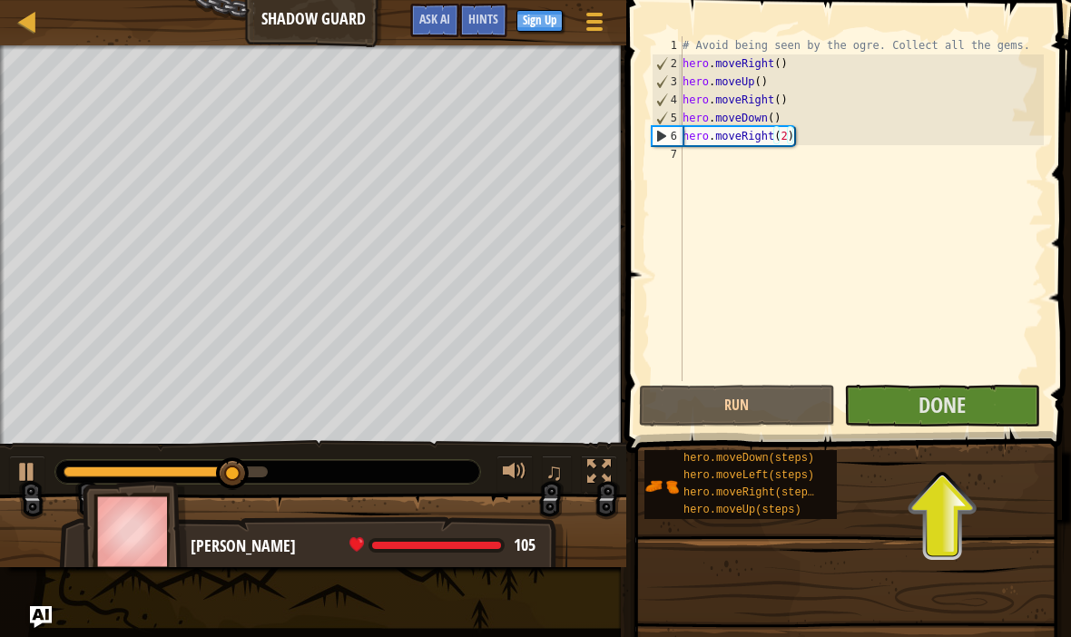
scroll to position [0, 0]
click at [972, 397] on button "Done" at bounding box center [942, 406] width 196 height 42
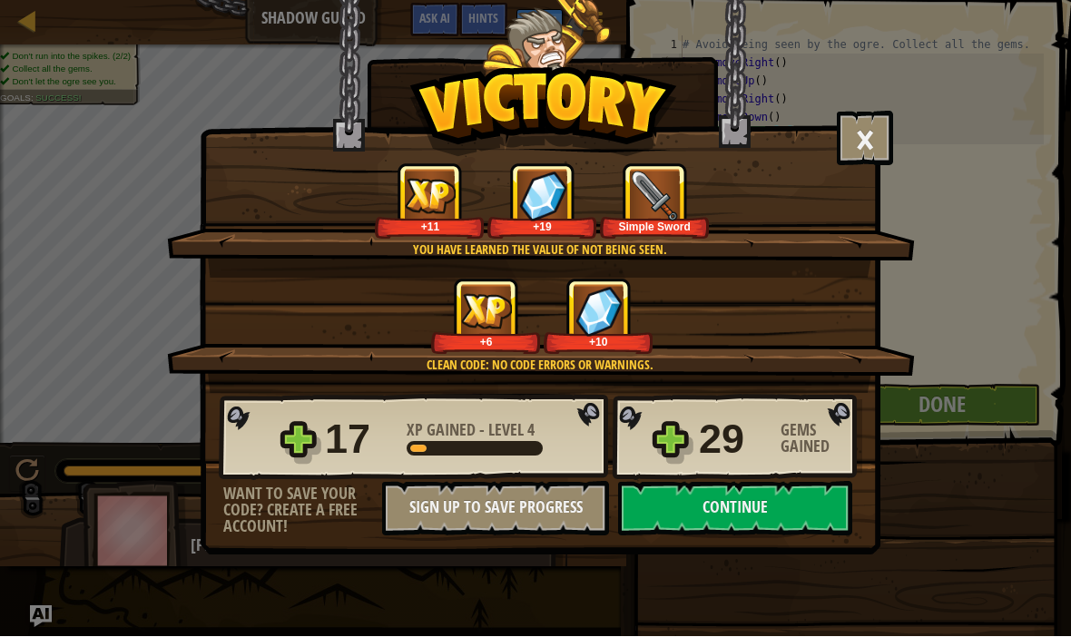
click at [797, 505] on button "Continue" at bounding box center [735, 509] width 234 height 54
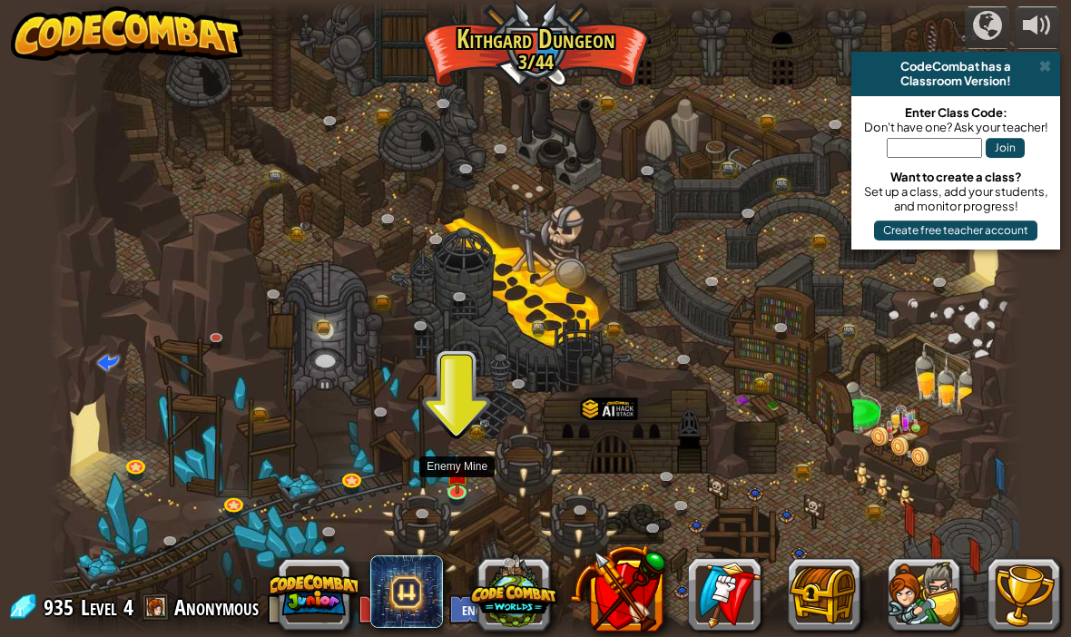
click at [455, 485] on img at bounding box center [457, 473] width 24 height 41
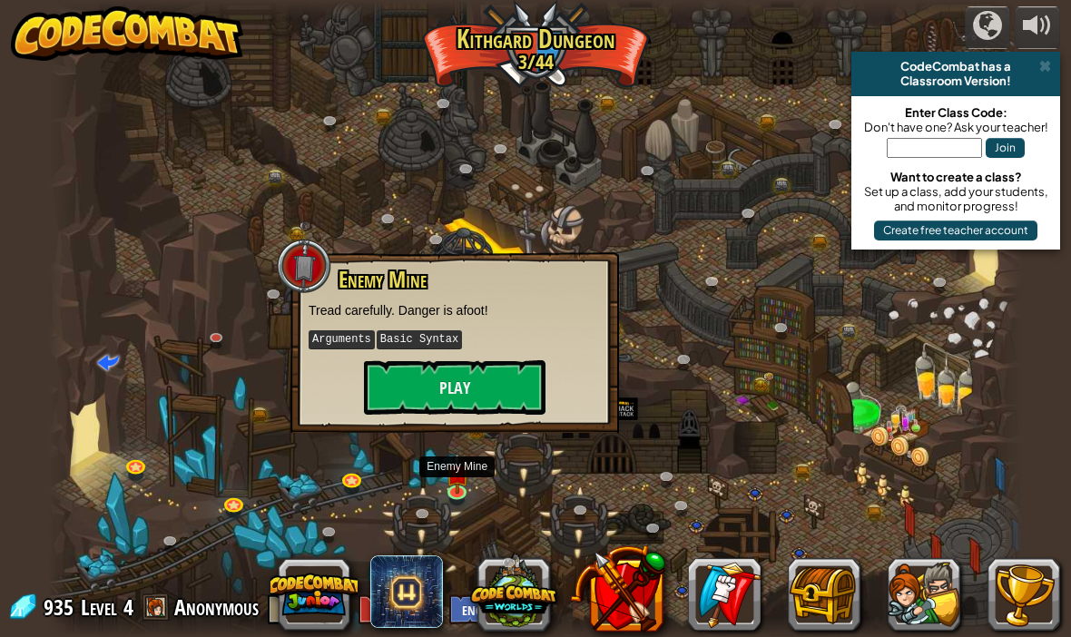
click at [508, 392] on button "Play" at bounding box center [454, 387] width 181 height 54
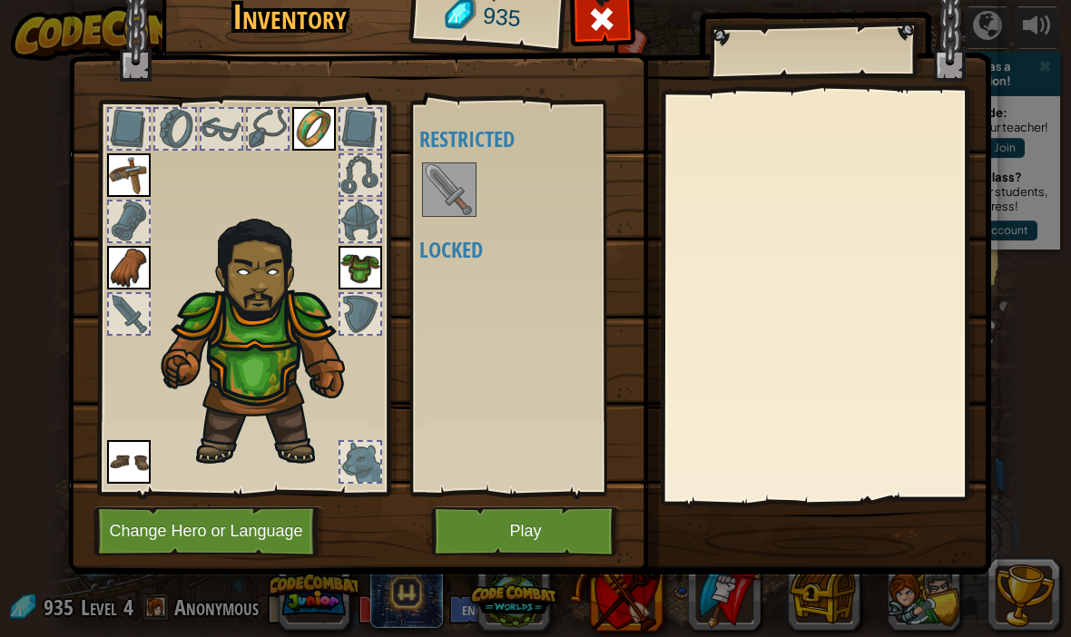
click at [454, 198] on img at bounding box center [449, 189] width 51 height 51
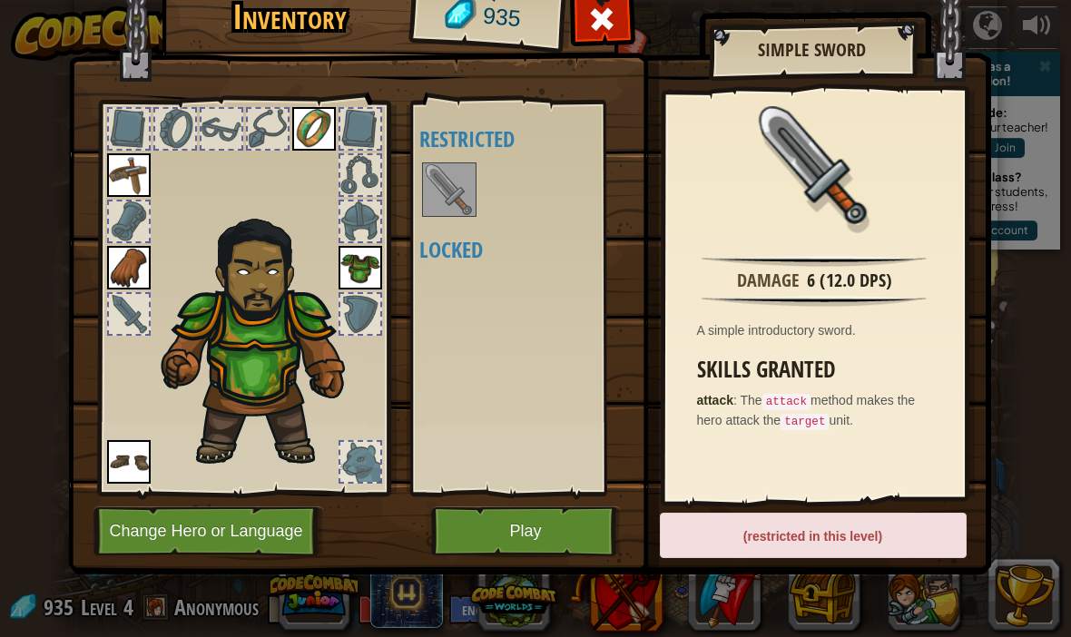
click at [451, 200] on img at bounding box center [449, 189] width 51 height 51
click at [550, 535] on button "Play" at bounding box center [526, 531] width 190 height 50
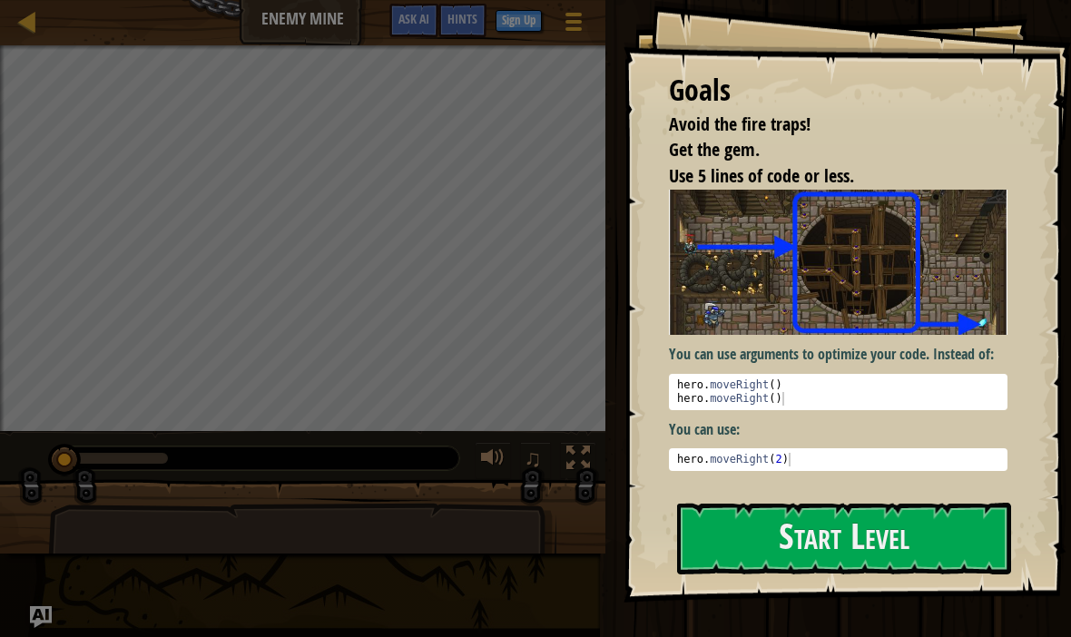
click at [918, 542] on button "Start Level" at bounding box center [844, 539] width 334 height 72
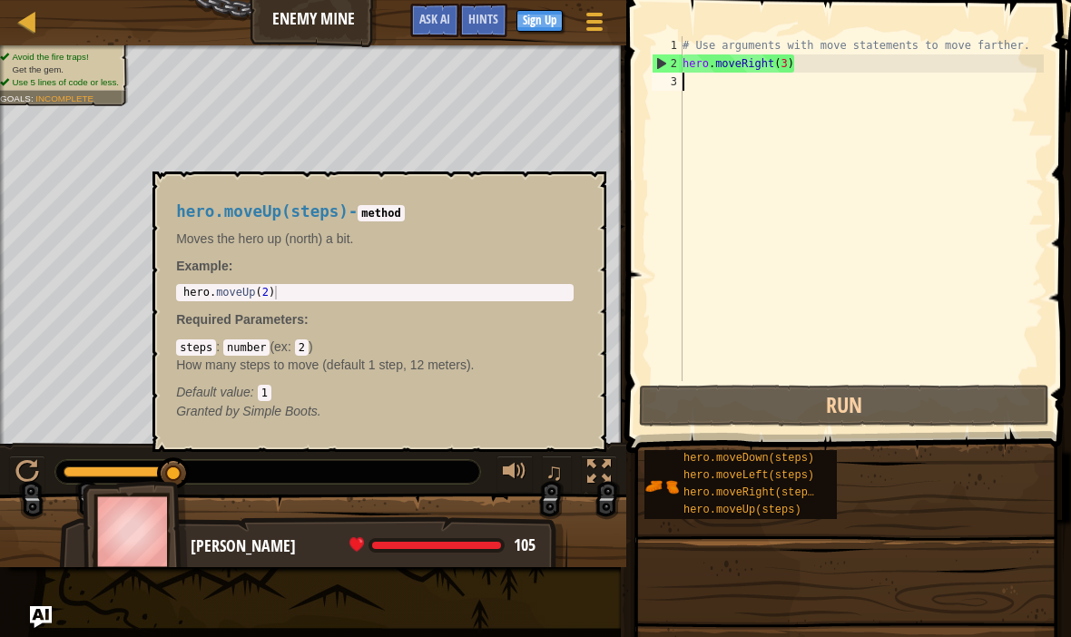
click at [786, 512] on span "hero.moveUp(steps)" at bounding box center [742, 510] width 118 height 13
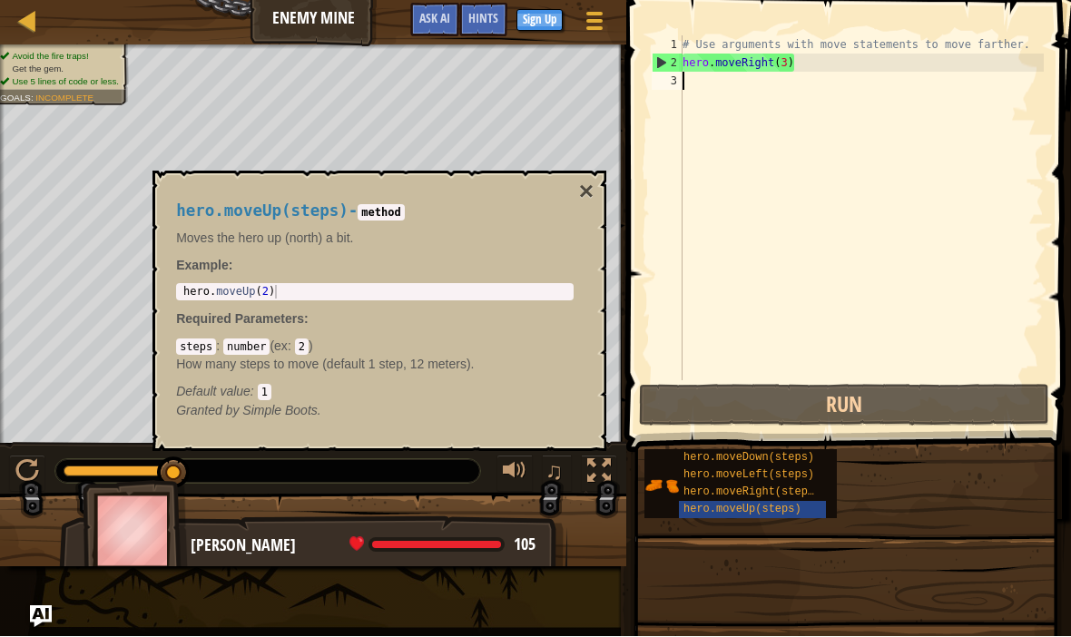
click at [405, 295] on div "hero . moveUp ( 2 )" at bounding box center [375, 306] width 390 height 41
type textarea "hero.moveUp(2)"
click at [450, 296] on div "hero . moveUp ( 2 )" at bounding box center [375, 306] width 390 height 41
click at [494, 295] on div "hero . moveUp ( 2 )" at bounding box center [375, 306] width 390 height 41
click at [256, 290] on div "hero . moveUp ( 2 )" at bounding box center [375, 306] width 390 height 41
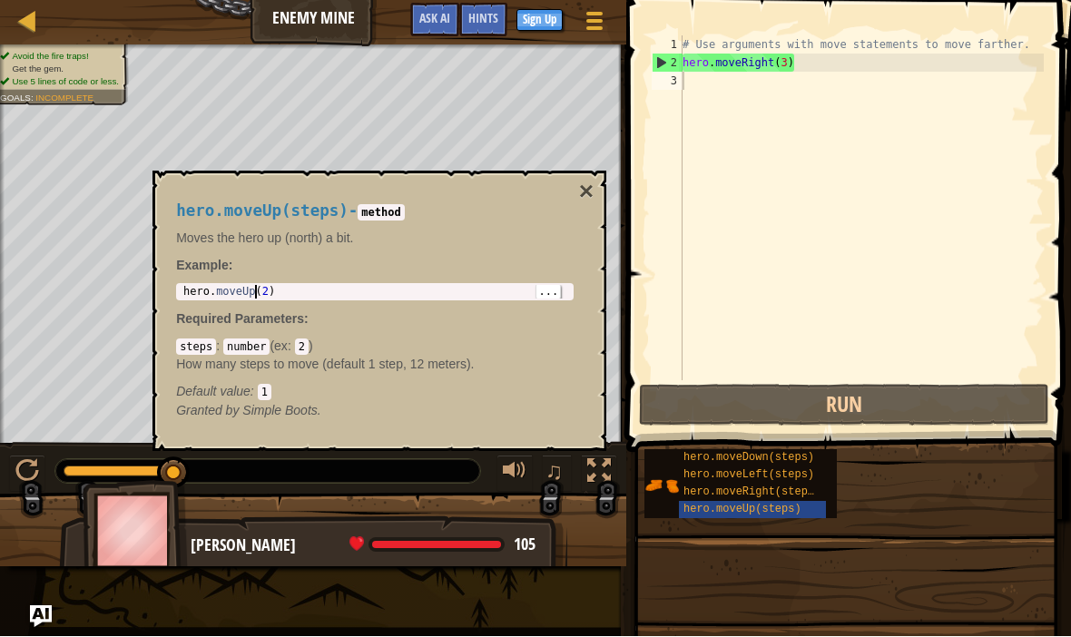
click at [304, 289] on div "hero . moveUp ( 2 )" at bounding box center [375, 306] width 390 height 41
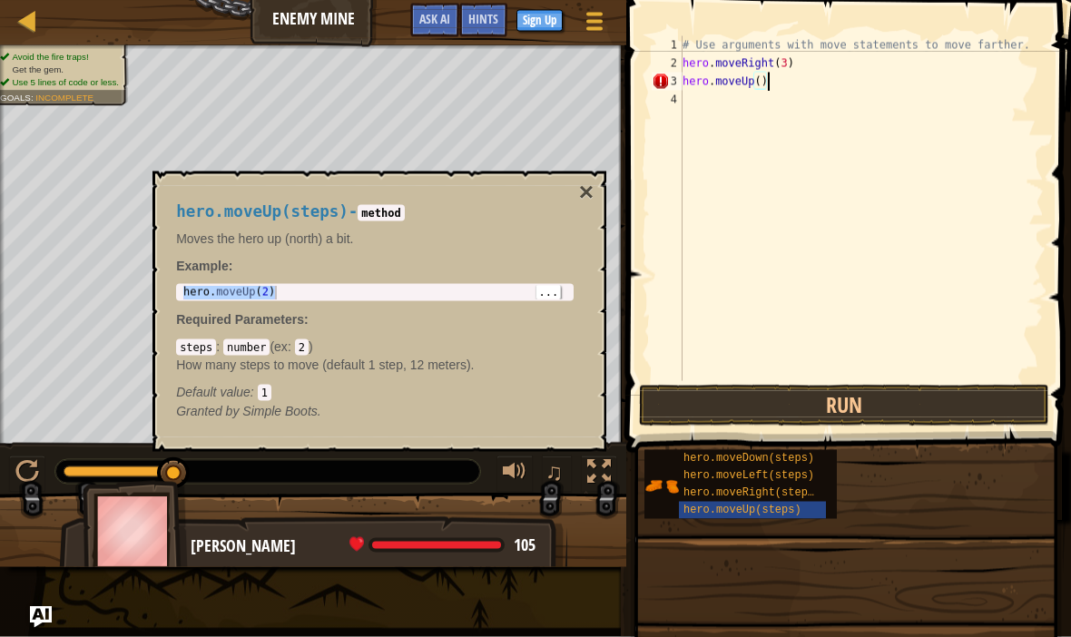
scroll to position [9, 6]
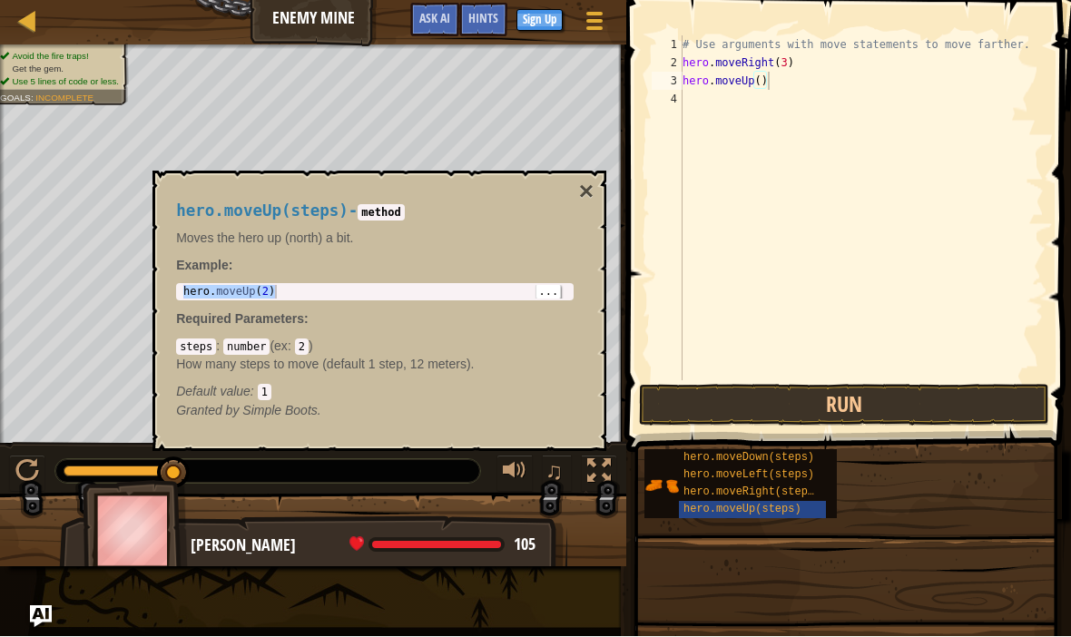
type textarea "hero.moveUp()"
click at [587, 192] on button "×" at bounding box center [586, 192] width 15 height 25
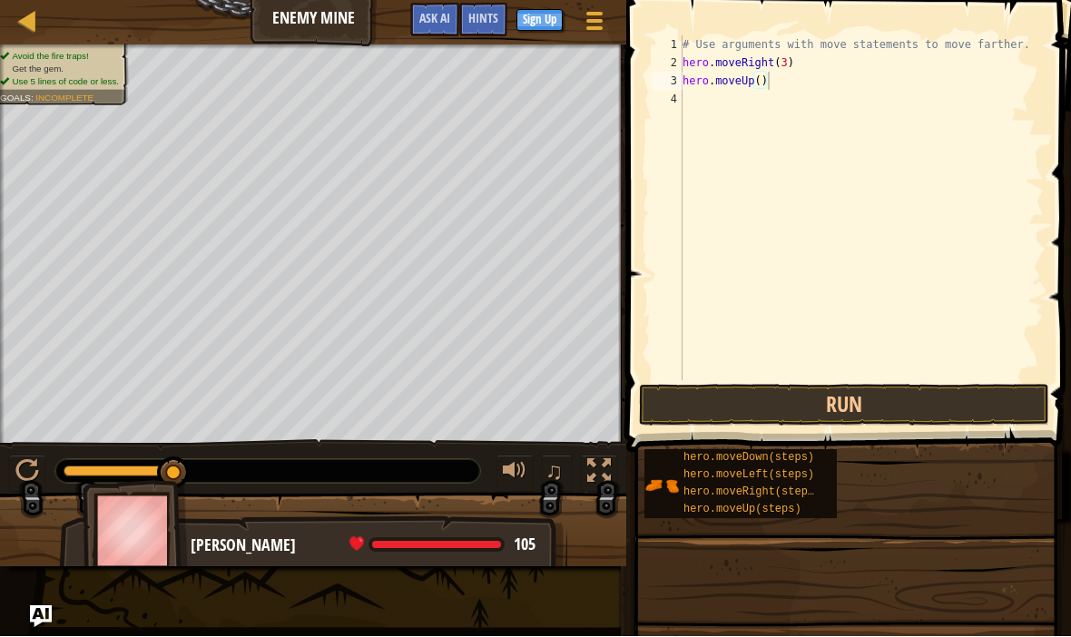
click at [869, 409] on button "Run" at bounding box center [844, 406] width 410 height 42
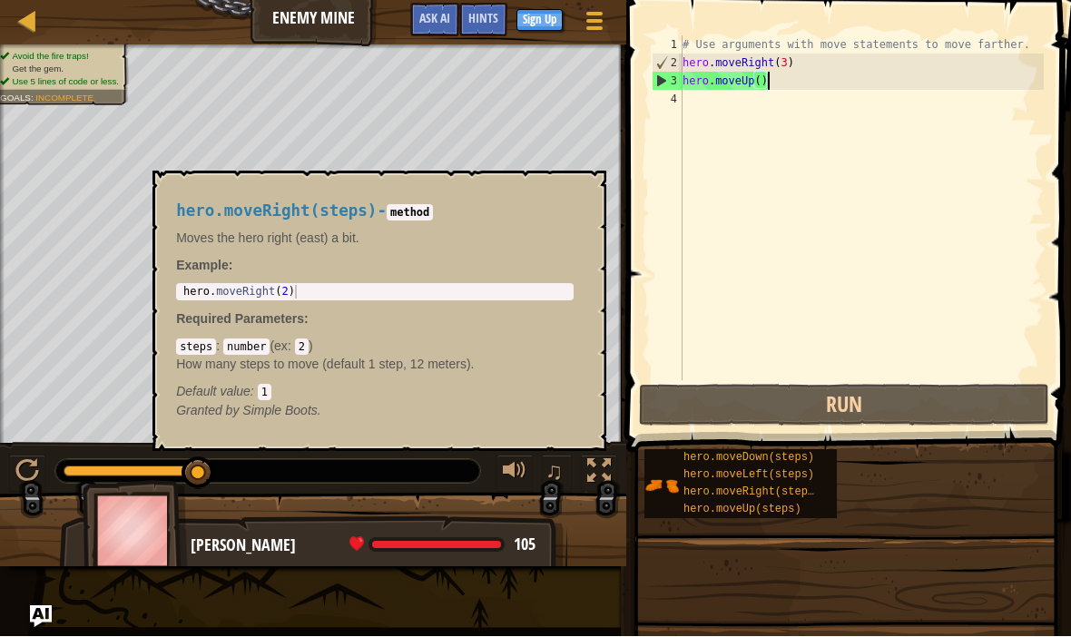
click at [808, 492] on span "hero.moveRight(steps)" at bounding box center [751, 492] width 137 height 13
type textarea "hero.moveRight(2)"
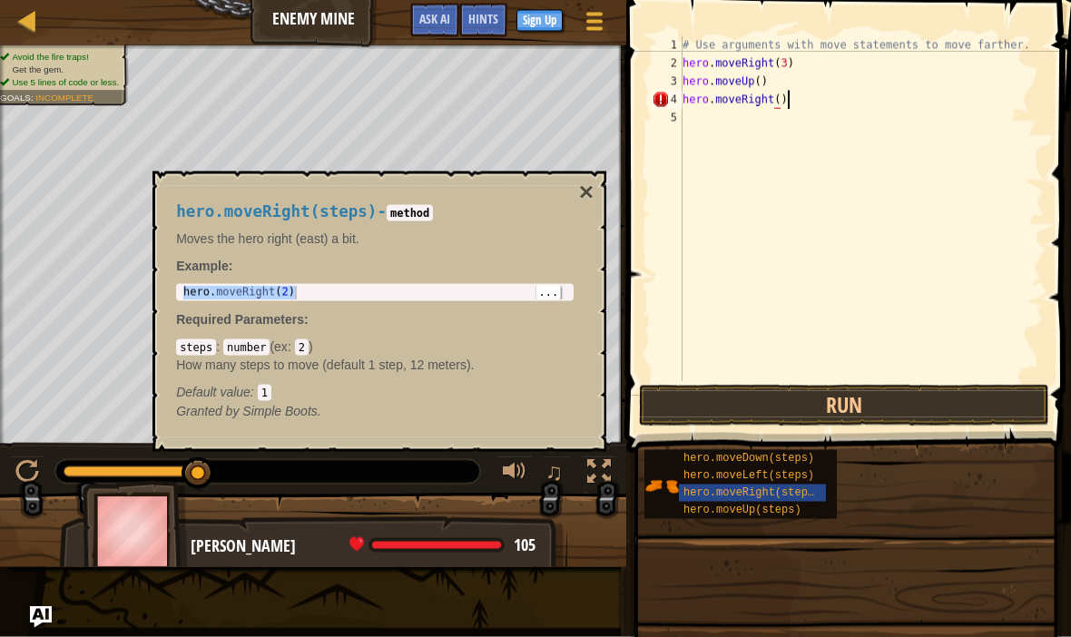
scroll to position [9, 8]
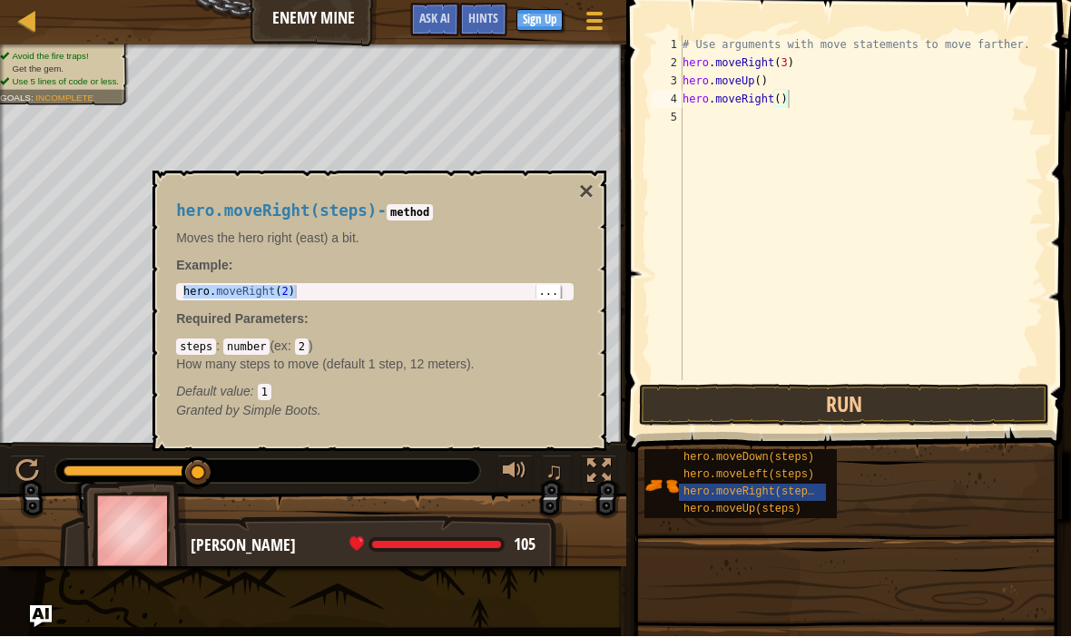
type textarea "hero.moveRight()"
click at [587, 196] on button "×" at bounding box center [586, 192] width 15 height 25
click at [808, 459] on span "hero.moveDown(steps)" at bounding box center [748, 458] width 131 height 13
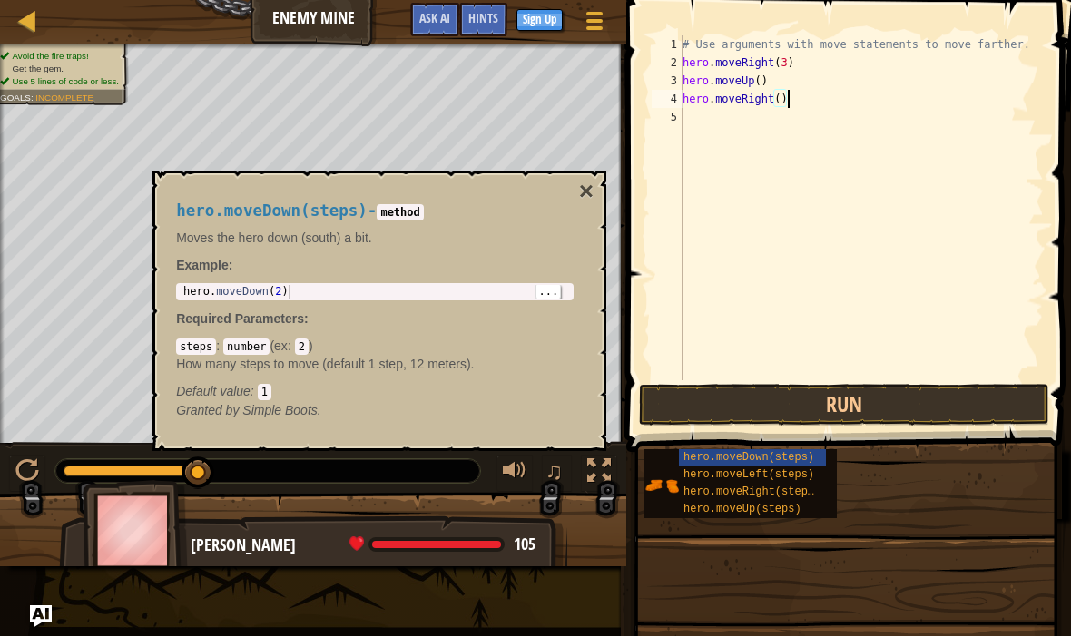
type textarea "hero.moveDown(2)"
click at [539, 297] on span "..." at bounding box center [548, 292] width 24 height 16
click at [850, 120] on div "# Use arguments with move statements to move farther. hero . moveRight ( 3 ) he…" at bounding box center [861, 226] width 365 height 381
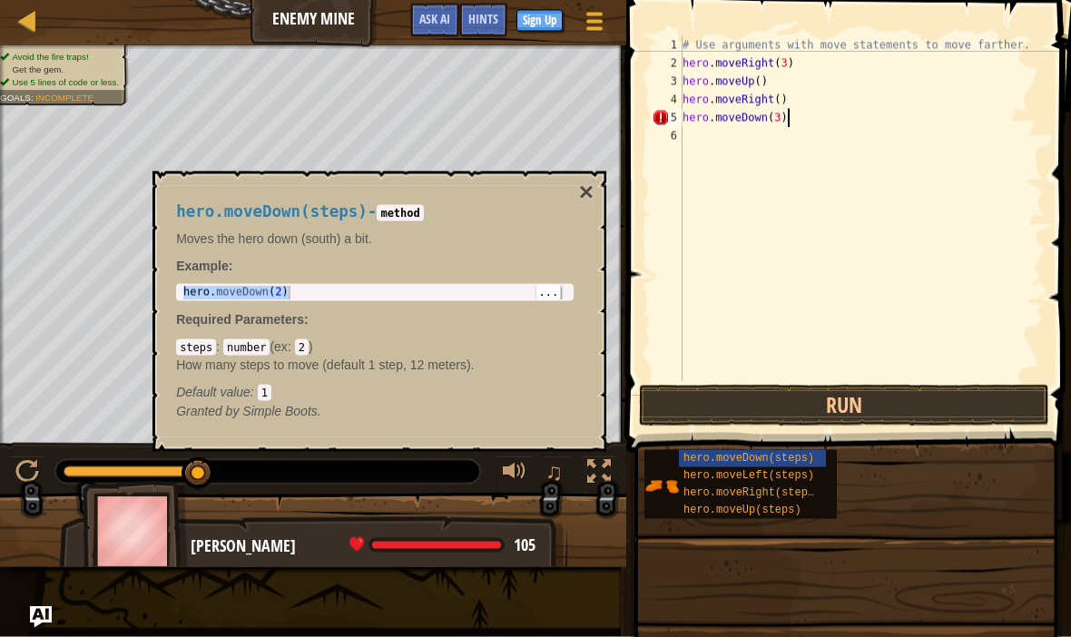
scroll to position [9, 8]
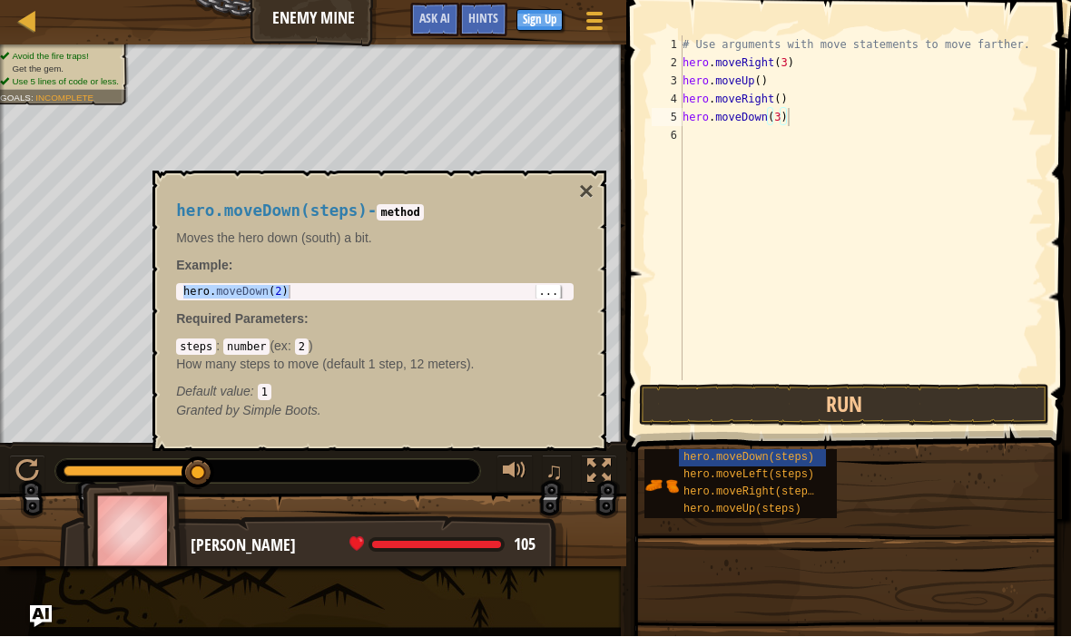
type textarea "hero.moveDown(3)"
click at [580, 199] on button "×" at bounding box center [586, 192] width 15 height 25
click at [797, 494] on span "hero.moveRight(steps)" at bounding box center [751, 492] width 137 height 13
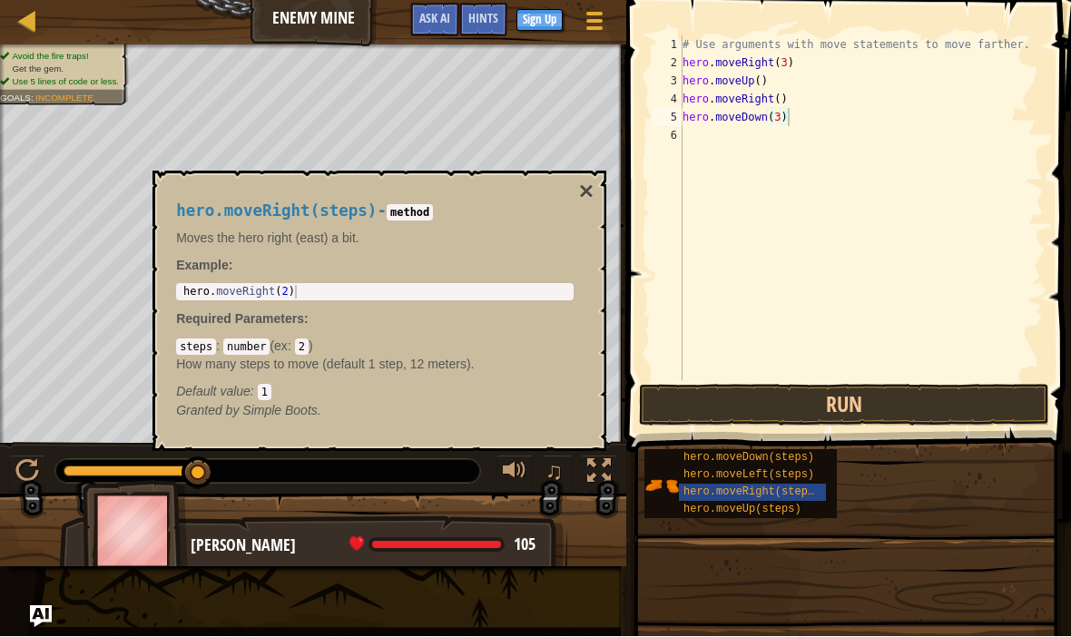
click at [499, 289] on div "hero . moveRight ( 2 )" at bounding box center [375, 306] width 390 height 41
type textarea "hero.moveRight(2)"
click at [776, 143] on div "# Use arguments with move statements to move farther. hero . moveRight ( 3 ) he…" at bounding box center [861, 226] width 365 height 381
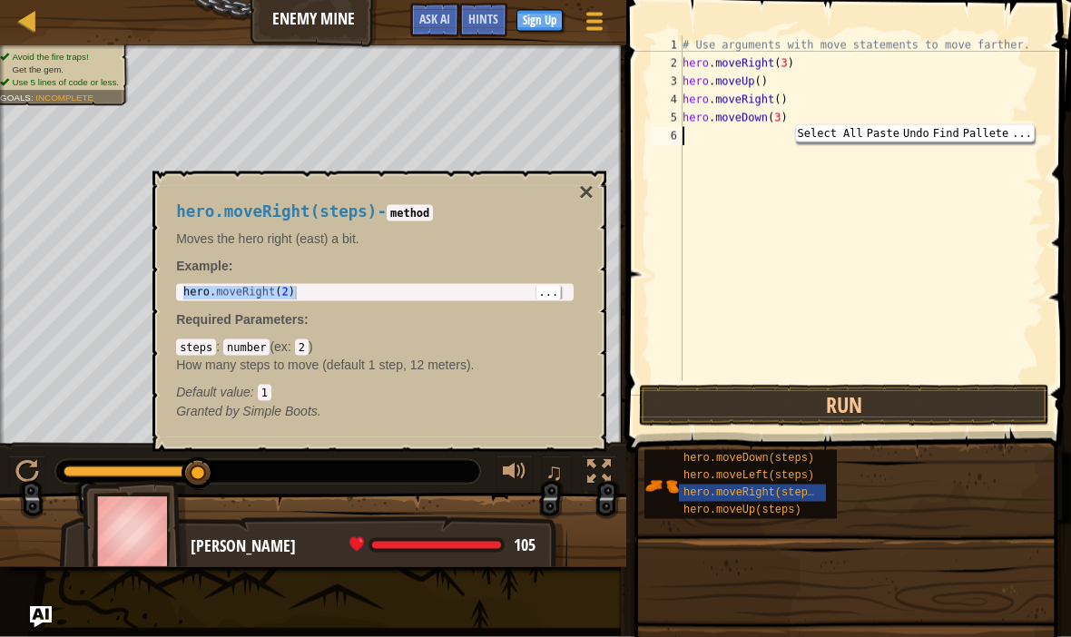
type textarea "hero.moveRight(2)"
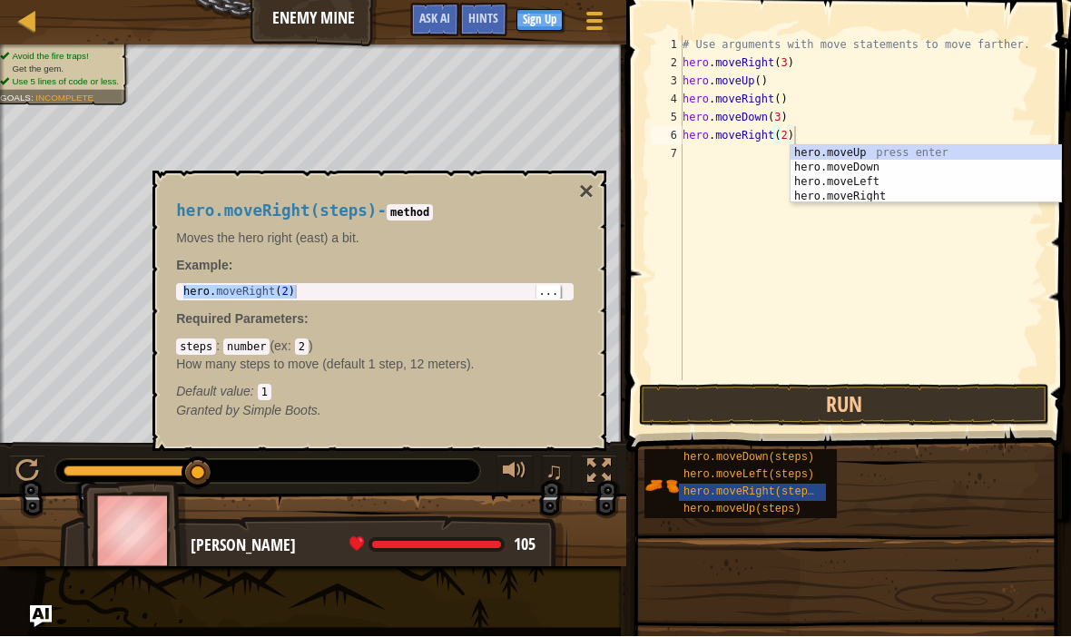
click at [579, 191] on button "×" at bounding box center [586, 192] width 15 height 25
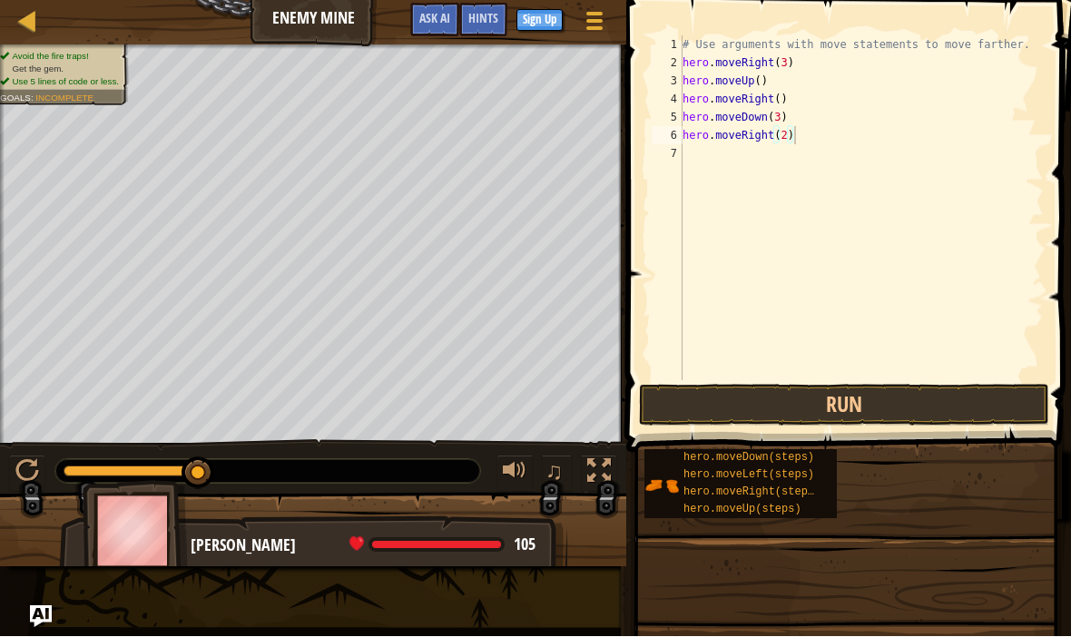
click at [877, 407] on button "Run" at bounding box center [844, 406] width 410 height 42
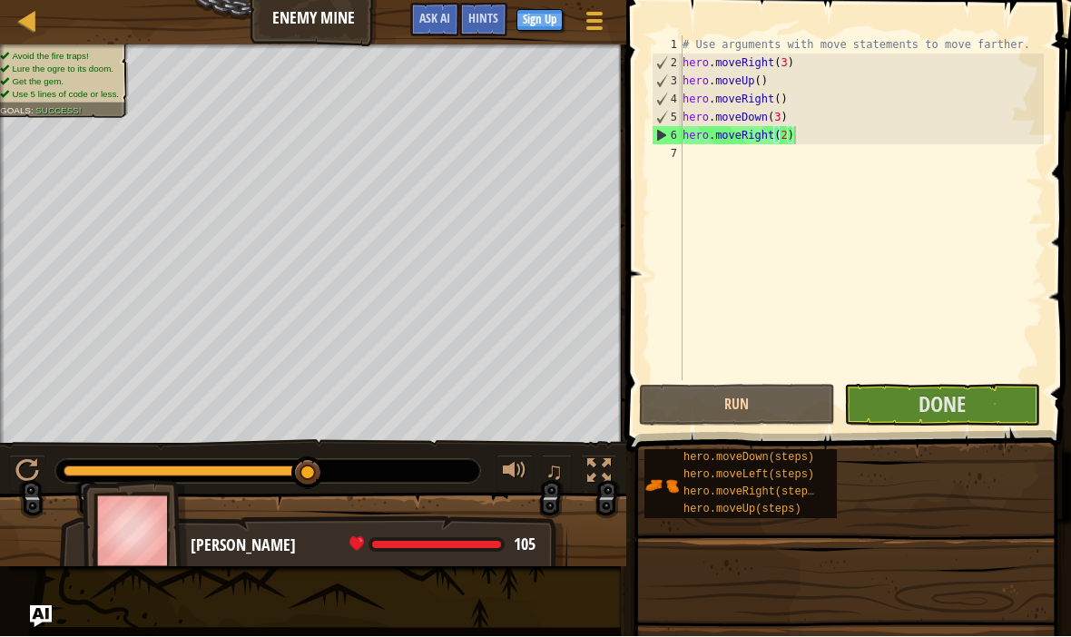
click at [941, 407] on span "Done" at bounding box center [941, 404] width 47 height 29
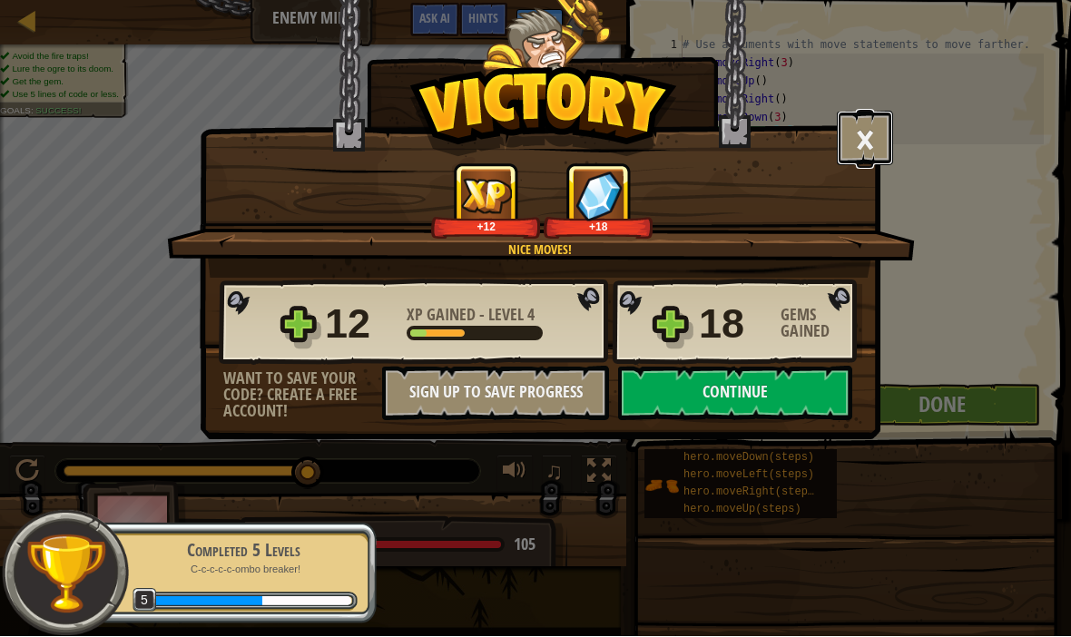
click at [845, 152] on button "×" at bounding box center [865, 139] width 56 height 54
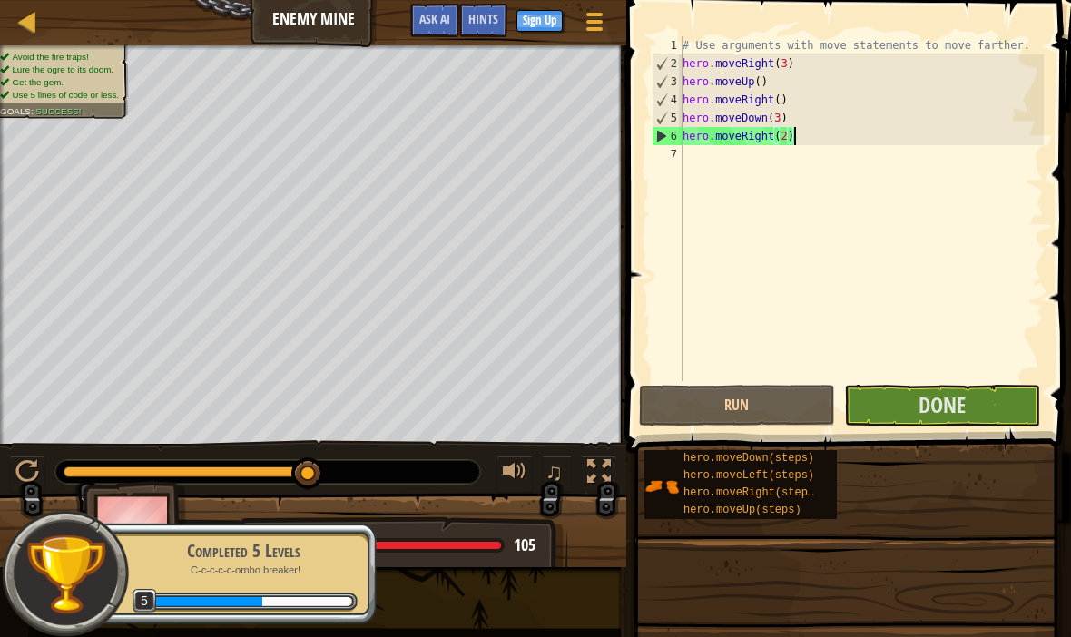
click at [941, 426] on button "Done" at bounding box center [942, 406] width 196 height 42
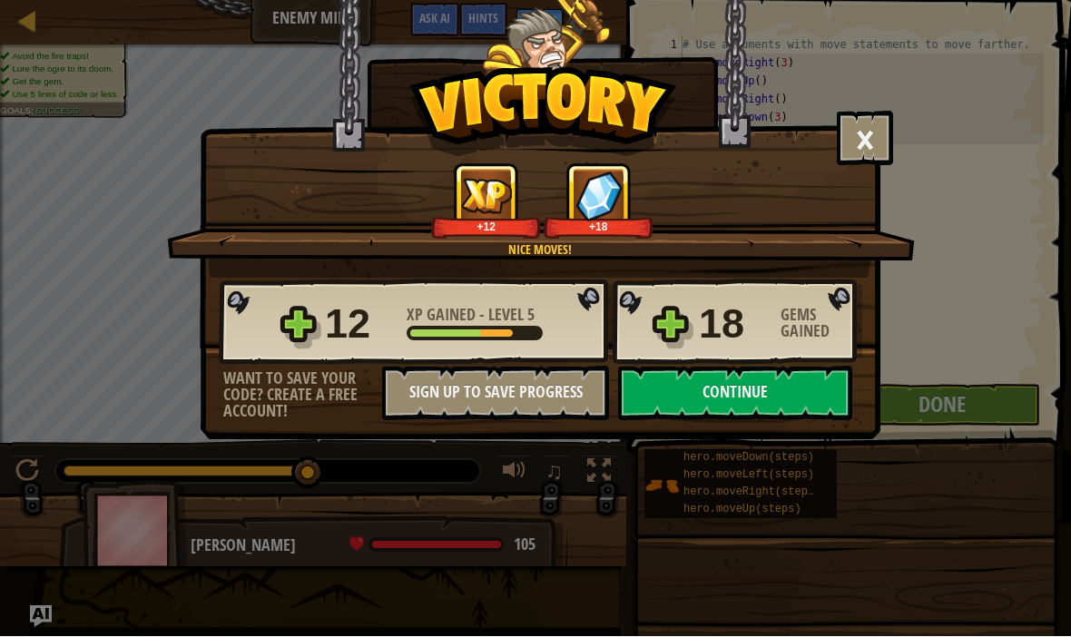
click at [805, 397] on button "Continue" at bounding box center [735, 394] width 234 height 54
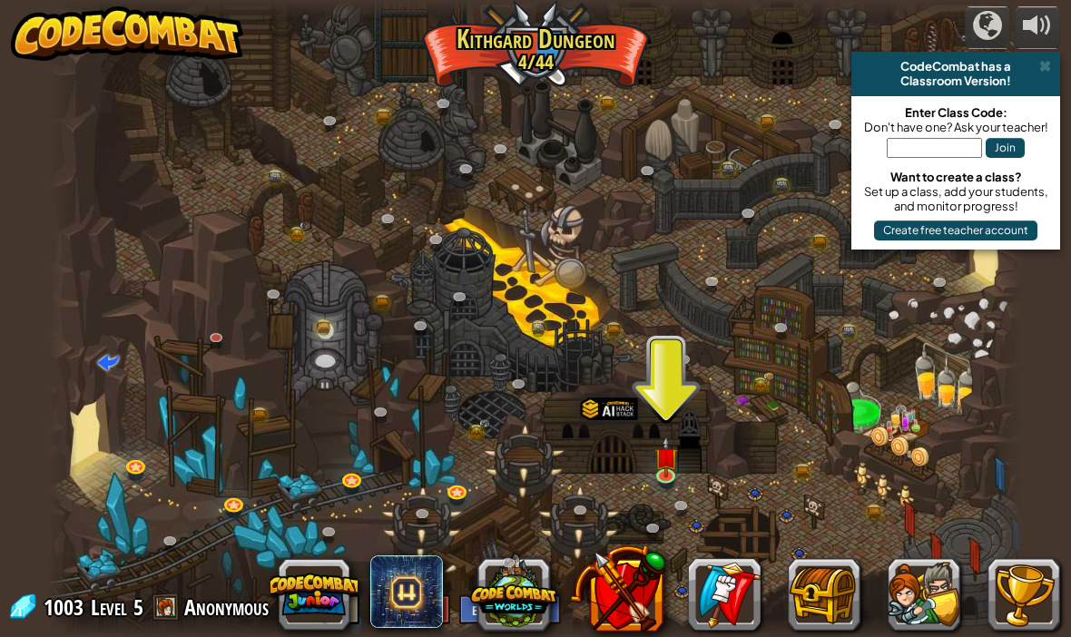
click at [681, 470] on link at bounding box center [668, 478] width 36 height 27
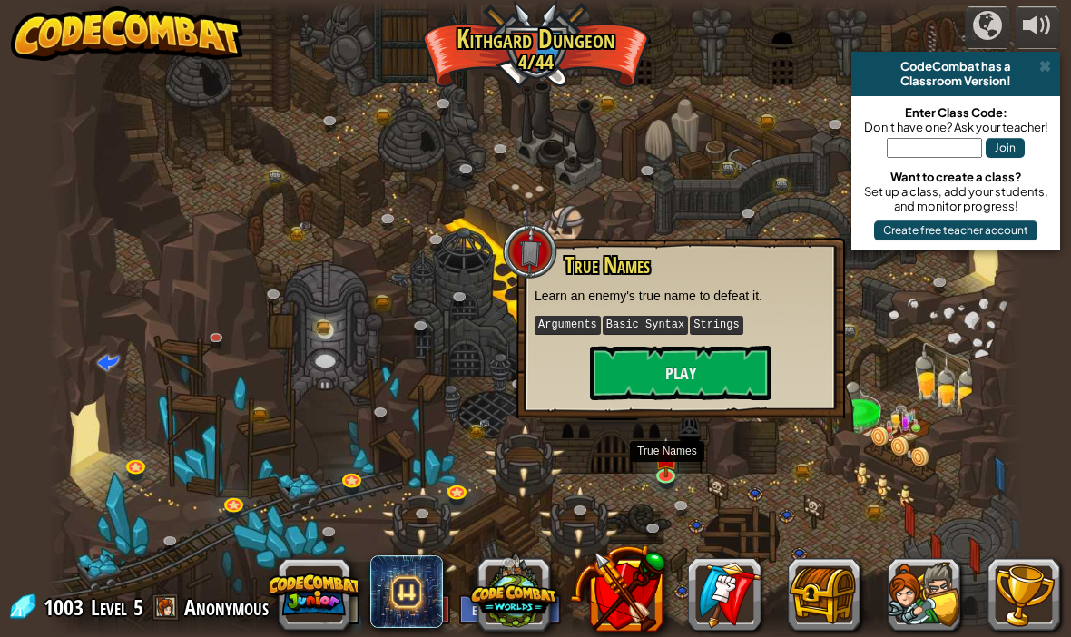
click at [720, 380] on button "Play" at bounding box center [680, 373] width 181 height 54
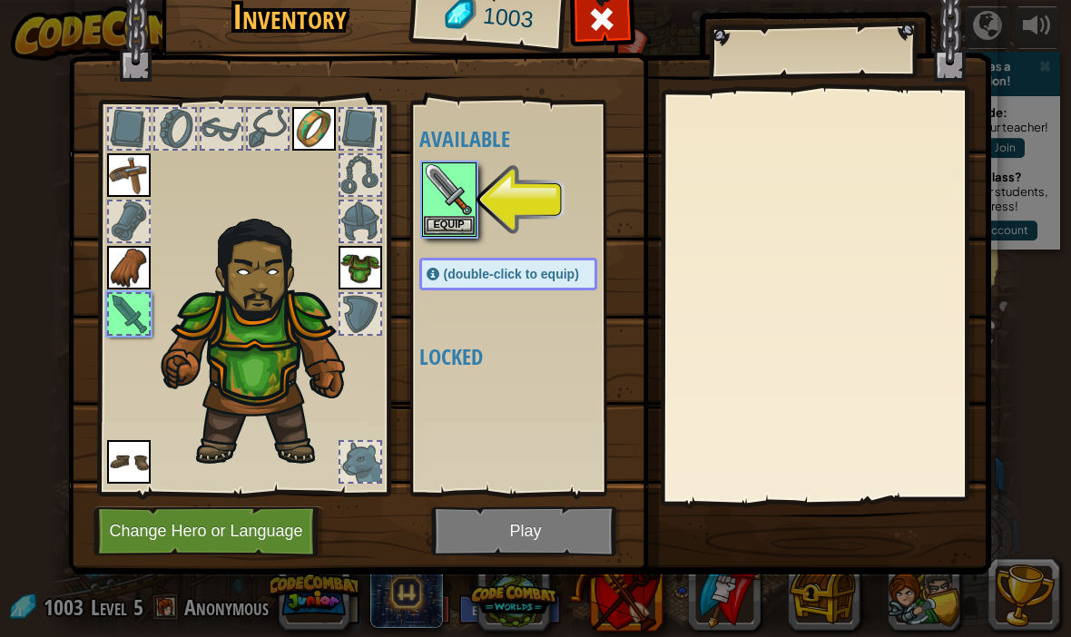
click at [435, 223] on button "Equip" at bounding box center [449, 225] width 51 height 19
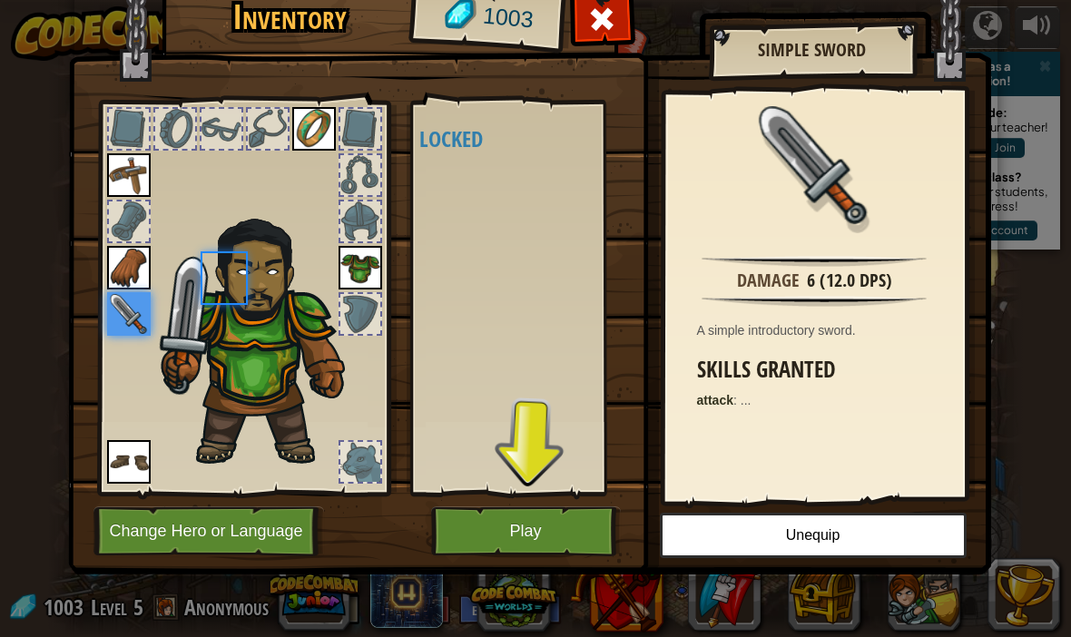
click at [436, 222] on div "Available Equip Equip Equip Equip Equip Equip (double-click to equip) Locked" at bounding box center [526, 298] width 214 height 378
click at [554, 542] on button "Play" at bounding box center [526, 531] width 190 height 50
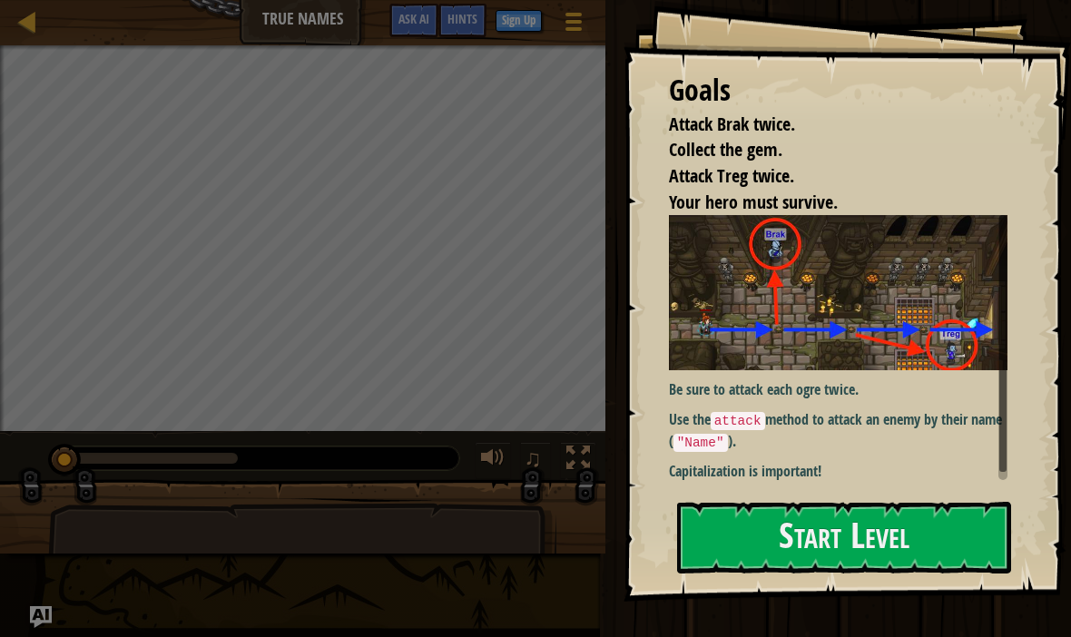
click at [849, 547] on button "Start Level" at bounding box center [844, 538] width 334 height 72
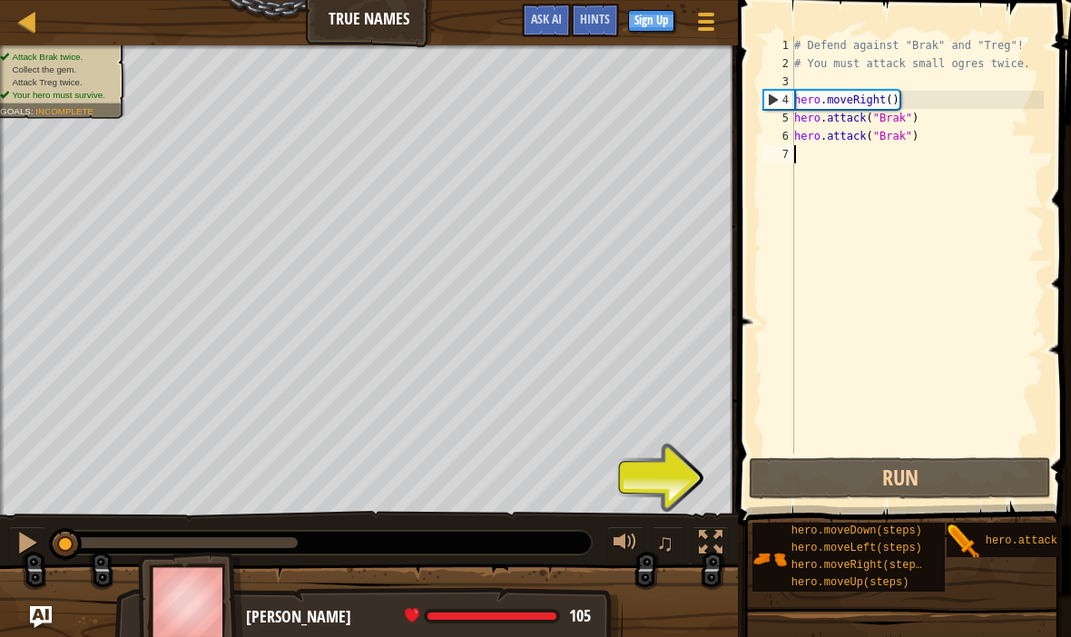
click at [882, 475] on button "Run" at bounding box center [900, 478] width 302 height 42
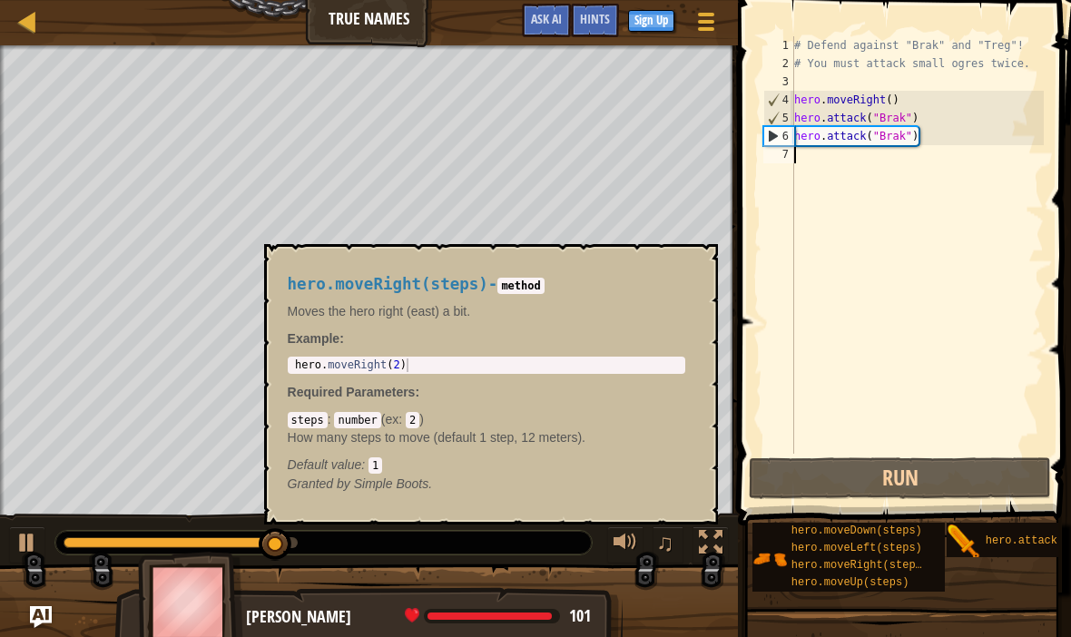
click at [888, 560] on span "hero.moveRight(steps)" at bounding box center [859, 565] width 137 height 13
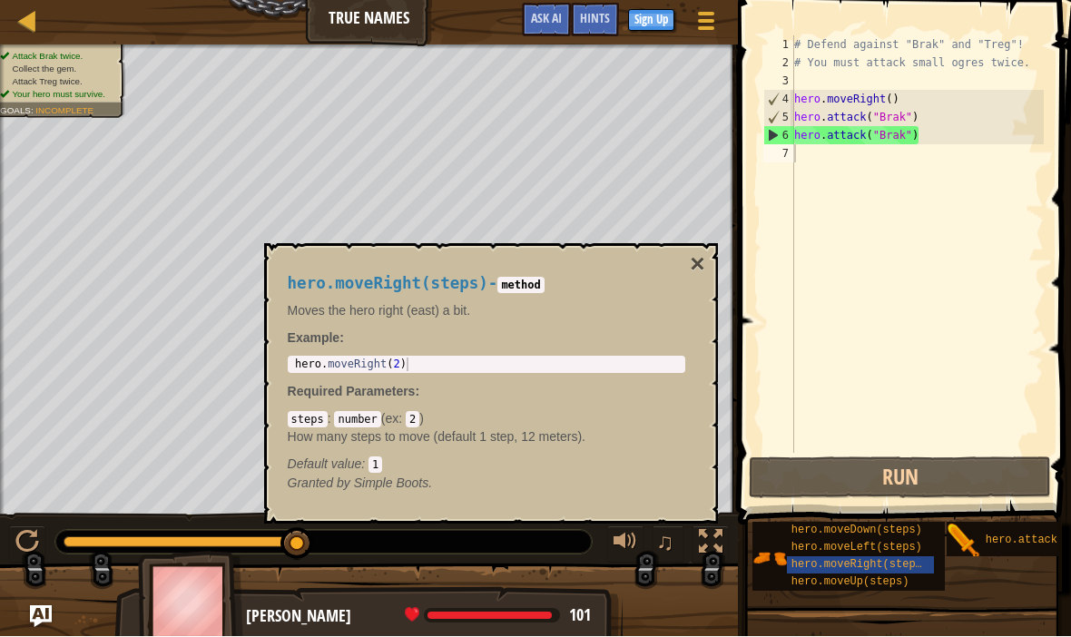
click at [597, 381] on div "hero.moveRight(steps) - method Moves the hero right (east) a bit. Example : 1 h…" at bounding box center [486, 384] width 423 height 251
type textarea "hero.moveRight(2)"
click at [827, 157] on div "# Defend against "Brak" and "Treg"! # You must attack small ogres twice. hero .…" at bounding box center [916, 263] width 253 height 454
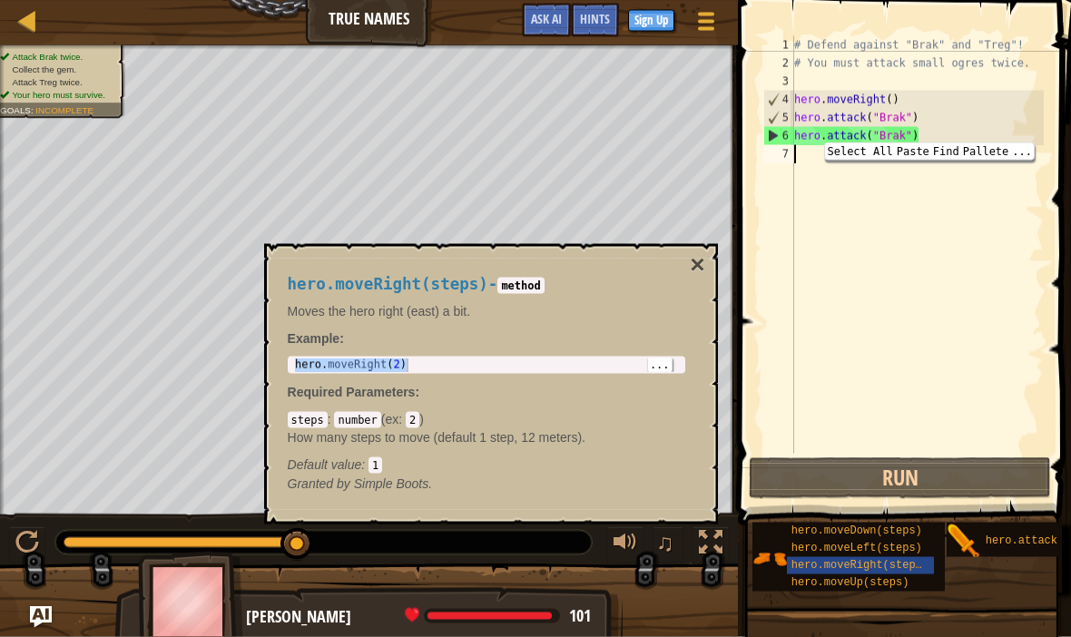
type textarea "hero.moveRight(2)"
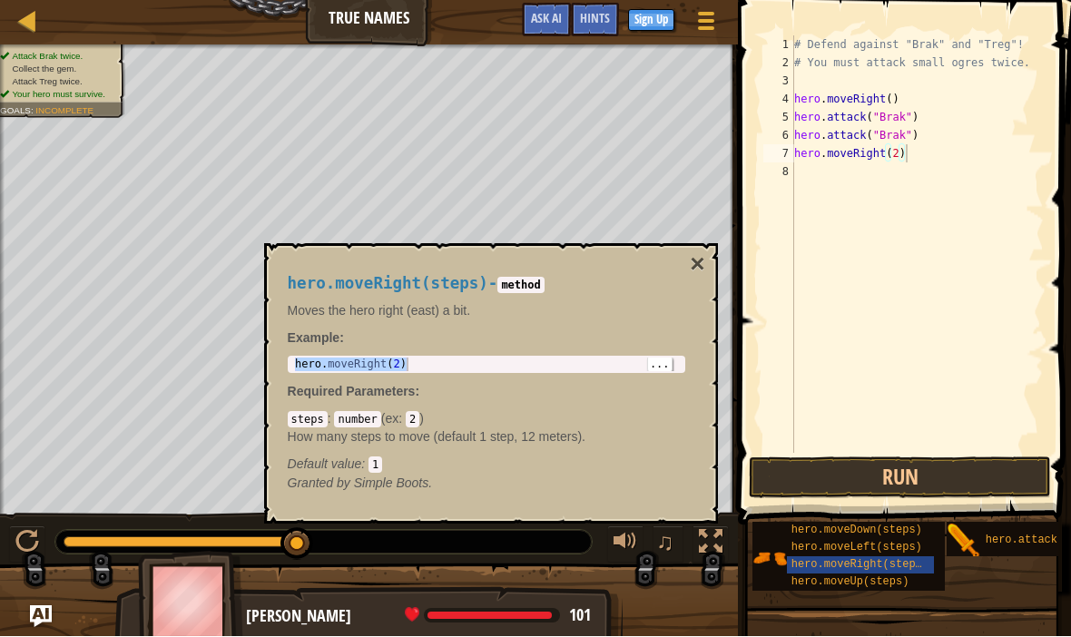
click at [702, 267] on button "×" at bounding box center [697, 264] width 15 height 25
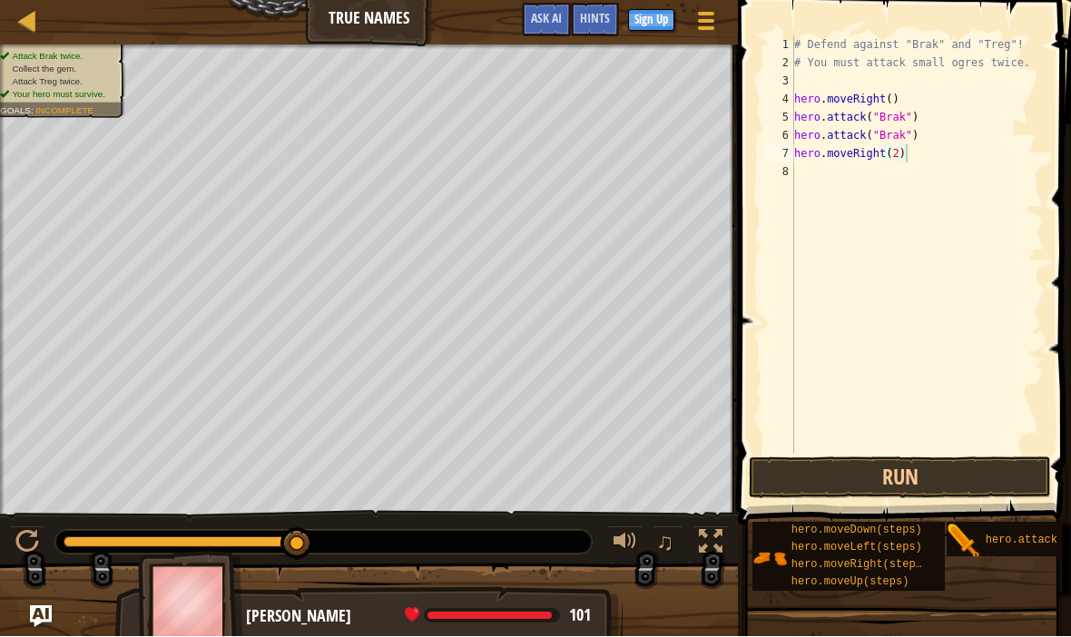
click at [898, 488] on button "Run" at bounding box center [900, 478] width 302 height 42
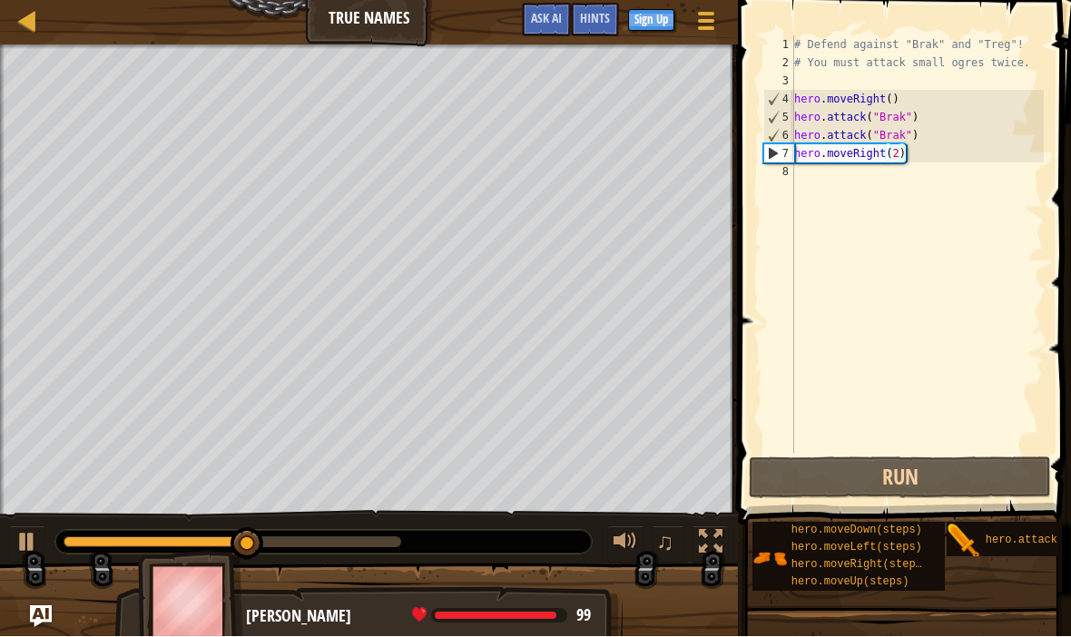
click at [952, 477] on button "Run" at bounding box center [900, 478] width 302 height 42
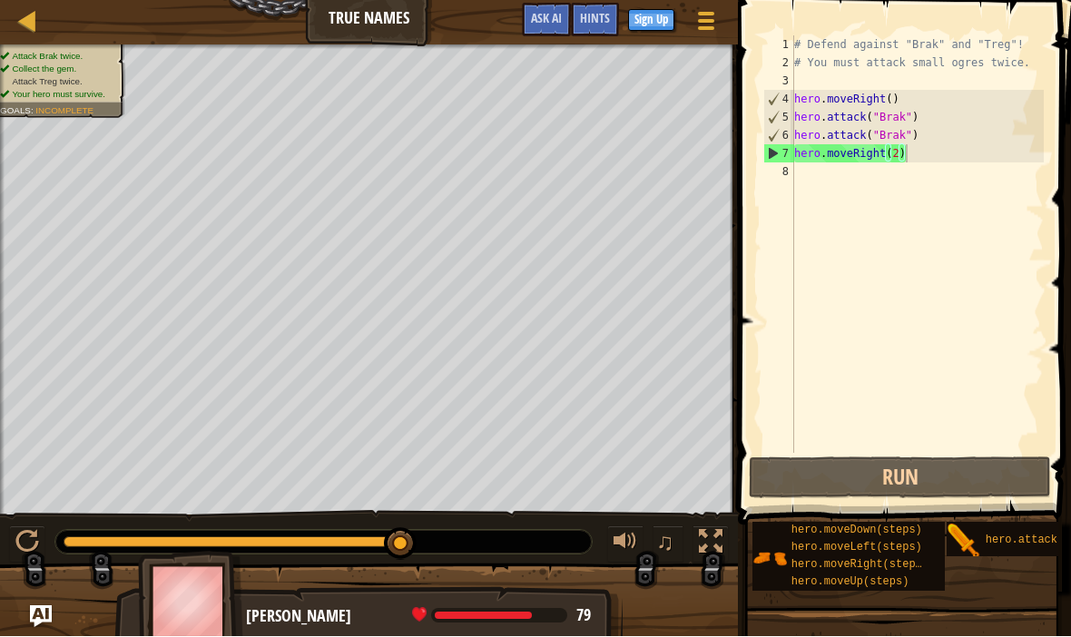
click at [945, 482] on button "Run" at bounding box center [900, 478] width 302 height 42
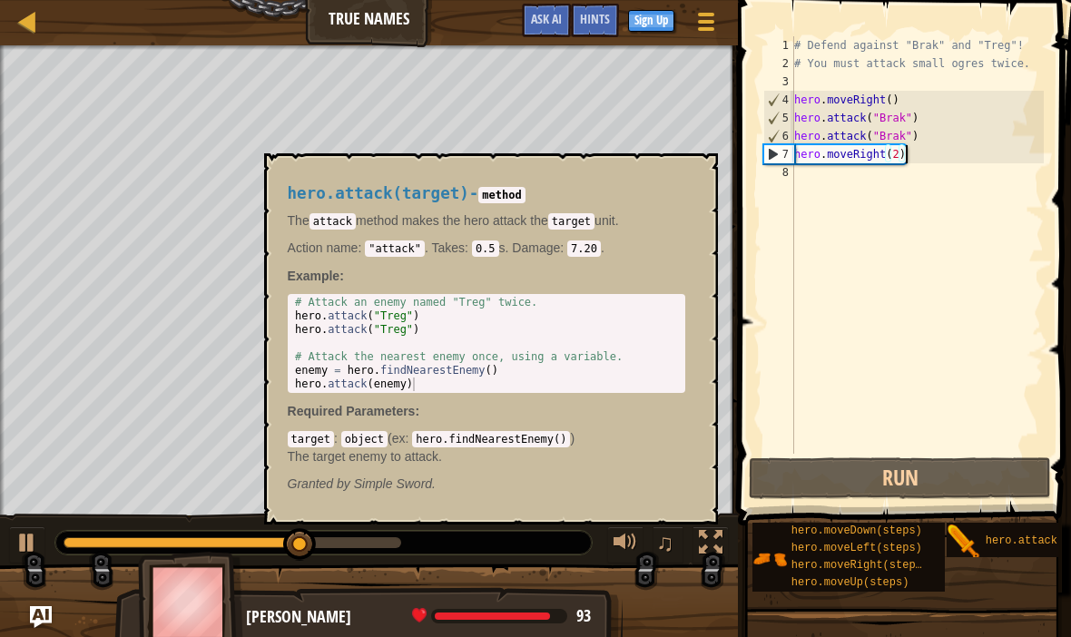
click at [1014, 536] on span "hero.attack(target)" at bounding box center [1047, 540] width 124 height 13
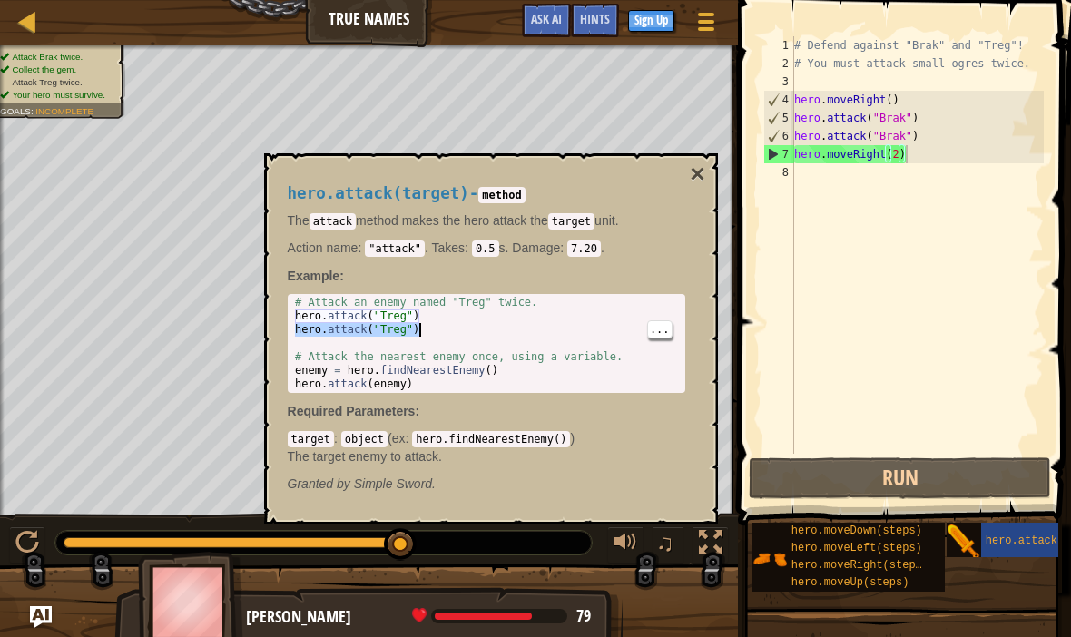
type textarea "hero.attack("Treg") hero.attack("Treg")"
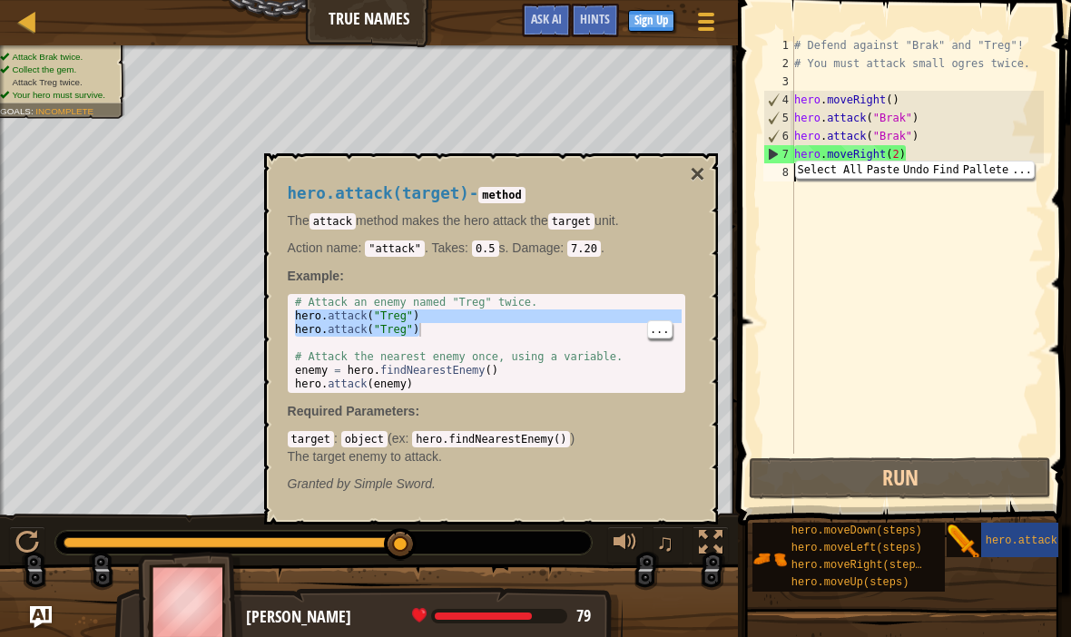
type textarea "hero.attack("Treg")"
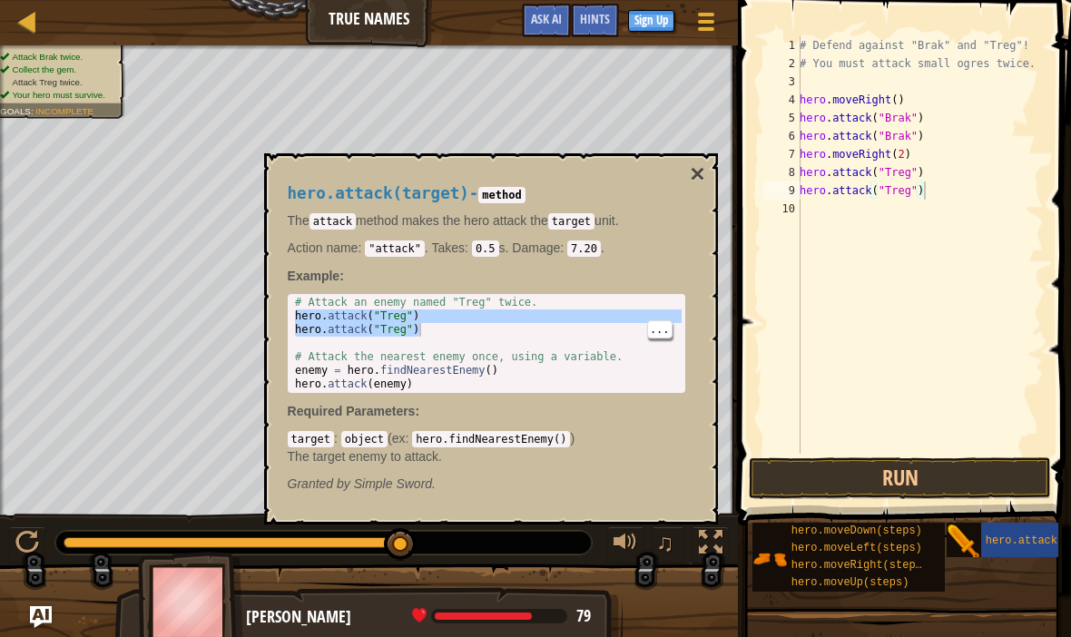
click at [952, 479] on button "Run" at bounding box center [900, 478] width 302 height 42
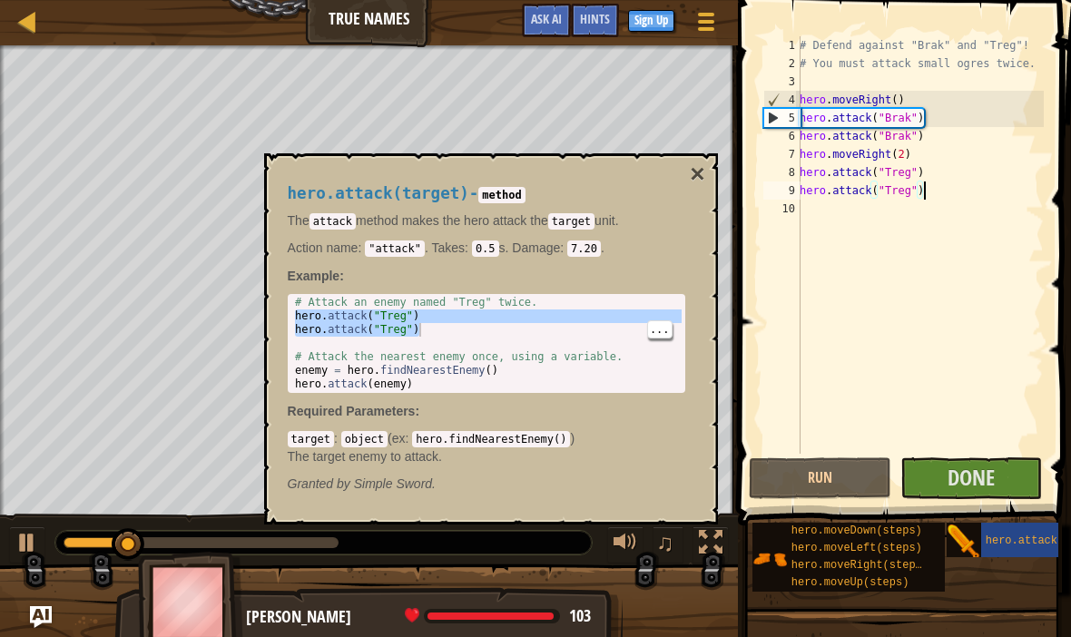
click at [703, 170] on button "×" at bounding box center [697, 174] width 15 height 25
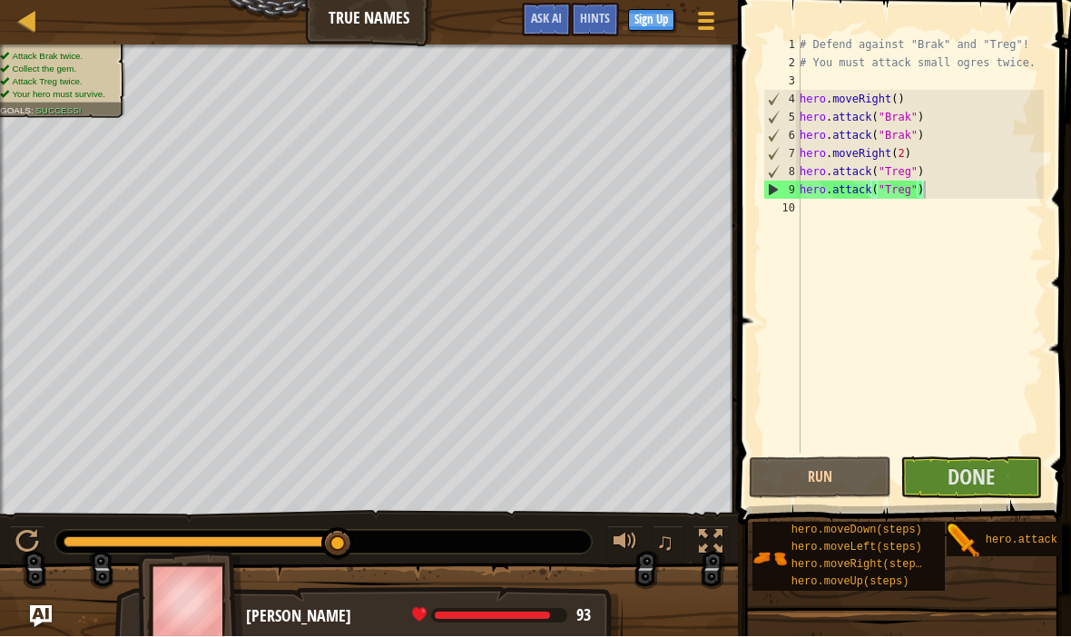
click at [980, 475] on span "Done" at bounding box center [970, 477] width 47 height 29
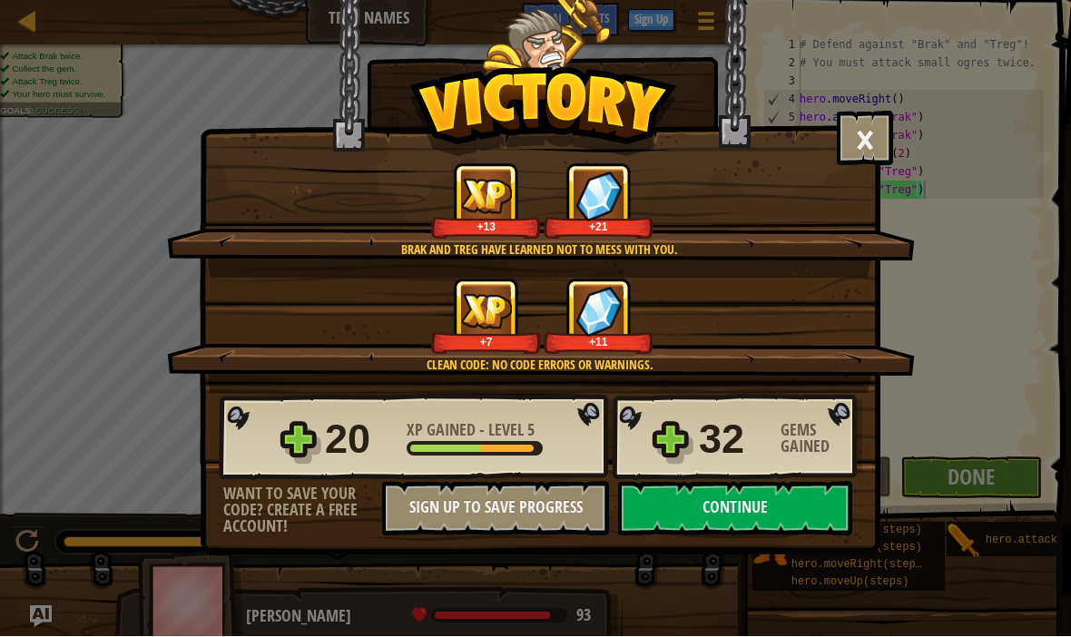
click at [812, 514] on button "Continue" at bounding box center [735, 509] width 234 height 54
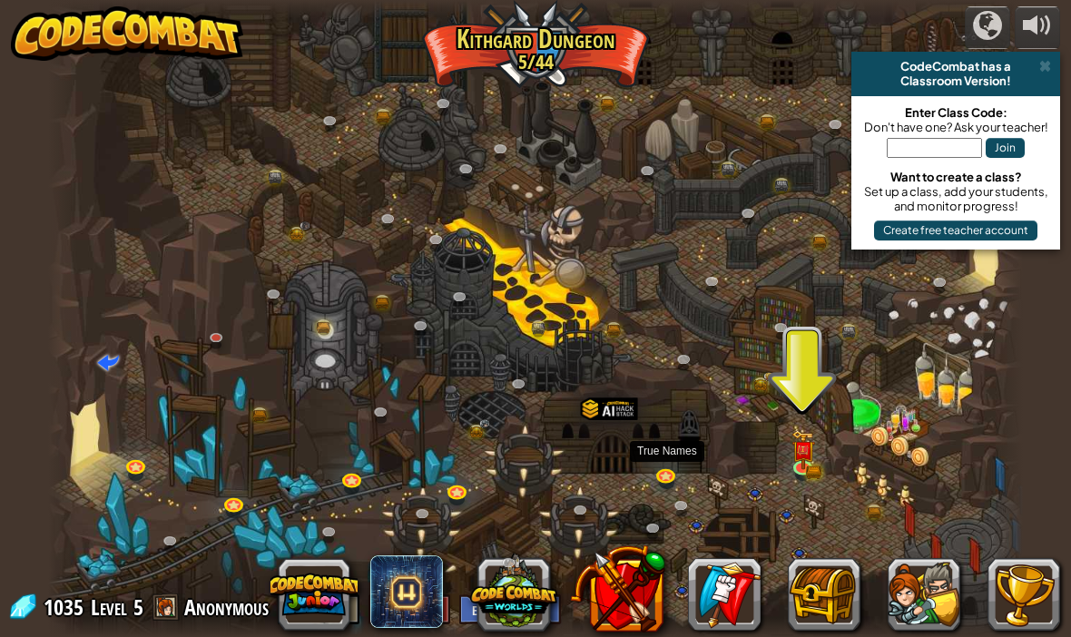
click at [671, 484] on link at bounding box center [668, 478] width 36 height 27
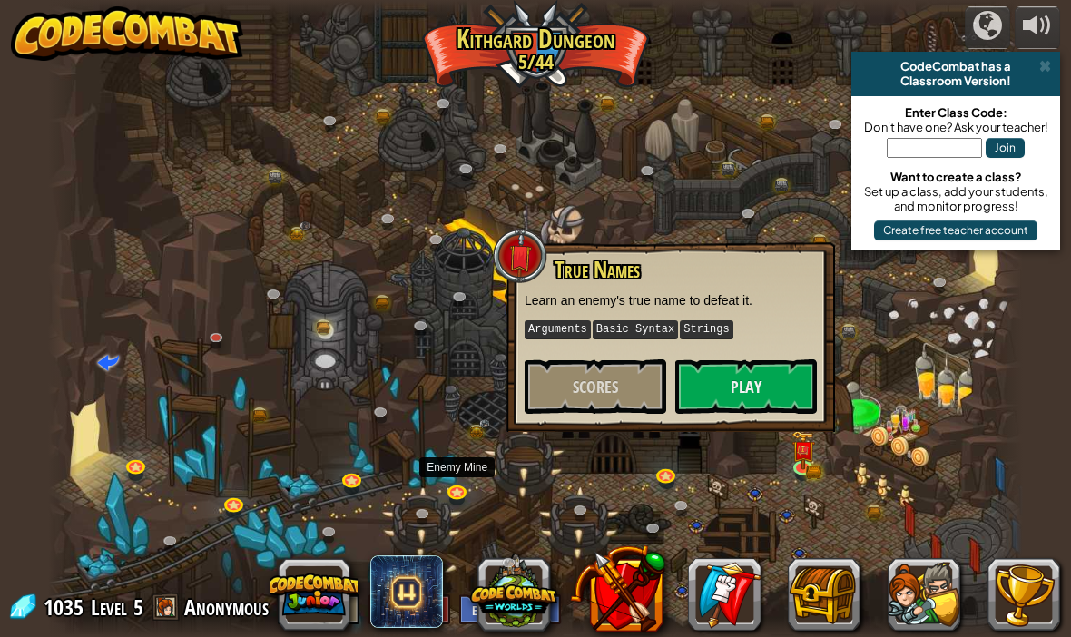
click at [460, 494] on link at bounding box center [459, 493] width 36 height 27
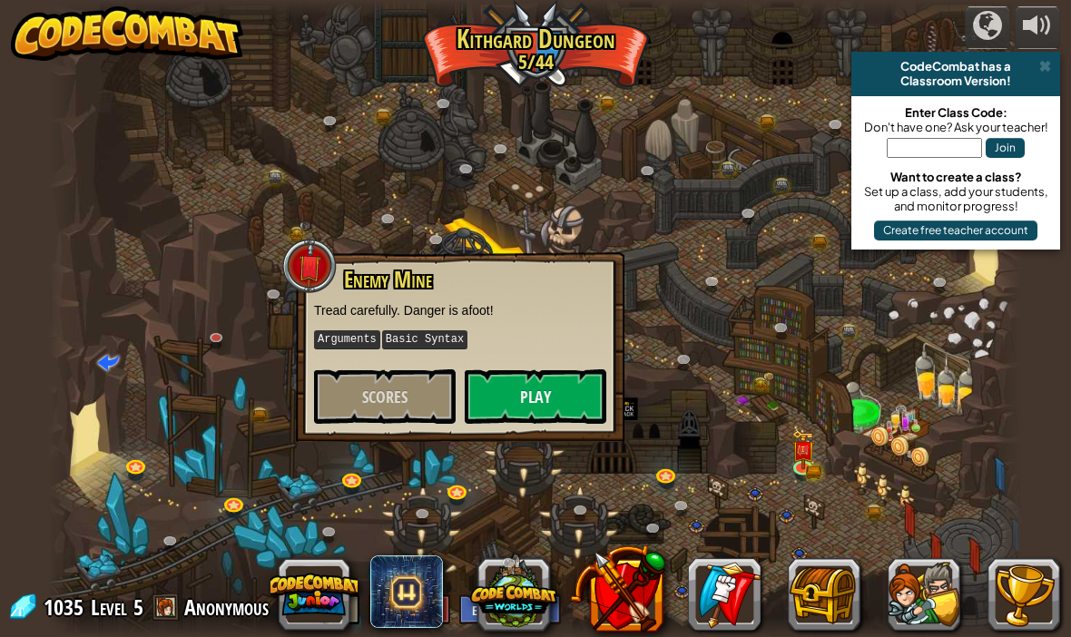
click at [670, 305] on div at bounding box center [535, 318] width 975 height 637
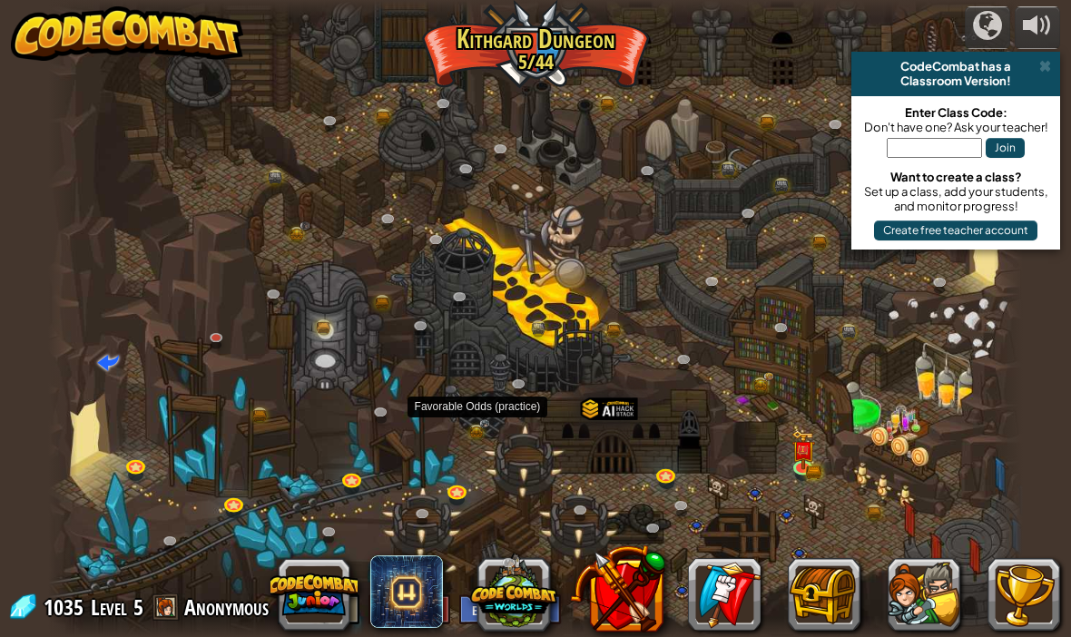
click at [485, 444] on link at bounding box center [481, 431] width 36 height 27
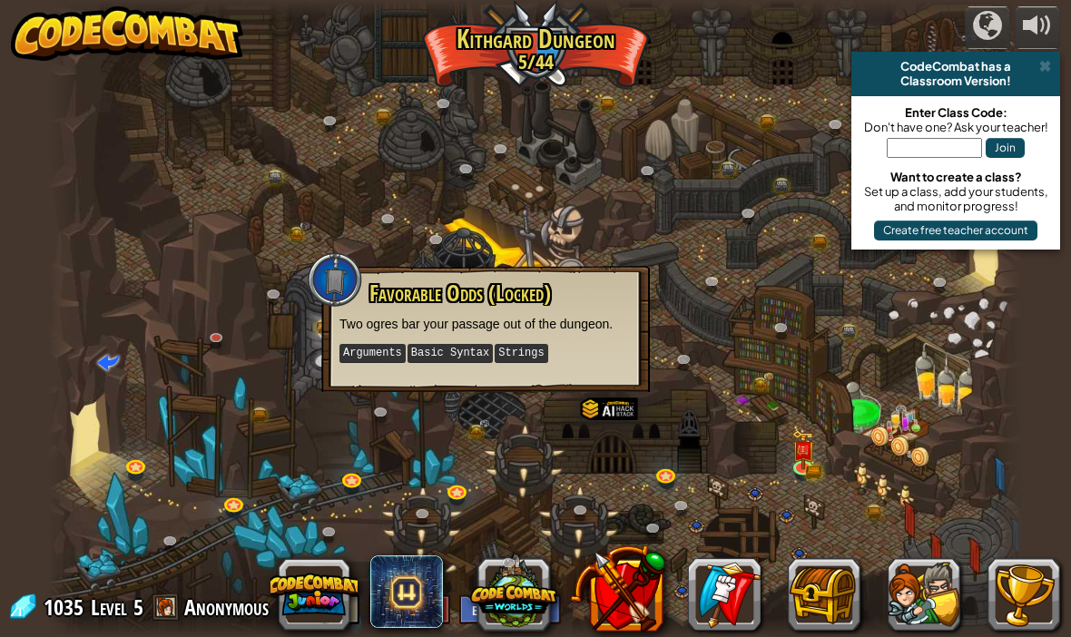
click at [690, 428] on div at bounding box center [535, 318] width 975 height 637
